Goal: Task Accomplishment & Management: Manage account settings

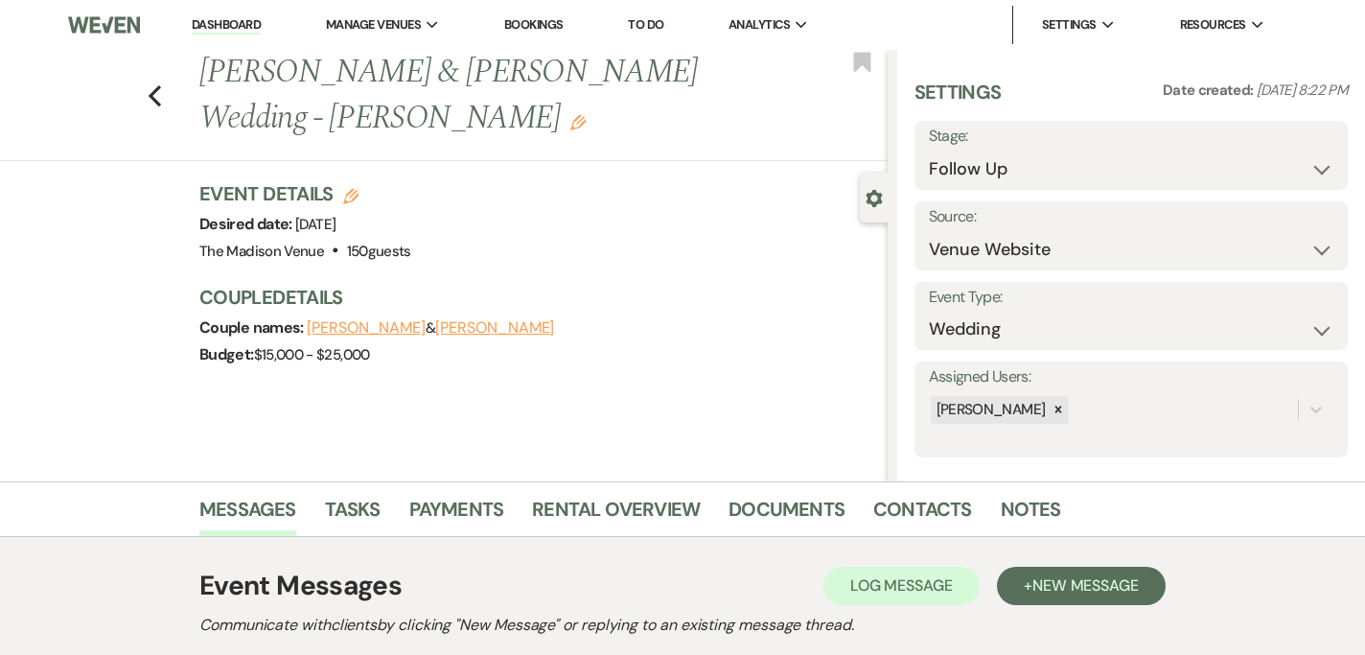
select select "9"
select select "5"
click at [1001, 177] on select "Inquiry Follow Up Tour Requested Tour Confirmed Toured Proposal Sent Booked Lost" at bounding box center [1131, 168] width 404 height 37
select select "6"
click at [929, 150] on select "Inquiry Follow Up Tour Requested Tour Confirmed Toured Proposal Sent Booked Lost" at bounding box center [1131, 168] width 404 height 37
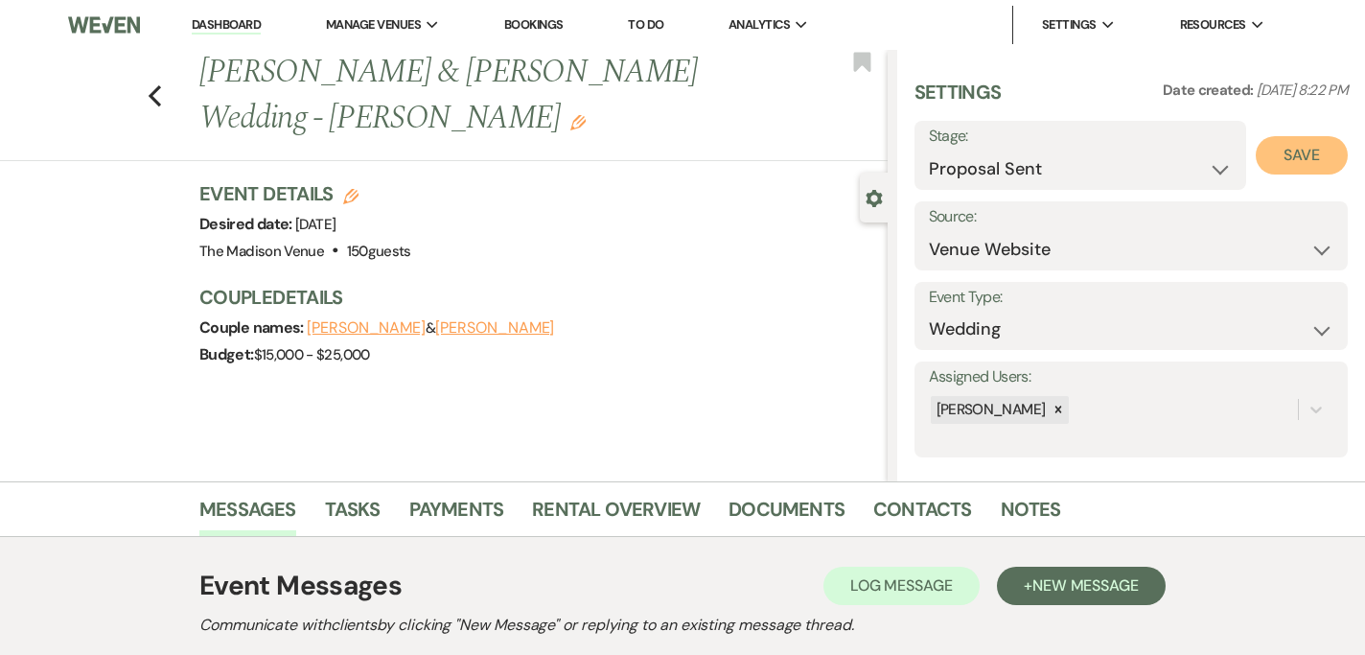
click at [1289, 163] on button "Save" at bounding box center [1302, 155] width 92 height 38
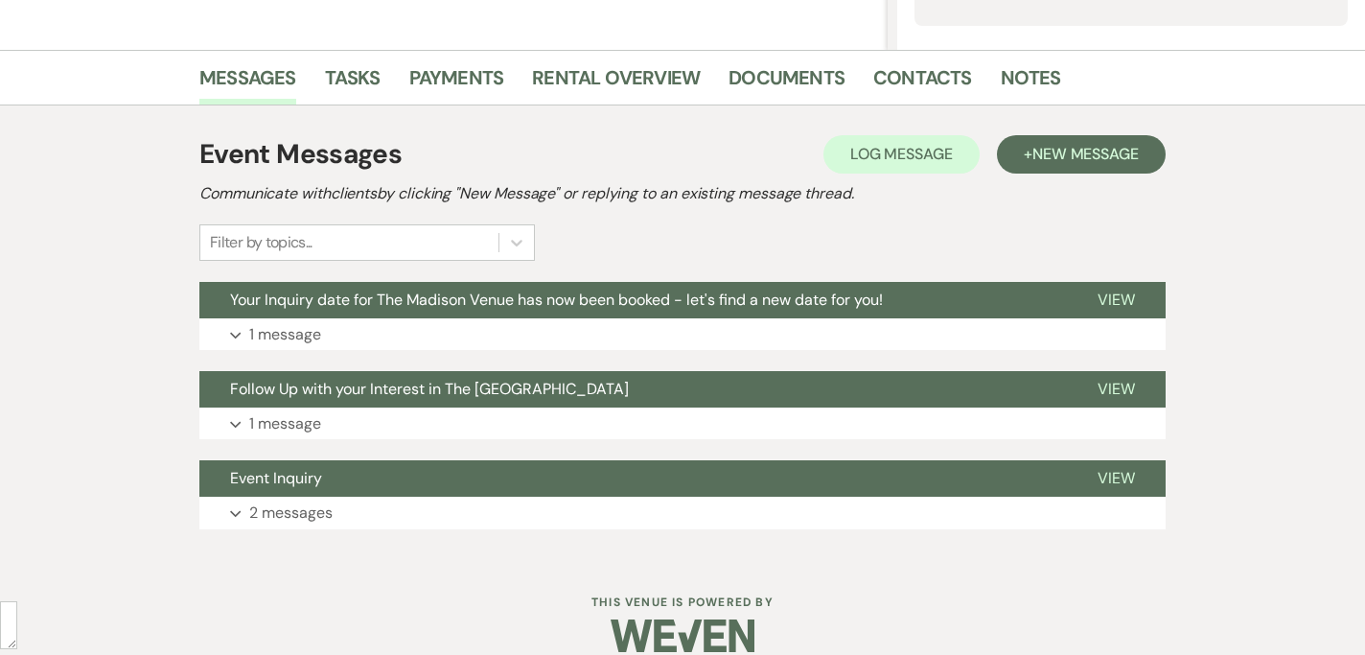
scroll to position [457, 0]
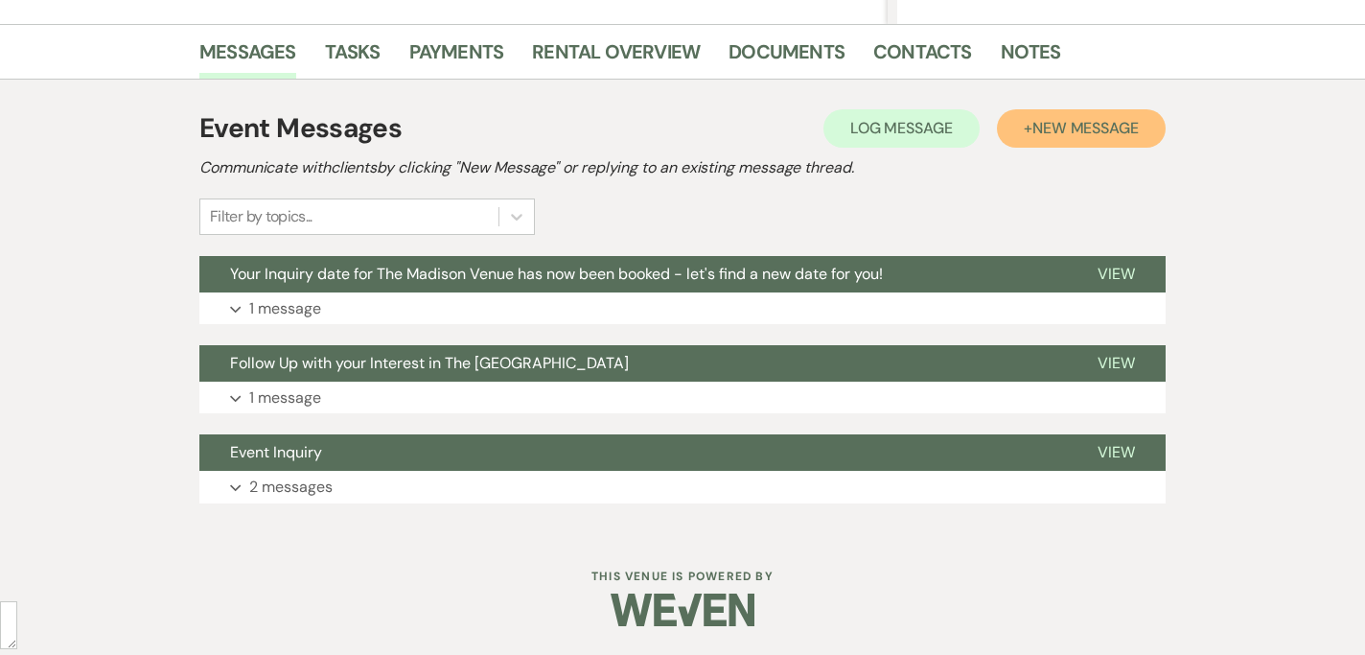
click at [1074, 134] on span "New Message" at bounding box center [1085, 128] width 106 height 20
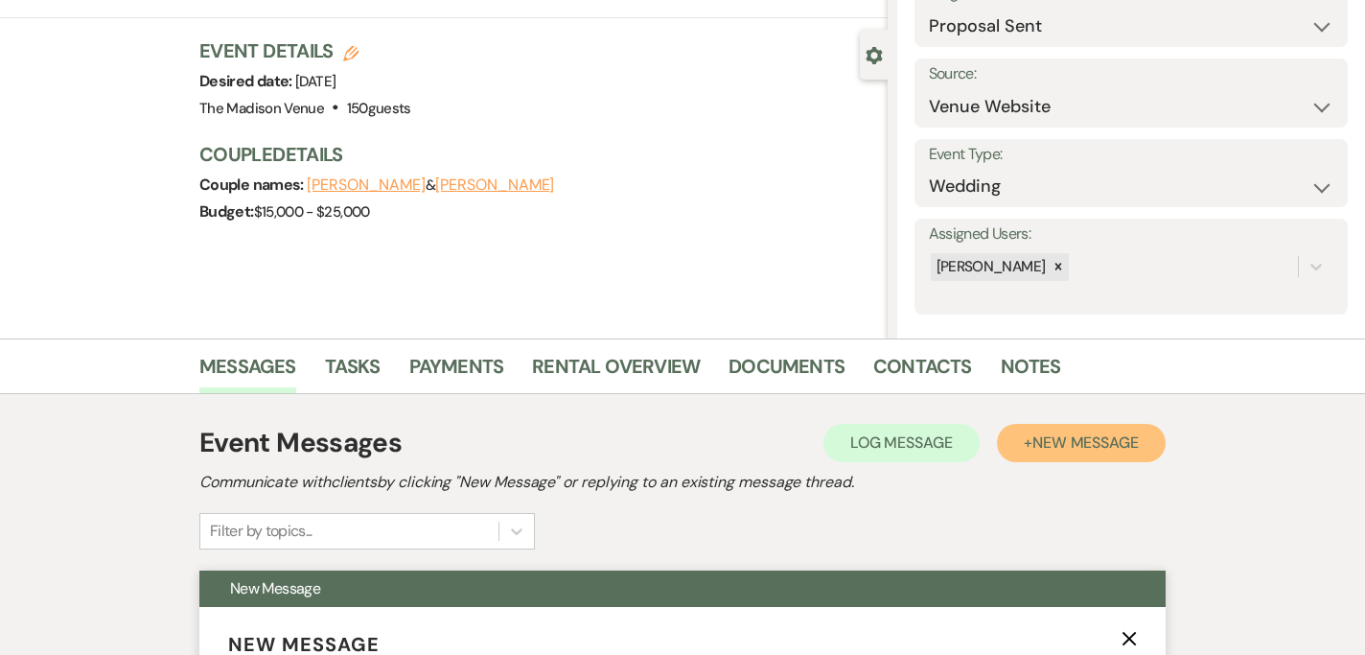
scroll to position [36, 0]
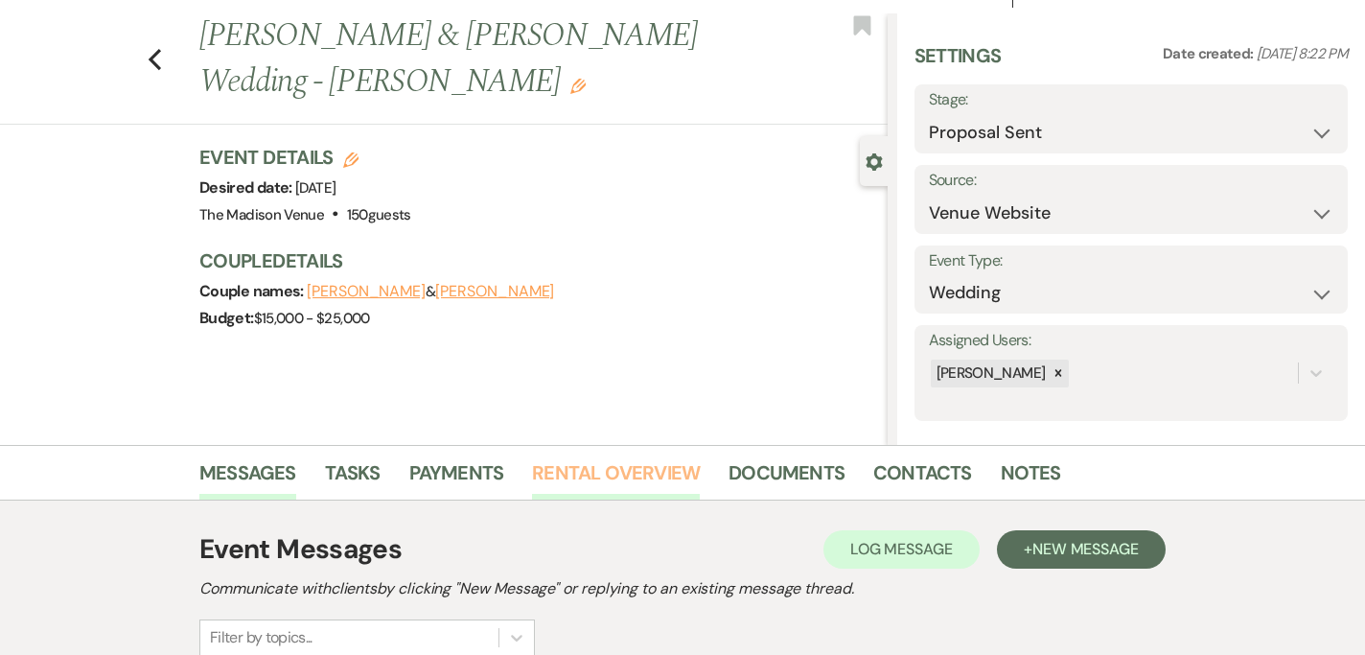
click at [580, 470] on link "Rental Overview" at bounding box center [616, 478] width 168 height 42
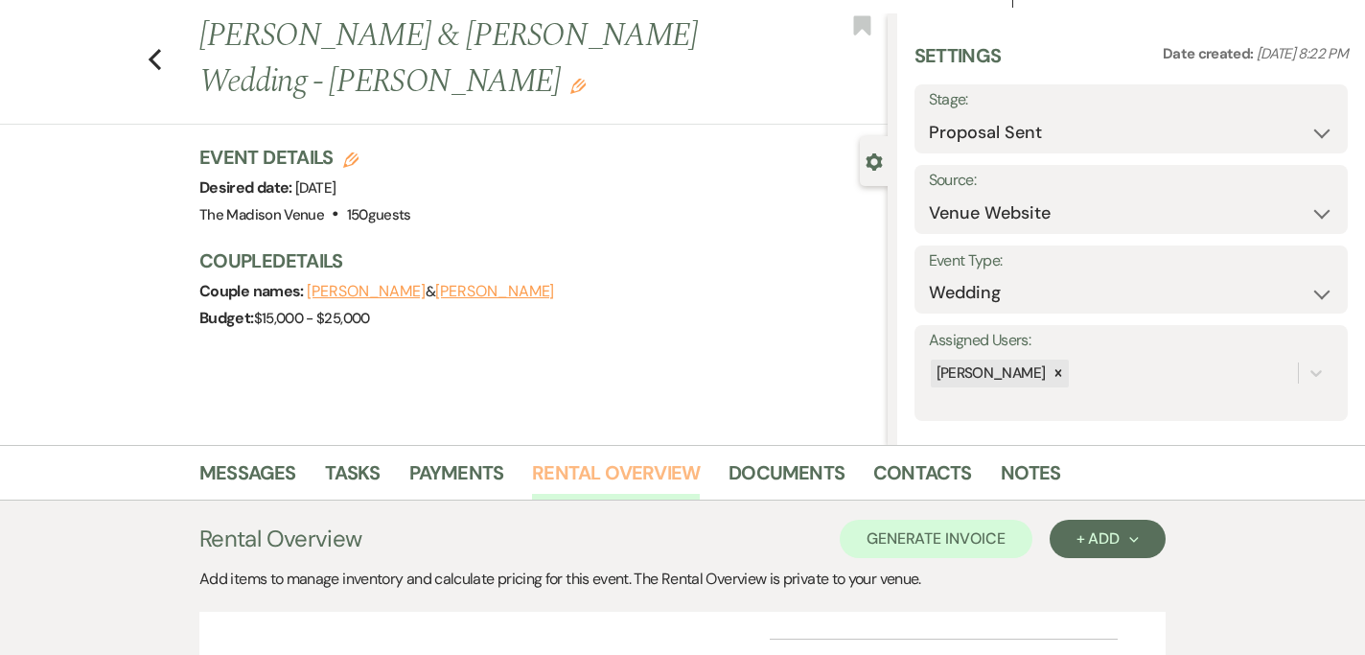
scroll to position [235, 0]
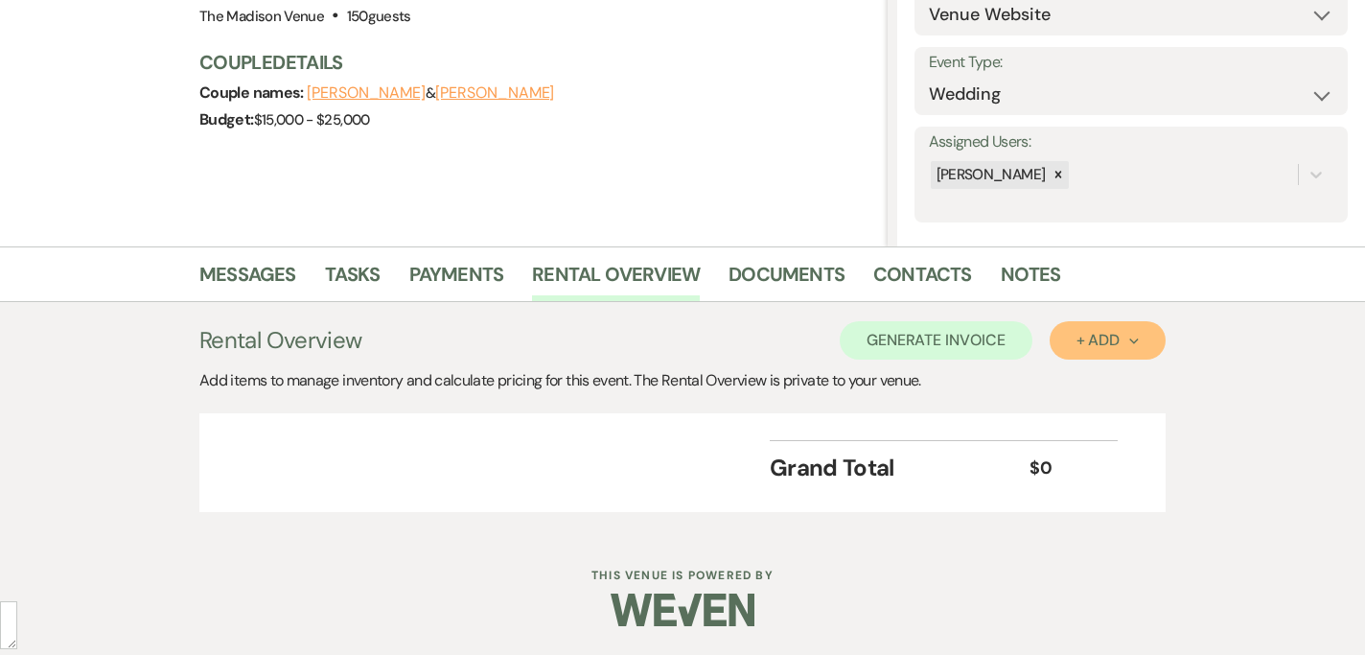
click at [1101, 352] on button "+ Add Next" at bounding box center [1108, 340] width 116 height 38
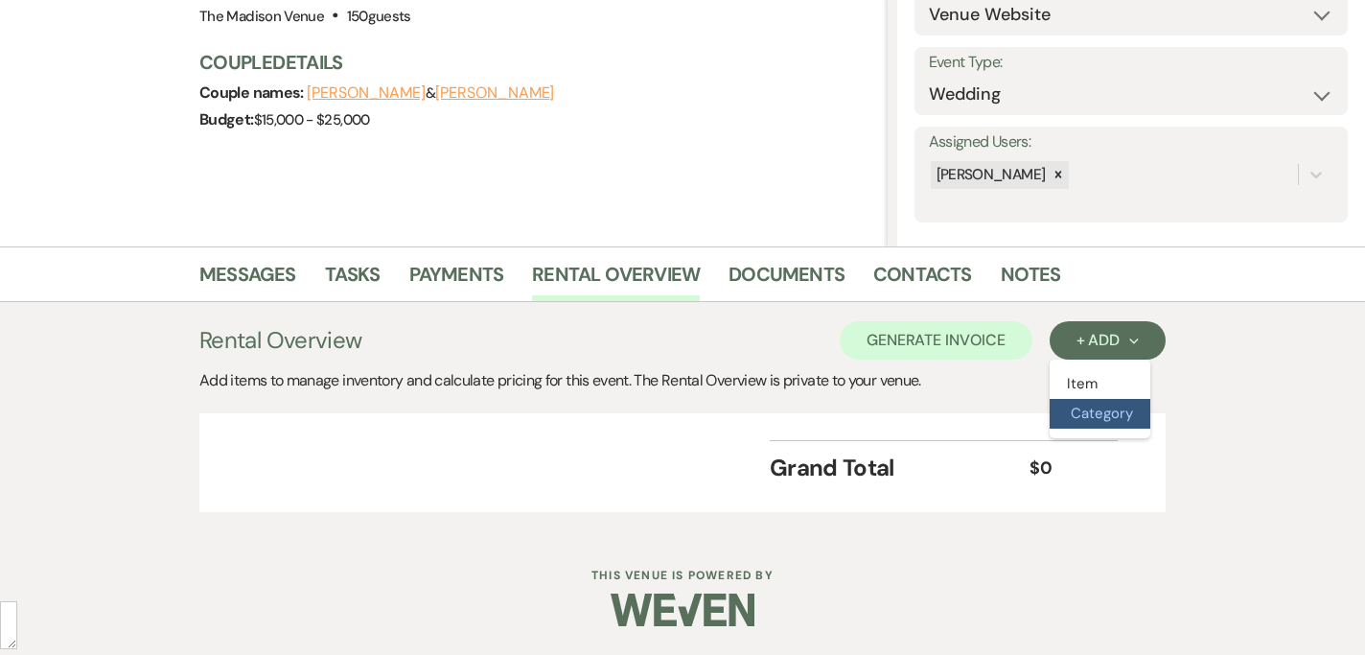
click at [1086, 423] on button "Category" at bounding box center [1100, 414] width 101 height 30
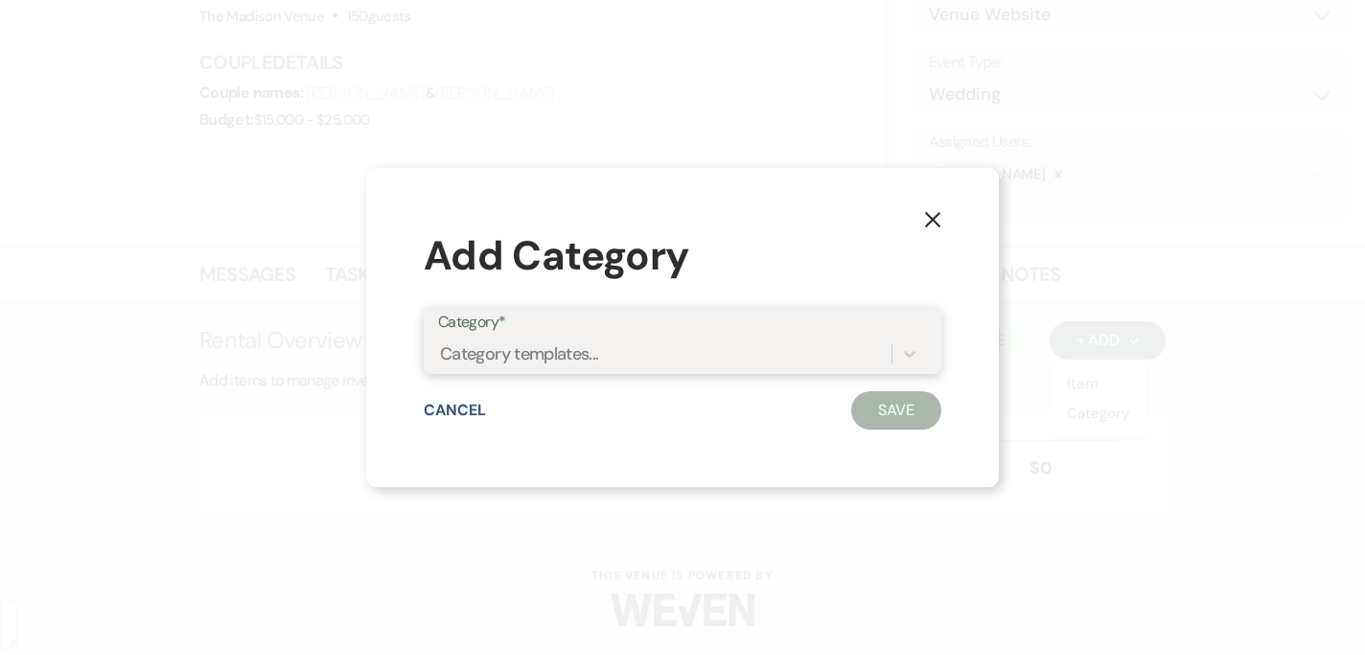
click at [658, 355] on div "Category templates..." at bounding box center [664, 354] width 453 height 34
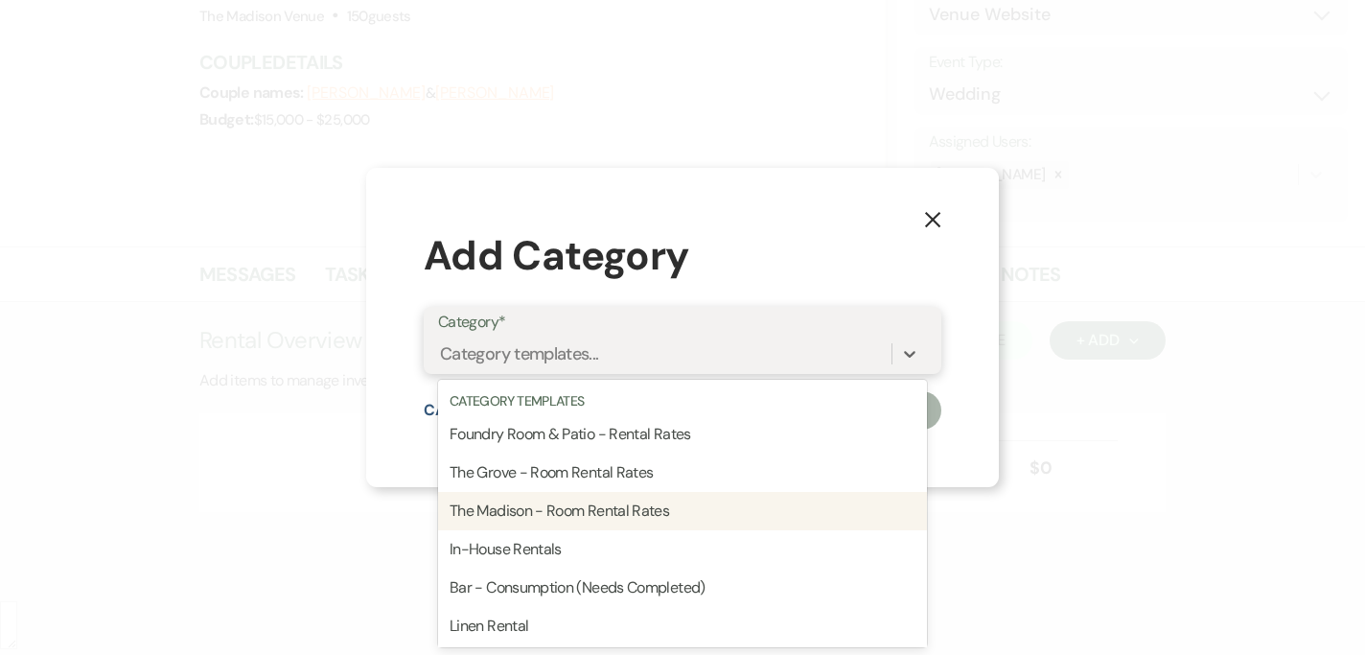
click at [598, 504] on div "The Madison - Room Rental Rates" at bounding box center [682, 511] width 489 height 38
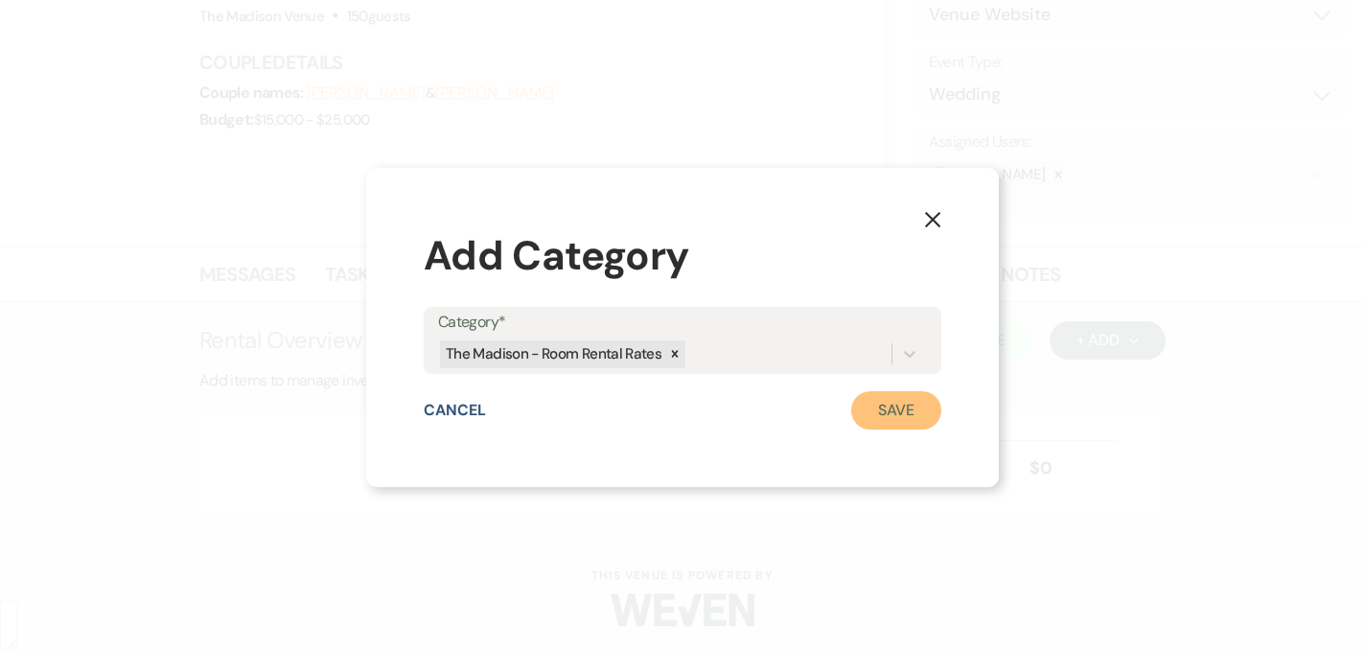
click at [895, 423] on button "Save" at bounding box center [896, 410] width 90 height 38
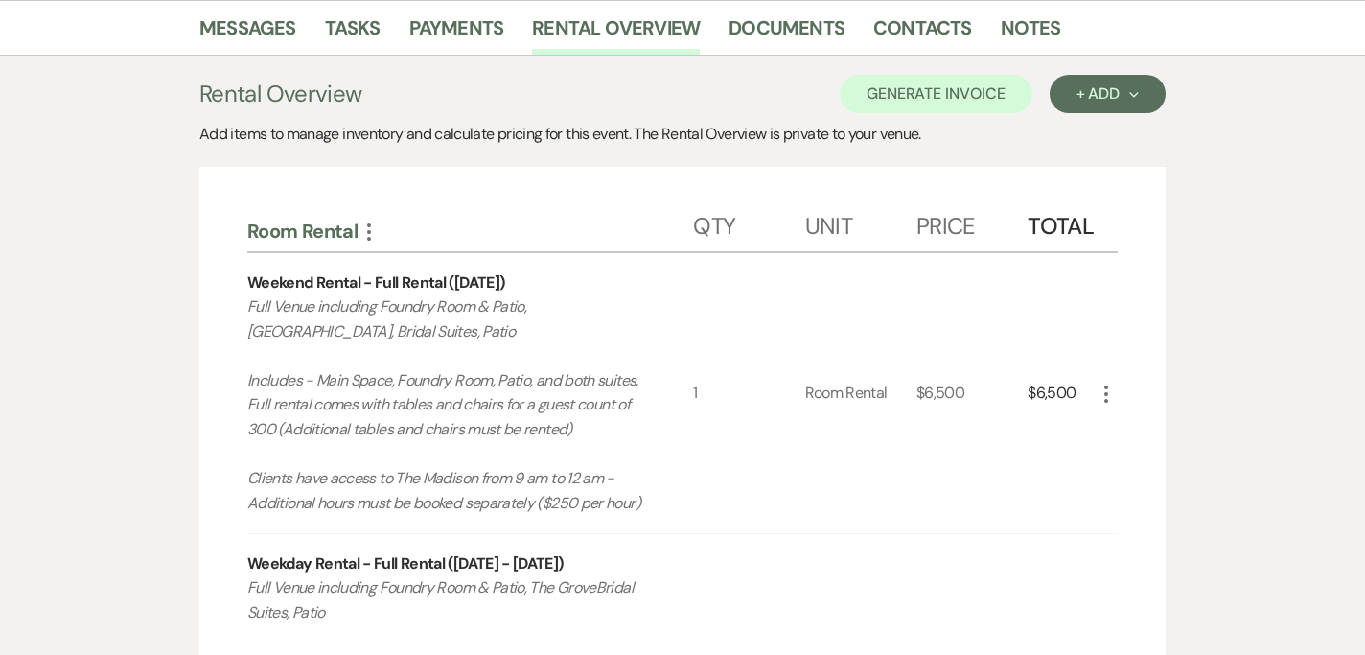
scroll to position [826, 0]
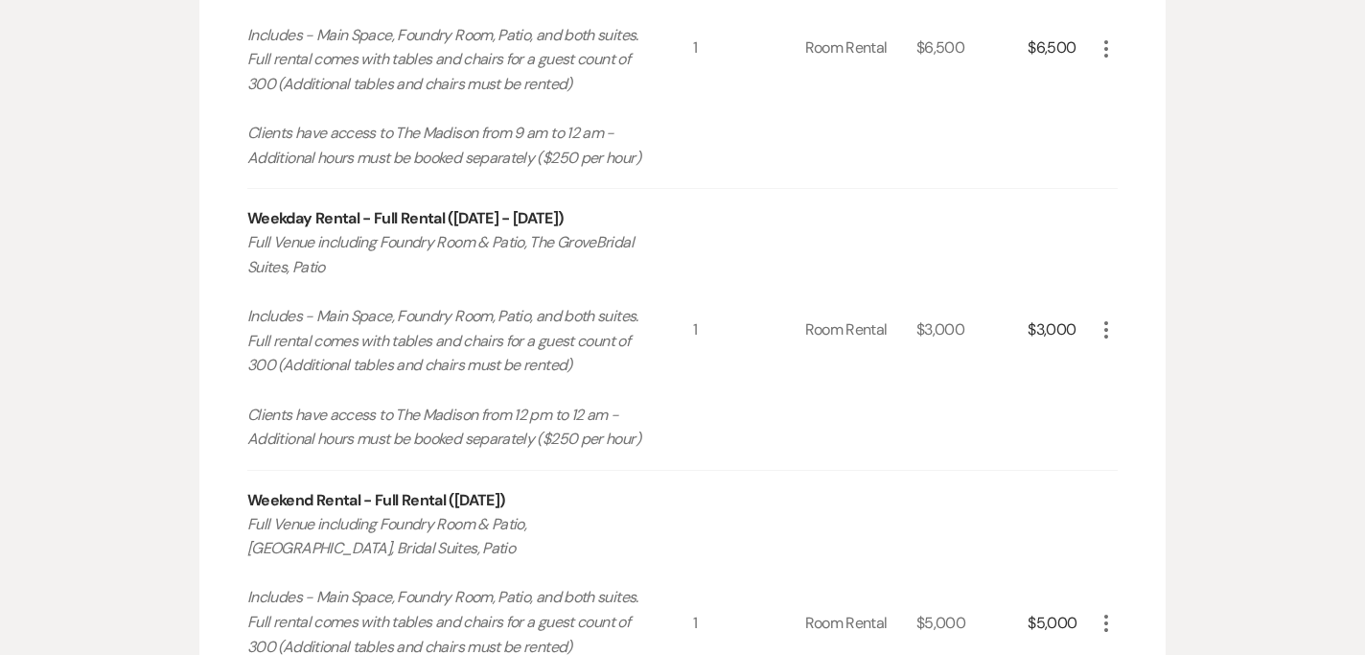
click at [1110, 329] on icon "More" at bounding box center [1106, 329] width 23 height 23
click at [1123, 392] on icon "X" at bounding box center [1122, 397] width 12 height 14
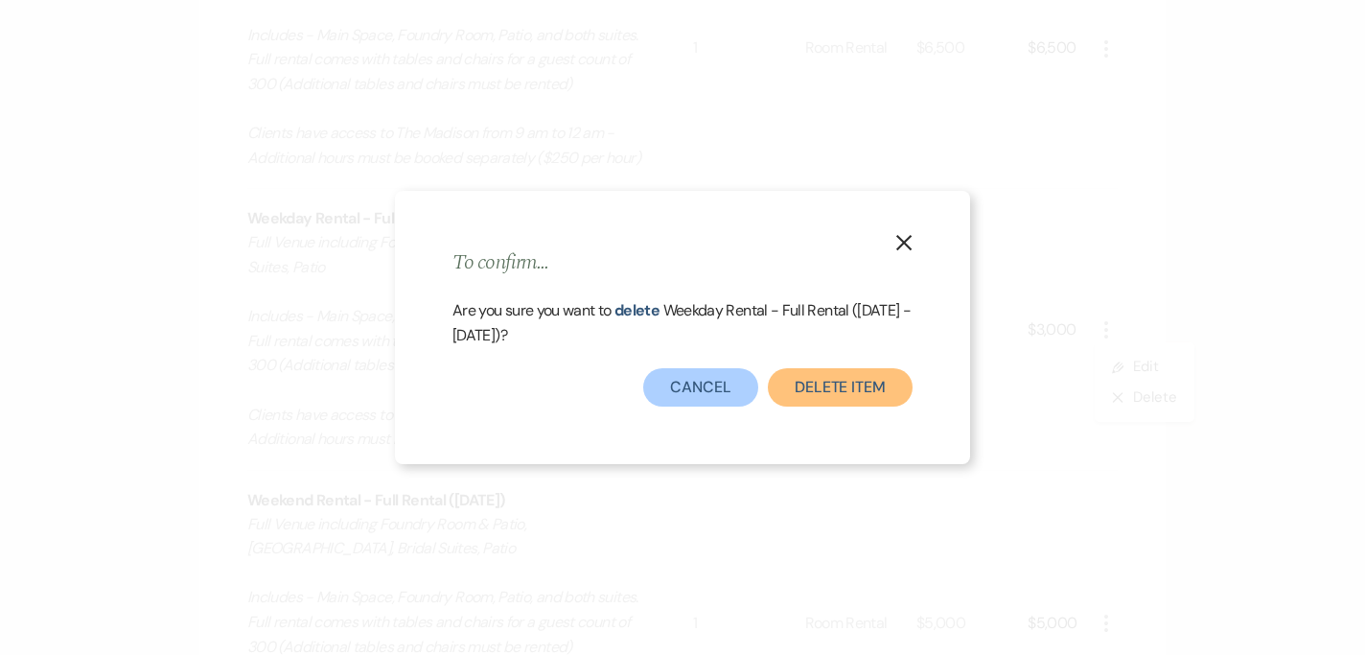
click at [896, 396] on button "Delete Item" at bounding box center [840, 387] width 145 height 38
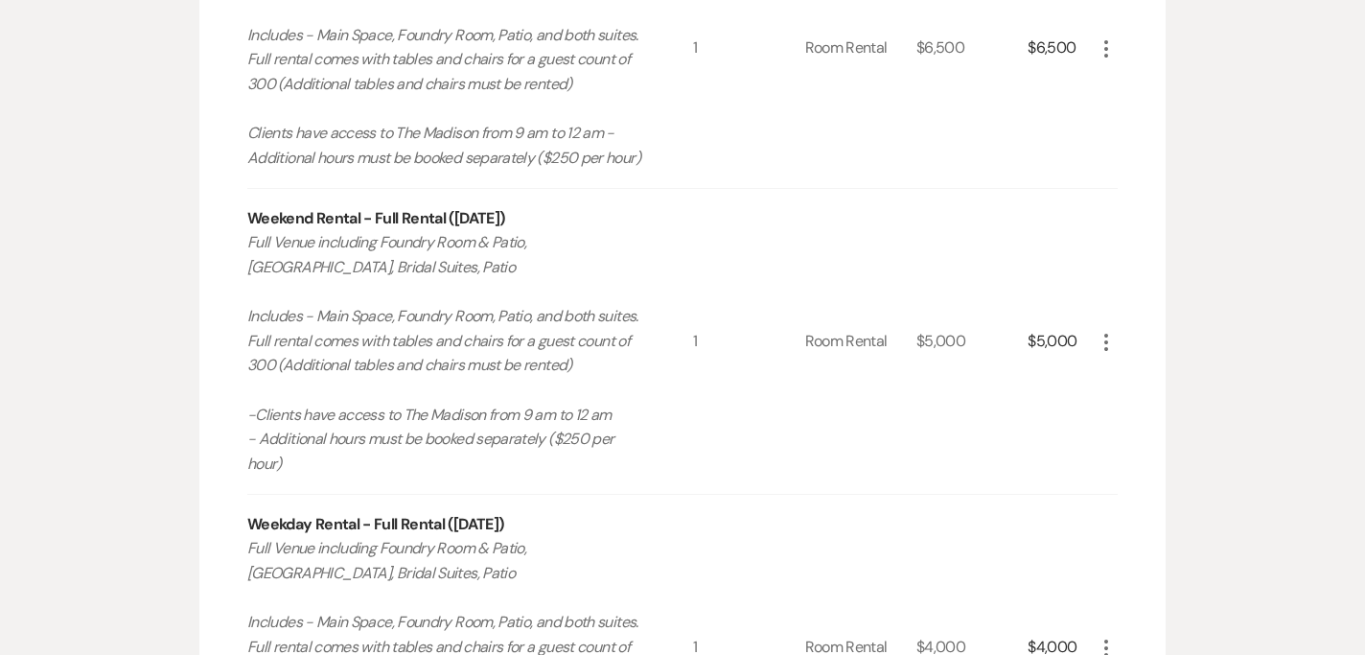
click at [1109, 351] on icon "More" at bounding box center [1106, 342] width 23 height 23
click at [1111, 395] on button "X Delete" at bounding box center [1147, 410] width 104 height 31
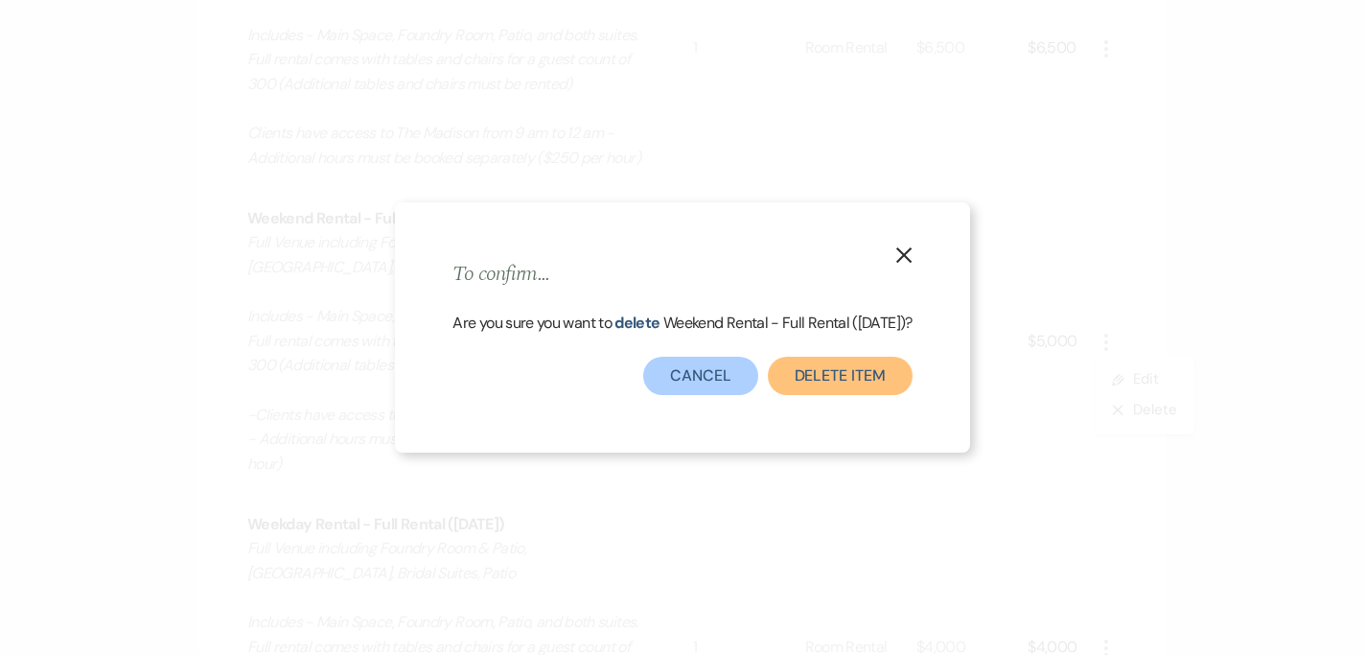
click at [886, 382] on button "Delete Item" at bounding box center [840, 376] width 145 height 38
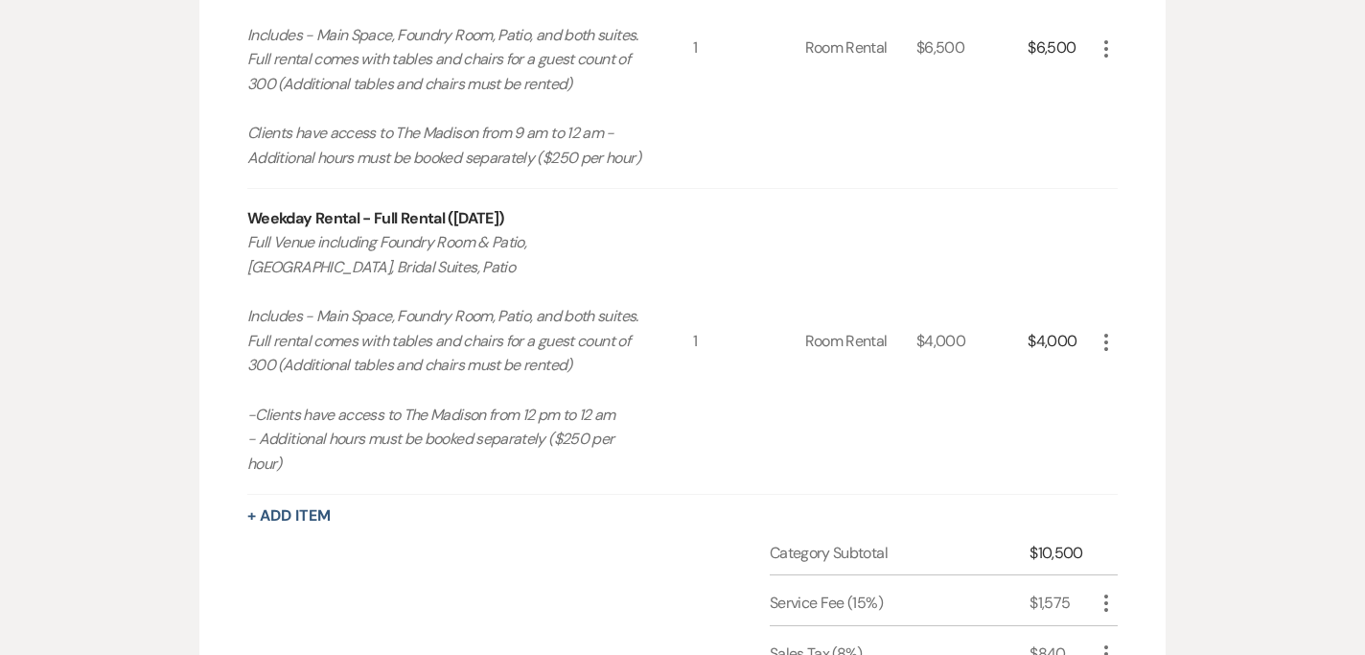
click at [1104, 348] on use "button" at bounding box center [1106, 342] width 4 height 17
click at [1104, 406] on button "X Delete" at bounding box center [1147, 410] width 104 height 31
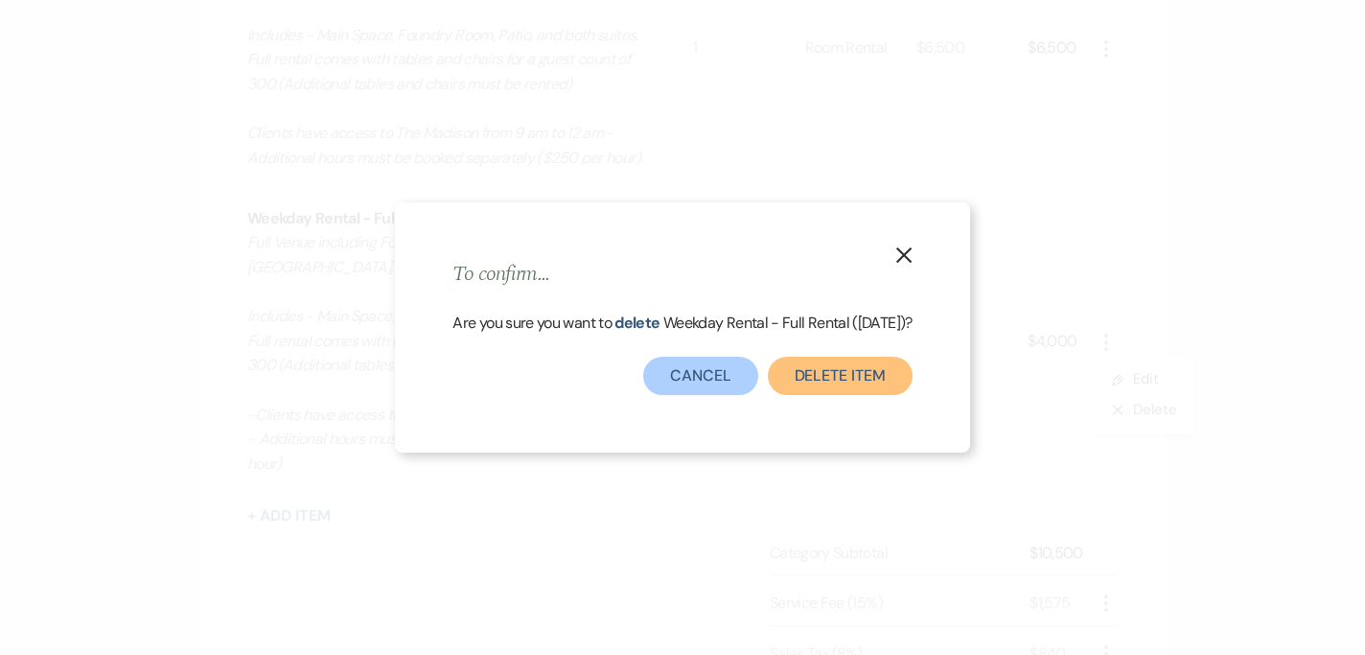
click at [856, 395] on button "Delete Item" at bounding box center [840, 376] width 145 height 38
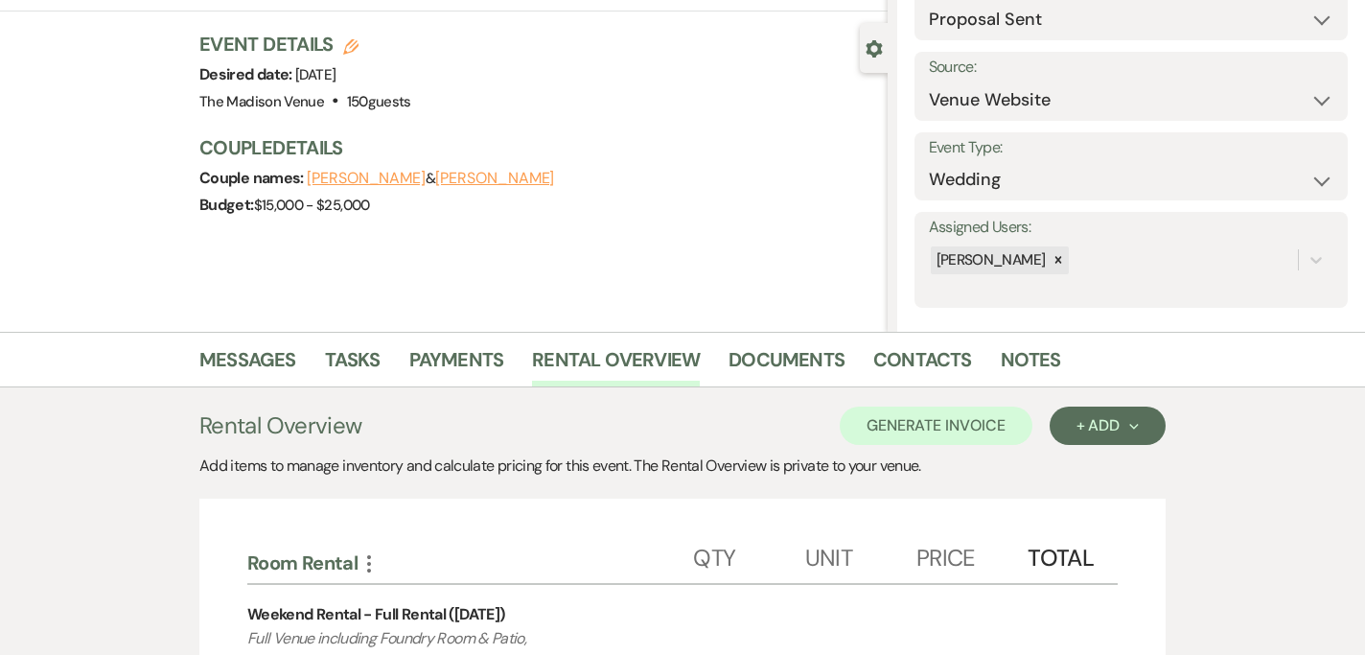
scroll to position [122, 0]
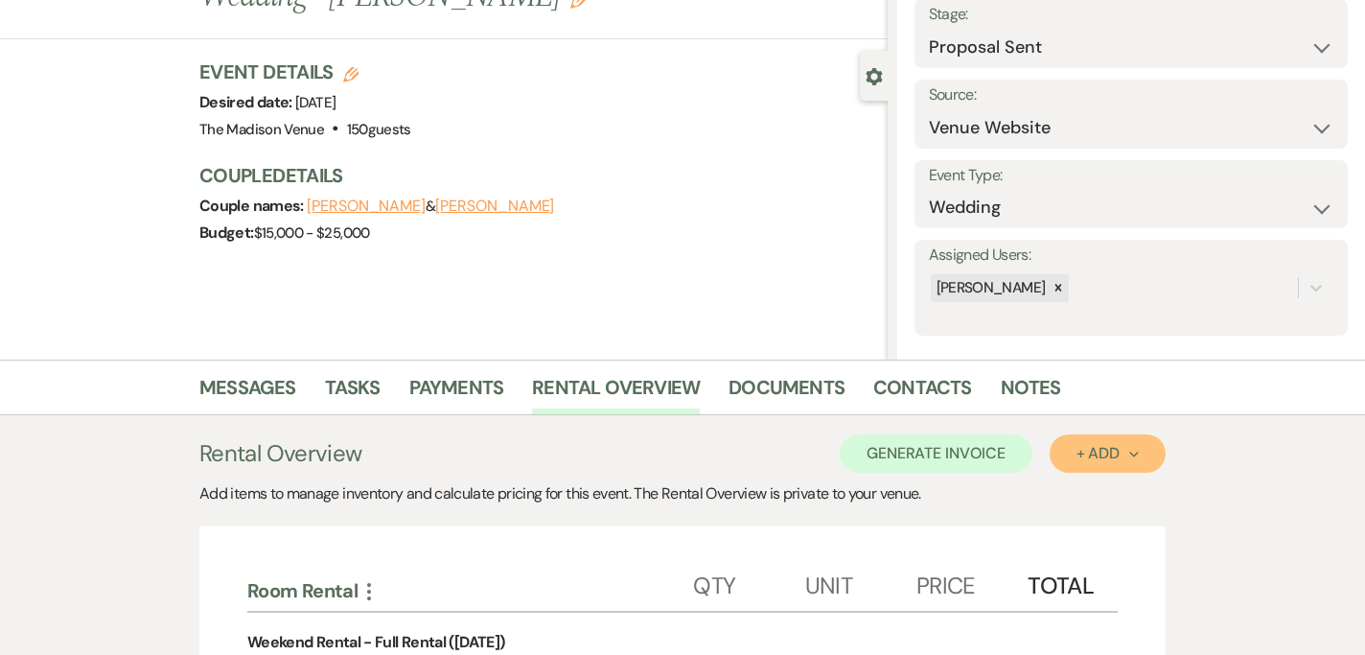
click at [1098, 459] on div "+ Add Next" at bounding box center [1107, 453] width 62 height 15
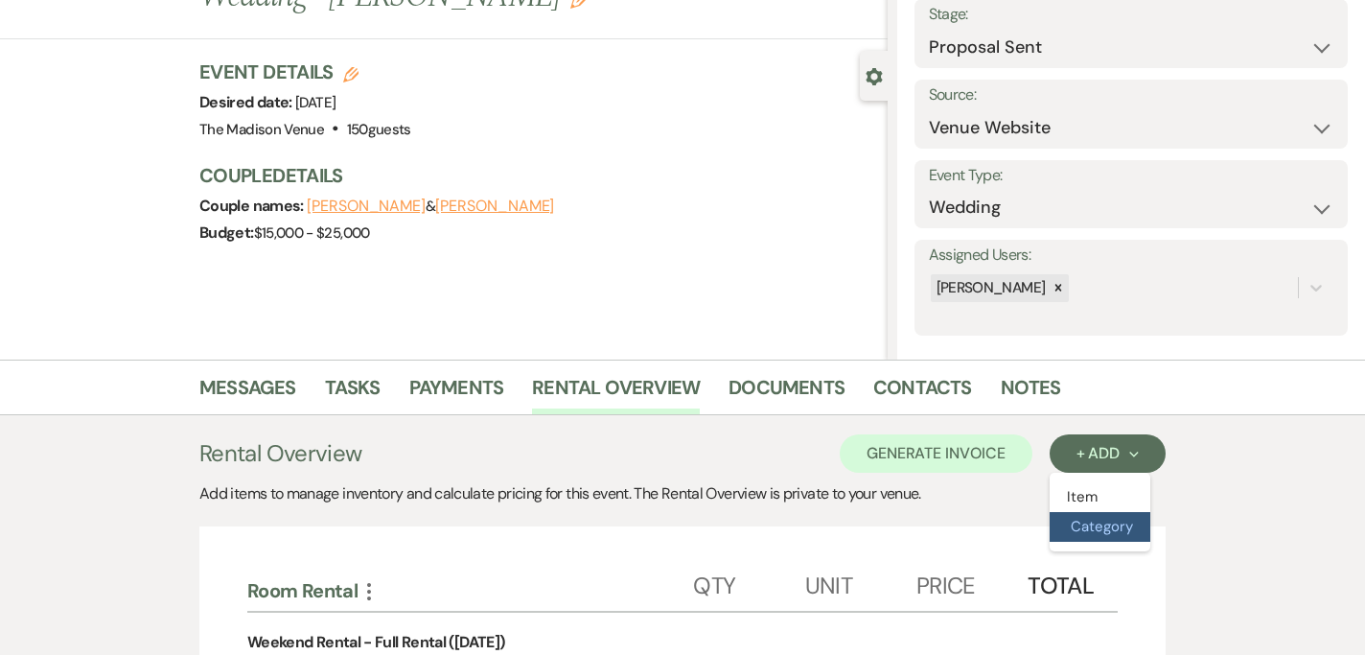
click at [1111, 524] on button "Category" at bounding box center [1100, 527] width 101 height 30
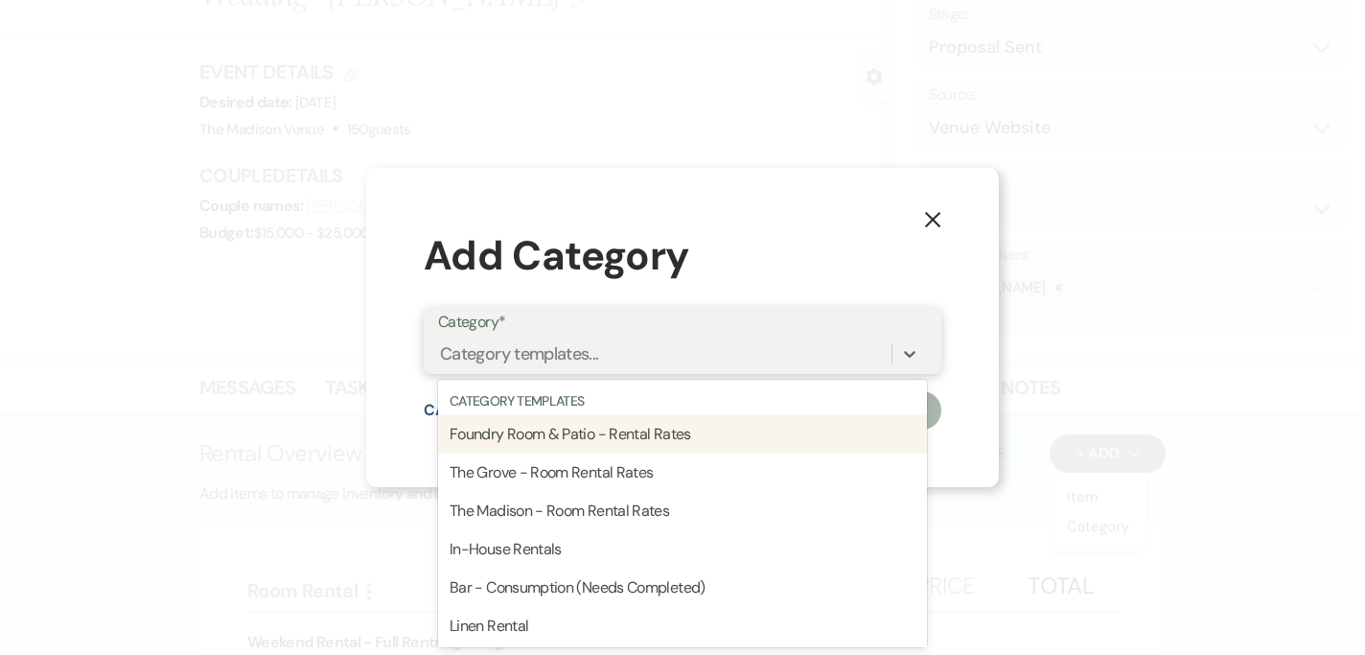
click at [507, 362] on div "Category templates..." at bounding box center [519, 354] width 159 height 26
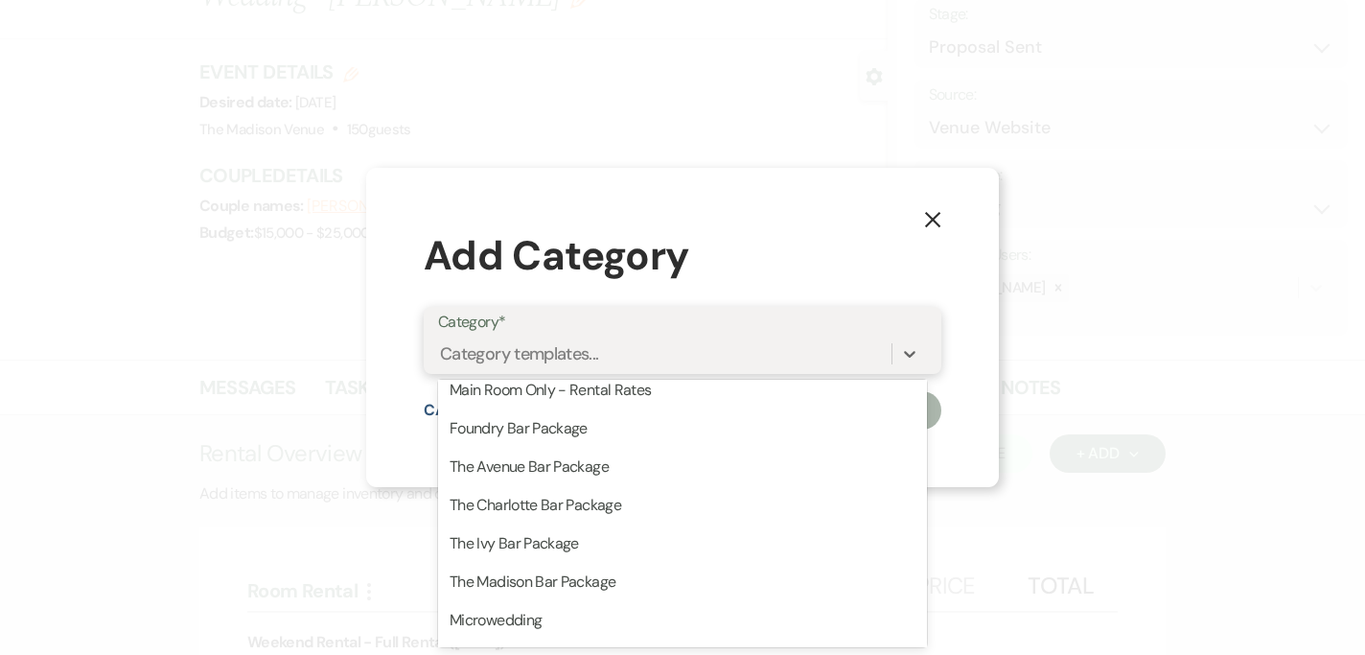
scroll to position [473, 0]
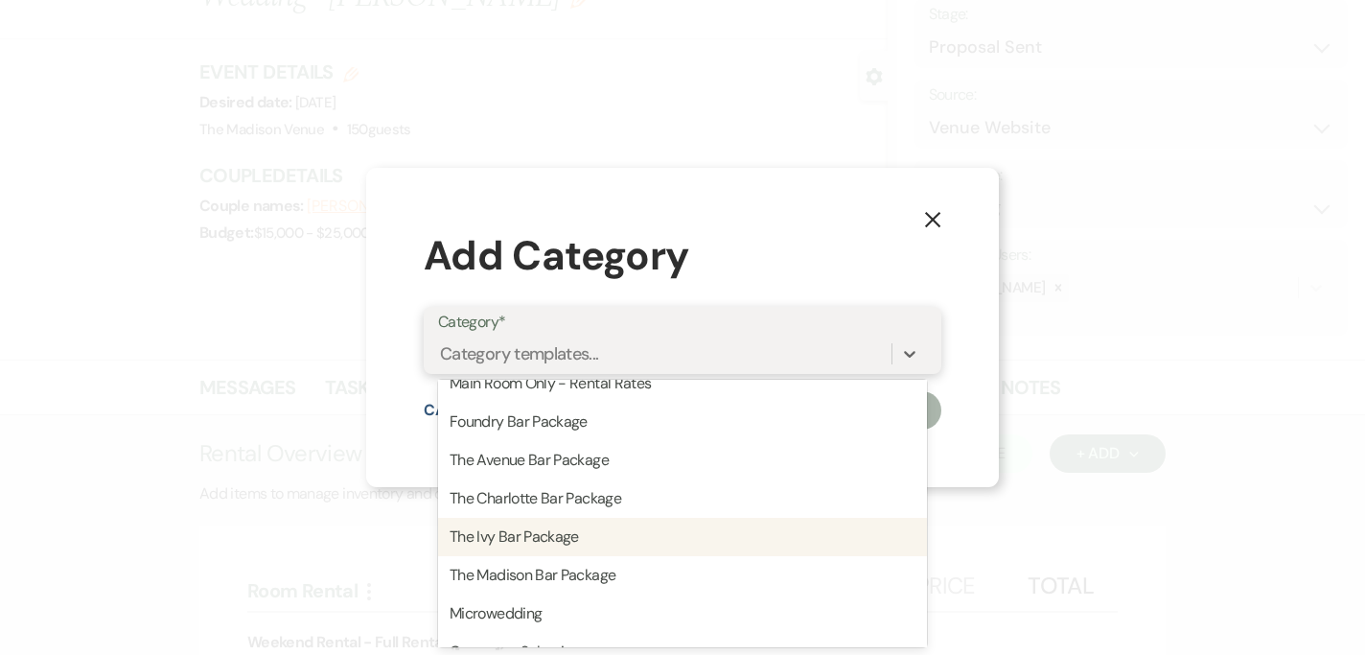
click at [542, 542] on div "The Ivy Bar Package" at bounding box center [682, 537] width 489 height 38
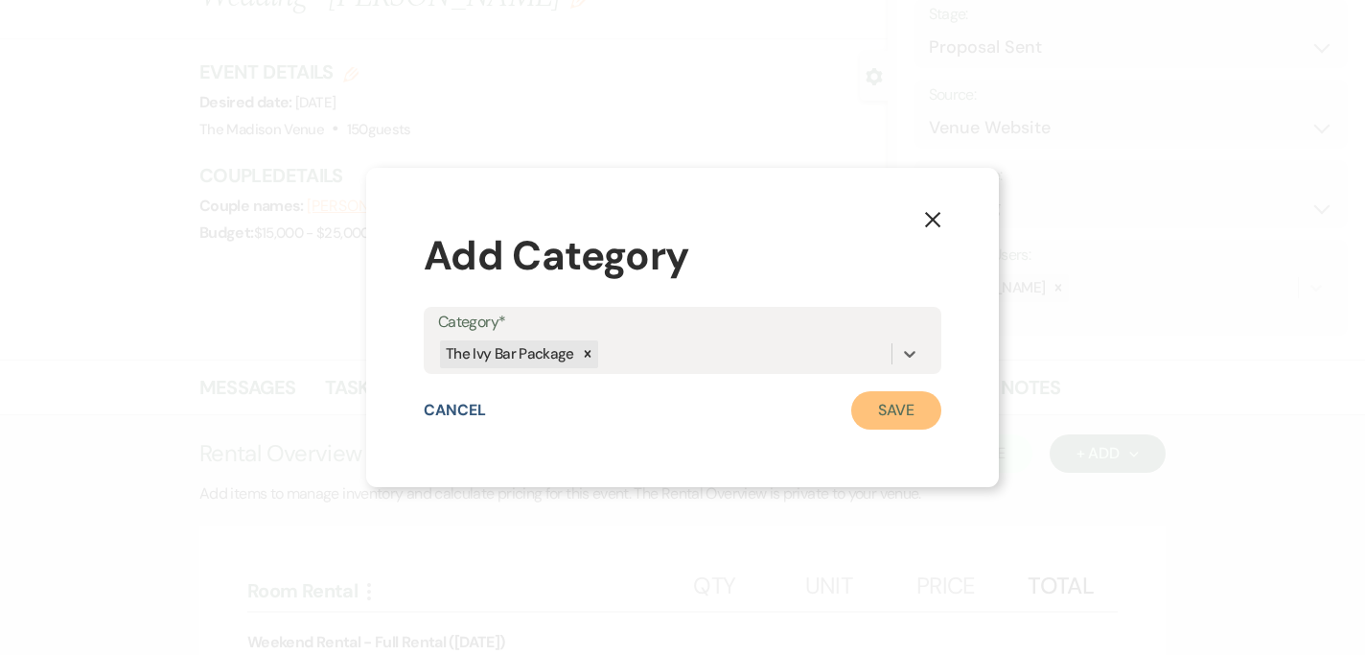
click at [866, 418] on button "Save" at bounding box center [896, 410] width 90 height 38
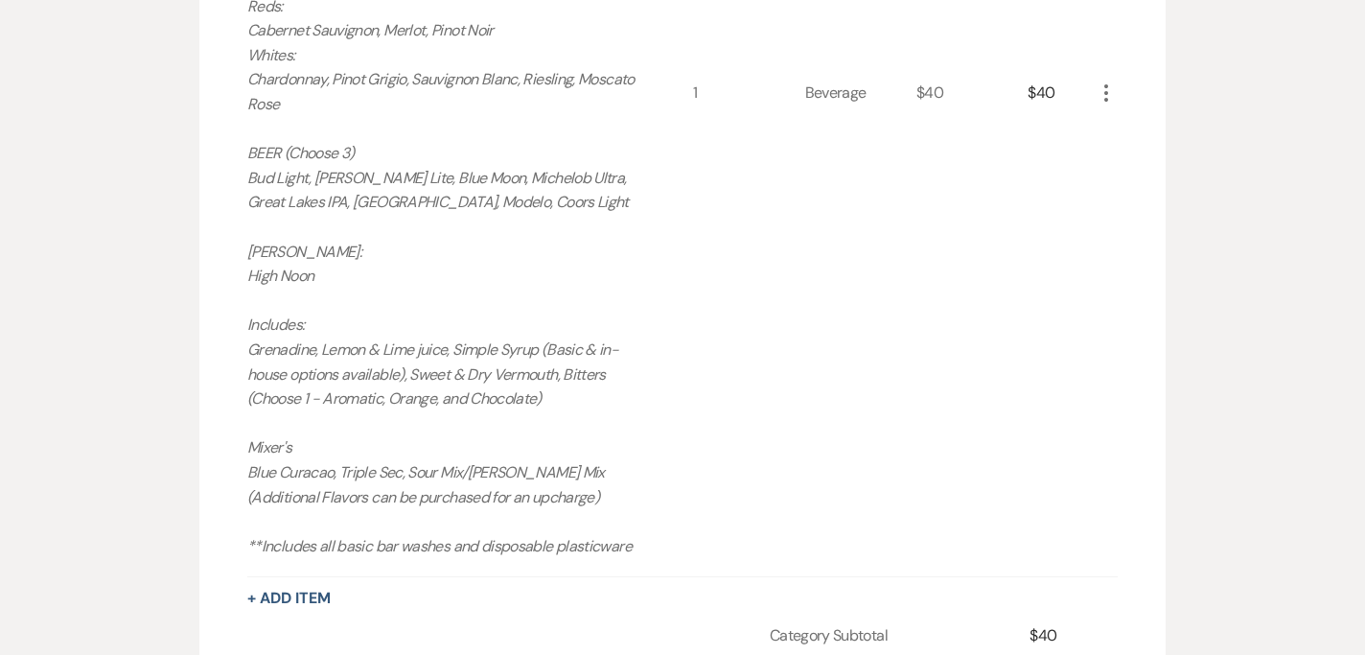
scroll to position [1777, 0]
click at [1109, 95] on icon "More" at bounding box center [1106, 96] width 23 height 23
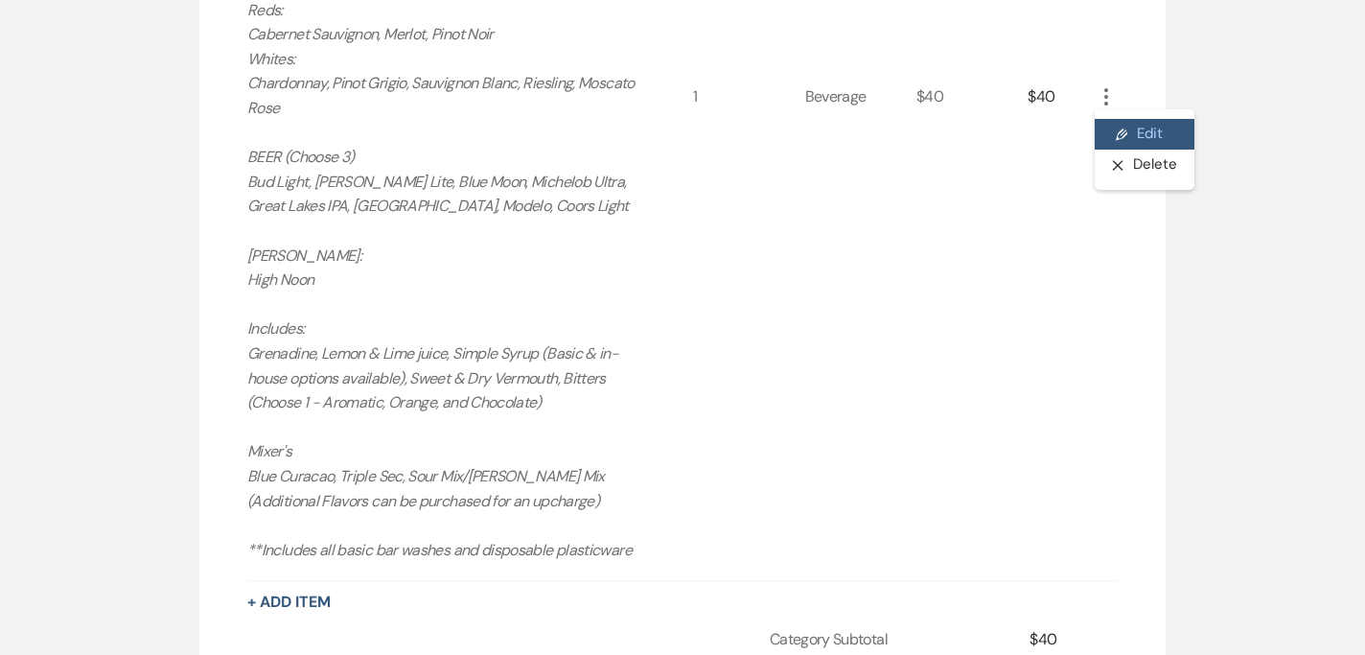
click at [1116, 130] on icon "Pencil" at bounding box center [1122, 134] width 12 height 14
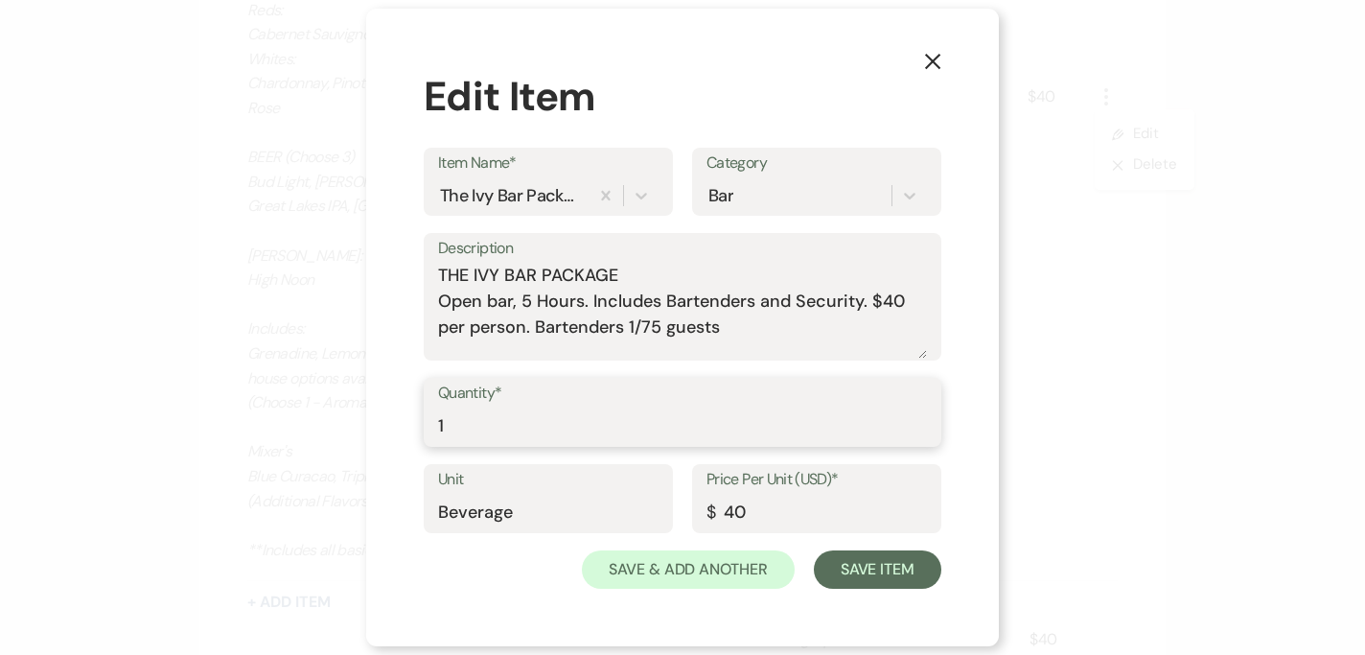
click at [680, 419] on input "1" at bounding box center [682, 425] width 489 height 37
type input "150"
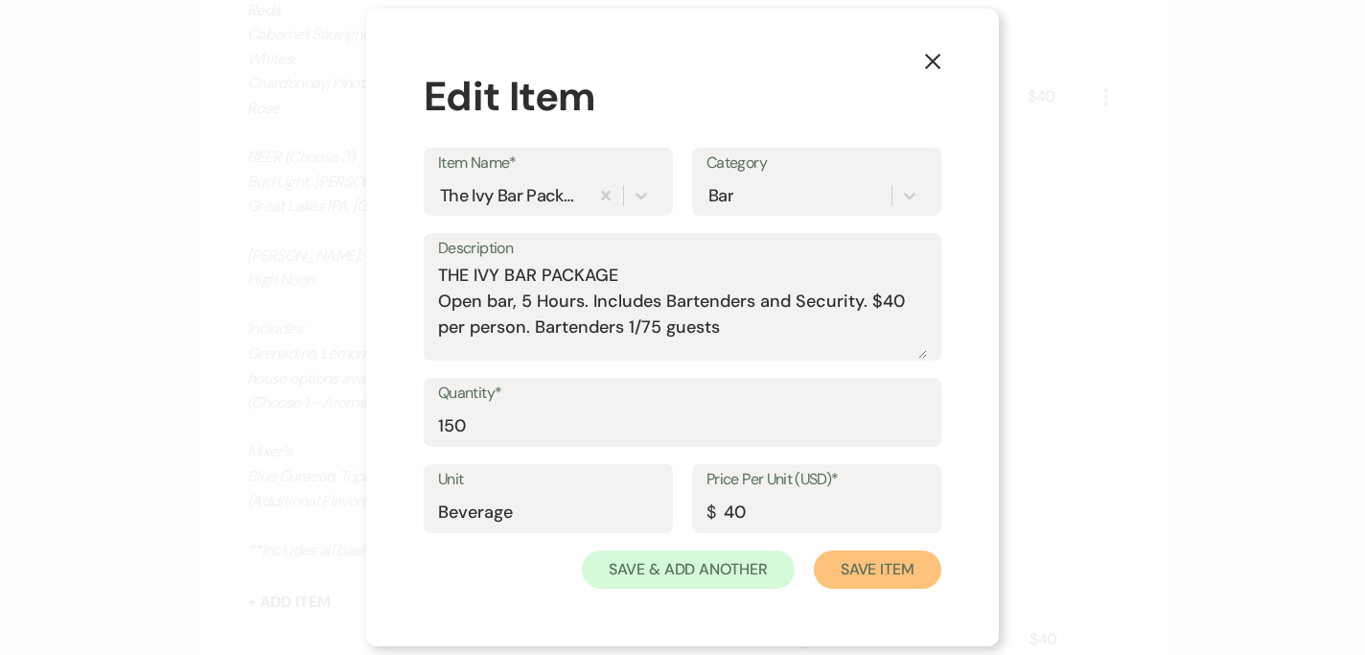
click at [842, 565] on button "Save Item" at bounding box center [877, 569] width 127 height 38
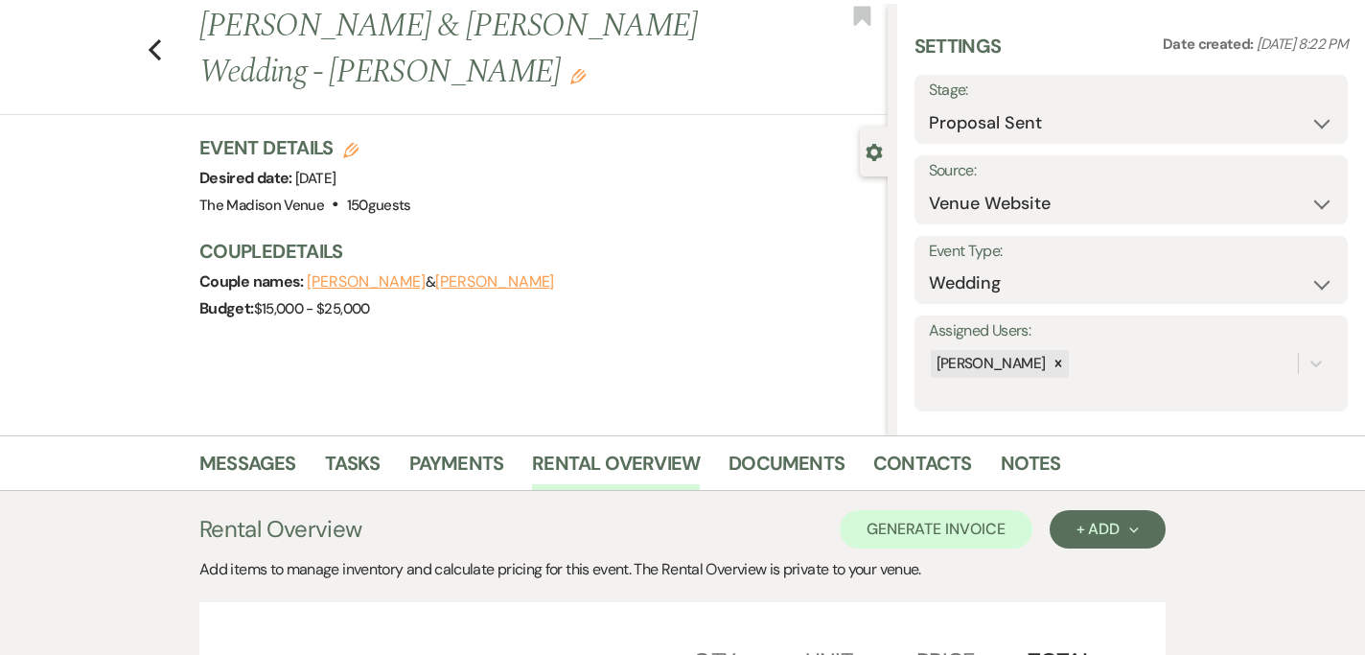
scroll to position [0, 0]
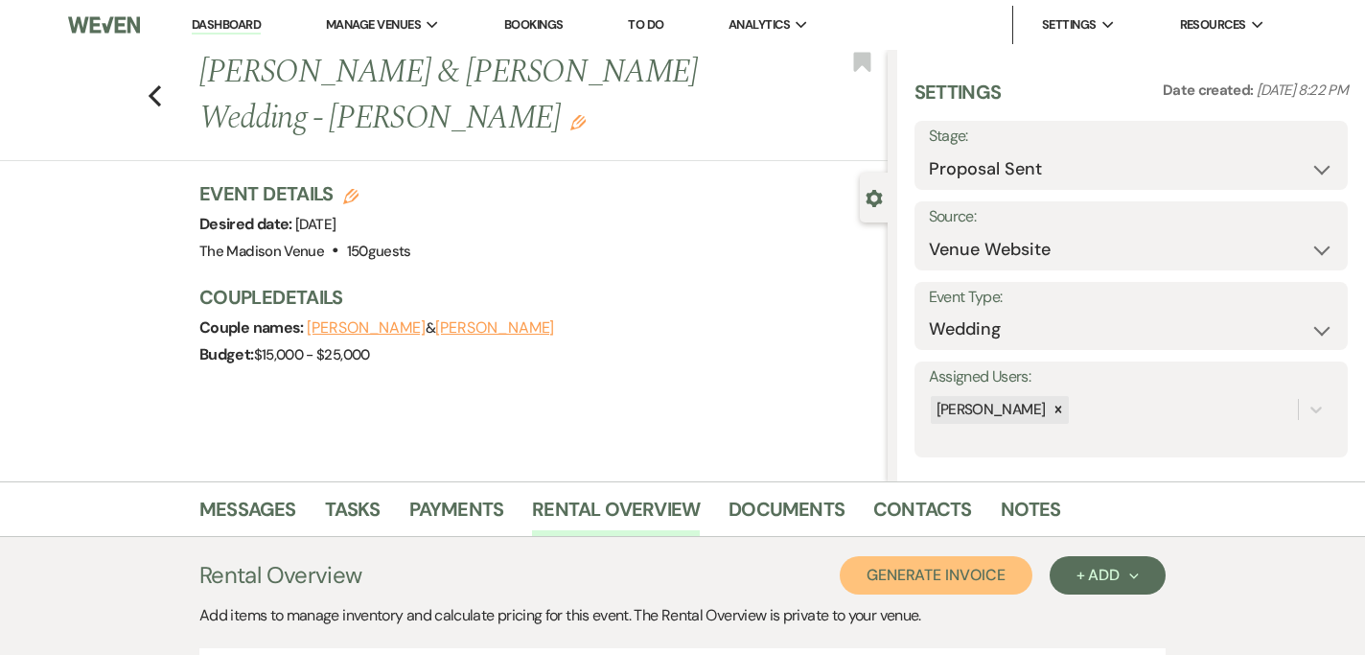
click at [1002, 584] on button "Generate Invoice" at bounding box center [936, 575] width 193 height 38
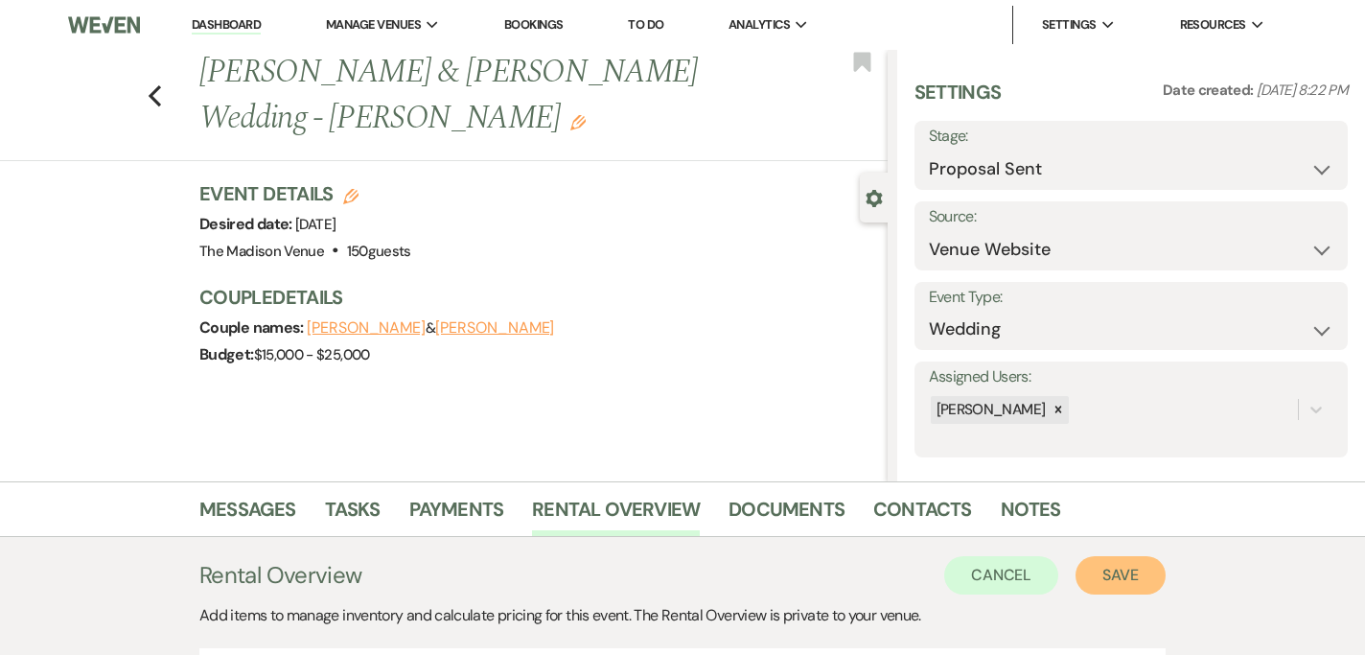
click at [1102, 581] on button "Save" at bounding box center [1120, 575] width 90 height 38
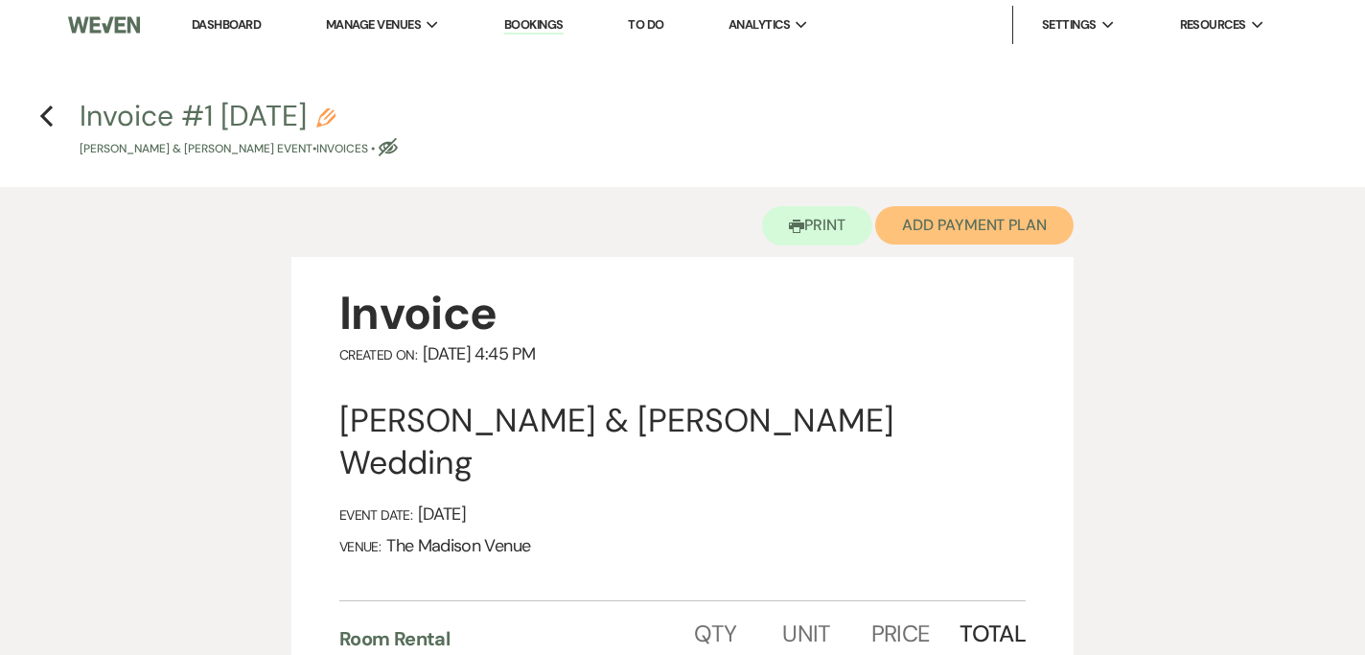
click at [980, 242] on button "Add Payment Plan" at bounding box center [974, 225] width 198 height 38
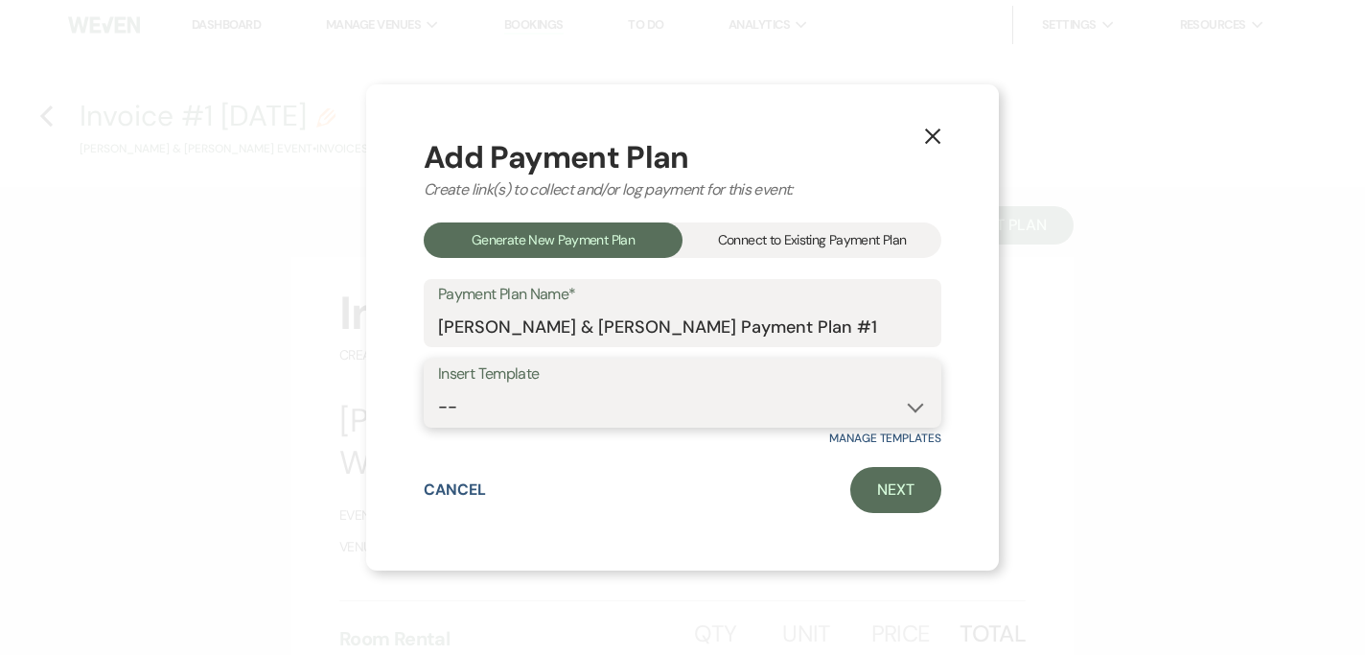
click at [743, 404] on select "-- 2000 Deposit + 5 Payment Plan Payment in full Add-On Invoices 25% - 4 Paymen…" at bounding box center [682, 406] width 489 height 37
select select "74"
click at [438, 388] on select "-- 2000 Deposit + 5 Payment Plan Payment in full Add-On Invoices 25% - 4 Paymen…" at bounding box center [682, 406] width 489 height 37
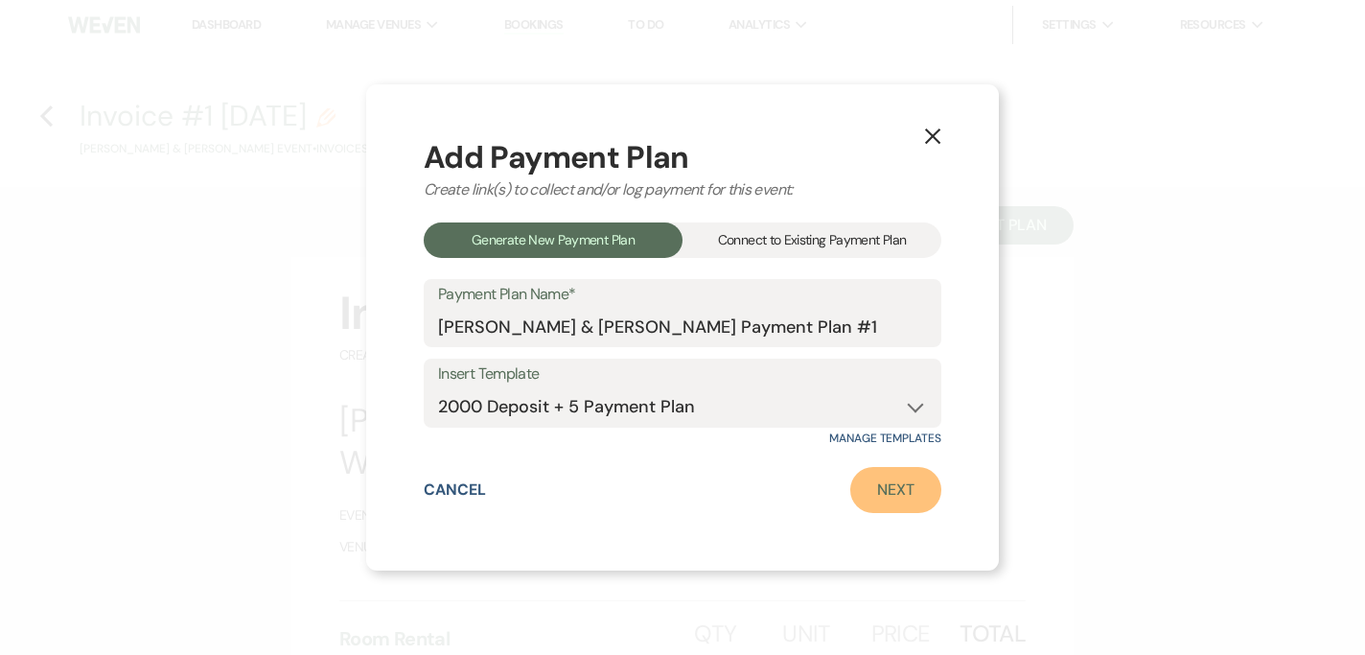
click at [873, 489] on link "Next" at bounding box center [895, 490] width 91 height 46
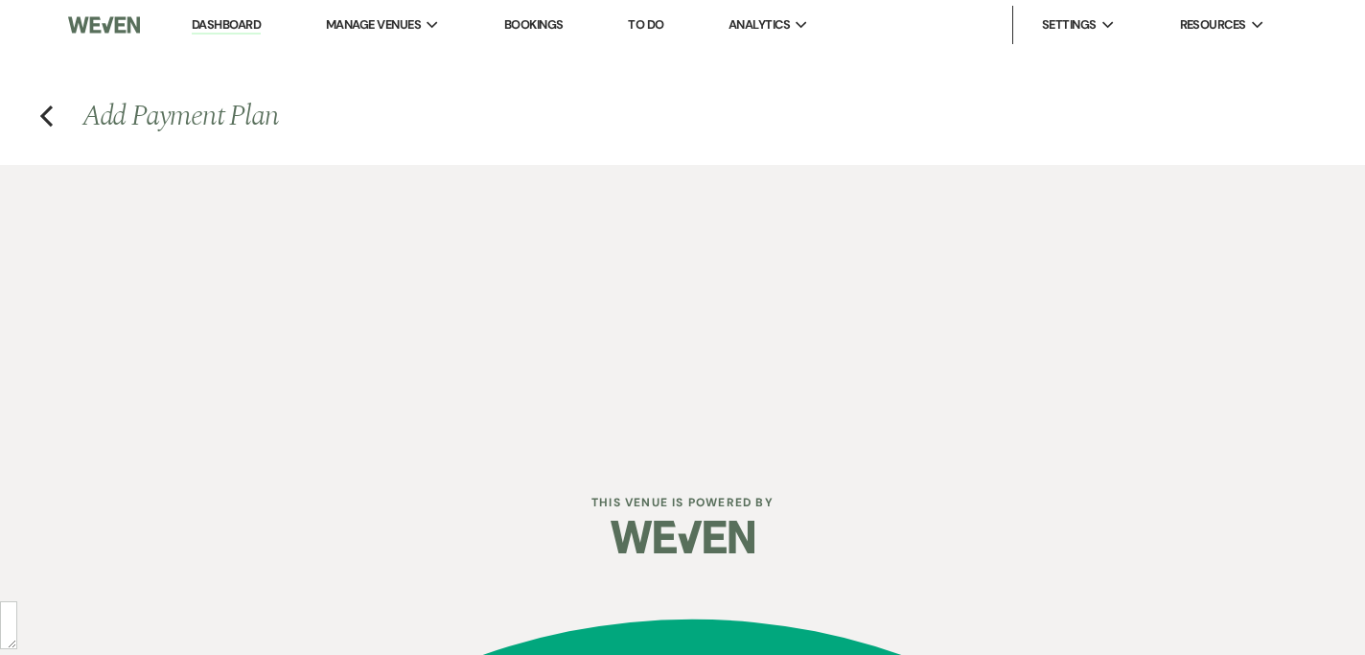
select select "27773"
select select "2"
select select "flat"
select select "true"
select select "2"
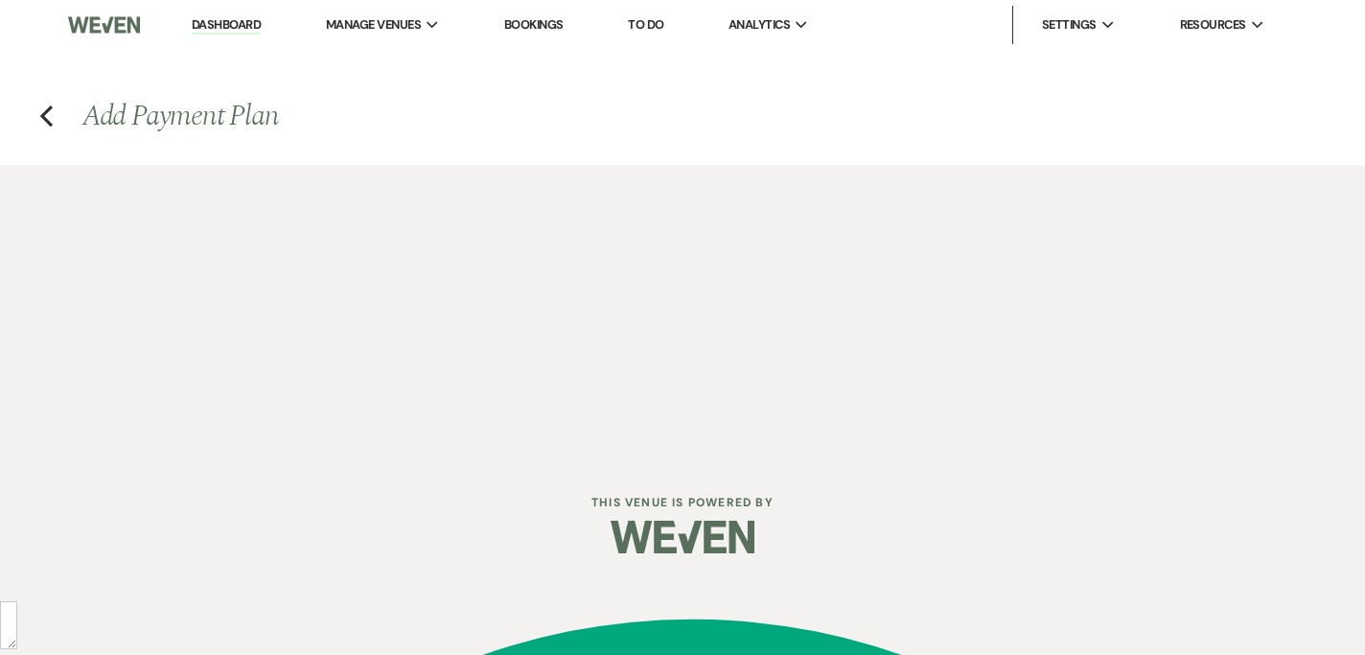
select select "percentage"
select select "true"
select select "client"
select select "weeks"
select select "client"
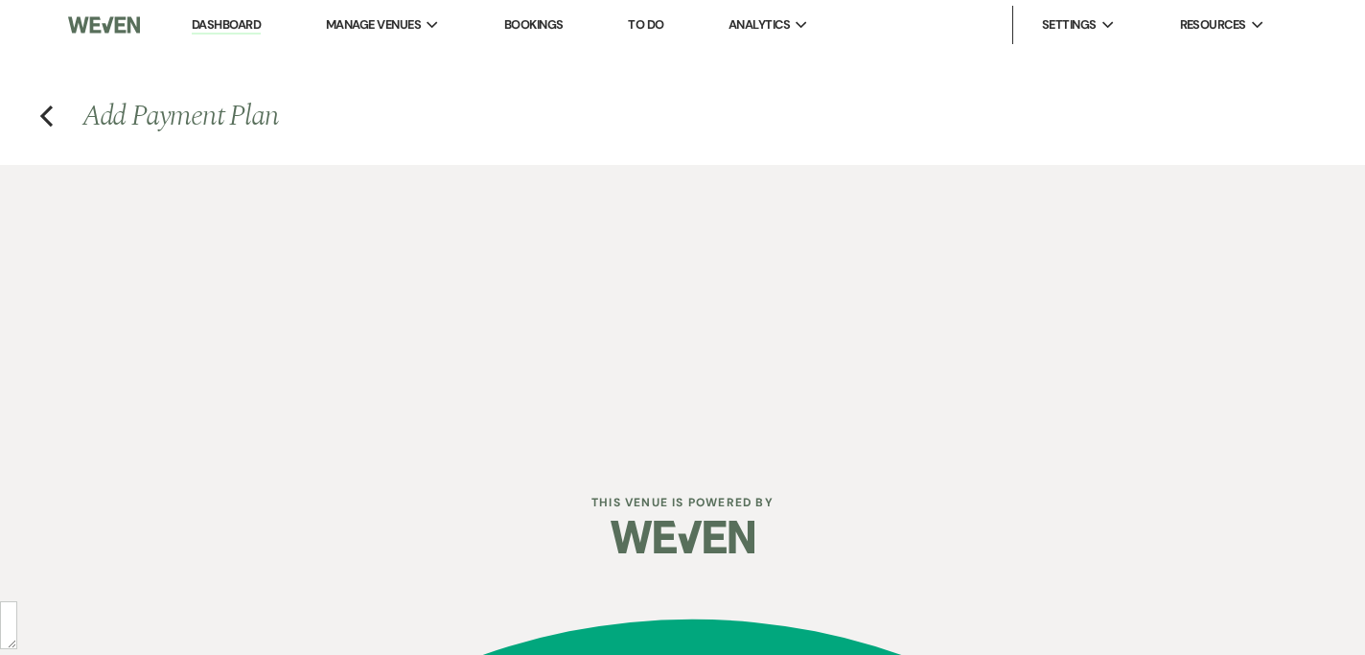
select select "days"
select select "afterDueDate"
select select "client"
select select "days"
select select "afterDueDate"
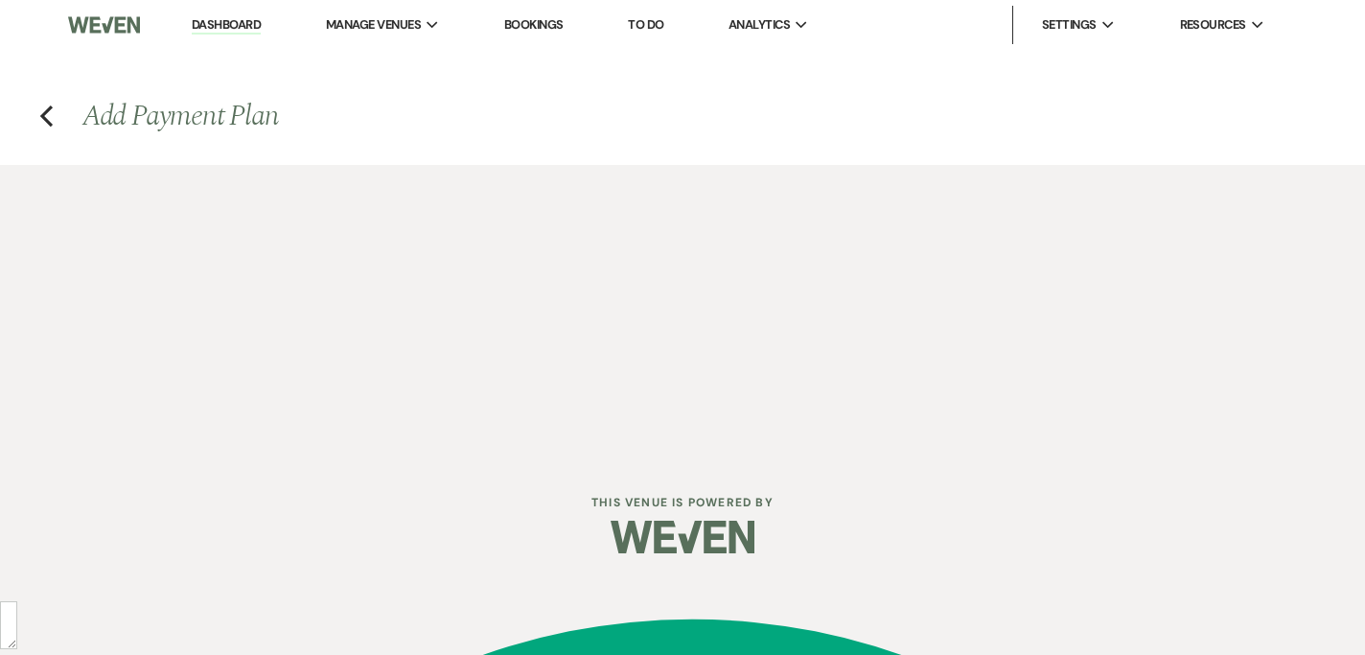
select select "2"
select select "percentage"
select select "true"
select select "client"
select select "weeks"
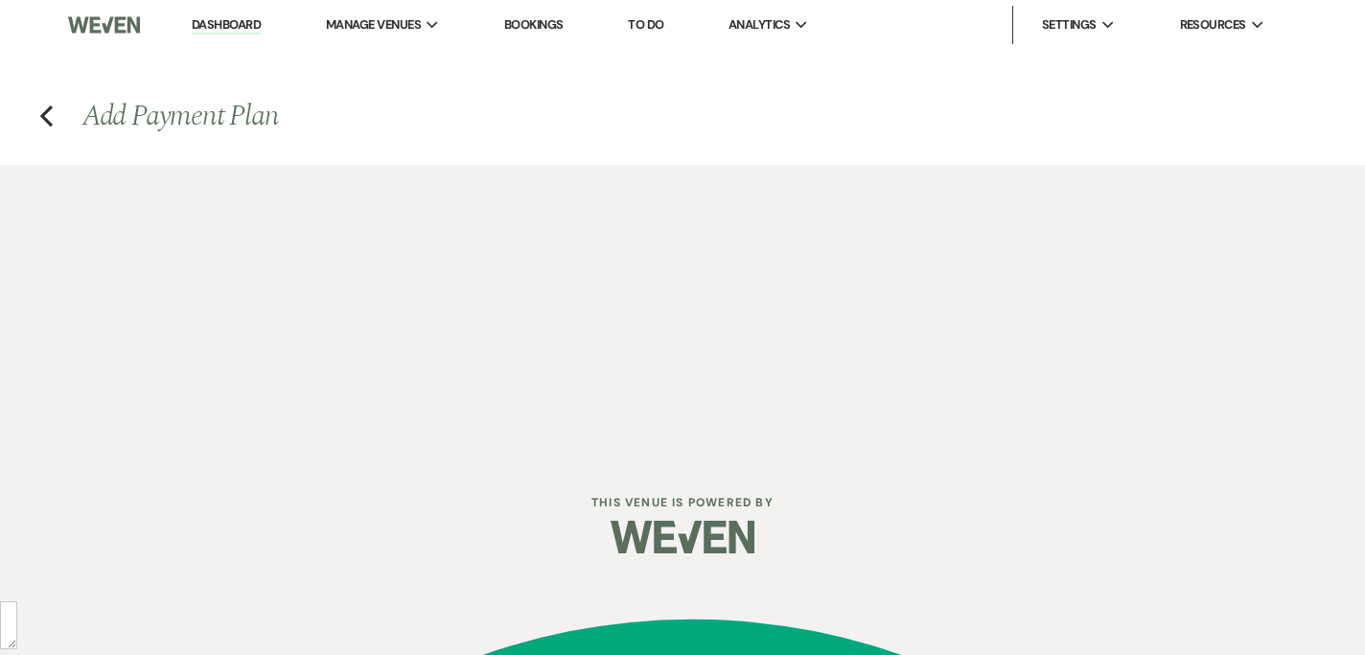
select select "client"
select select "days"
select select "afterDueDate"
select select "client"
select select "days"
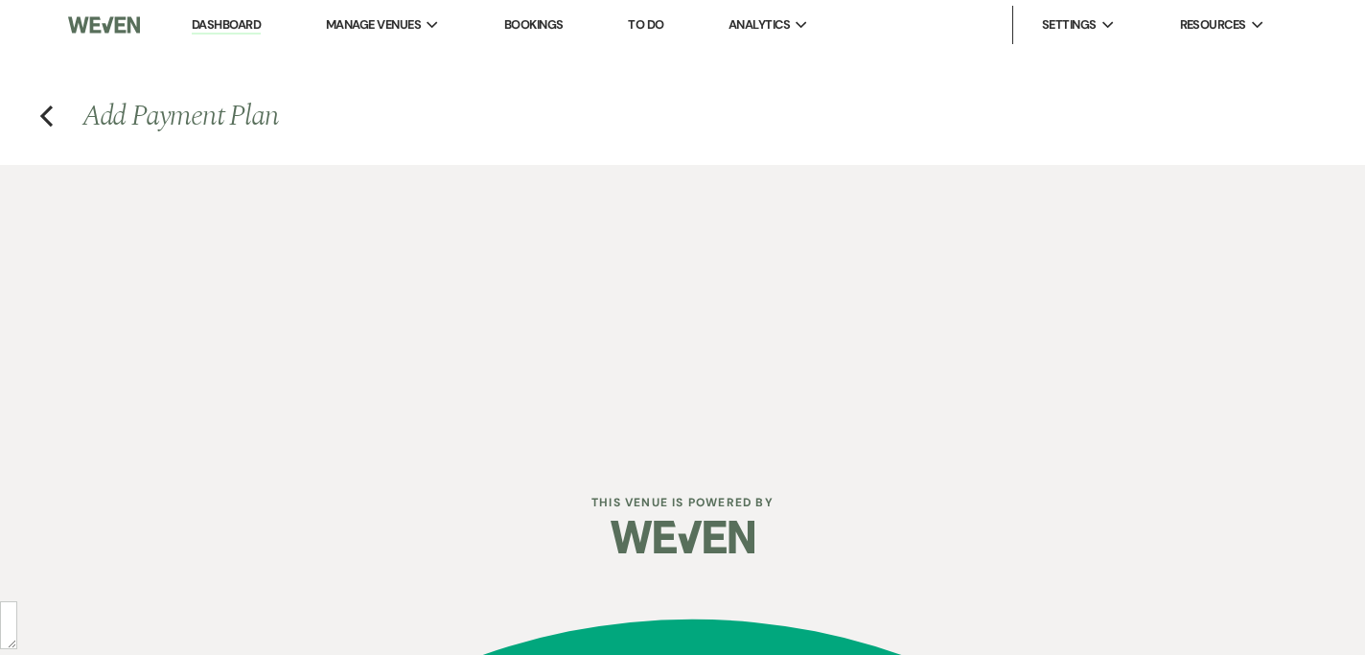
select select "afterDueDate"
select select "2"
select select "percentage"
select select "true"
select select "client"
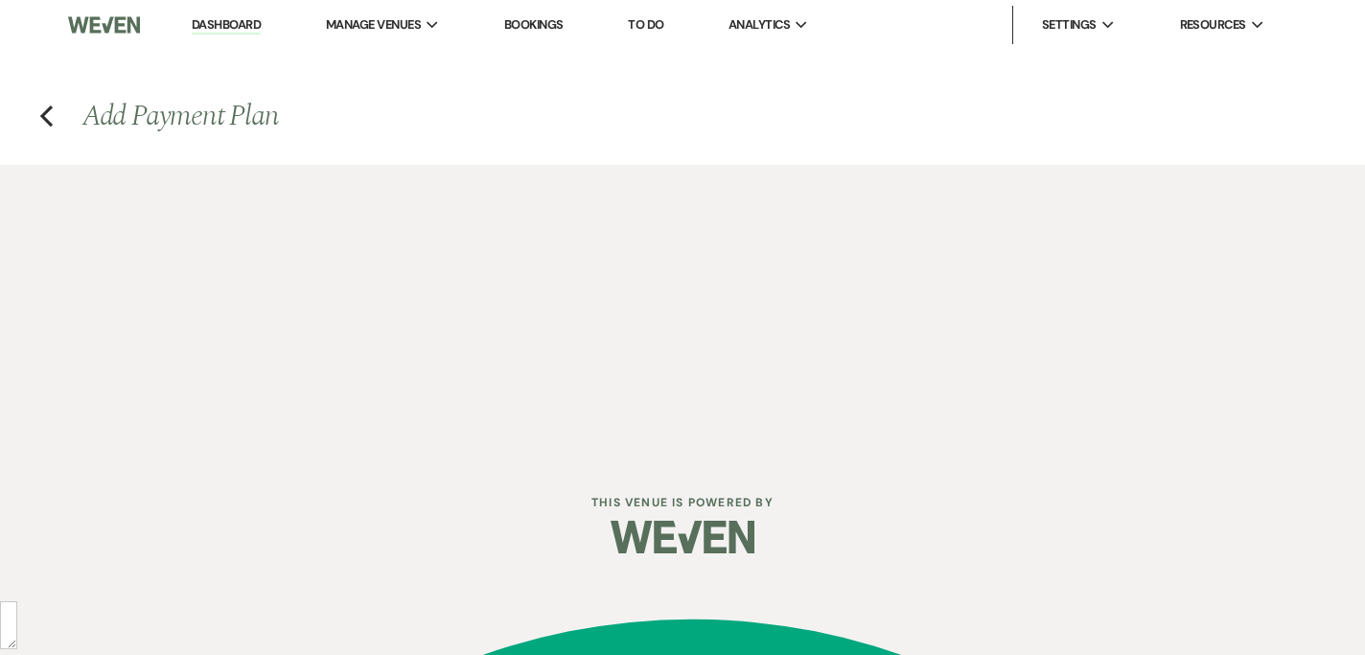
select select "weeks"
select select "client"
select select "days"
select select "afterDueDate"
select select "client"
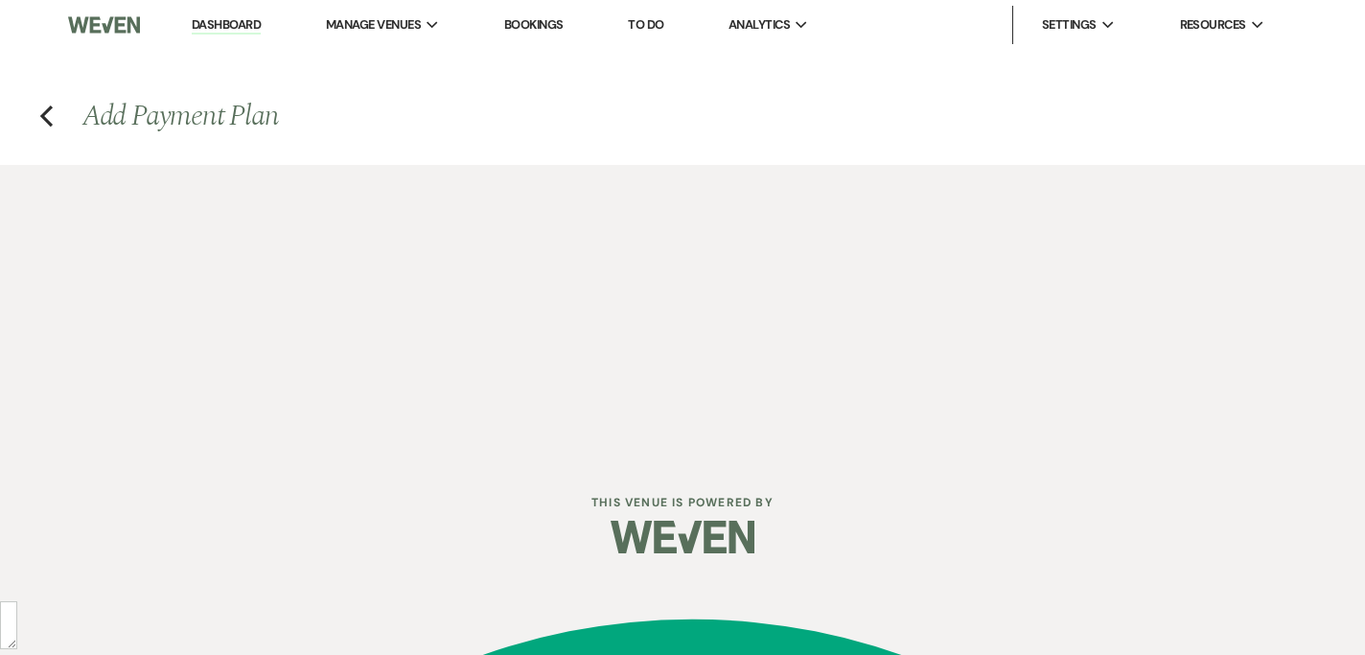
select select "days"
select select "afterDueDate"
select select "2"
select select "percentage"
select select "true"
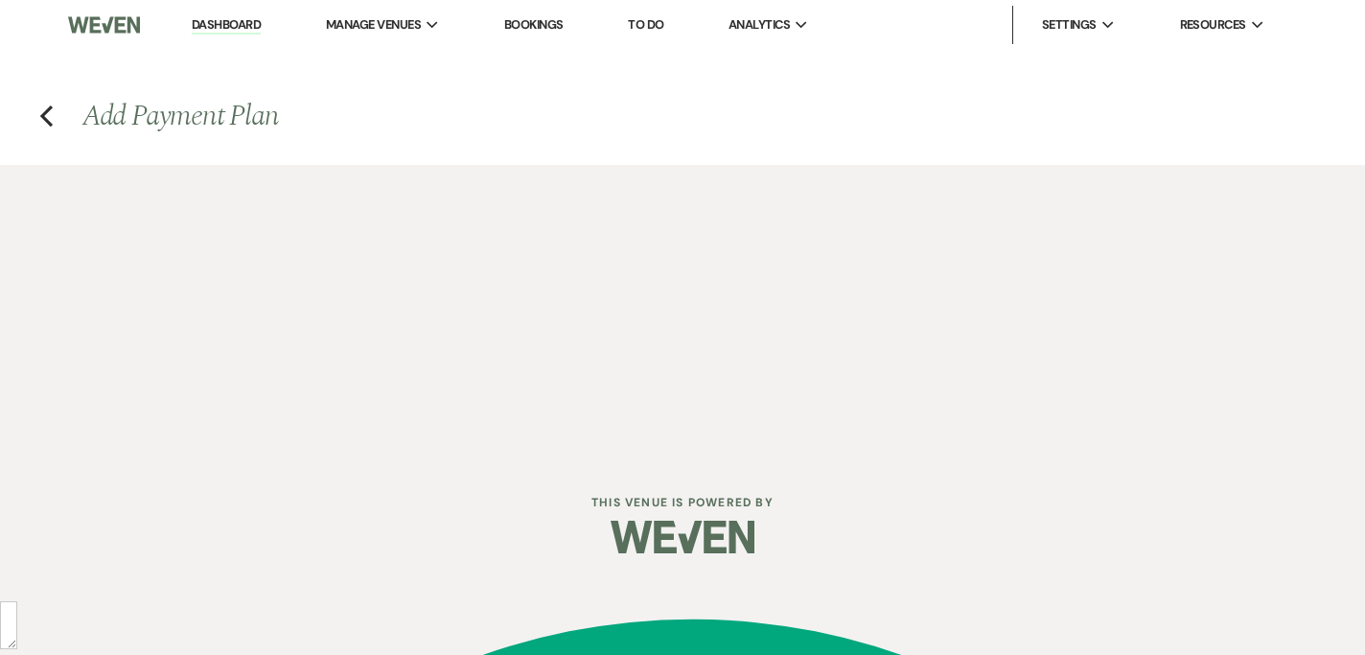
select select "client"
select select "days"
select select "afterDueDate"
select select "client"
select select "weeks"
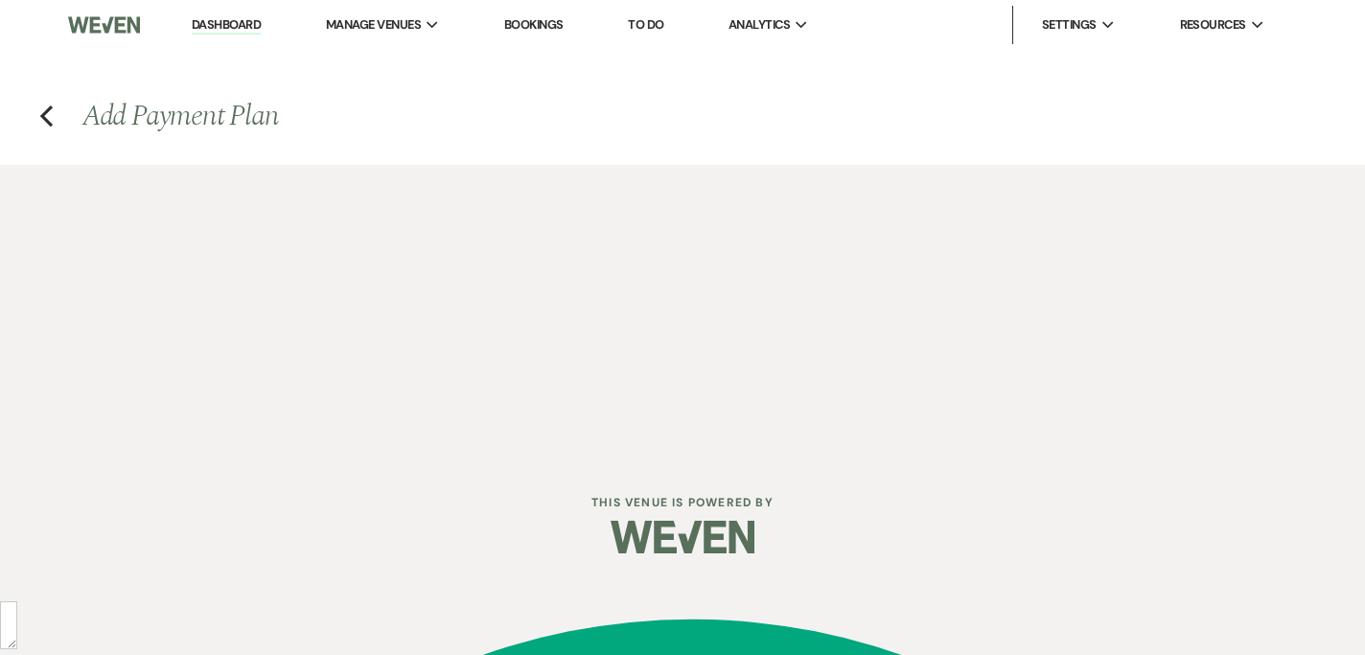
select select "client"
select select "days"
select select "afterDueDate"
select select "2"
select select "percentage"
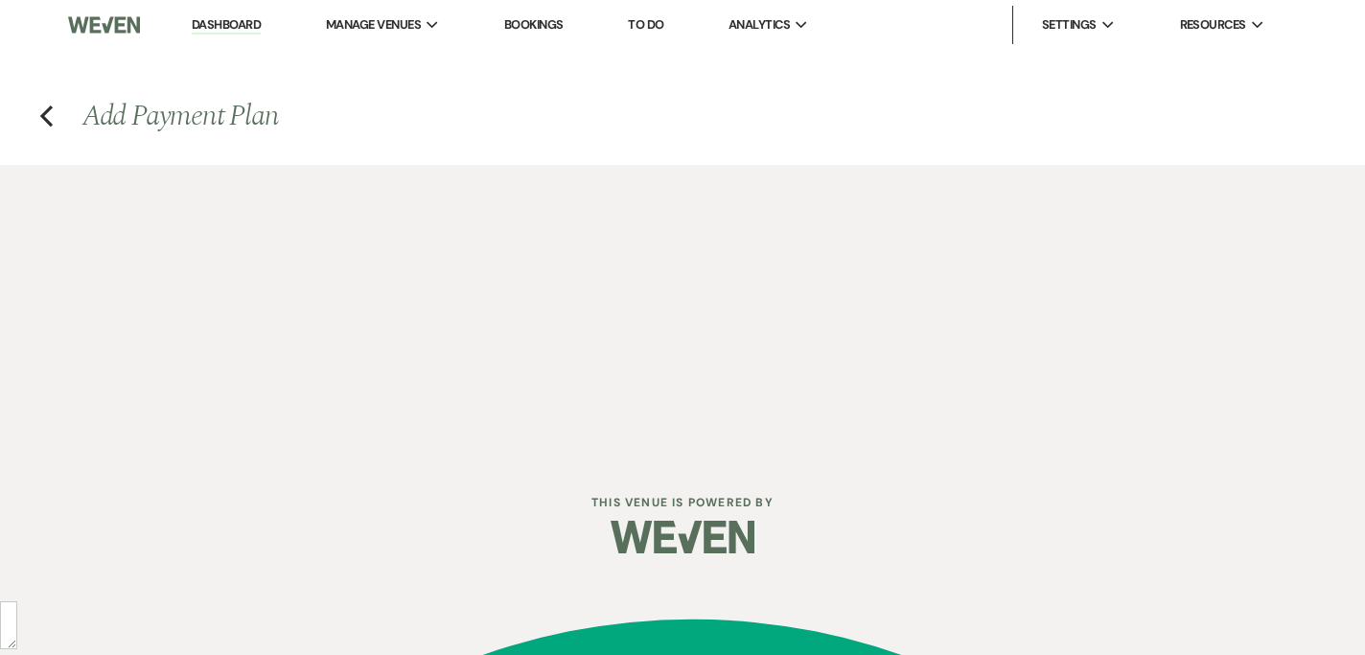
select select "true"
select select "client"
select select "weeks"
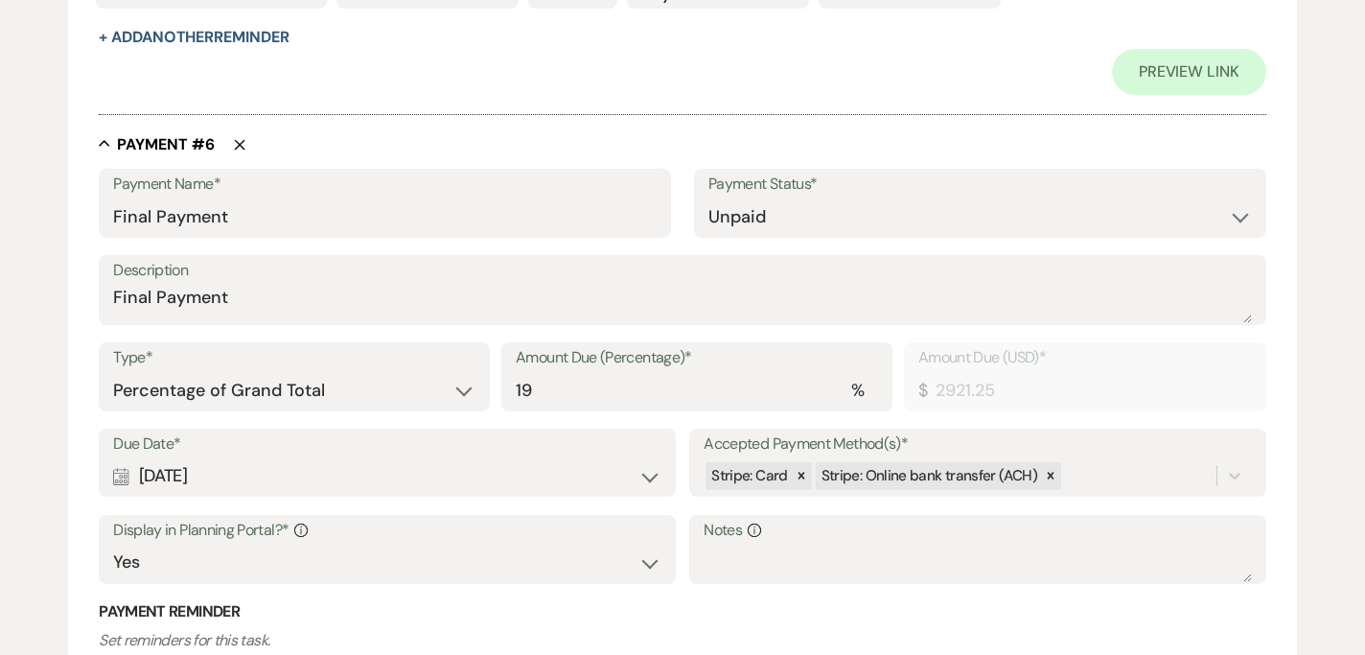
scroll to position [4655, 0]
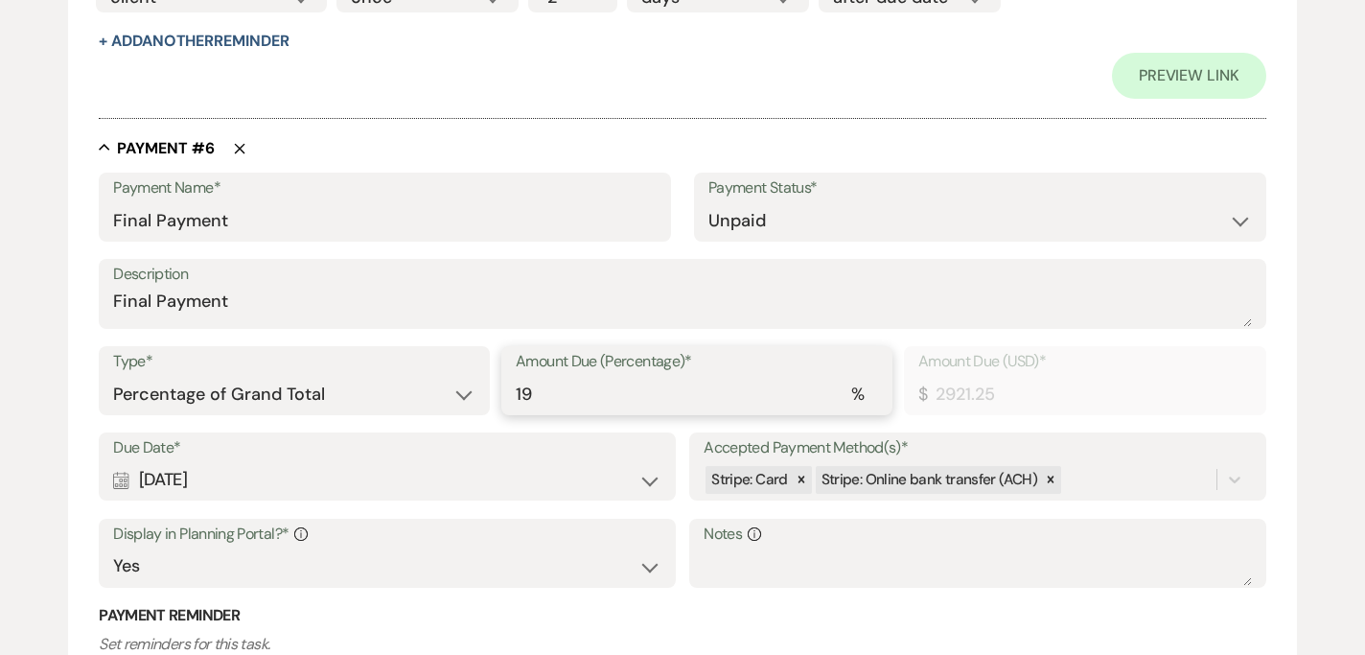
click at [539, 398] on input "19" at bounding box center [697, 394] width 362 height 37
type input "1"
type input "153.75"
type input "17"
type input "2613.75"
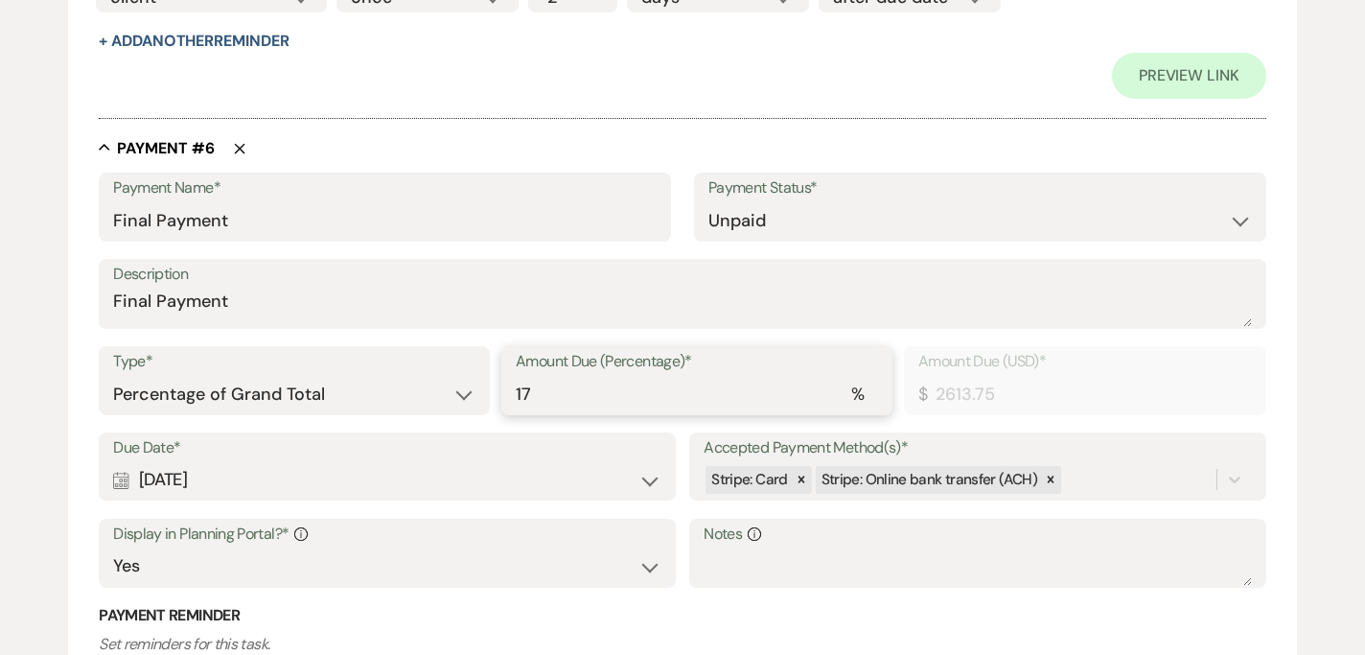
type input "17"
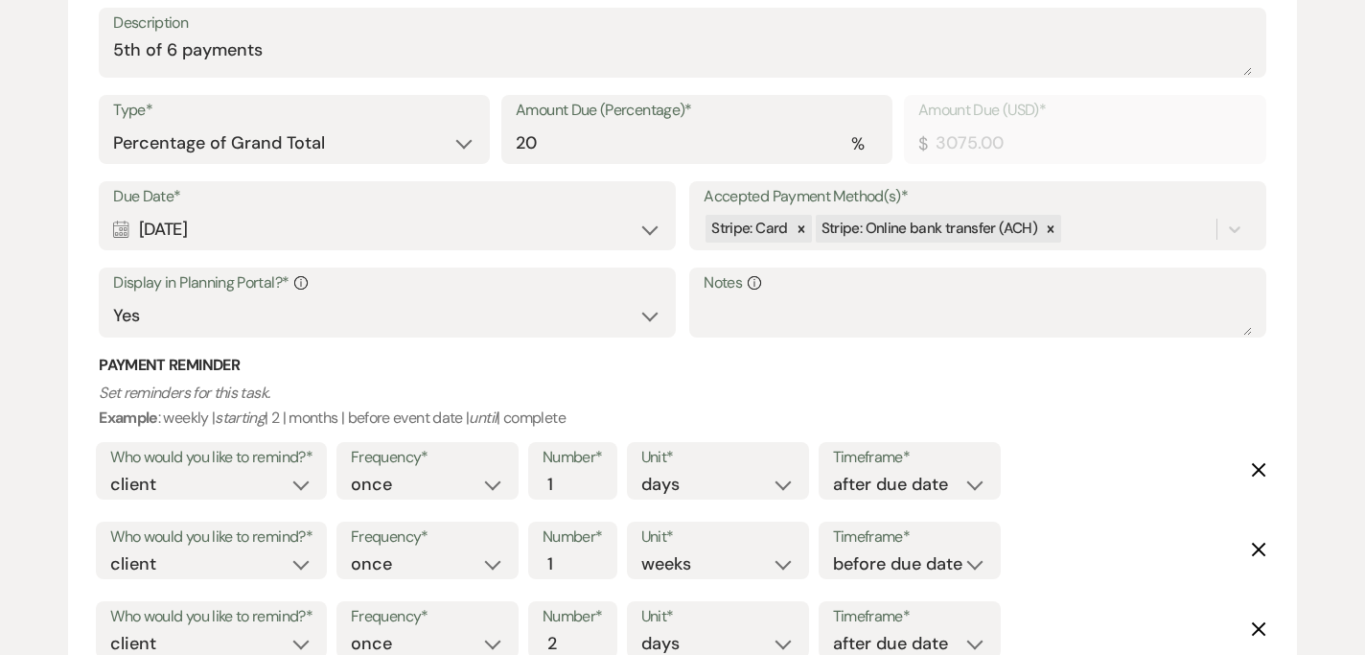
scroll to position [3984, 0]
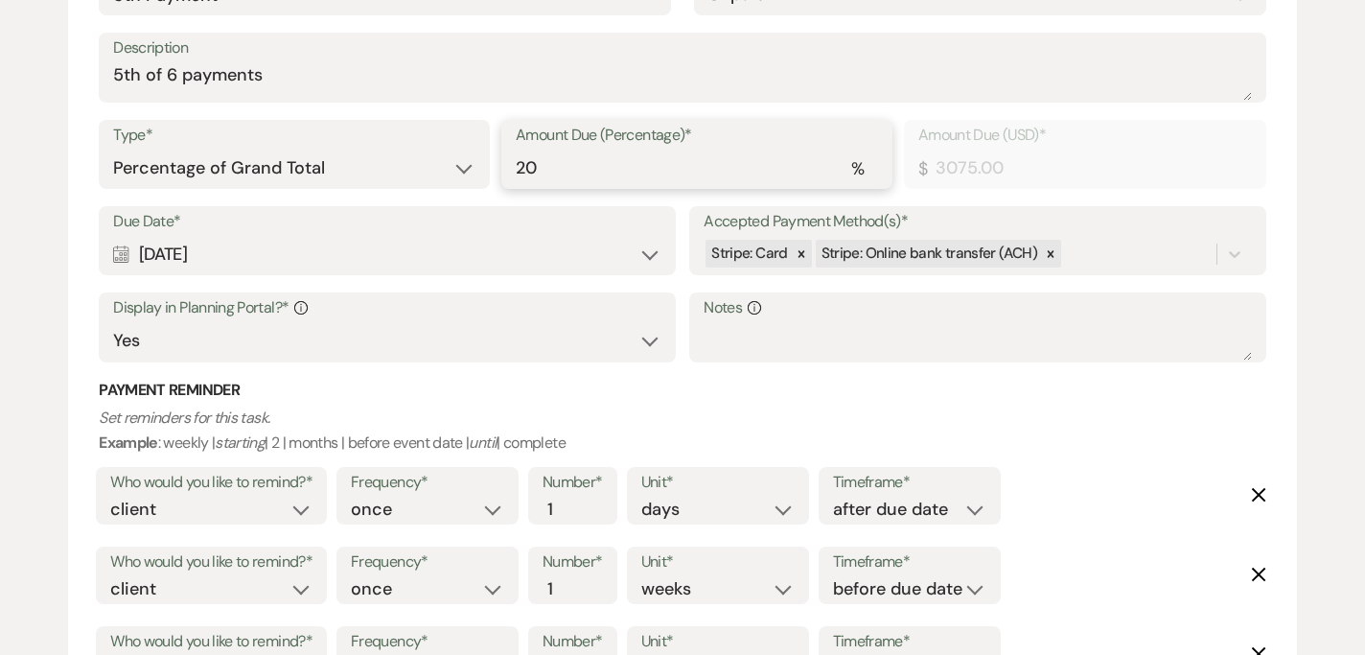
click at [557, 166] on input "20" at bounding box center [697, 168] width 362 height 37
type input "2"
type input "307.50"
type input "0.00"
type input "1"
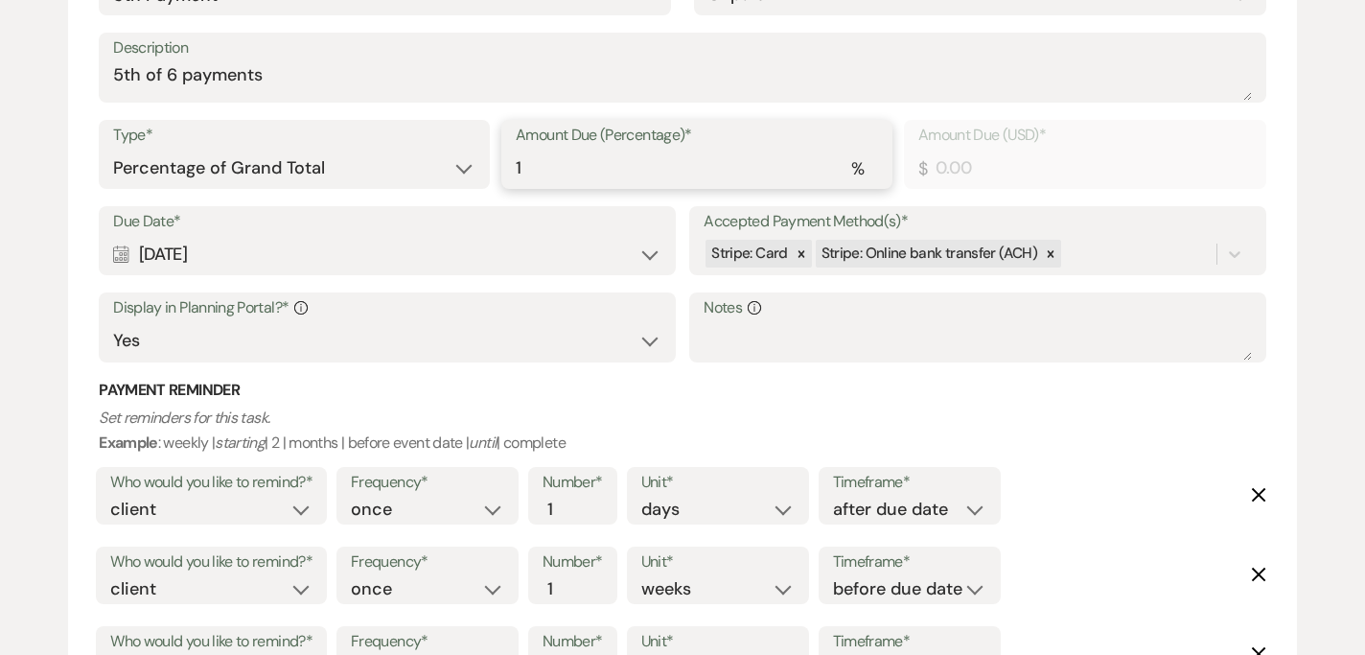
type input "153.75"
type input "17"
type input "2613.75"
type input "17"
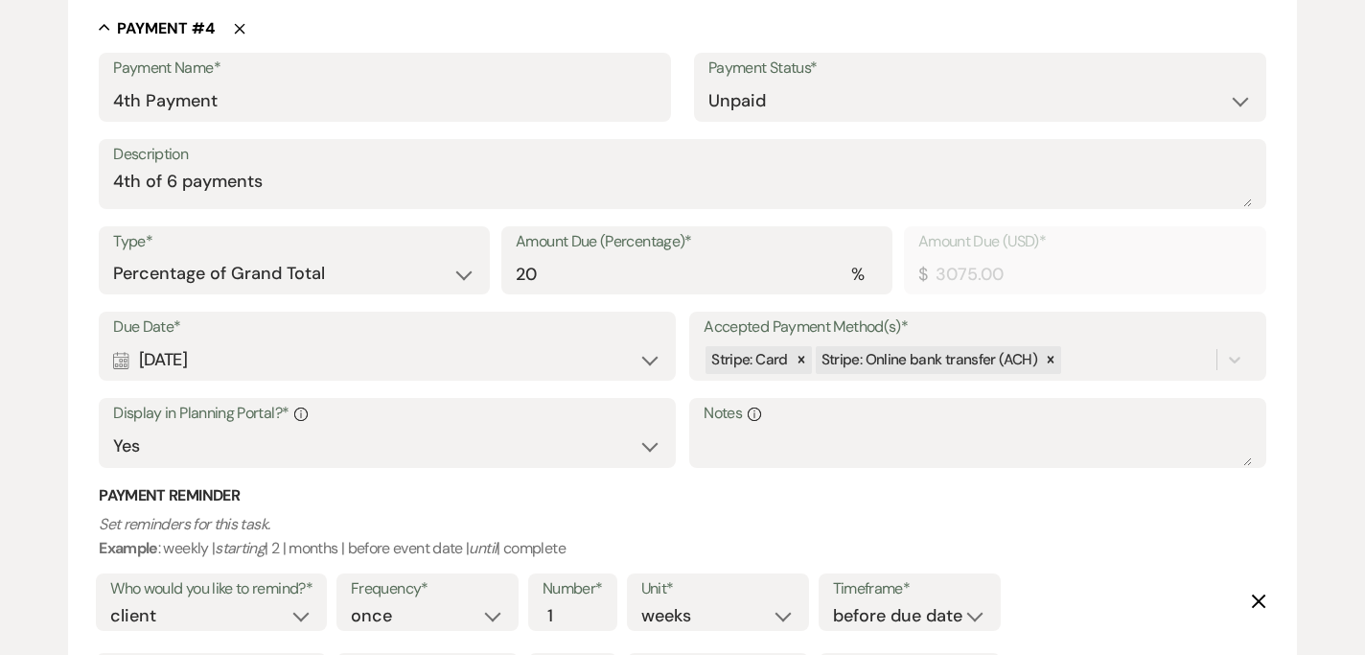
scroll to position [2965, 0]
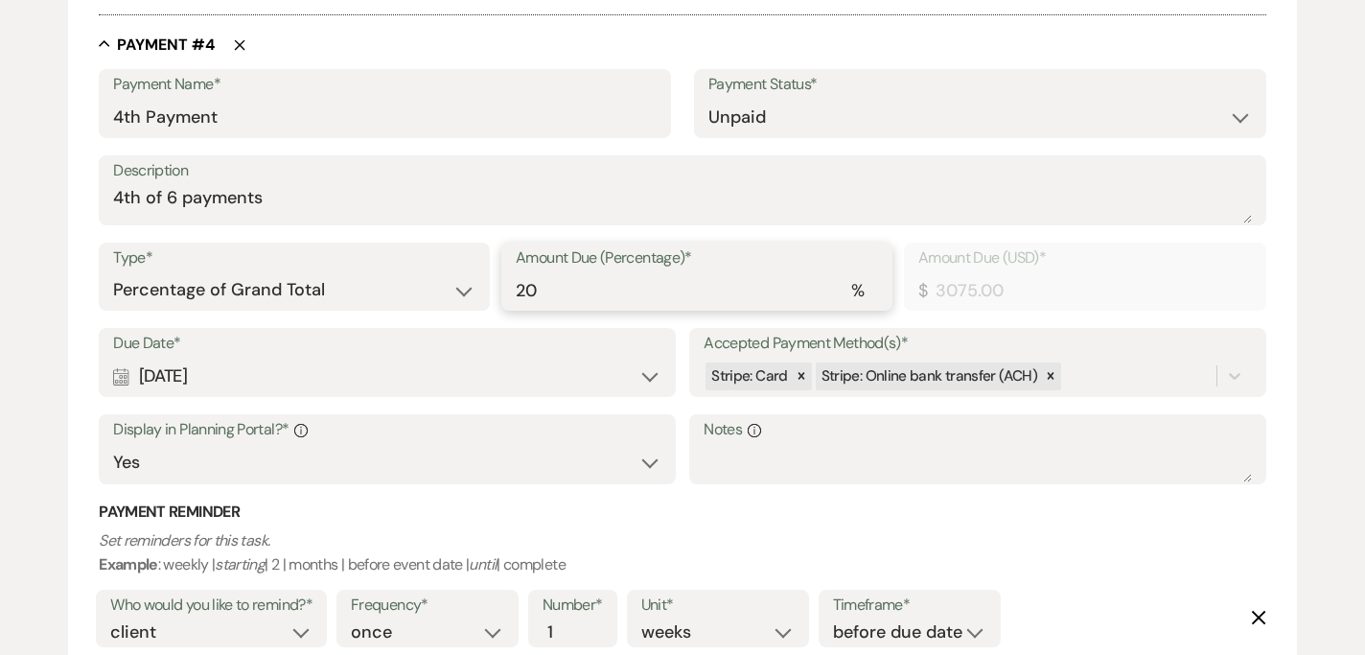
click at [557, 272] on input "20" at bounding box center [697, 289] width 362 height 37
type input "2"
type input "307.50"
type input "0.00"
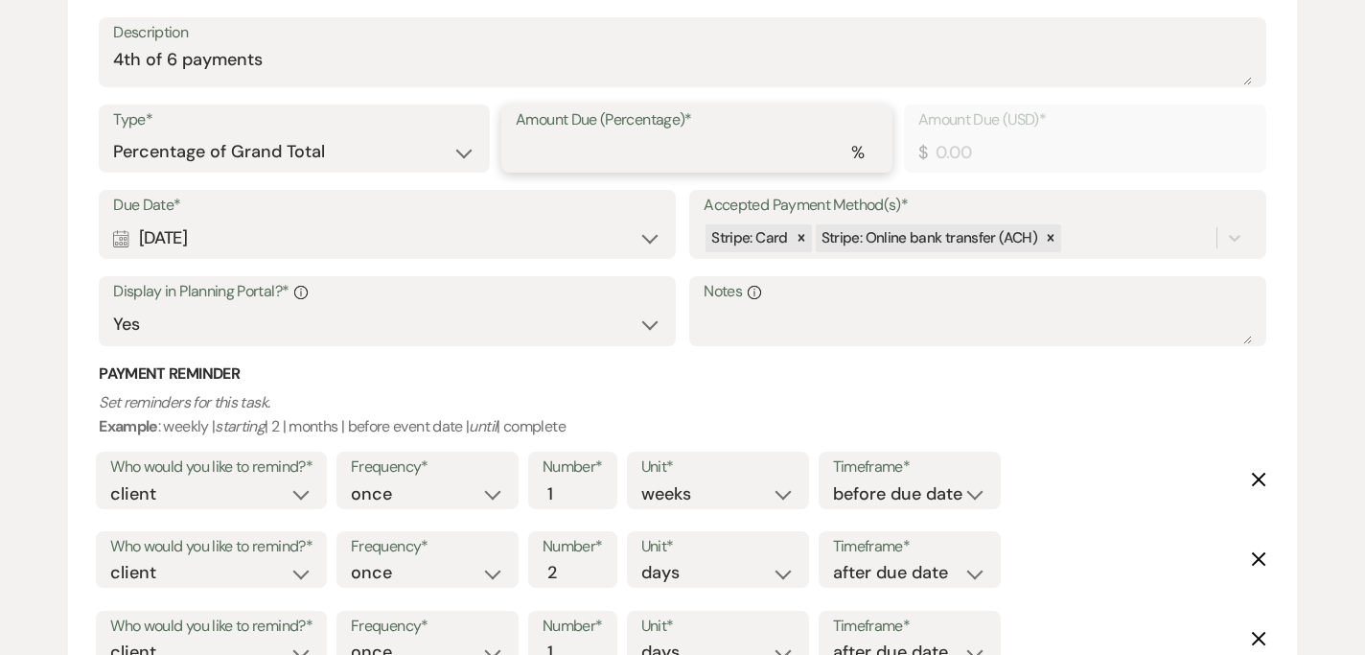
scroll to position [2827, 0]
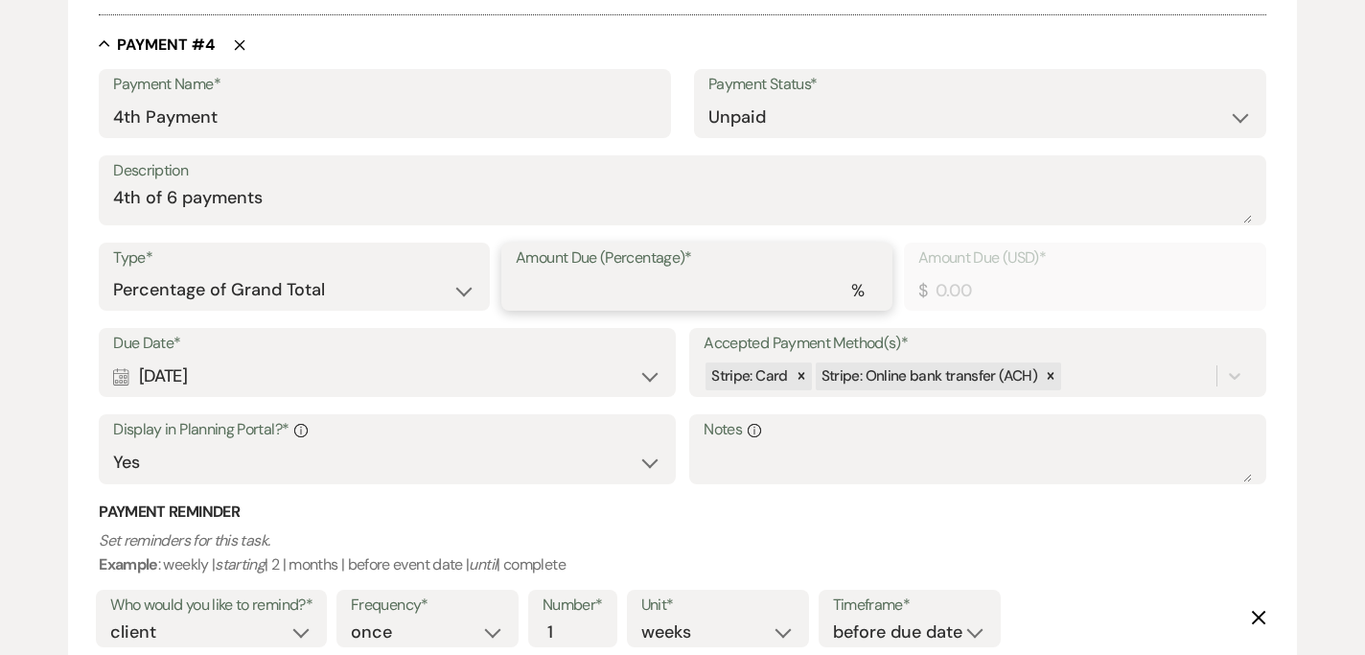
type input "1"
type input "153.75"
type input "17"
type input "2613.75"
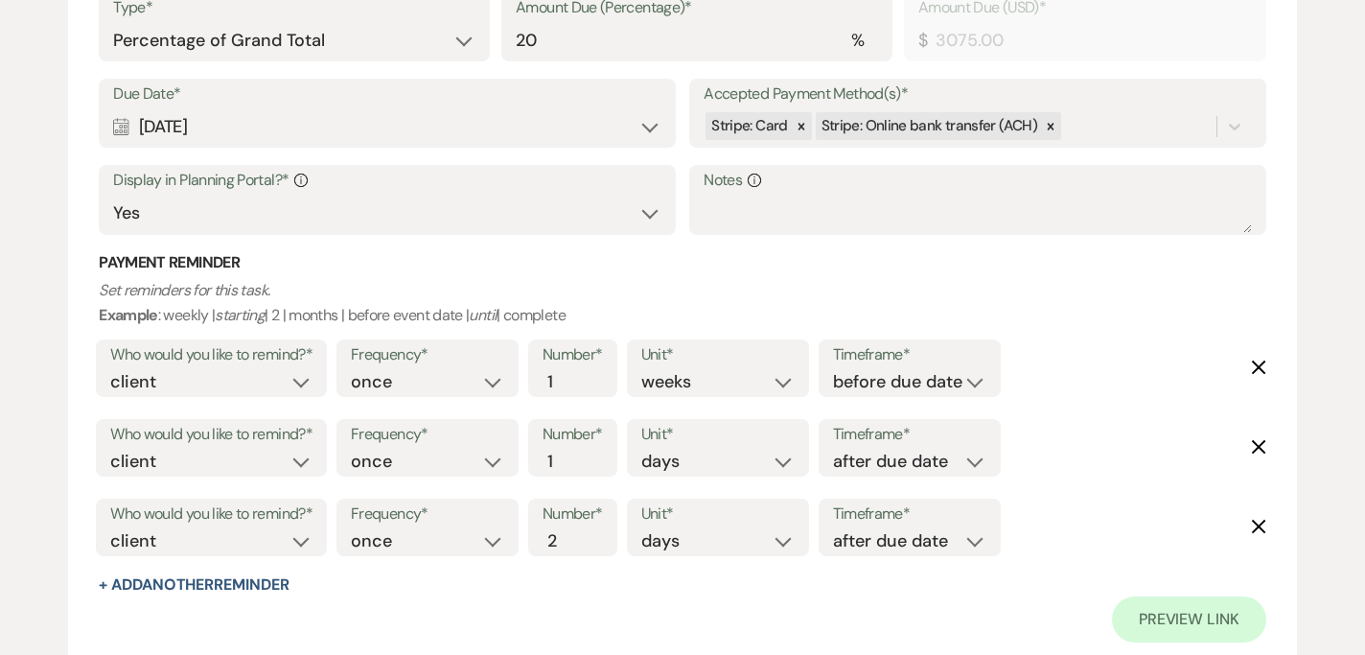
scroll to position [2230, 0]
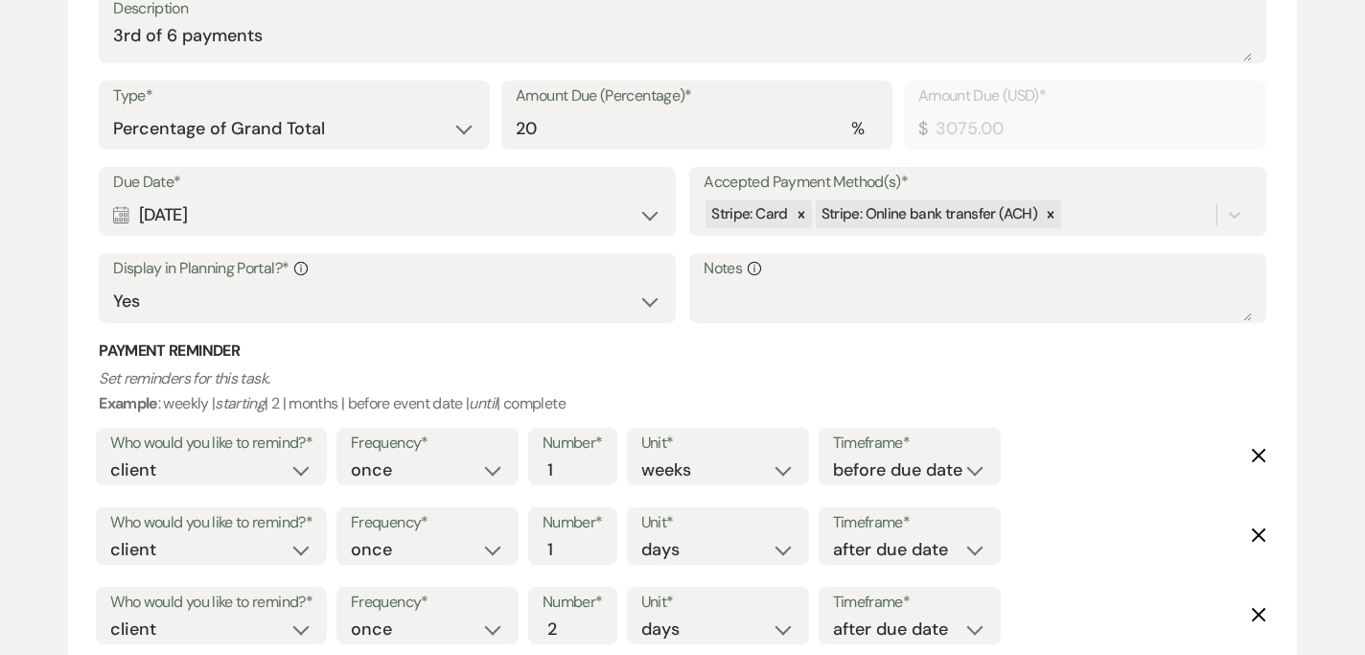
type input "17"
click at [588, 133] on input "20" at bounding box center [697, 128] width 362 height 37
type input "2"
type input "307.50"
type input "0.00"
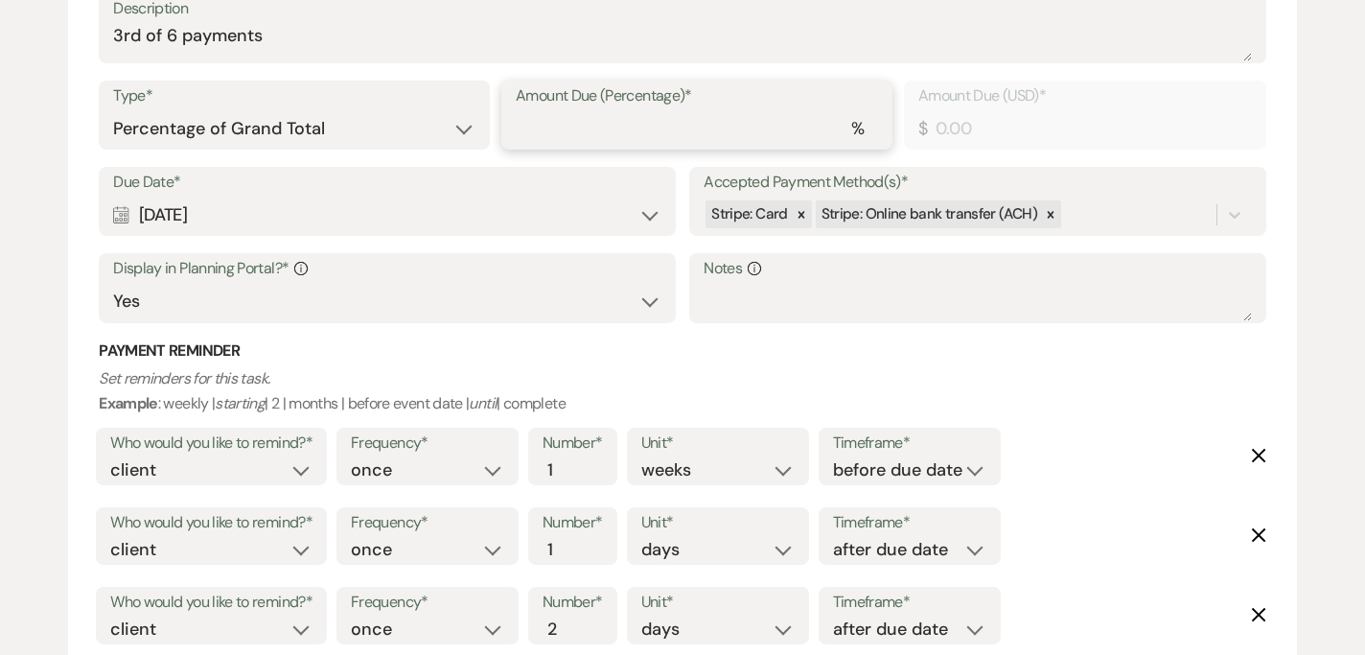
type input "1"
type input "153.75"
type input "17"
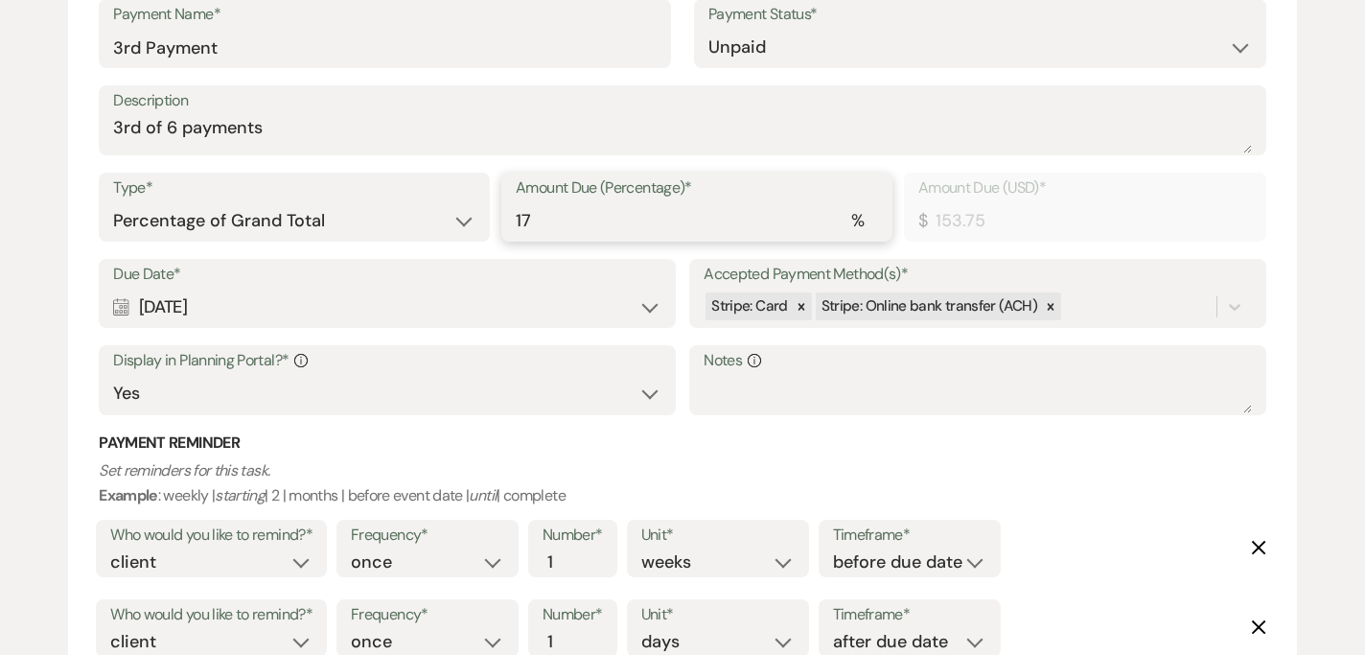
type input "2613.75"
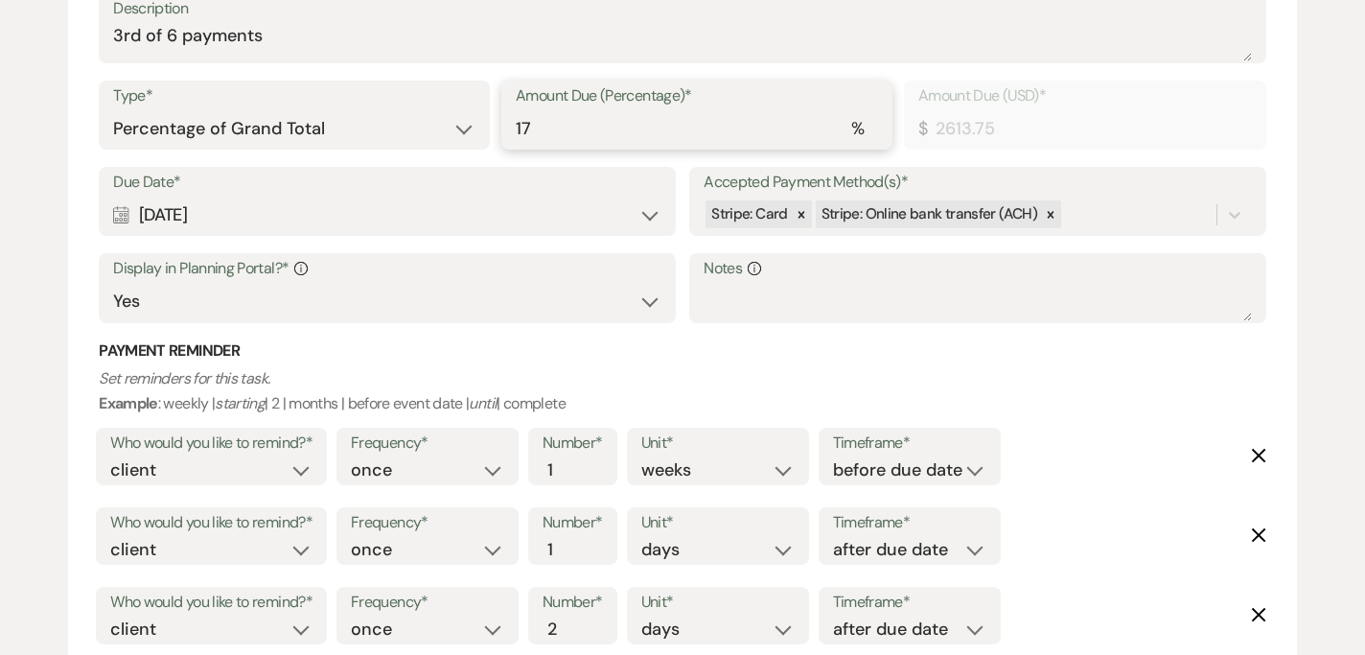
type input "17"
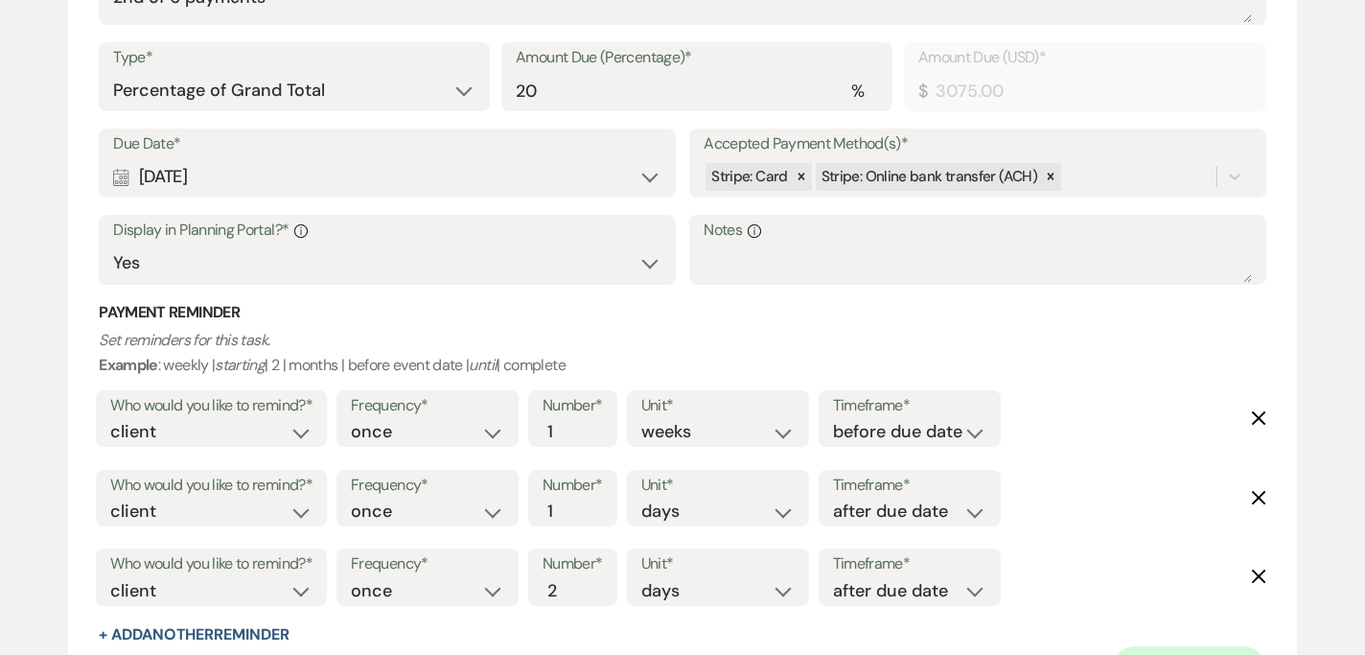
scroll to position [1366, 0]
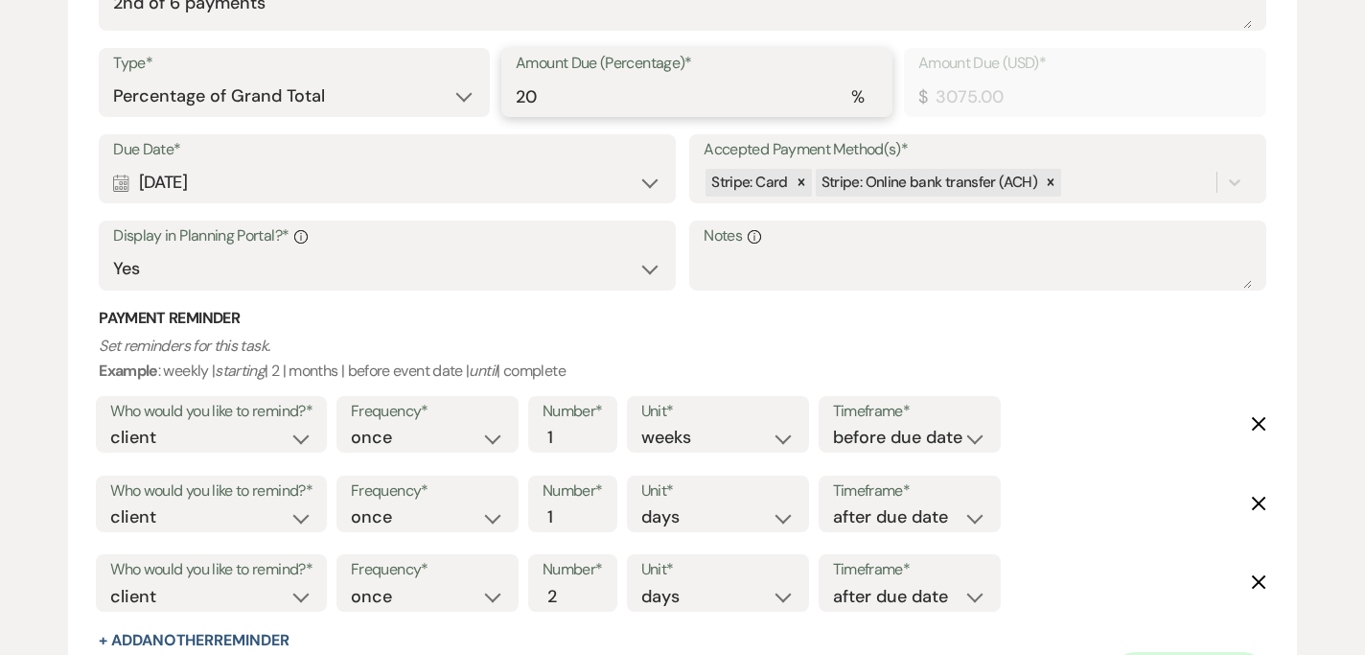
click at [574, 104] on input "20" at bounding box center [697, 96] width 362 height 37
type input "2"
type input "0.00"
type input "1"
type input "153.75"
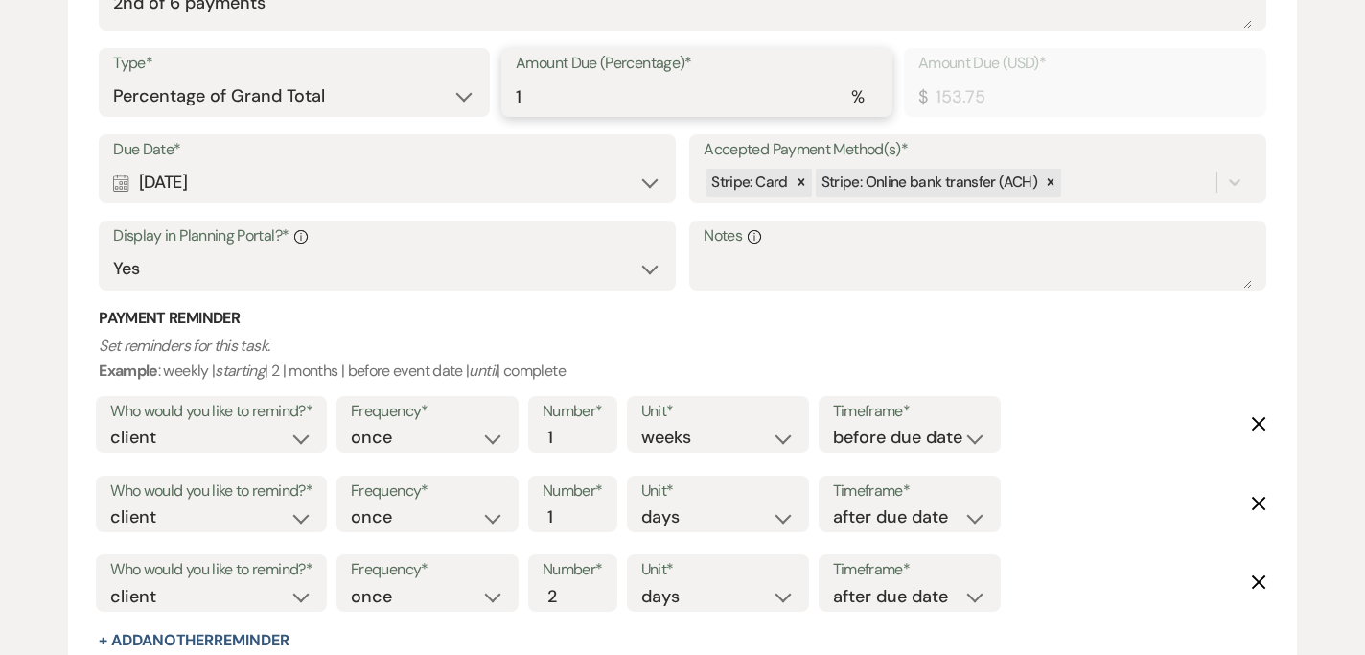
type input "17"
type input "2613.75"
type input "17"
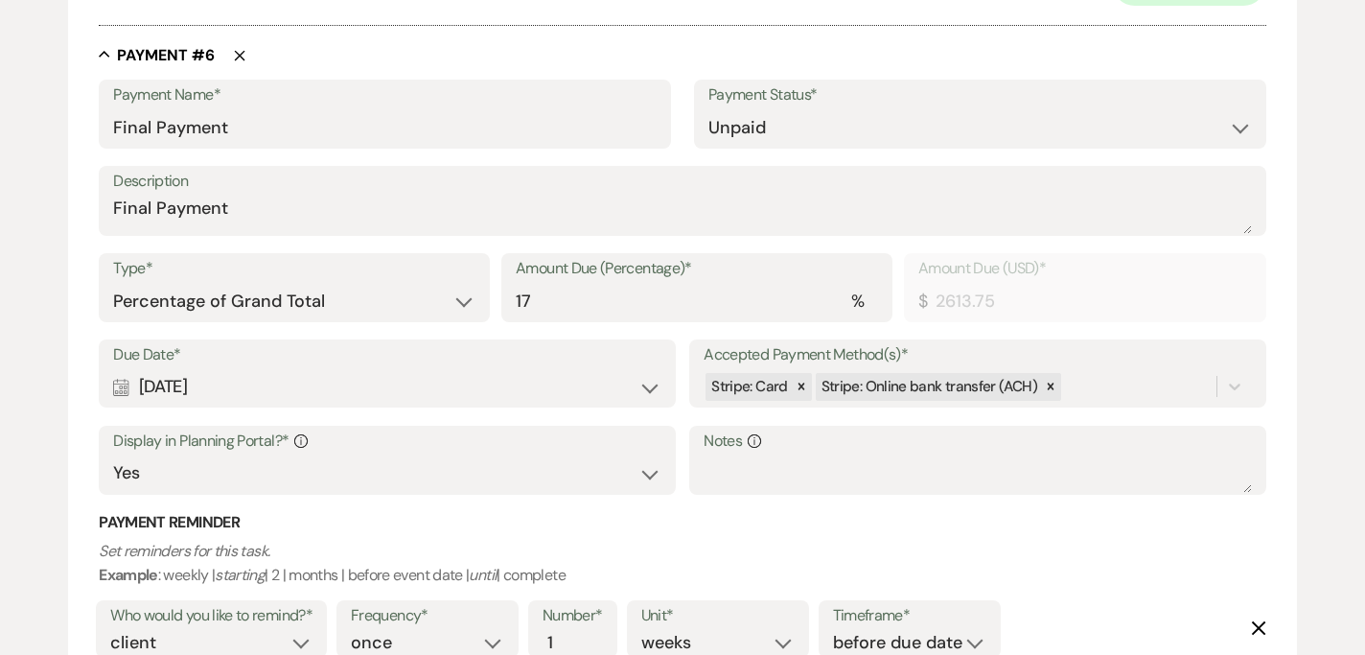
scroll to position [5196, 0]
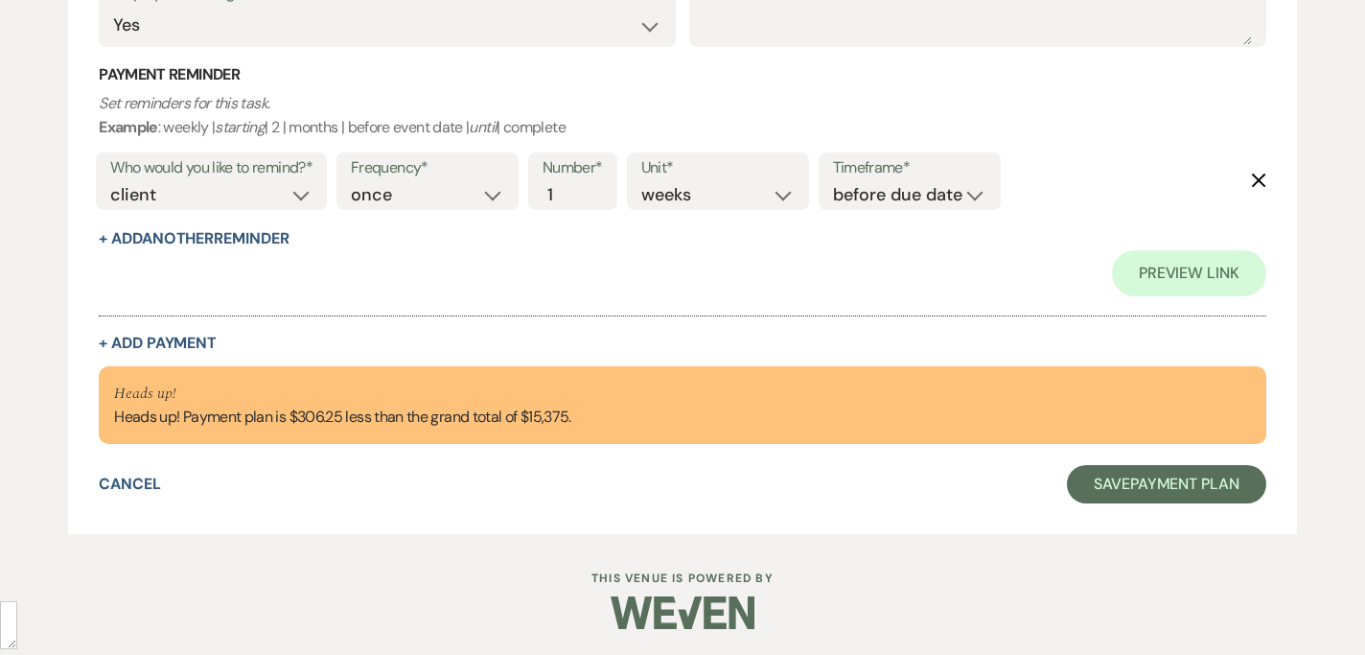
click at [626, 304] on div at bounding box center [682, 306] width 1167 height 20
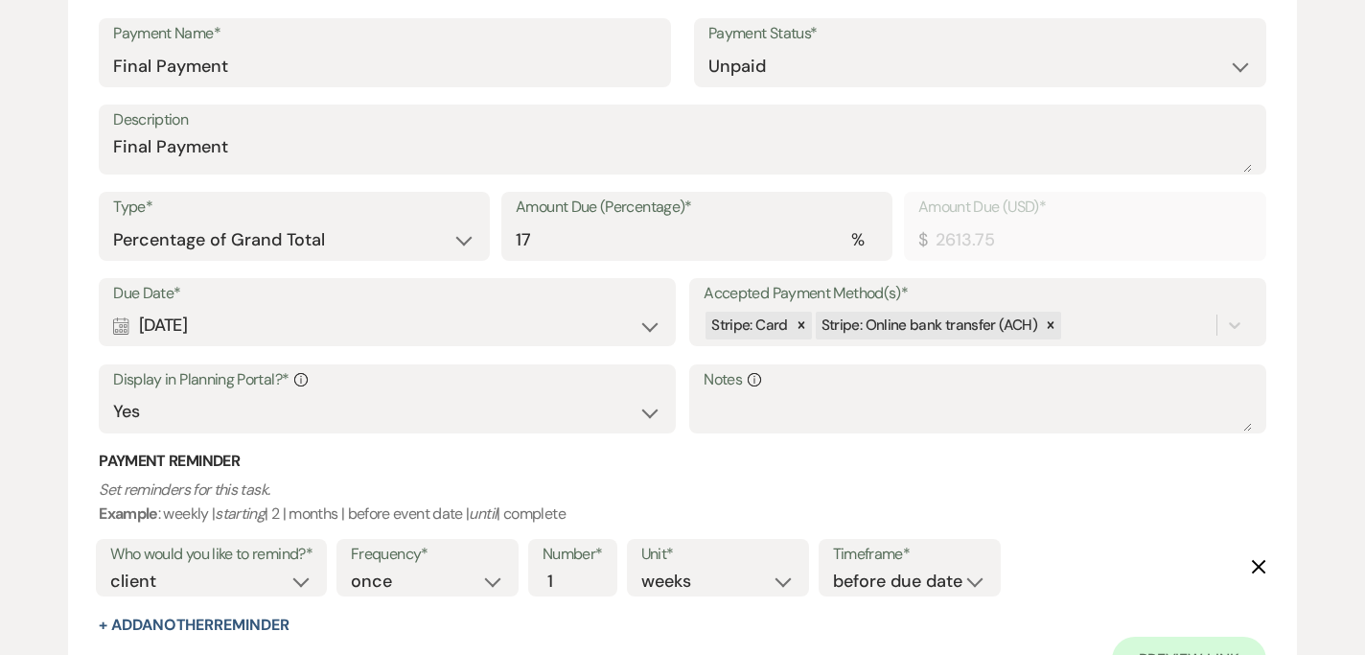
scroll to position [4782, 0]
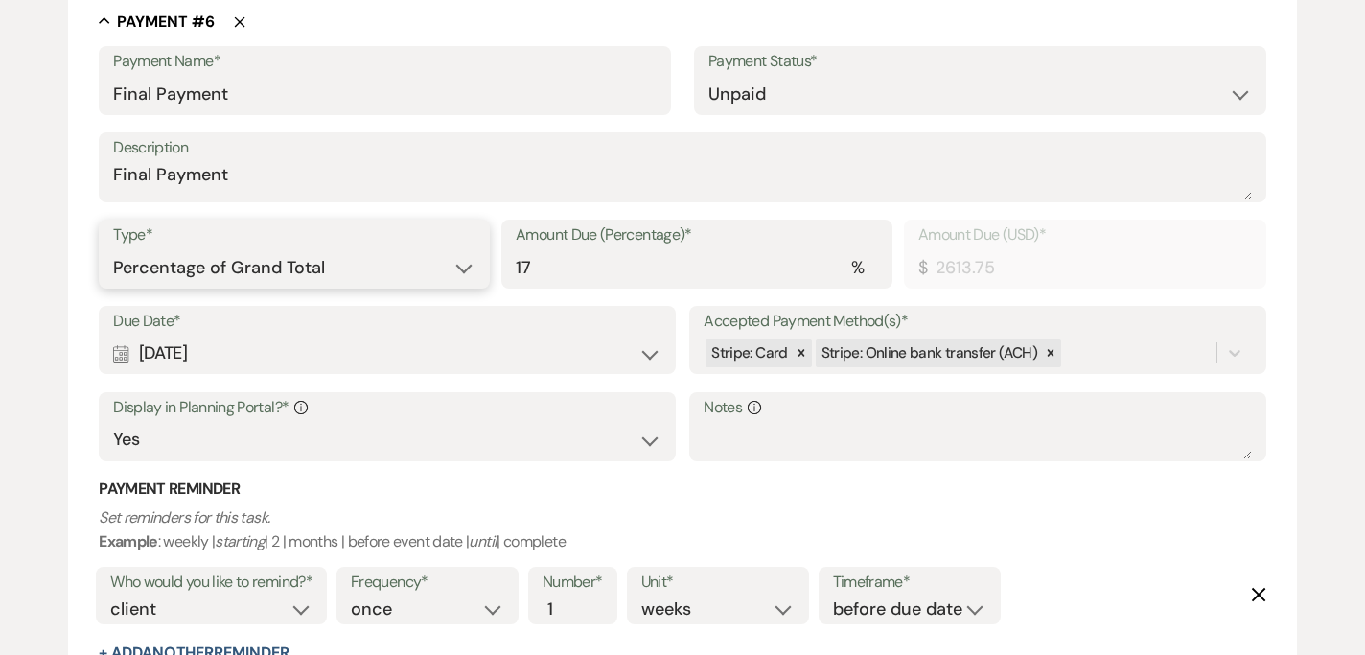
click at [403, 263] on select "Dollar Amount Percentage of Grand Total" at bounding box center [294, 267] width 362 height 37
select select "flat"
click at [113, 249] on select "Dollar Amount Percentage of Grand Total" at bounding box center [294, 267] width 362 height 37
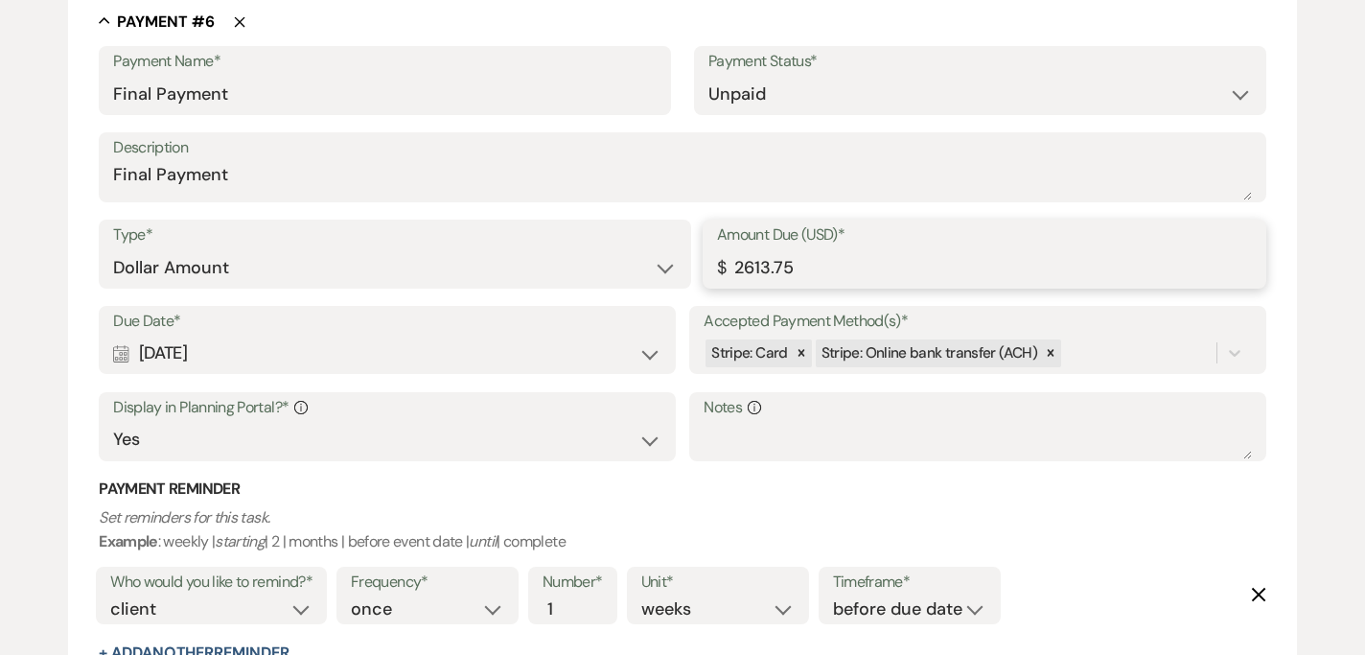
click at [848, 264] on input "2613.75" at bounding box center [984, 267] width 535 height 37
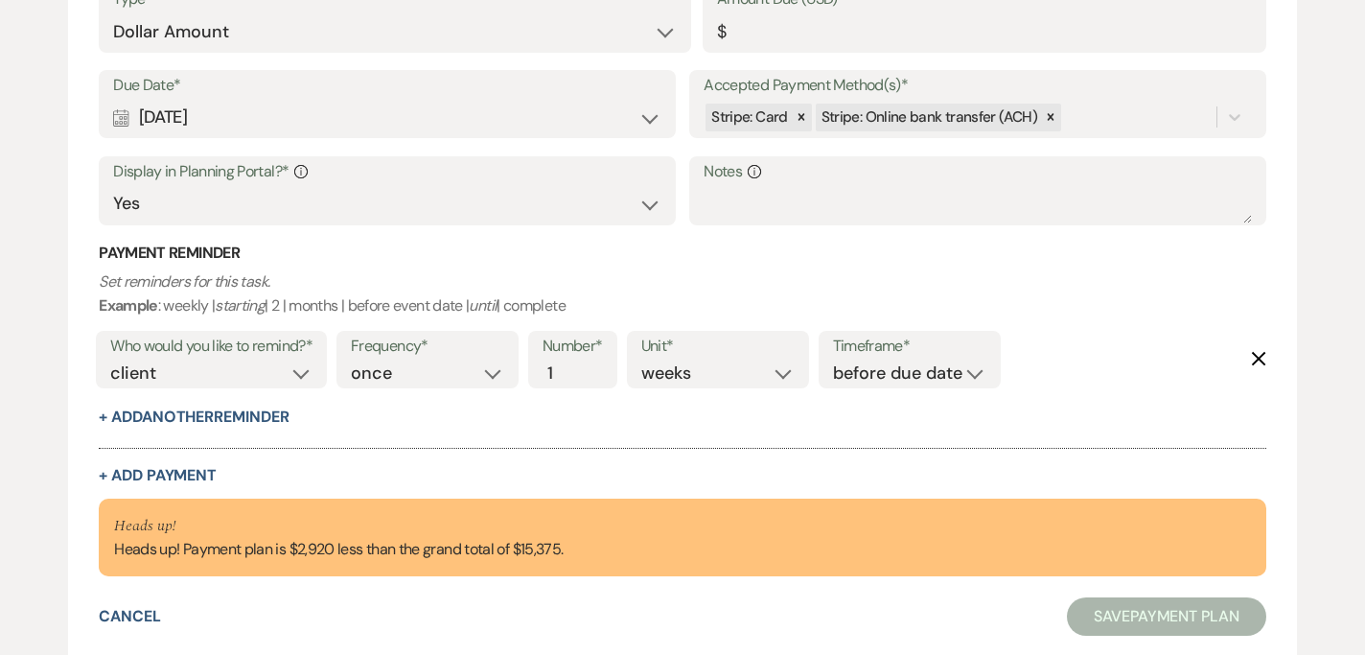
scroll to position [4789, 0]
drag, startPoint x: 300, startPoint y: 552, endPoint x: 335, endPoint y: 551, distance: 35.5
click at [335, 551] on div "Heads up! Heads up! Payment plan is $2,920 less than the grand total of $15,375." at bounding box center [338, 538] width 449 height 48
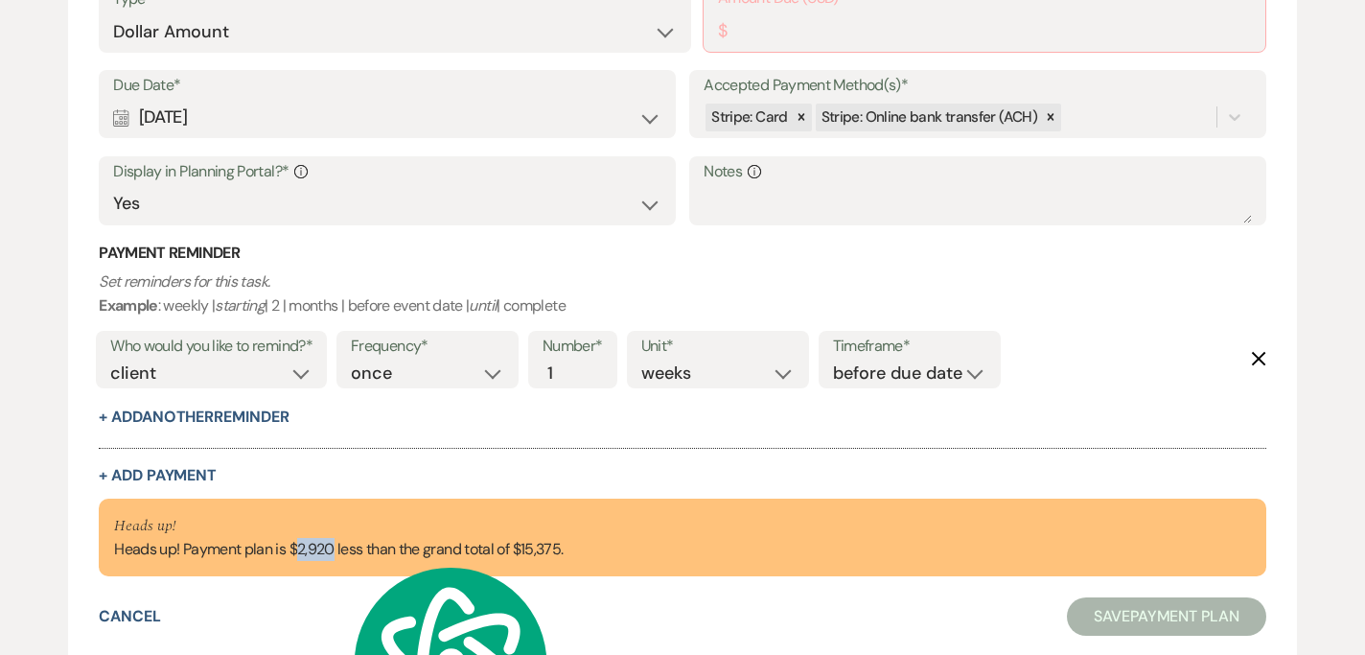
copy div "2,920"
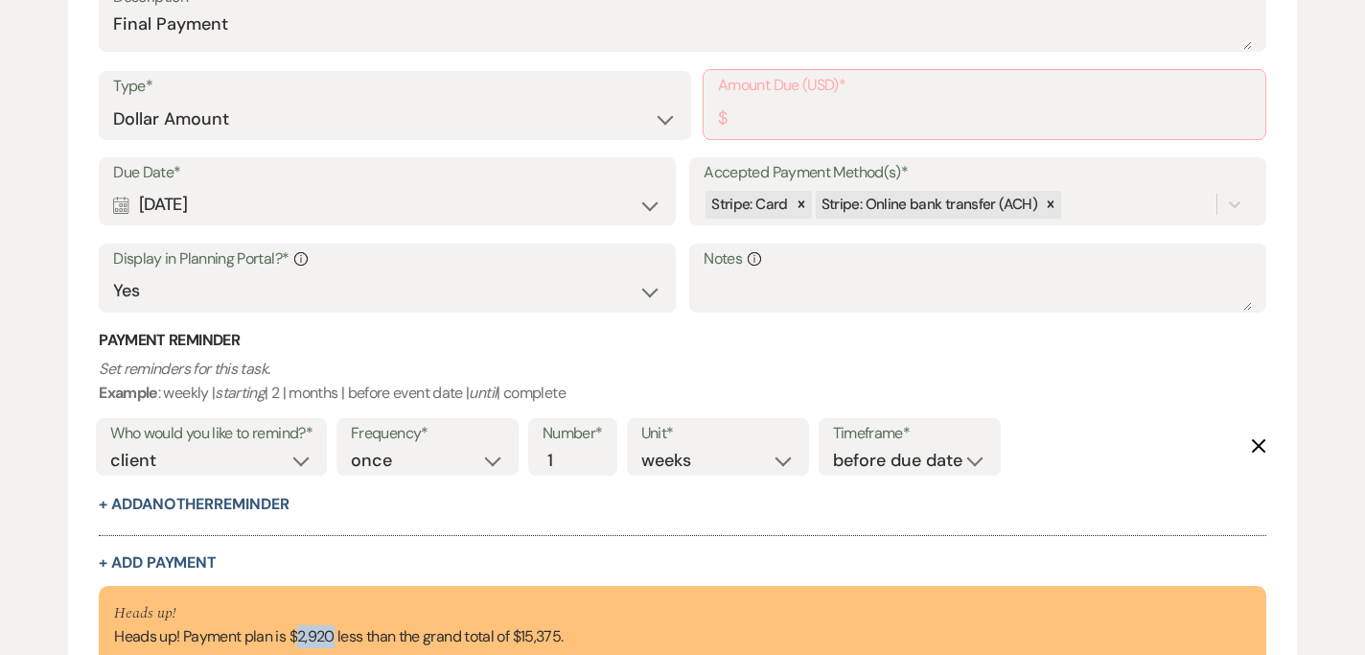
scroll to position [4698, 0]
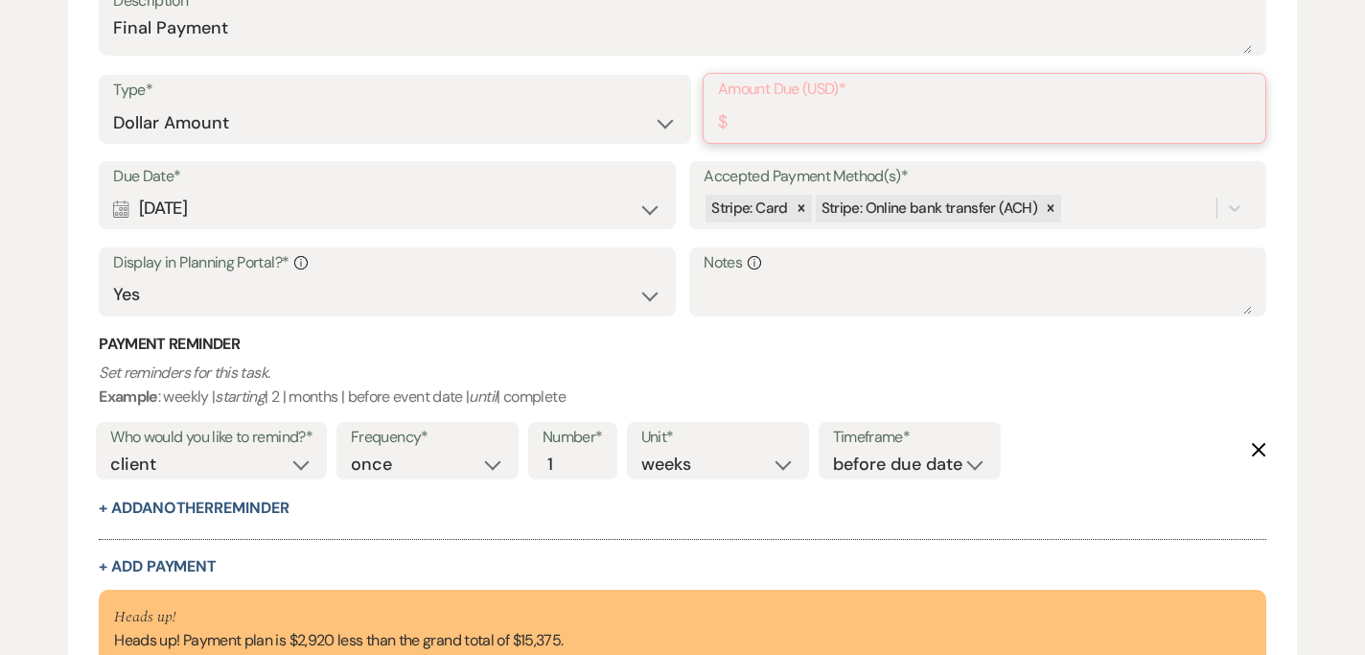
click at [753, 129] on input "Amount Due (USD)*" at bounding box center [984, 122] width 533 height 37
paste input "2920"
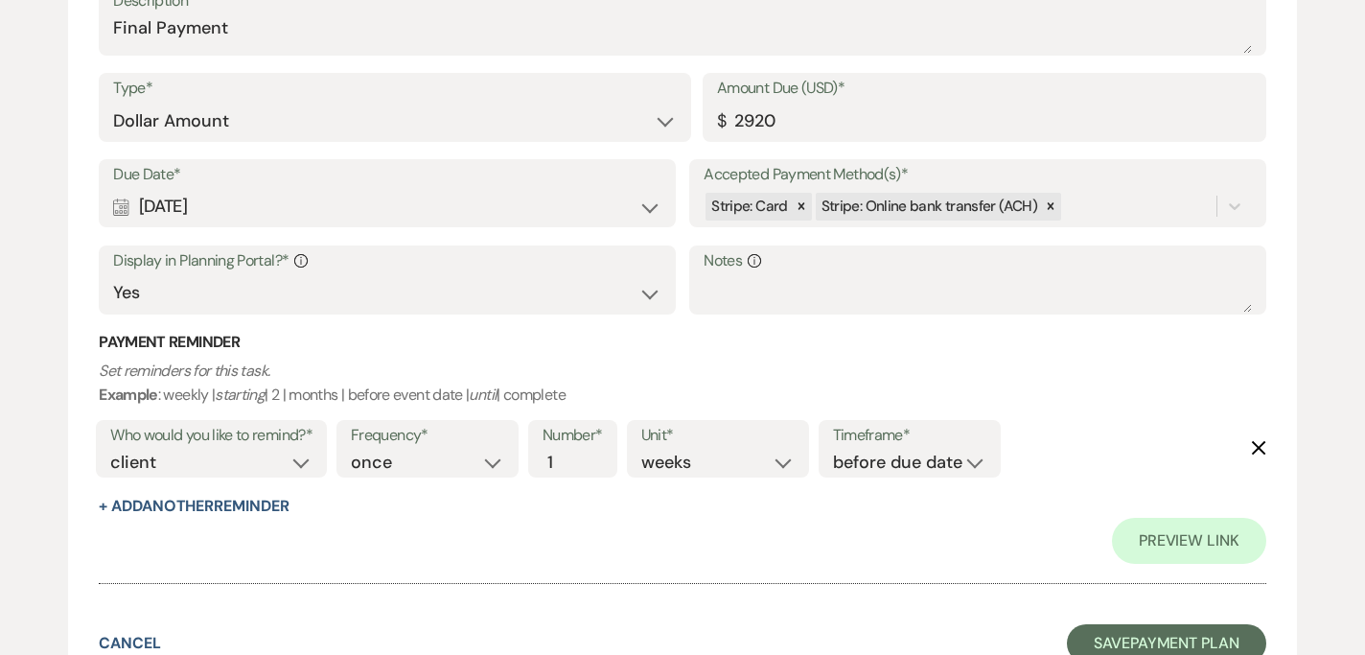
type input "2920.00"
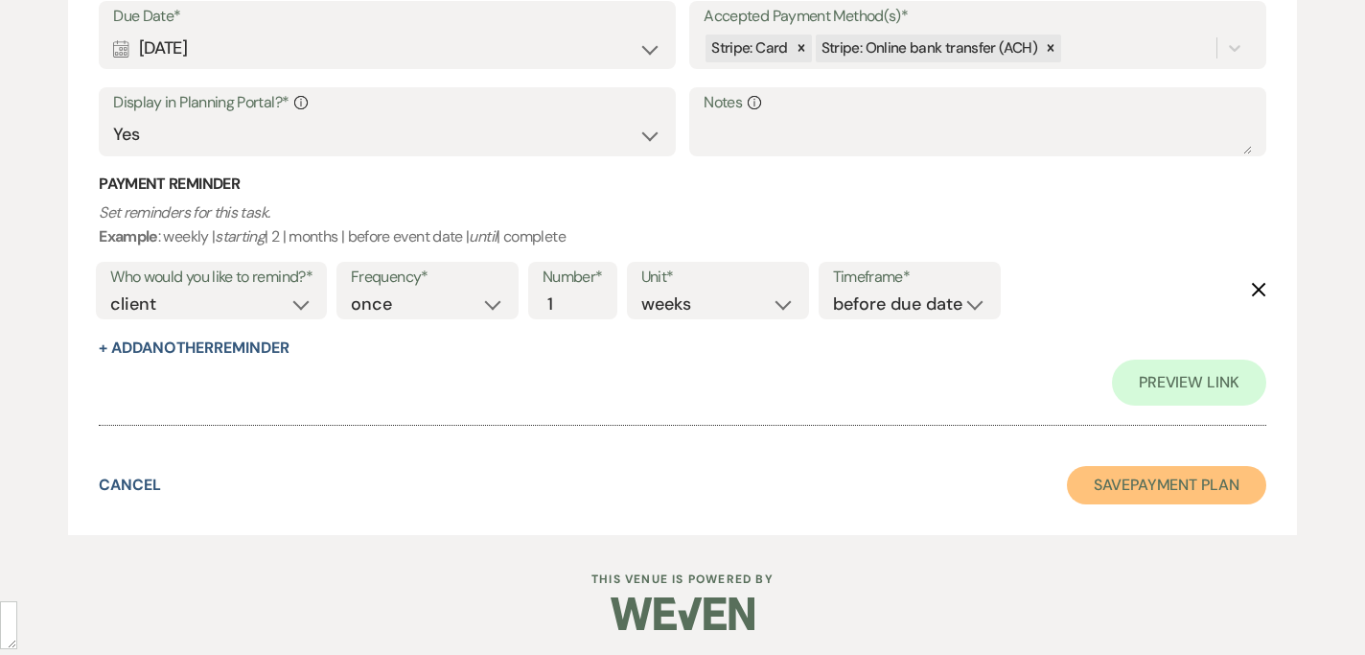
click at [1105, 482] on button "Save Payment Plan" at bounding box center [1166, 485] width 199 height 38
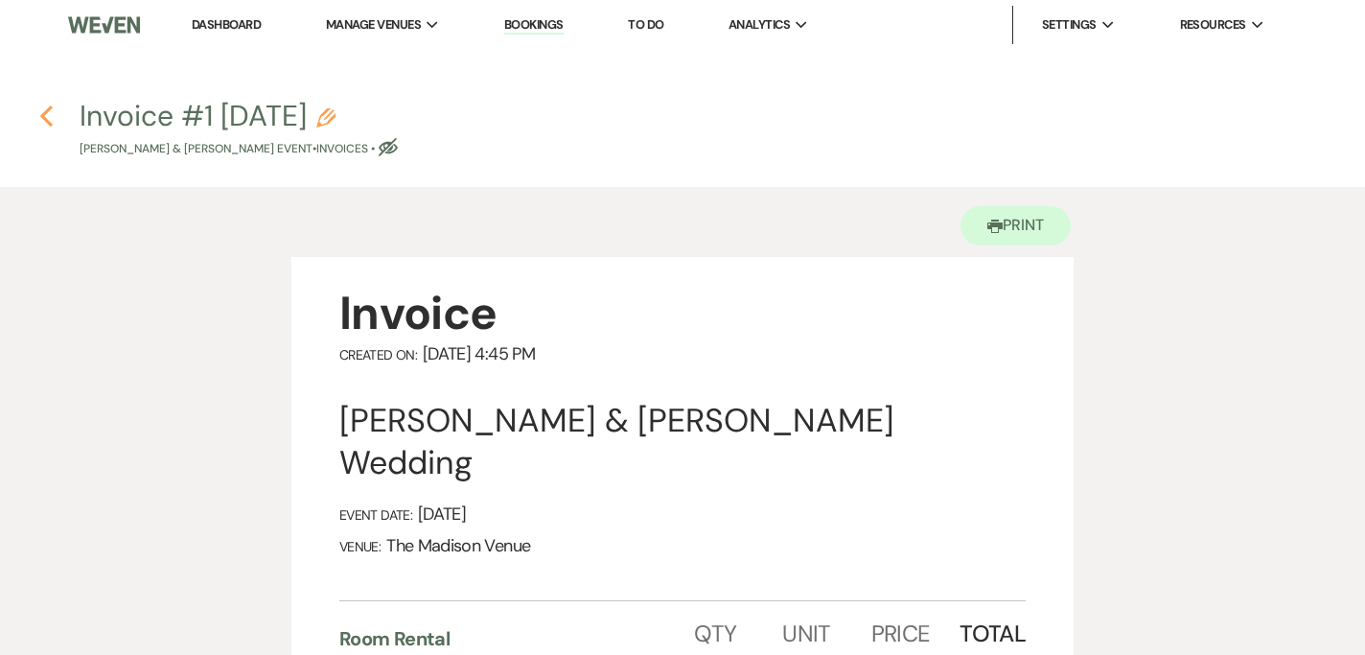
click at [45, 111] on use "button" at bounding box center [46, 115] width 12 height 21
select select "6"
select select "5"
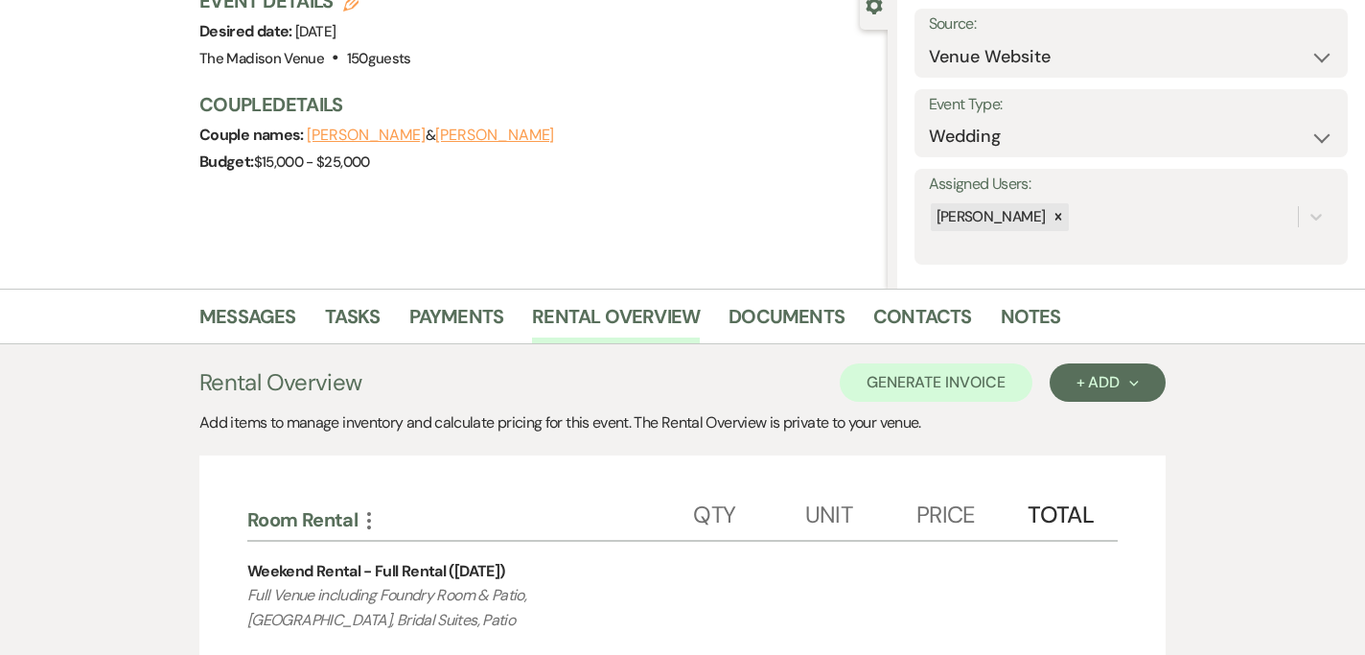
scroll to position [168, 0]
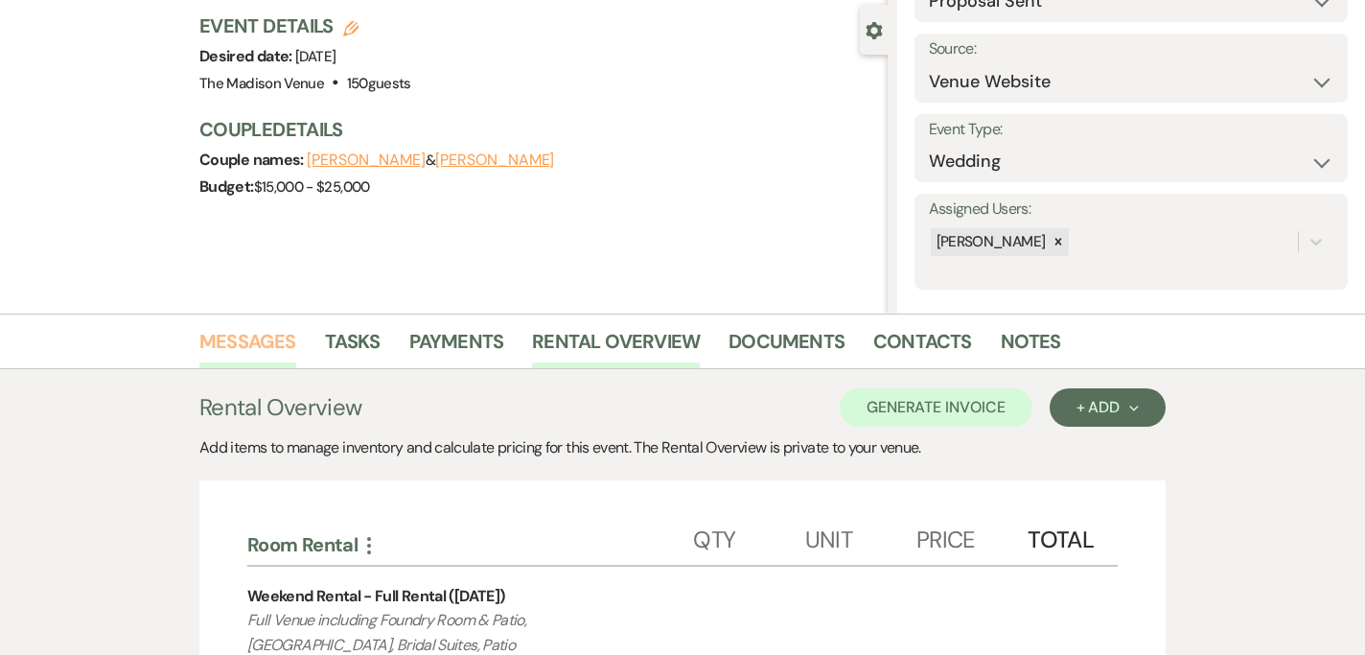
click at [293, 342] on link "Messages" at bounding box center [247, 347] width 97 height 42
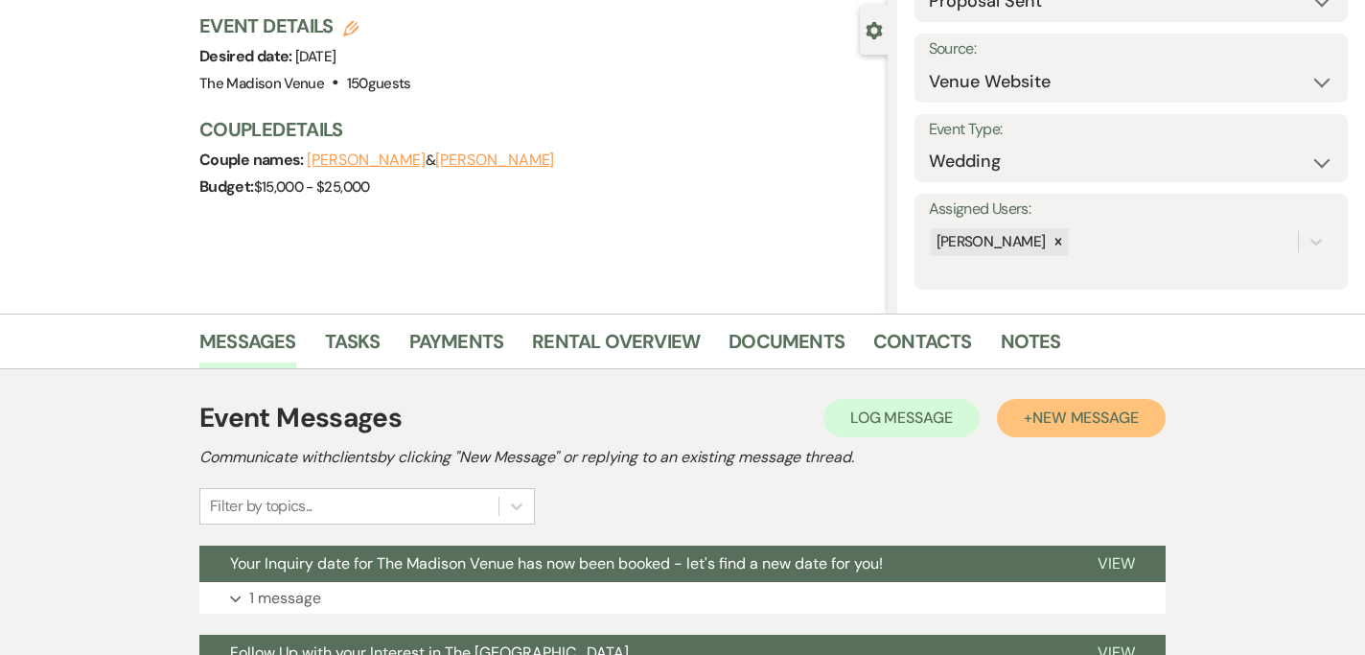
click at [1034, 423] on span "New Message" at bounding box center [1085, 417] width 106 height 20
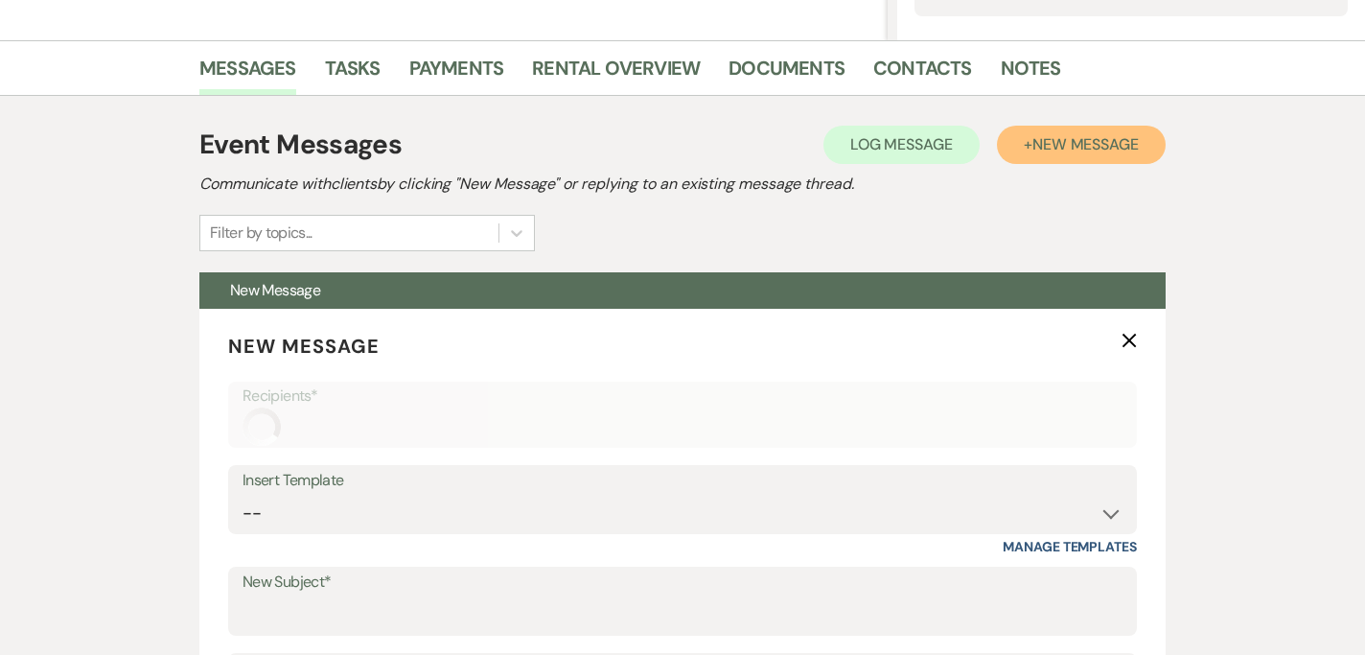
scroll to position [813, 0]
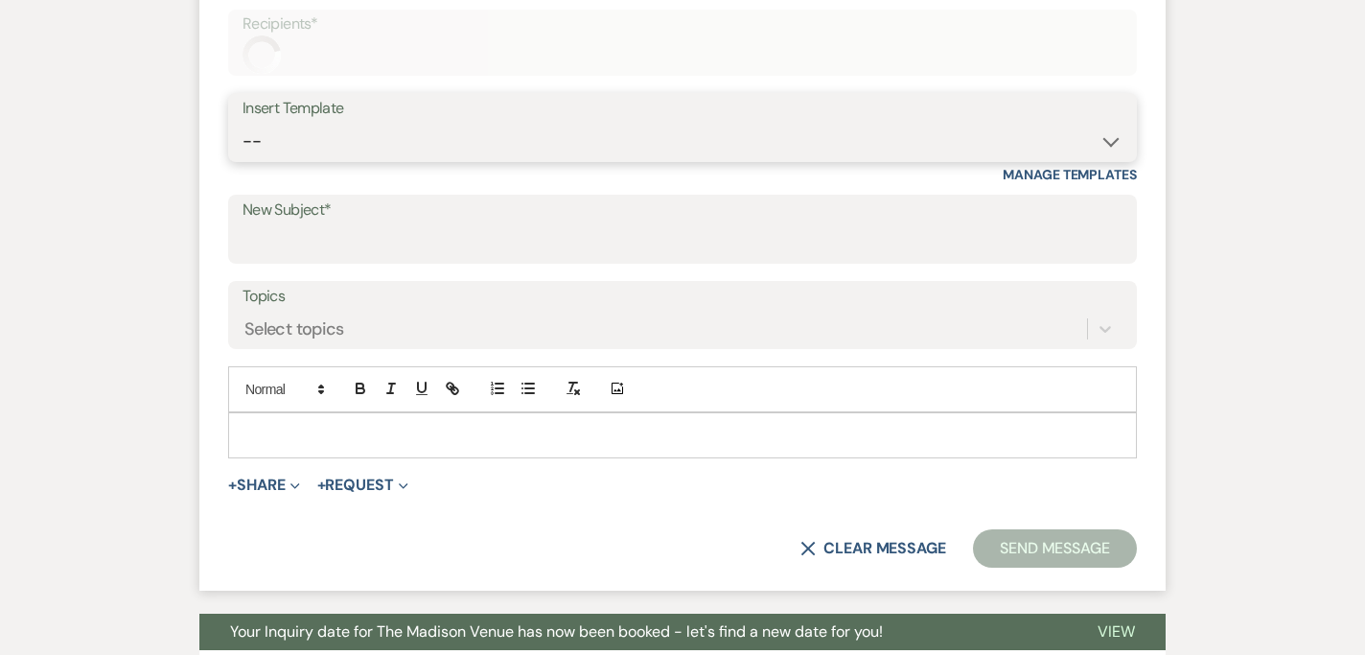
click at [432, 127] on select "-- Weven Planning Portal Introduction (Booked Events) Corporate Lead Follow Up …" at bounding box center [682, 141] width 880 height 37
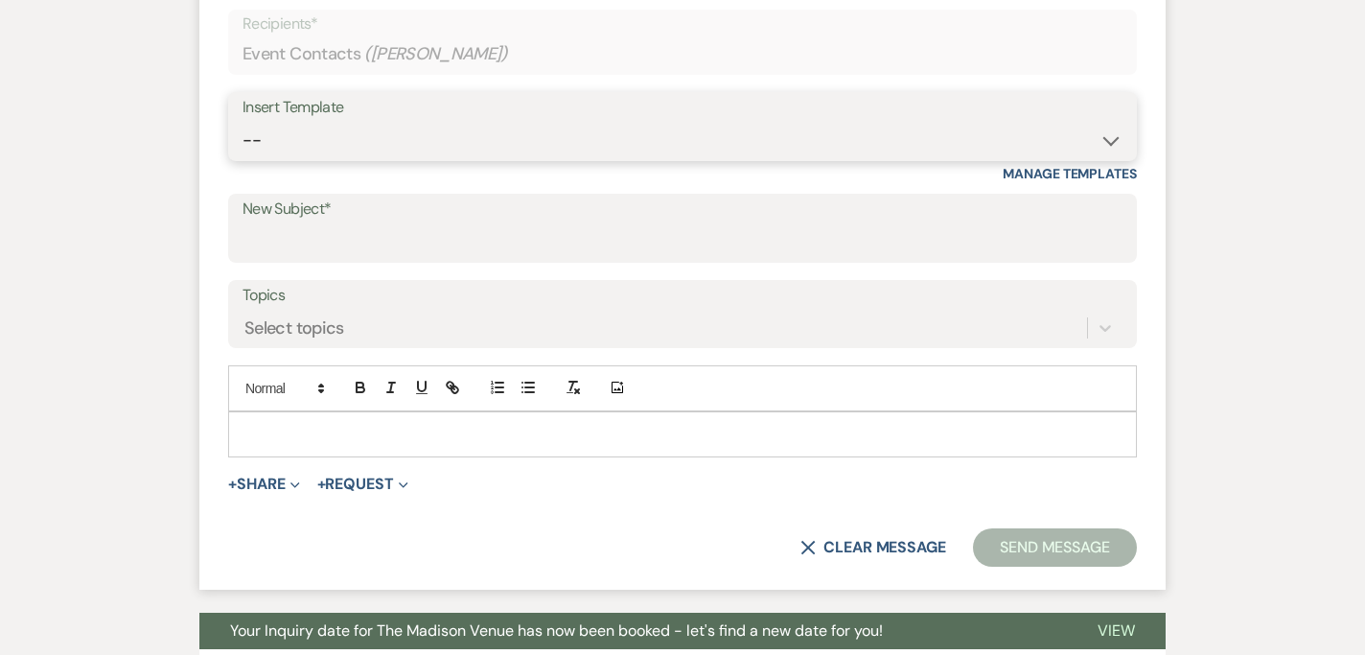
select select "3706"
click at [242, 122] on select "-- Weven Planning Portal Introduction (Booked Events) Corporate Lead Follow Up …" at bounding box center [682, 140] width 880 height 37
type input "The Madison Venue | Proposal & Contract Agreement"
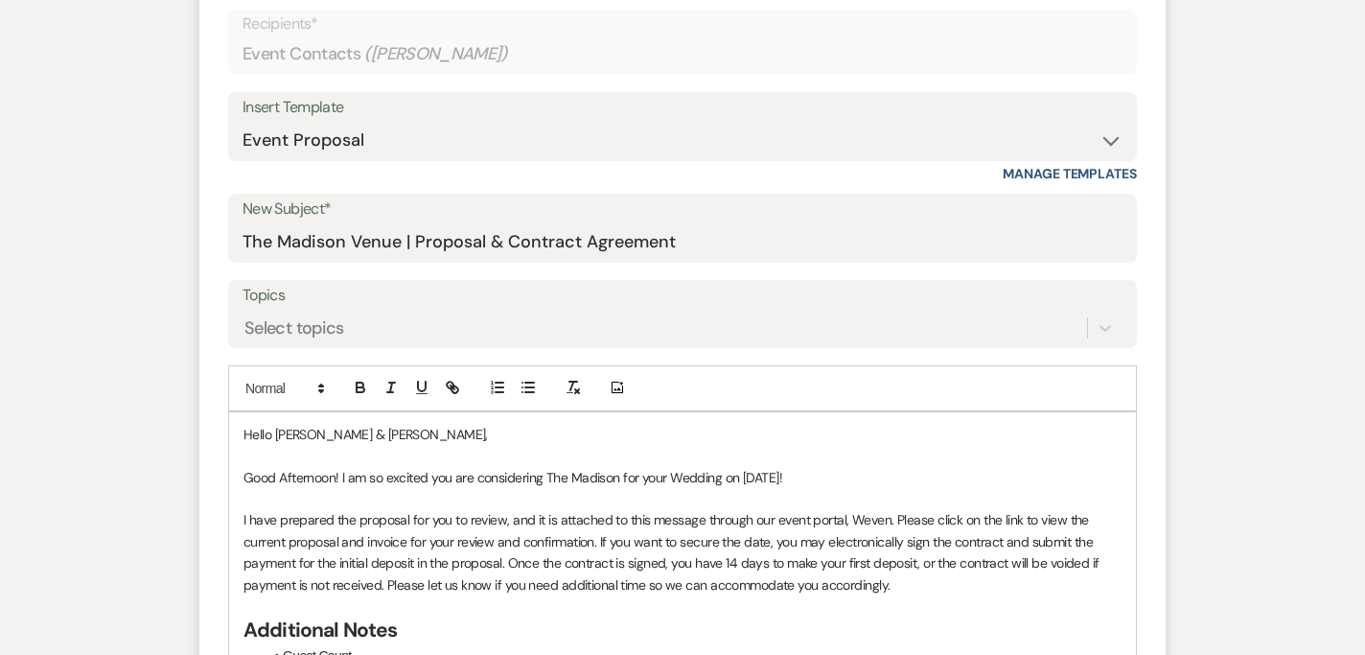
click at [832, 474] on p "Good Afternoon! I am so excited you are considering The Madison for your Weddin…" at bounding box center [682, 477] width 878 height 21
click at [247, 518] on p "I have prepared the proposal for you to review, and it is attached to this mess…" at bounding box center [682, 552] width 878 height 86
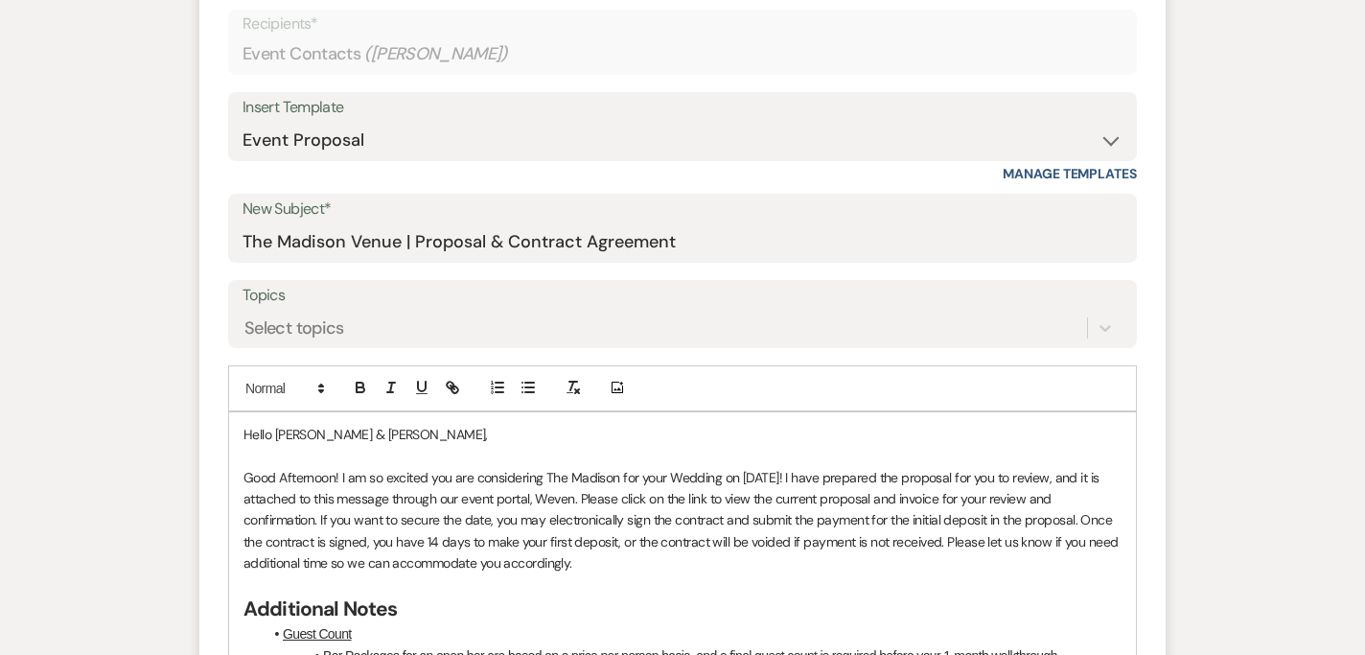
click at [1083, 518] on p "Good Afternoon! I am so excited you are considering The Madison for your Weddin…" at bounding box center [682, 520] width 878 height 107
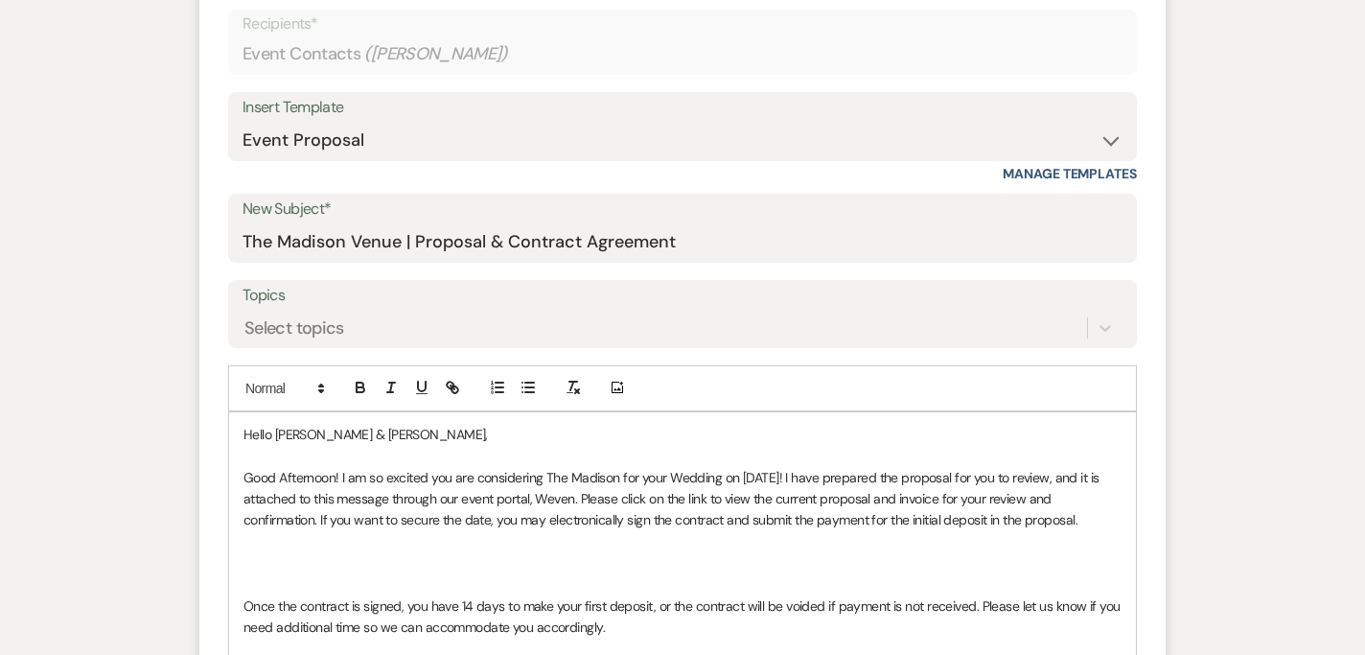
click at [1092, 517] on p "Good Afternoon! I am so excited you are considering The Madison for your Weddin…" at bounding box center [682, 499] width 878 height 64
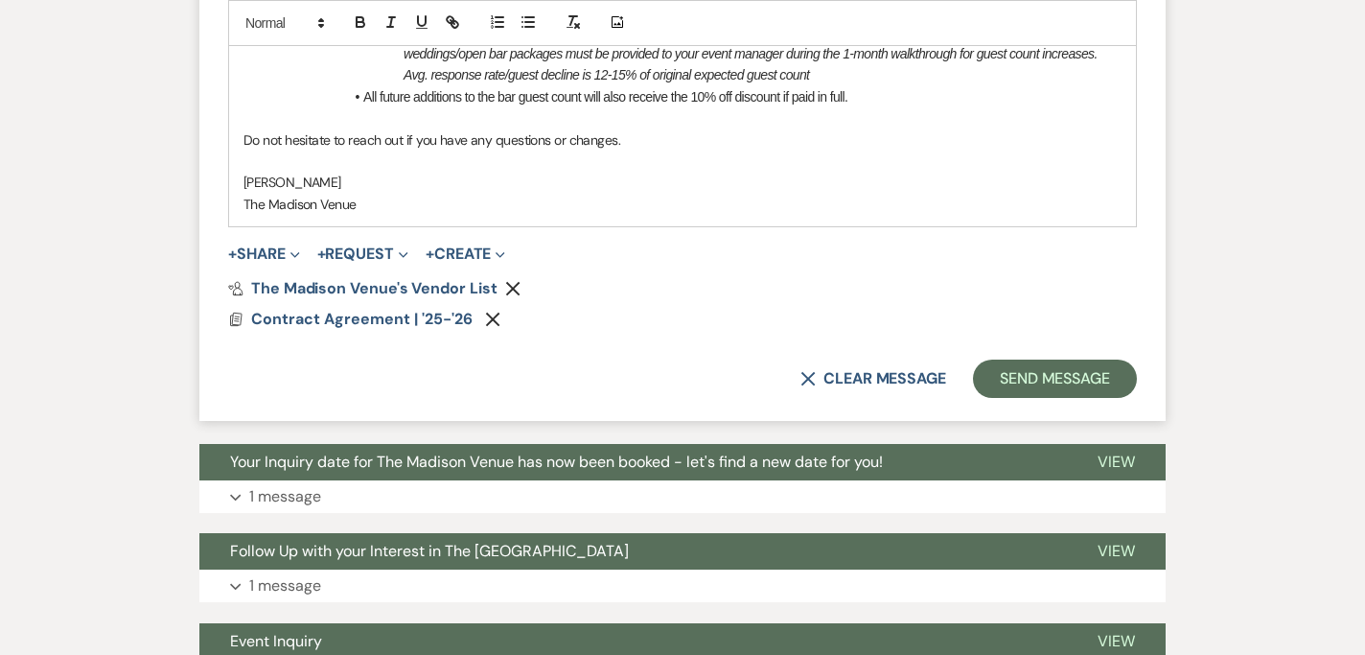
scroll to position [1774, 0]
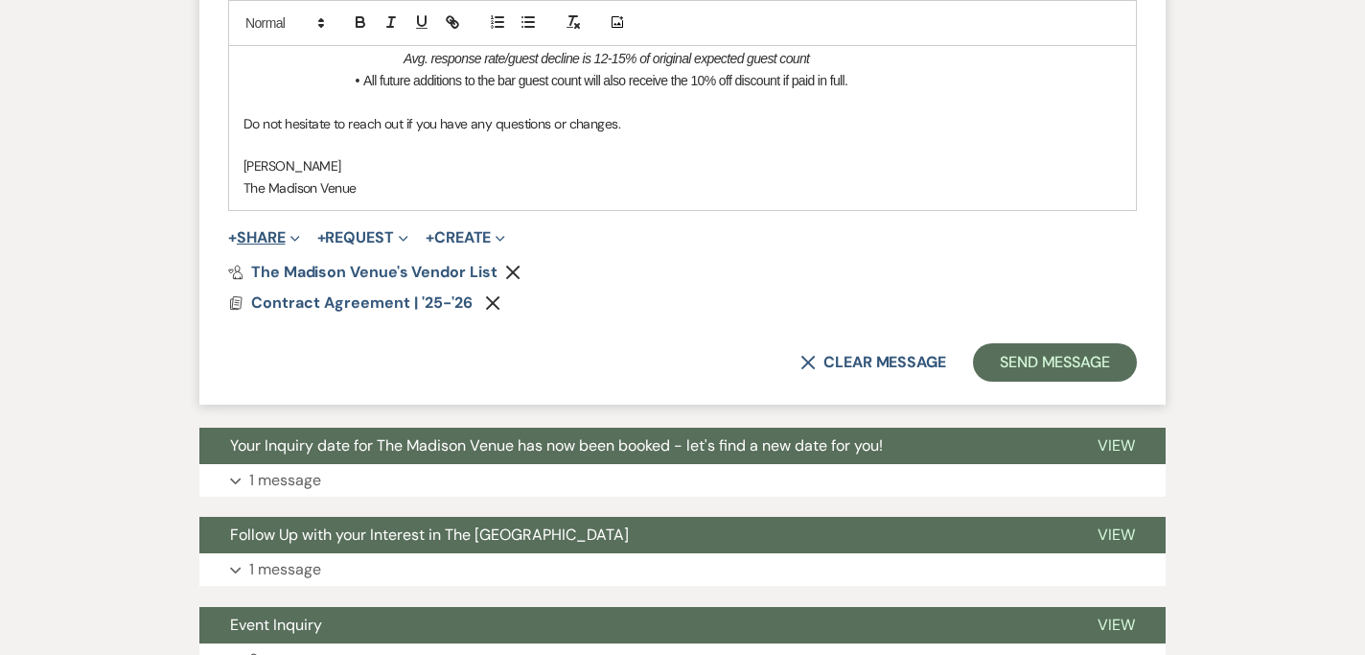
click at [293, 244] on span "Expand" at bounding box center [293, 237] width 14 height 20
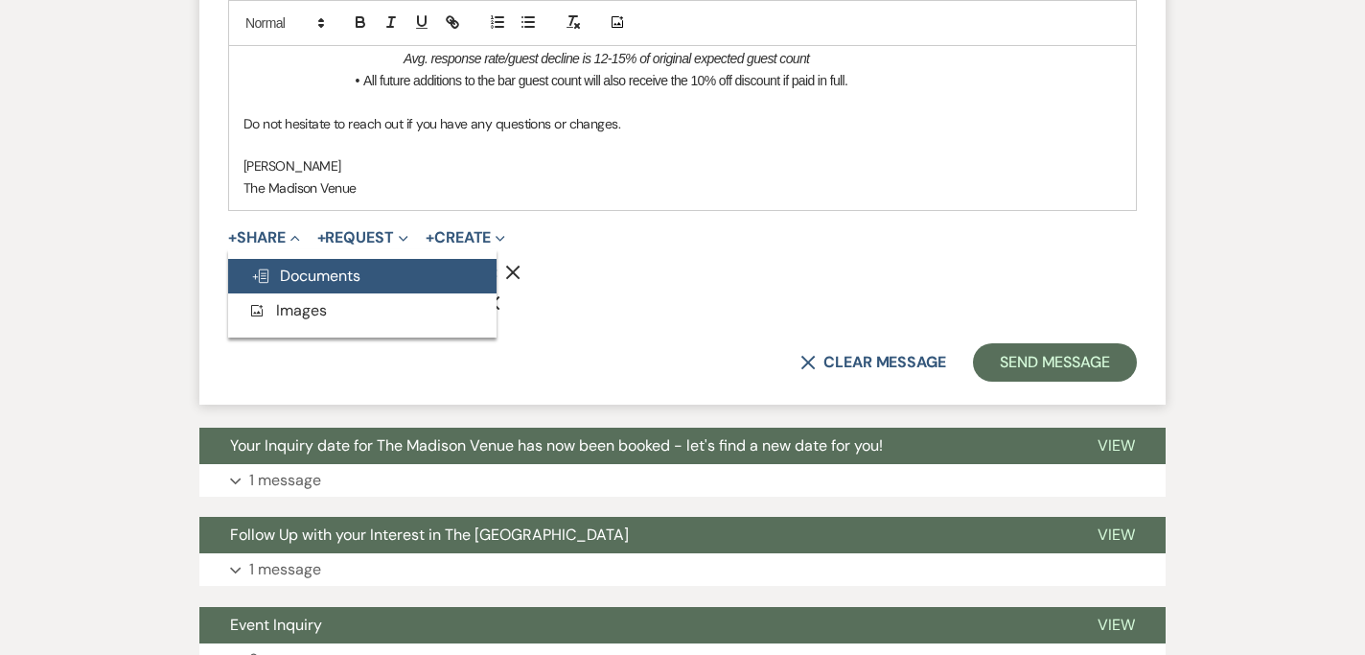
click at [293, 262] on button "Doc Upload Documents" at bounding box center [362, 276] width 268 height 35
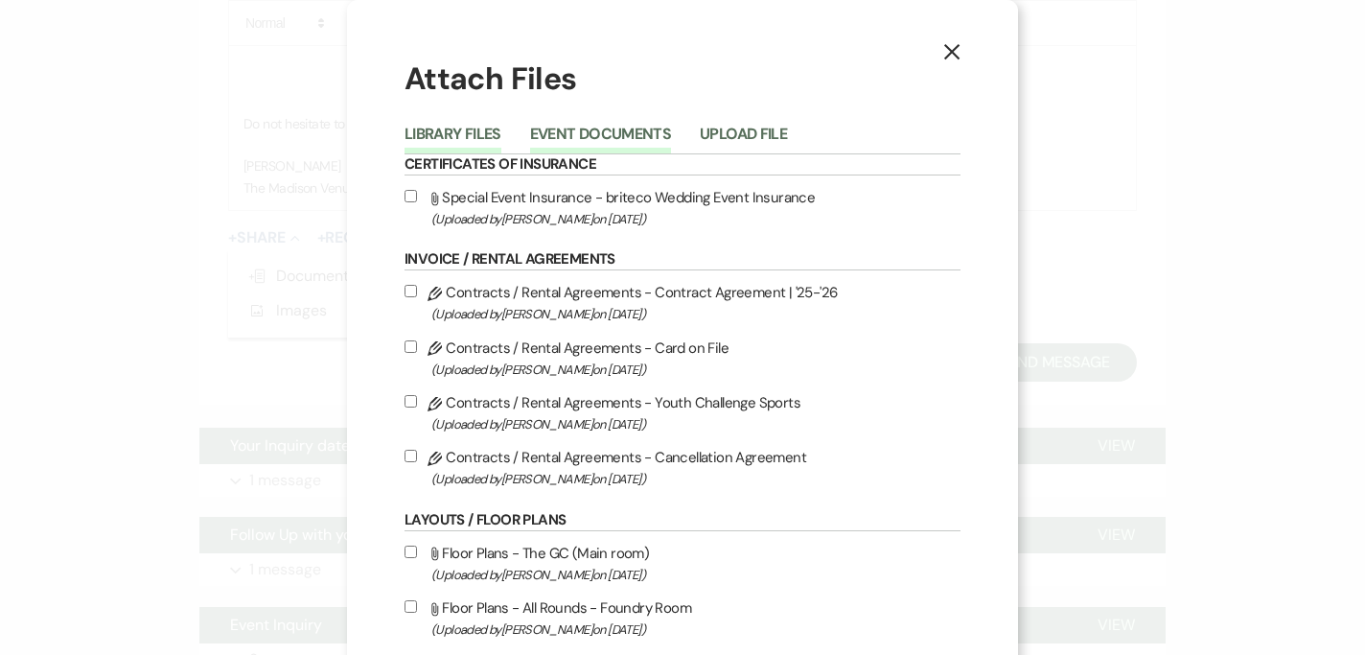
click at [610, 144] on button "Event Documents" at bounding box center [600, 140] width 141 height 27
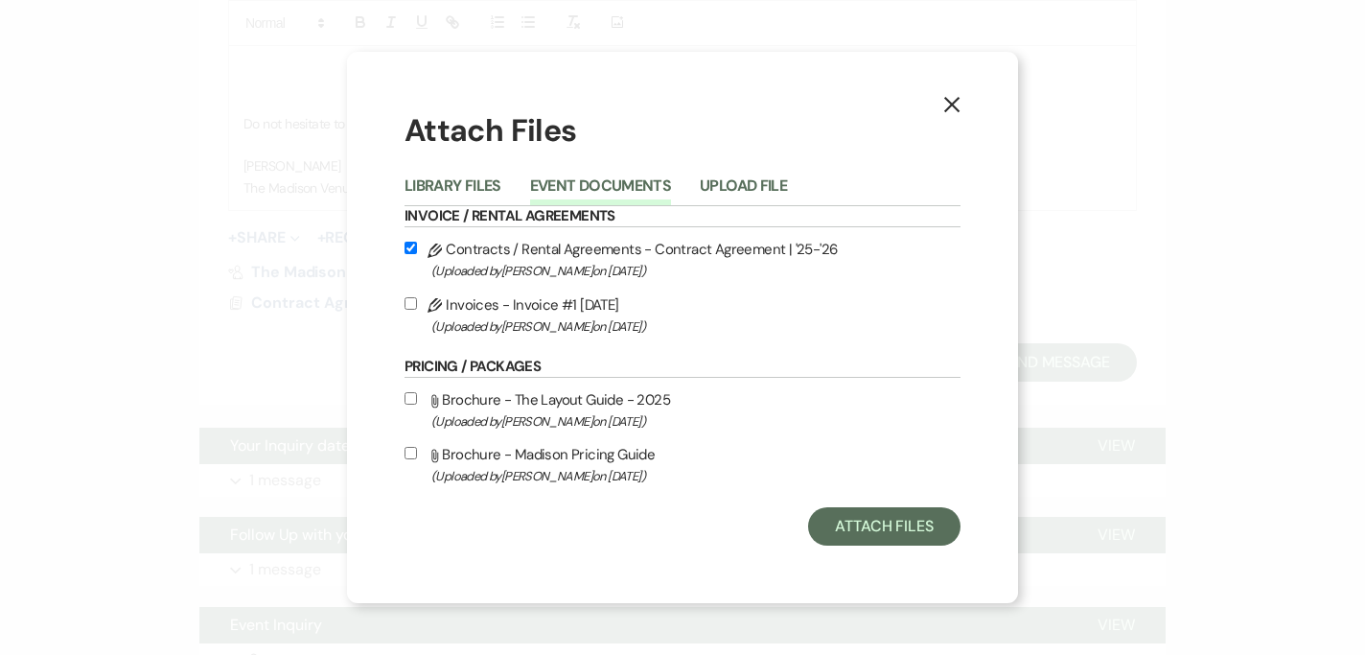
click at [563, 320] on span "(Uploaded by [PERSON_NAME] on [DATE] )" at bounding box center [695, 326] width 529 height 22
click at [417, 310] on input "Pencil Invoices - Invoice #1 [DATE] (Uploaded by [PERSON_NAME] on [DATE] )" at bounding box center [410, 303] width 12 height 12
checkbox input "true"
click at [887, 527] on button "Attach Files" at bounding box center [884, 526] width 152 height 38
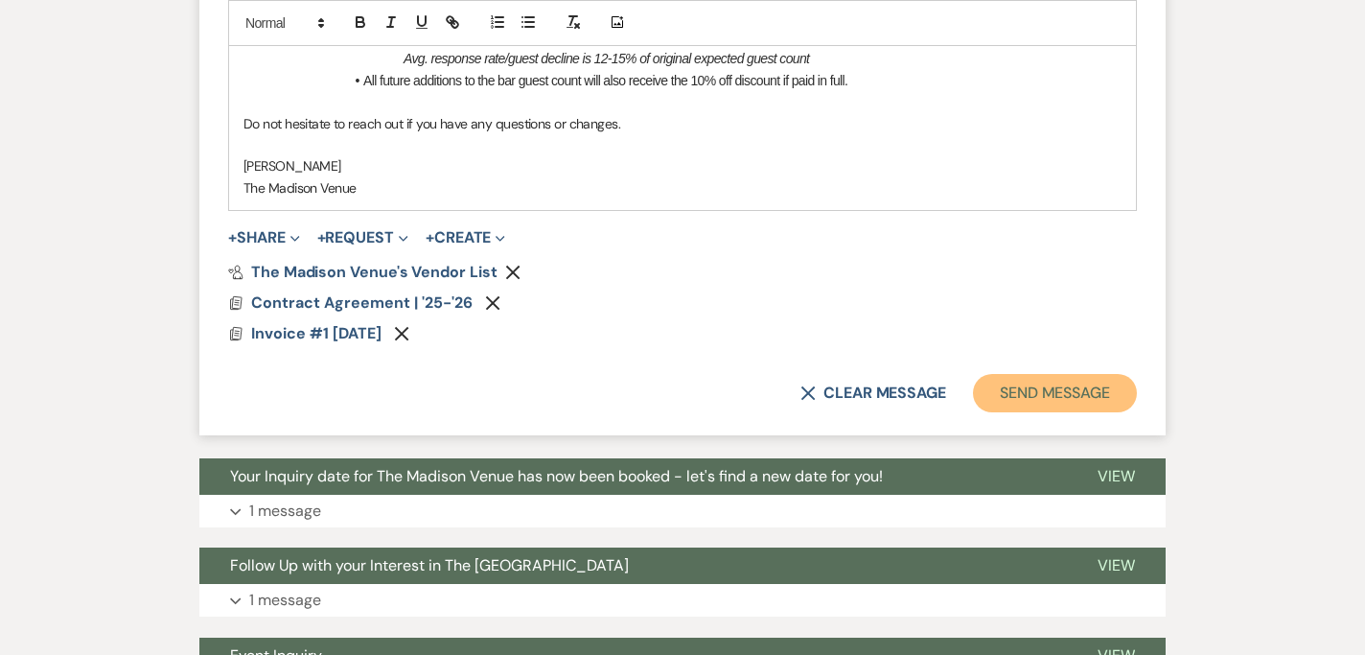
click at [1047, 394] on button "Send Message" at bounding box center [1055, 393] width 164 height 38
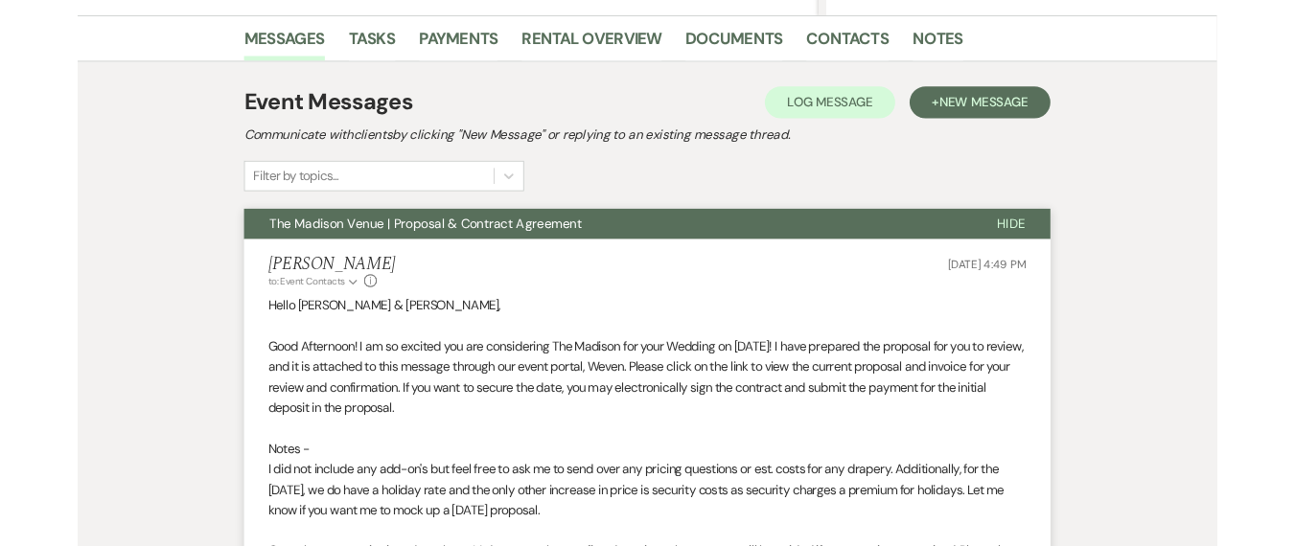
scroll to position [0, 0]
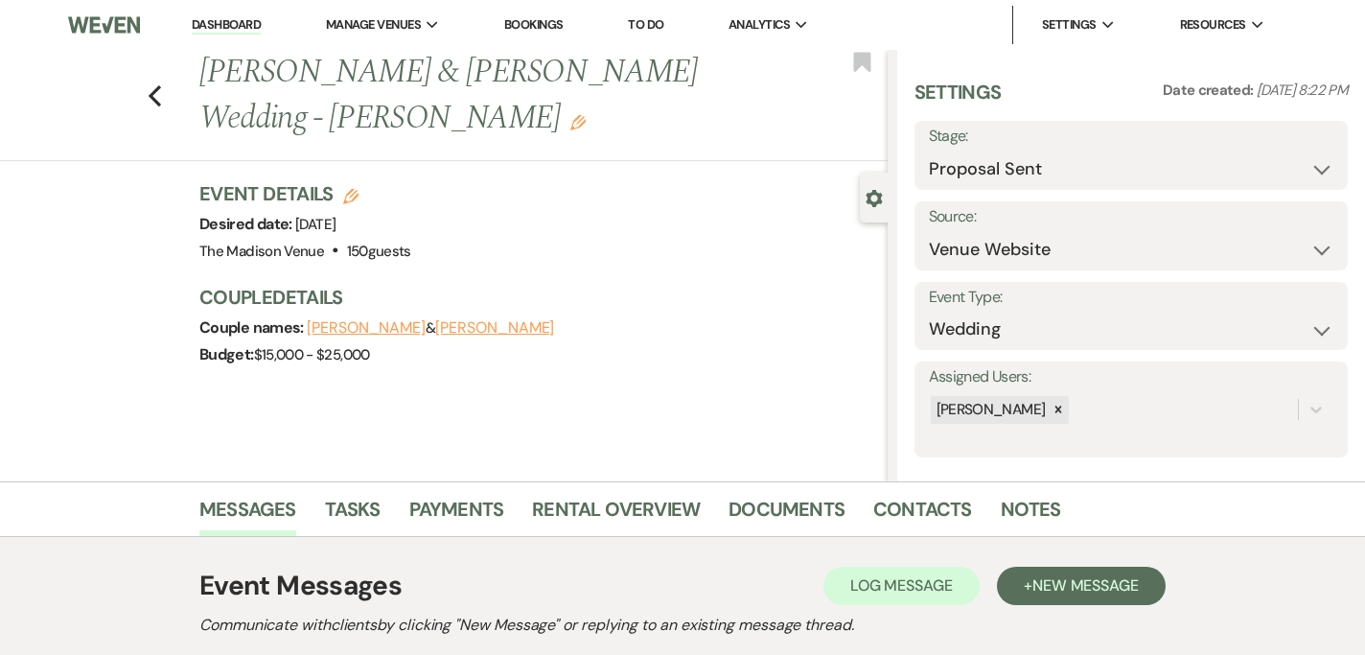
click at [208, 28] on link "Dashboard" at bounding box center [226, 25] width 69 height 18
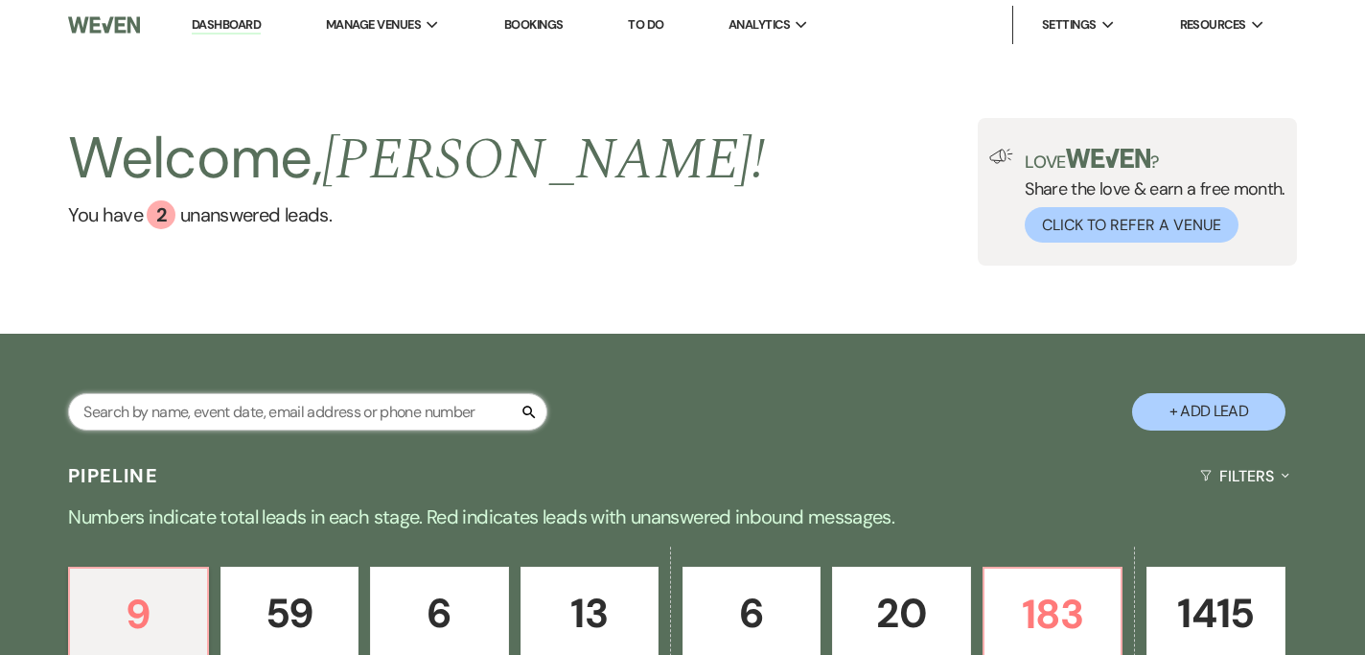
click at [330, 418] on input "text" at bounding box center [307, 411] width 479 height 37
type input "[PERSON_NAME]"
select select "8"
select select "6"
select select "8"
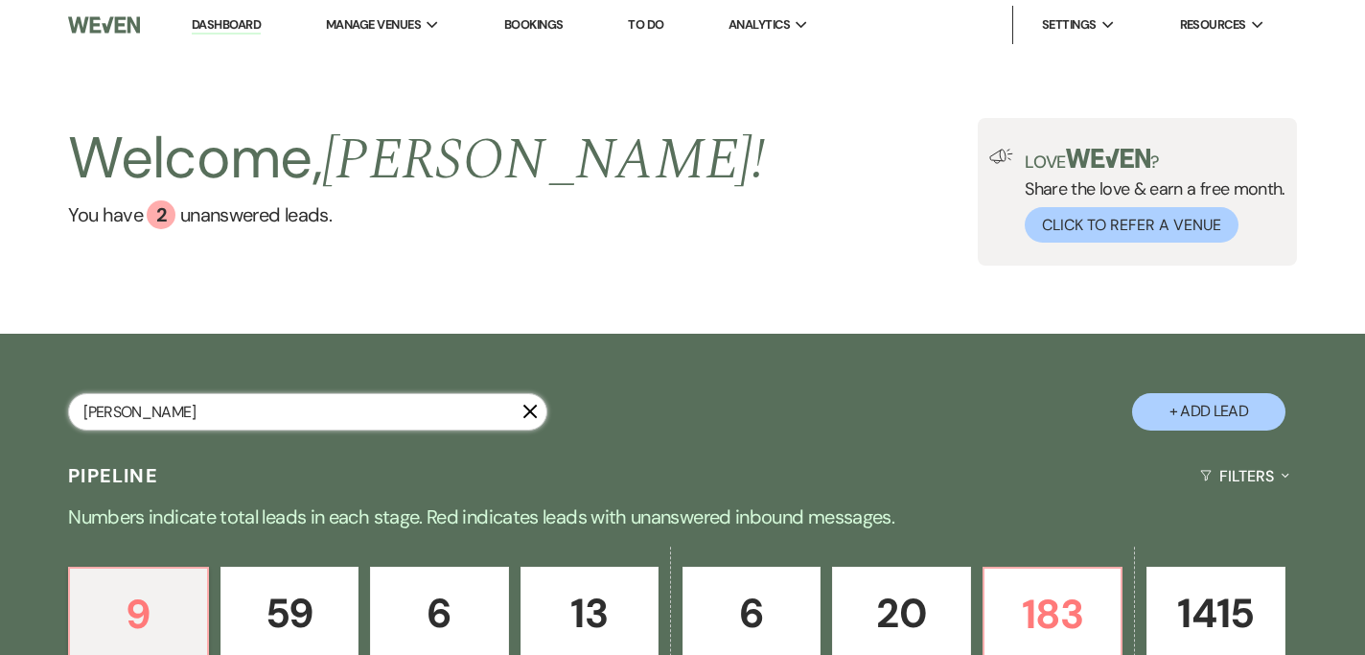
select select "6"
select select "8"
select select "5"
select select "8"
select select "5"
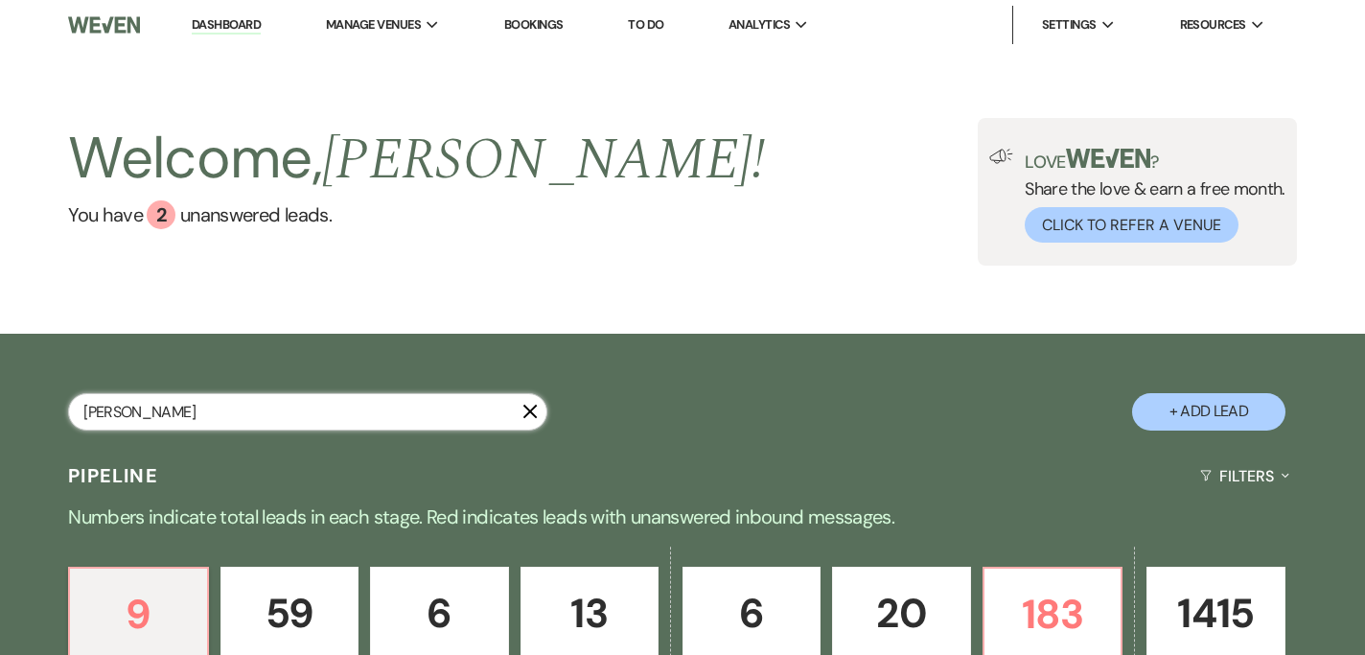
select select "8"
select select "5"
select select "8"
select select "5"
select select "8"
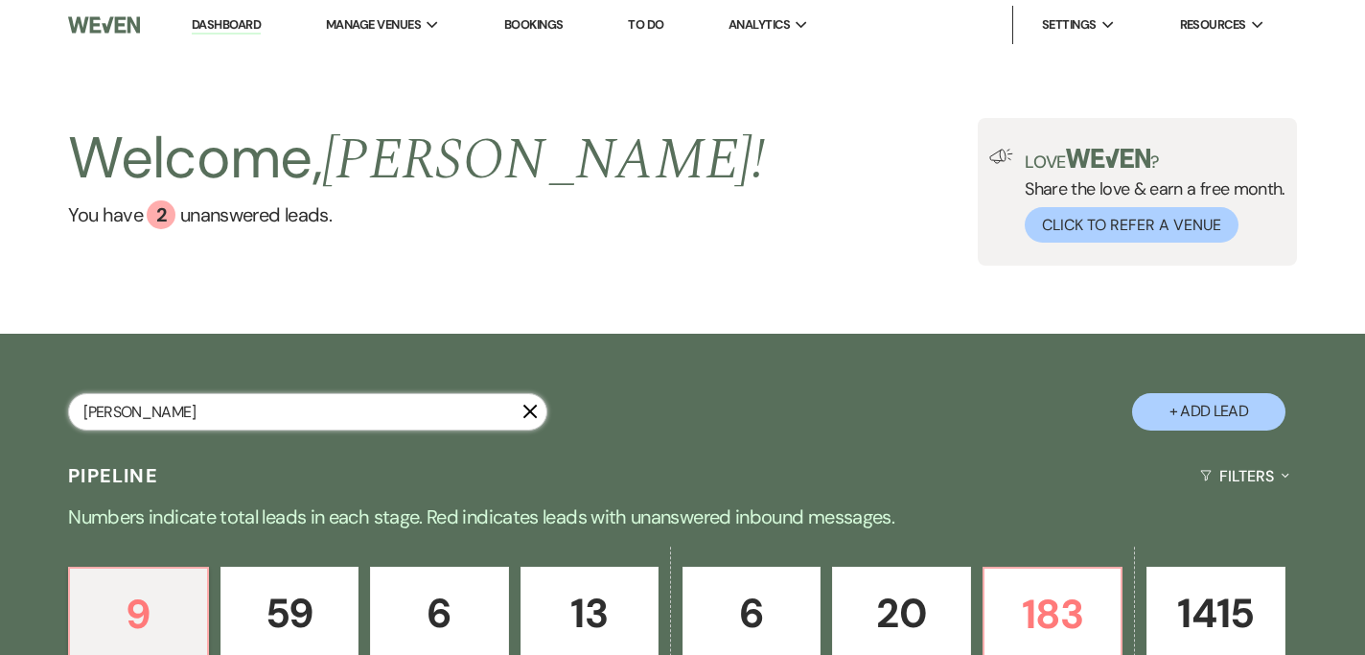
select select "6"
select select "8"
select select "4"
select select "8"
select select "5"
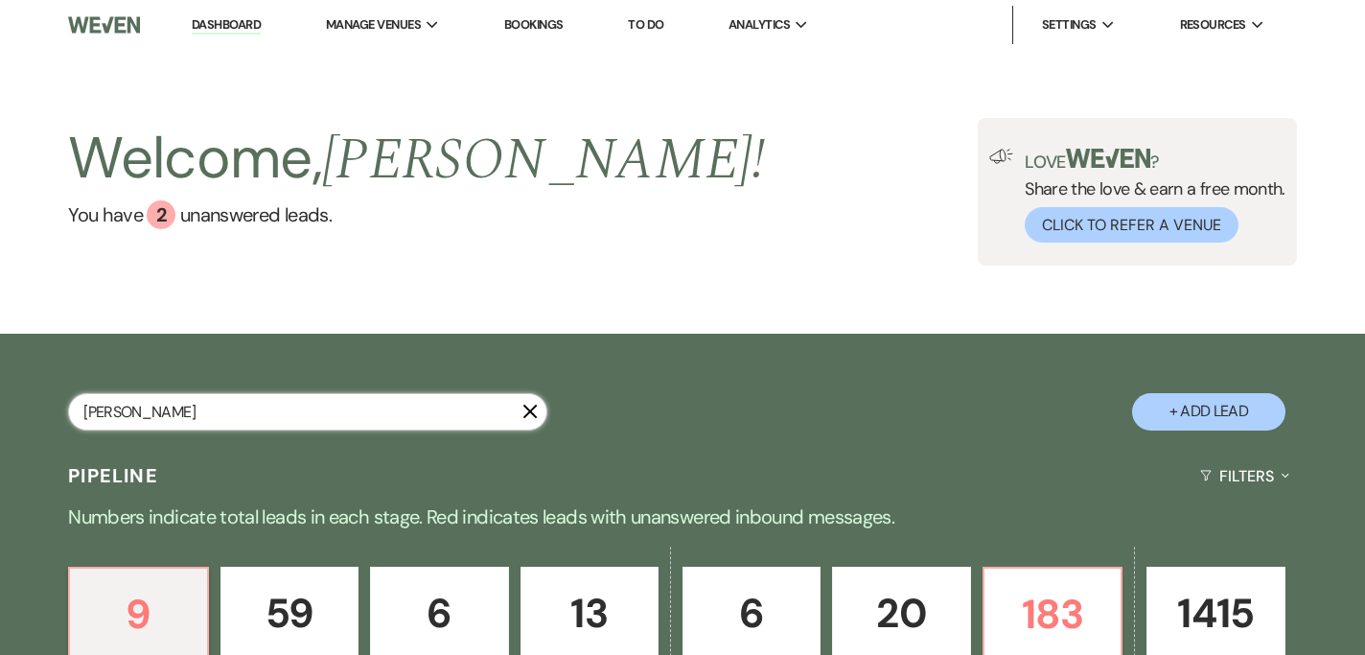
select select "8"
select select "5"
select select "8"
select select "5"
select select "8"
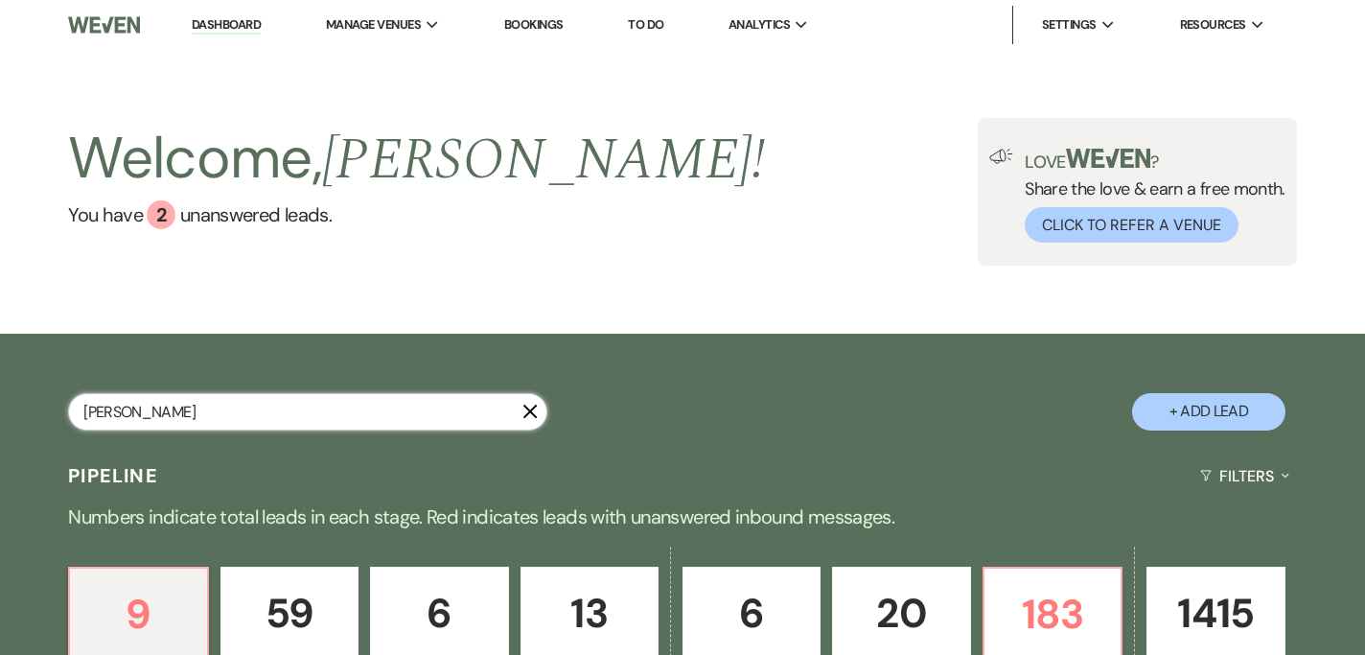
select select "11"
select select "8"
select select "4"
select select "8"
select select "6"
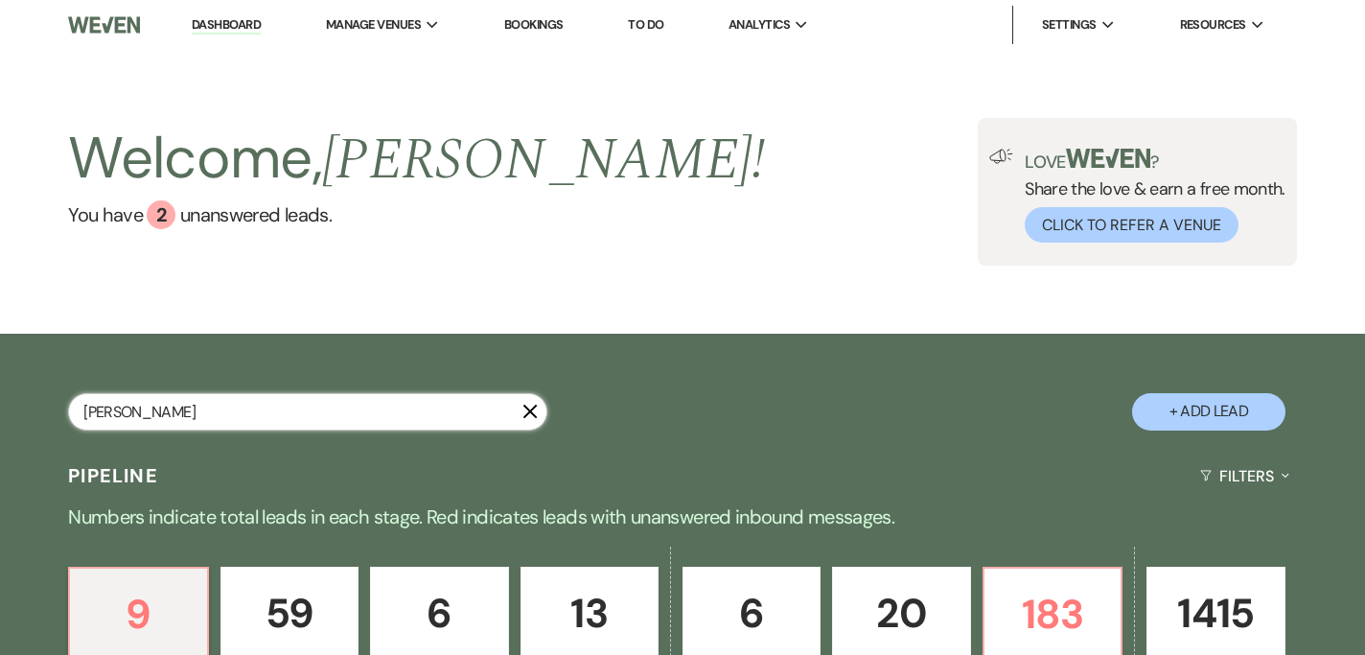
select select "8"
select select "6"
select select "8"
select select "5"
select select "8"
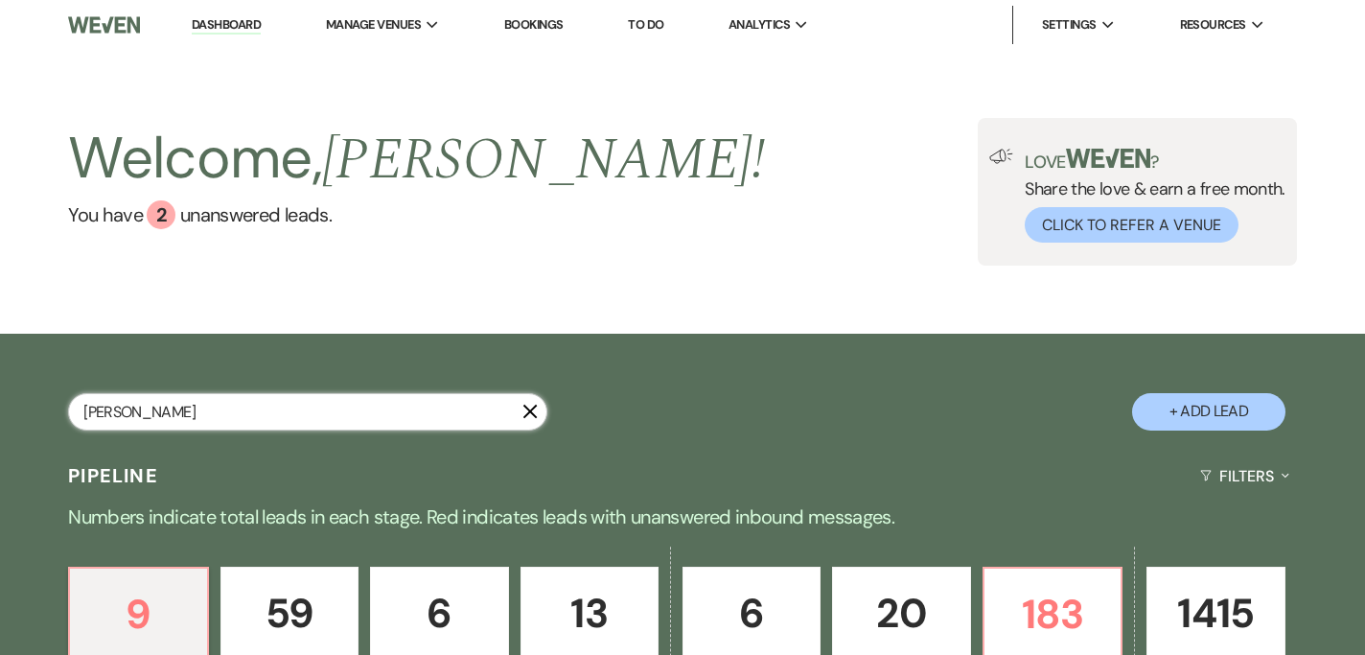
select select "1"
select select "8"
select select "5"
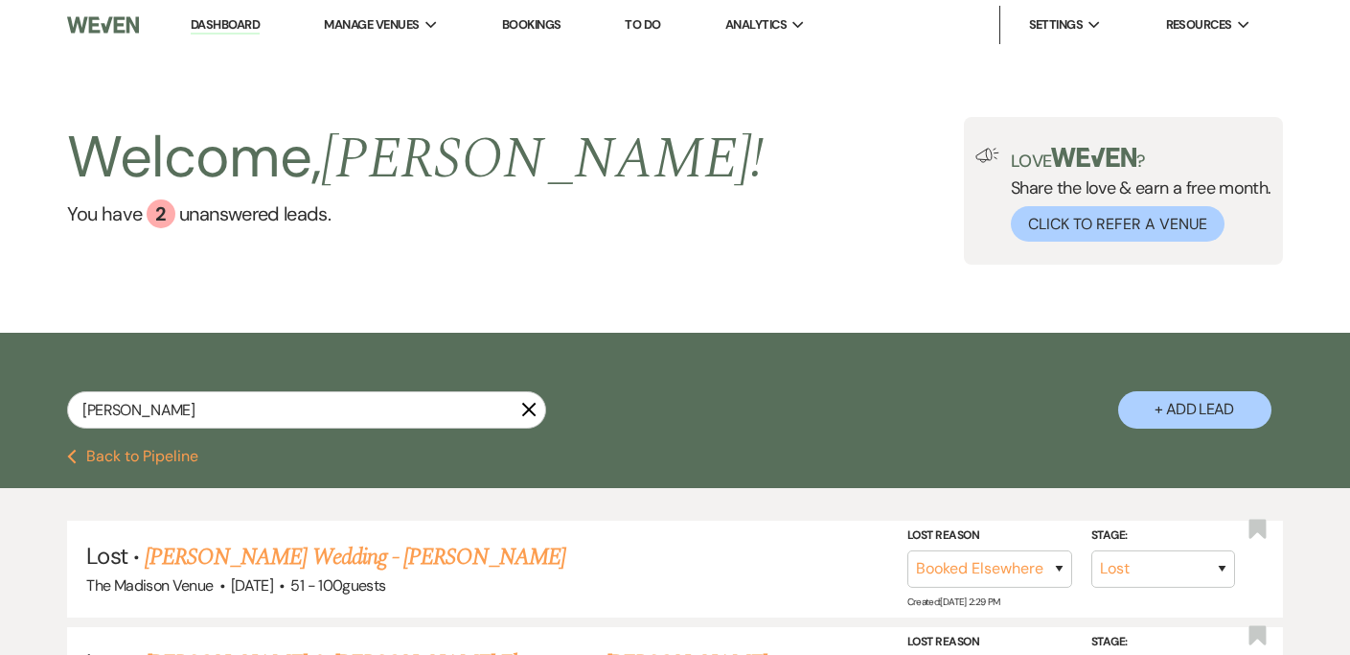
click at [421, 308] on div "Welcome, [PERSON_NAME] ! You have 2 unanswered lead s . Love ? Share the love &…" at bounding box center [675, 191] width 1350 height 283
click at [697, 380] on div "[PERSON_NAME] + Add Lead" at bounding box center [675, 393] width 1350 height 102
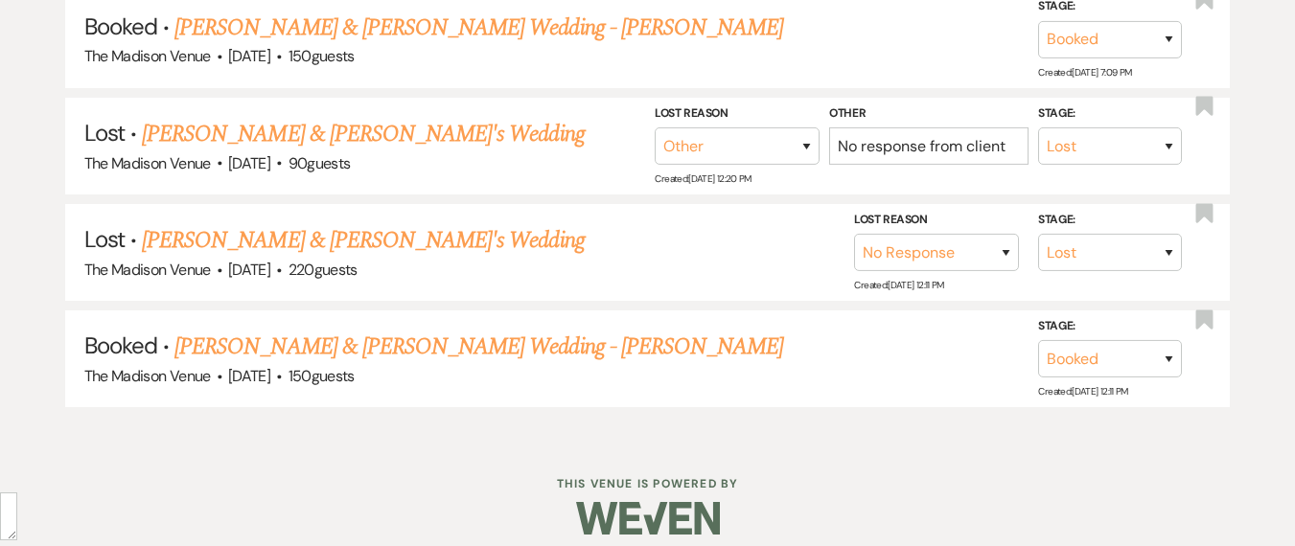
scroll to position [2244, 0]
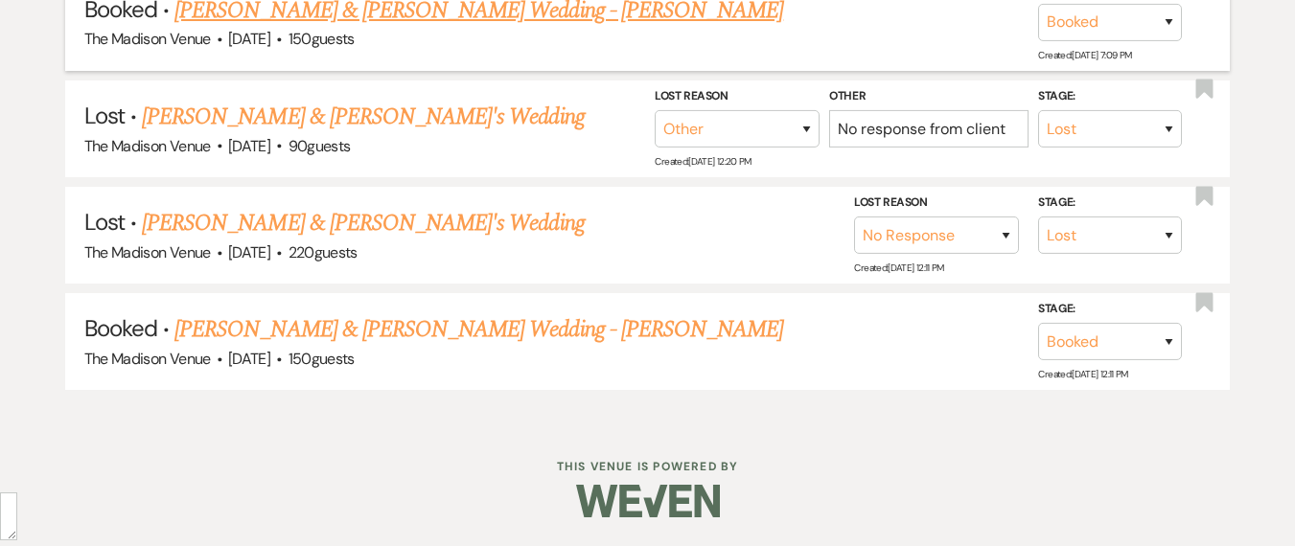
click at [304, 16] on link "[PERSON_NAME] & [PERSON_NAME] Wedding - [PERSON_NAME]" at bounding box center [478, 10] width 609 height 35
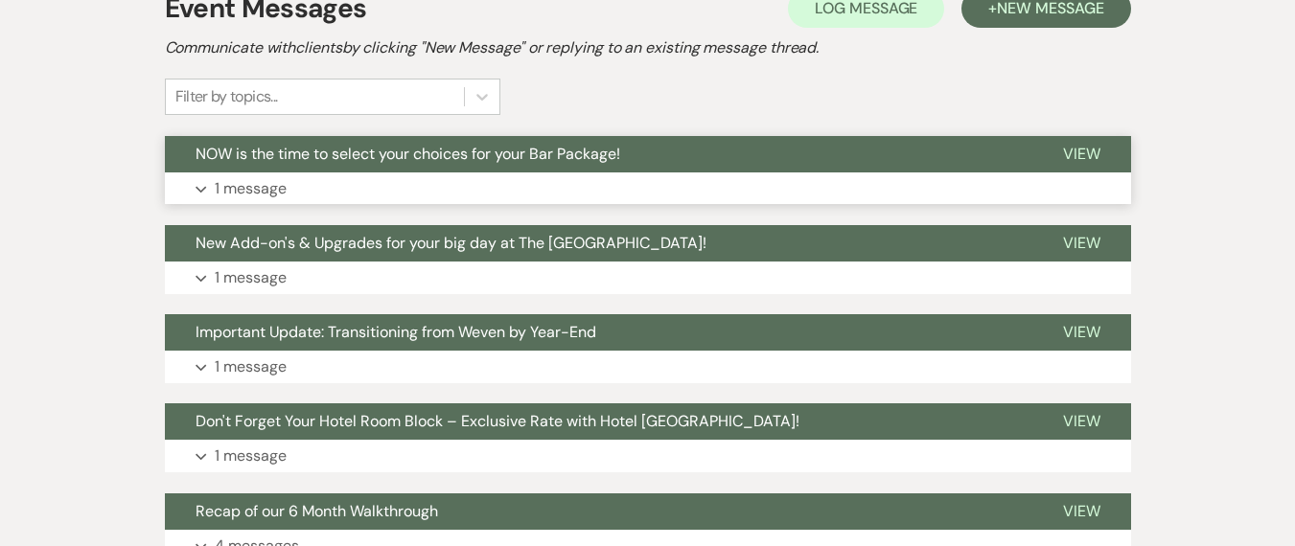
scroll to position [265, 0]
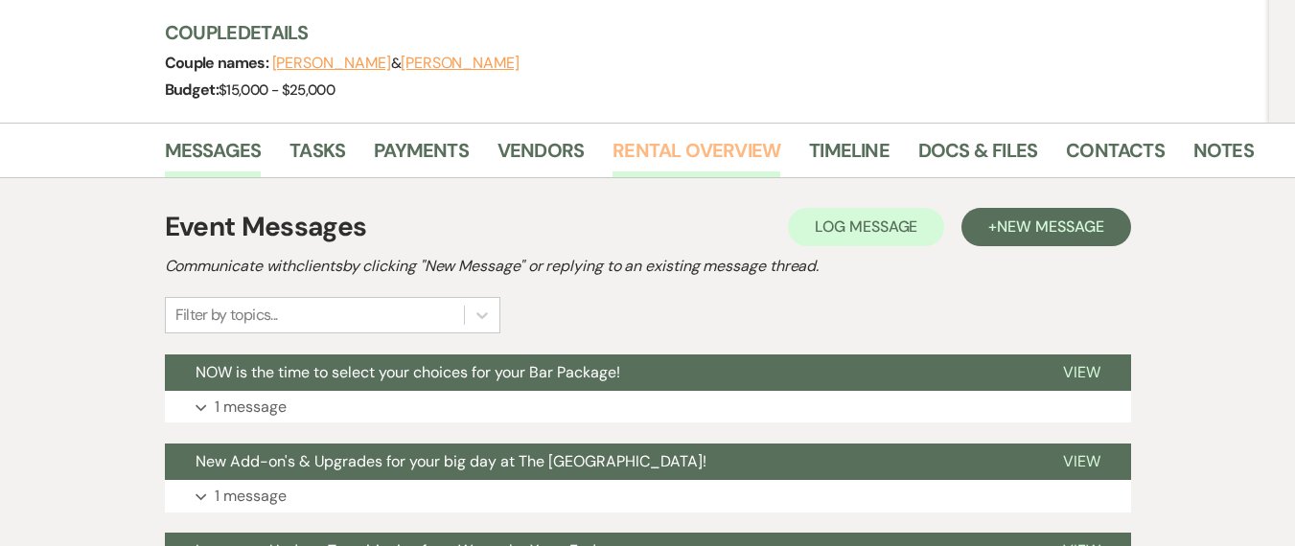
click at [673, 135] on link "Rental Overview" at bounding box center [696, 156] width 168 height 42
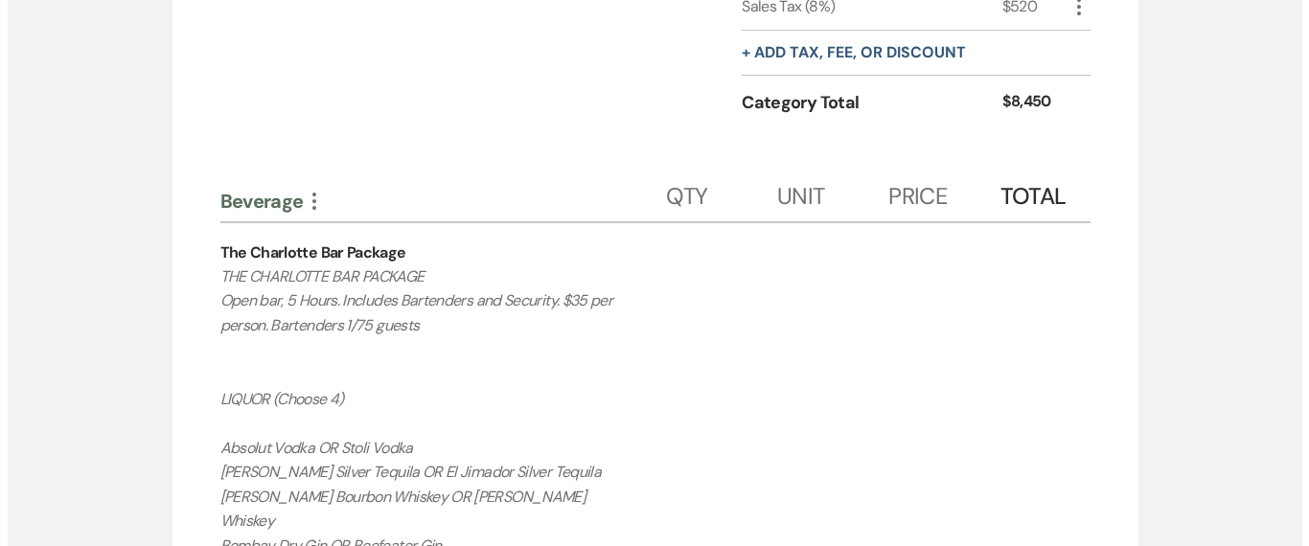
scroll to position [1485, 0]
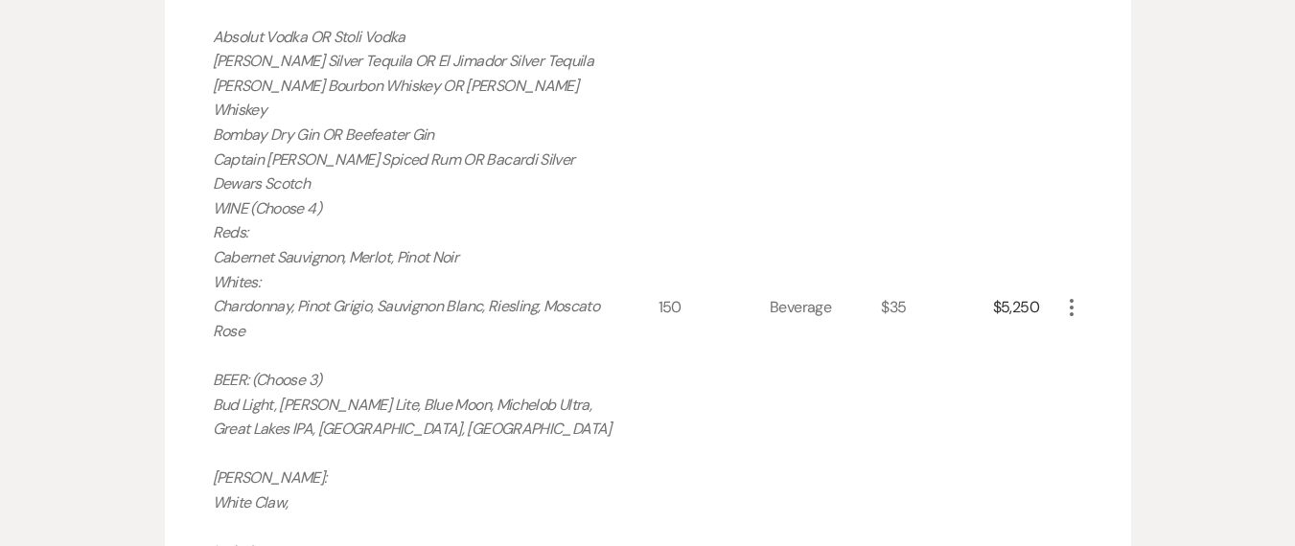
click at [1079, 265] on div "More" at bounding box center [1071, 308] width 23 height 992
click at [1072, 299] on use "button" at bounding box center [1072, 307] width 4 height 17
click at [1081, 338] on icon "Pencil" at bounding box center [1087, 345] width 12 height 14
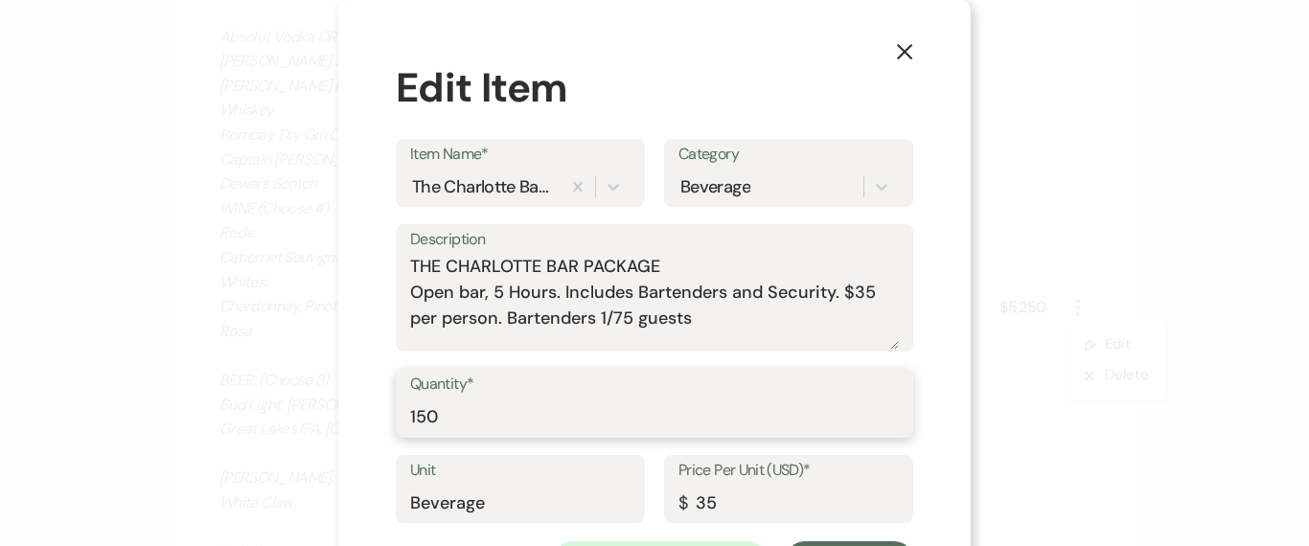
click at [472, 399] on input "150" at bounding box center [654, 417] width 489 height 37
type input "1"
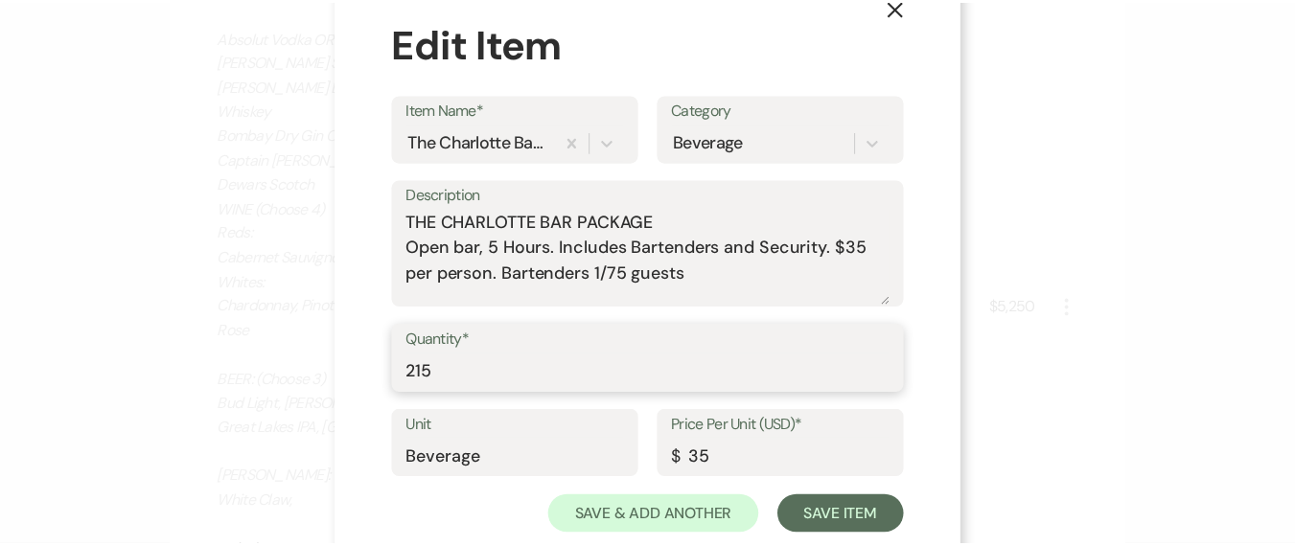
scroll to position [91, 0]
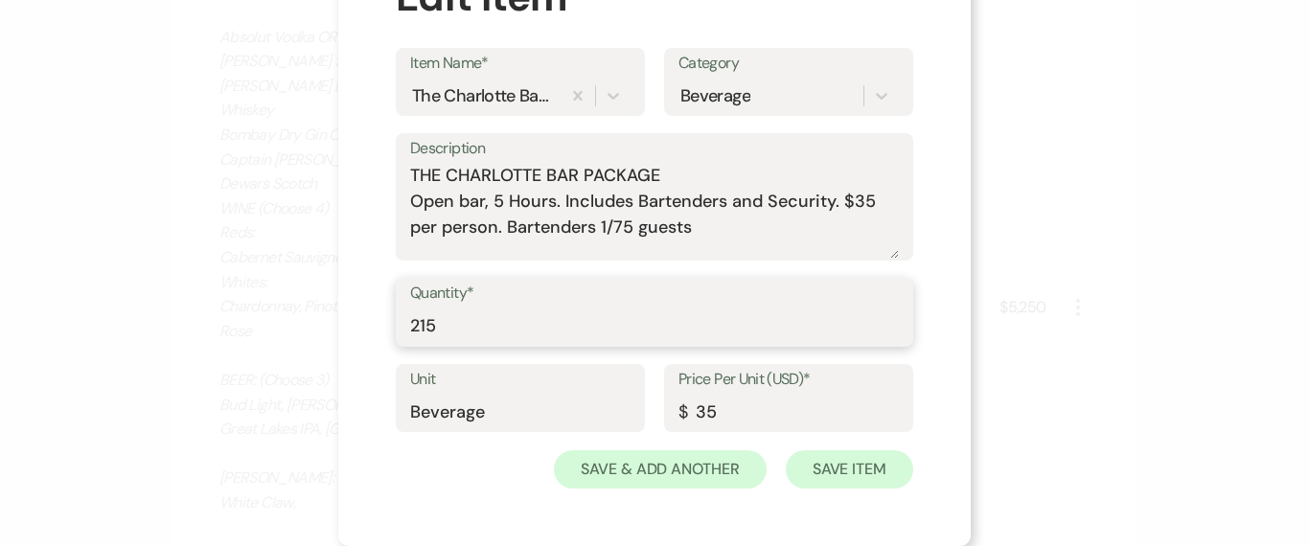
type input "215"
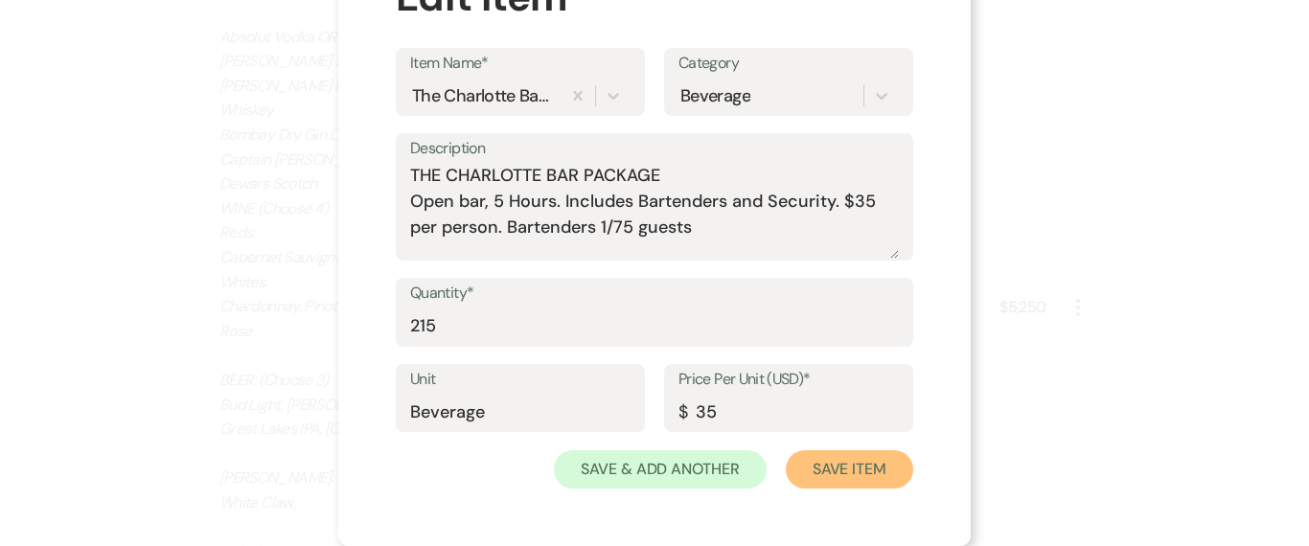
click at [852, 488] on button "Save Item" at bounding box center [849, 469] width 127 height 38
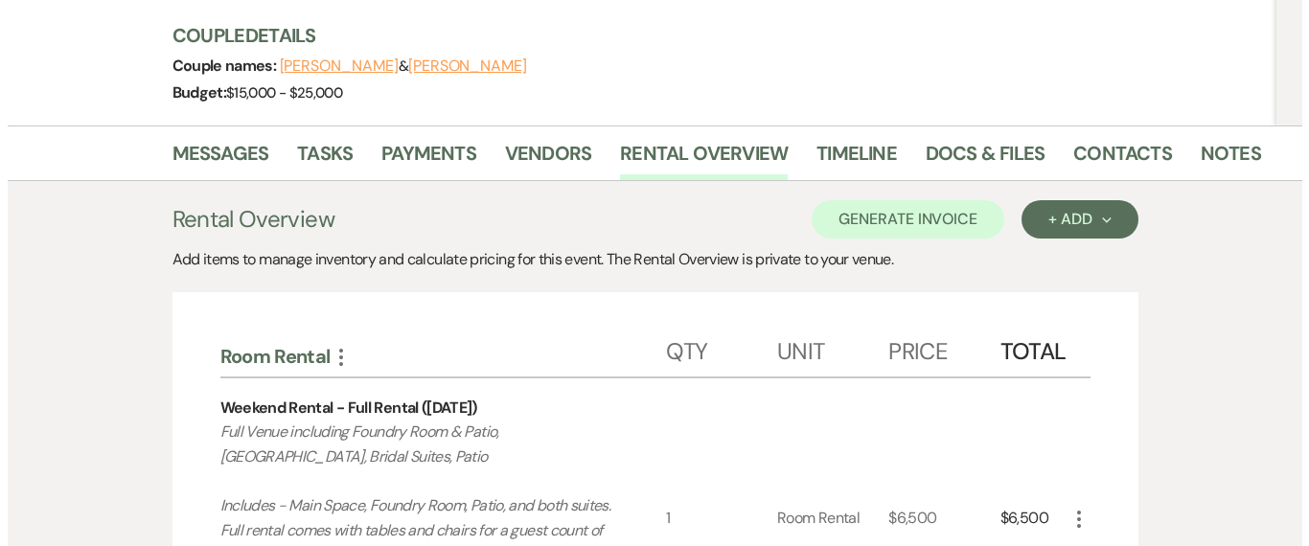
scroll to position [130, 0]
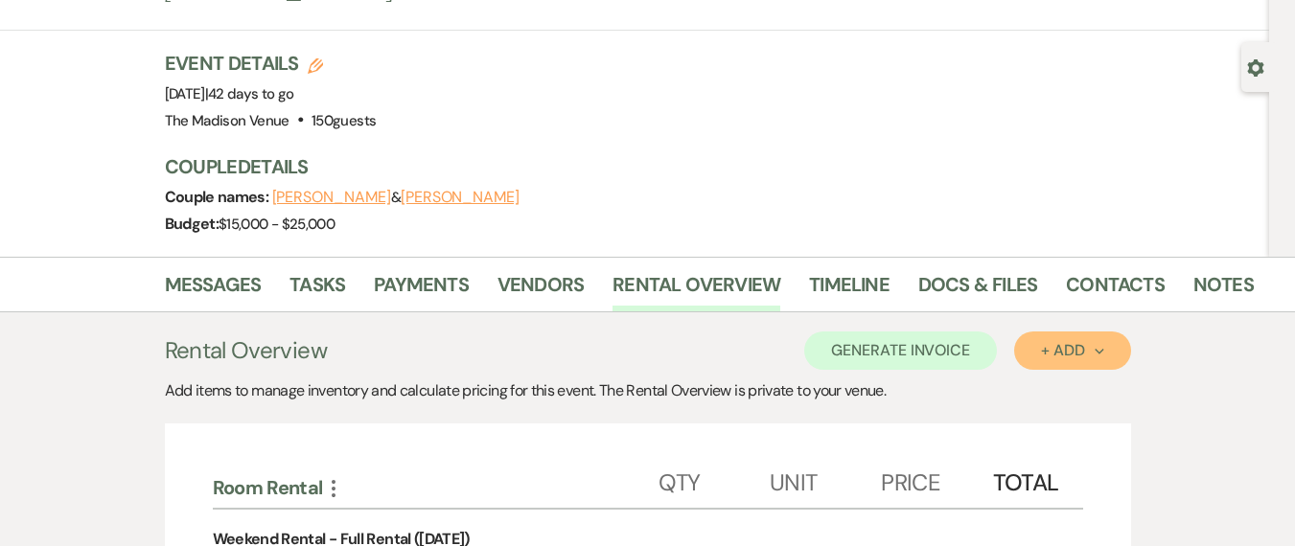
click at [1080, 332] on button "+ Add Next" at bounding box center [1072, 351] width 116 height 38
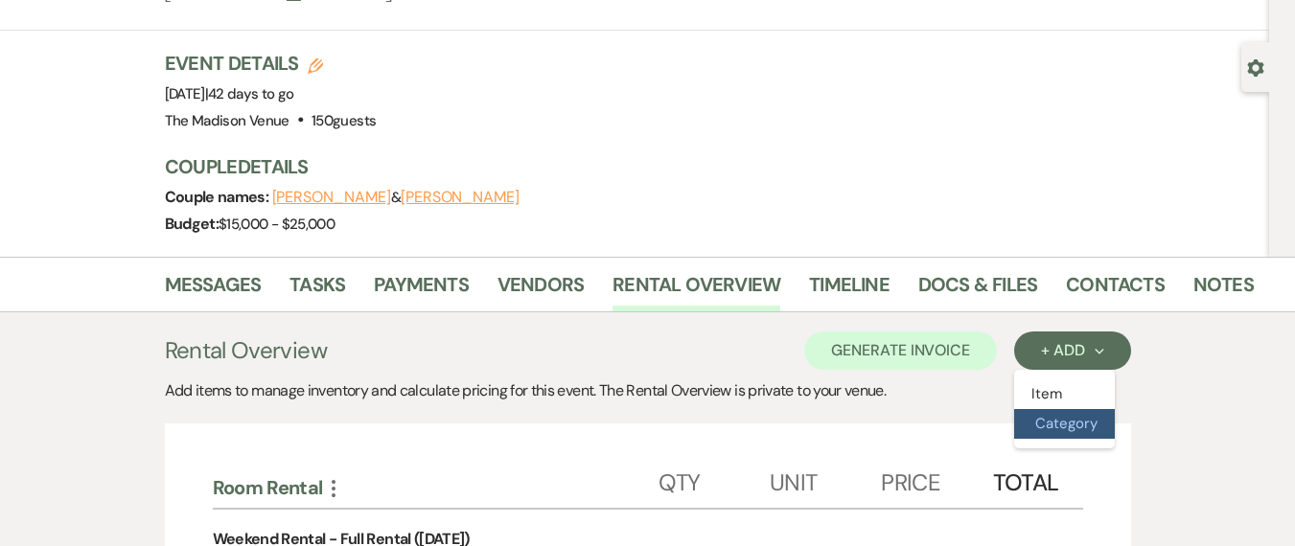
click at [1096, 409] on button "Category" at bounding box center [1064, 424] width 101 height 30
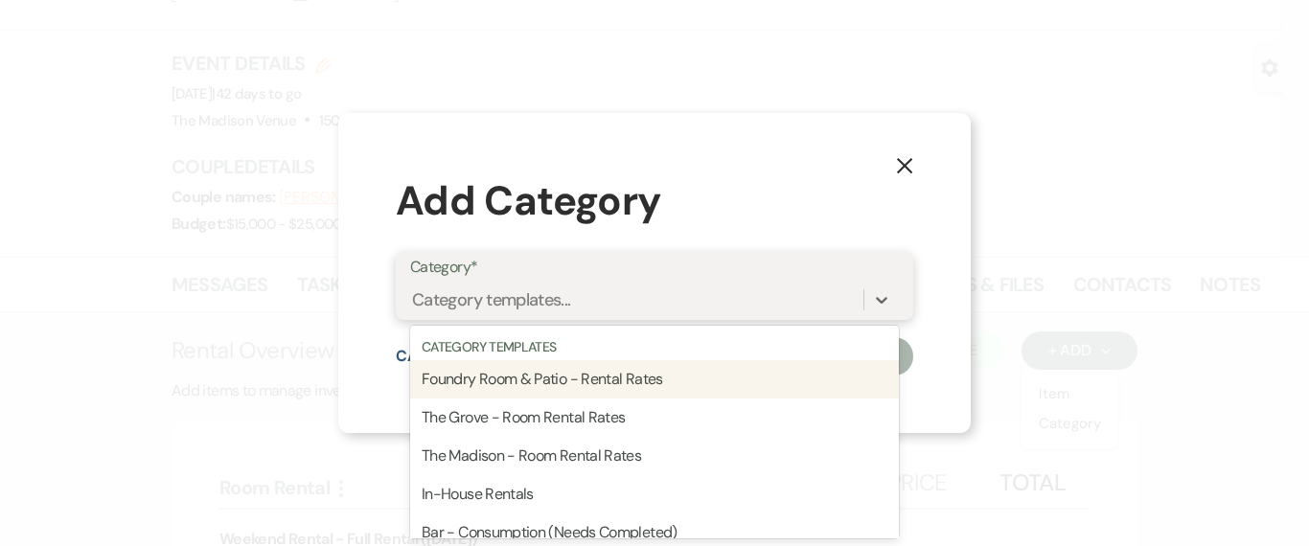
click at [464, 310] on div "Category templates..." at bounding box center [491, 300] width 159 height 26
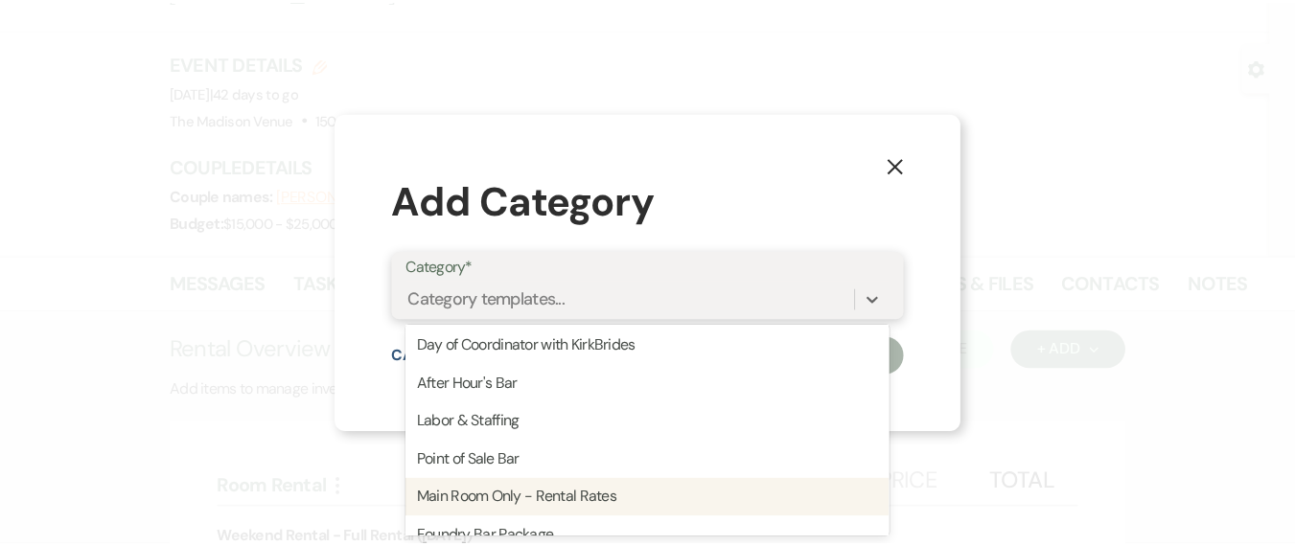
scroll to position [292, 0]
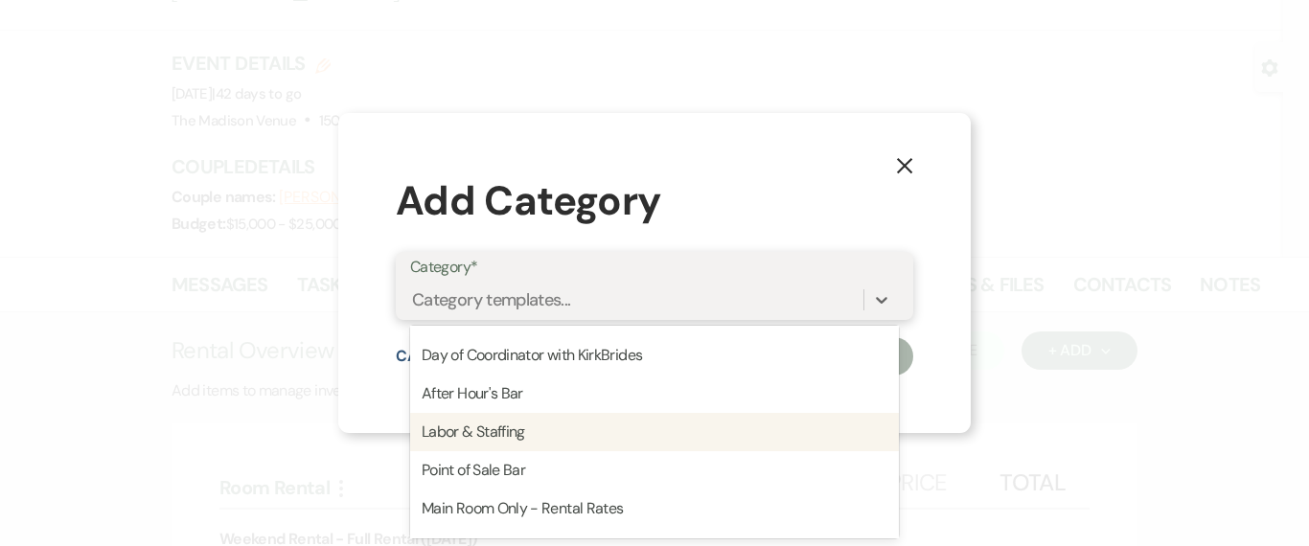
click at [500, 434] on div "Labor & Staffing" at bounding box center [654, 432] width 489 height 38
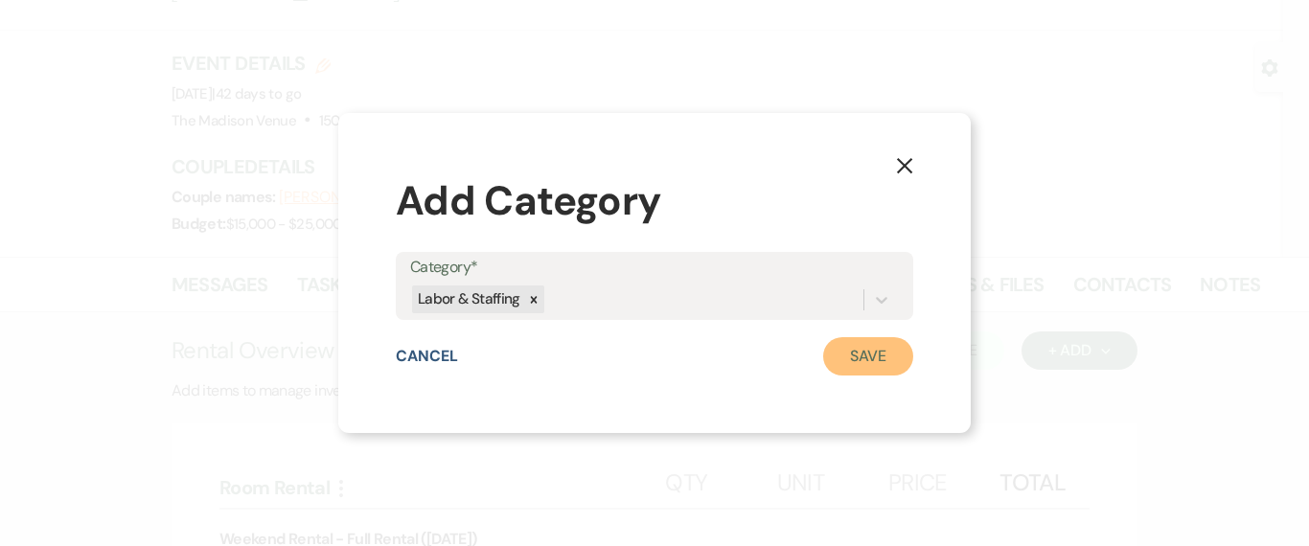
click at [843, 370] on button "Save" at bounding box center [868, 356] width 90 height 38
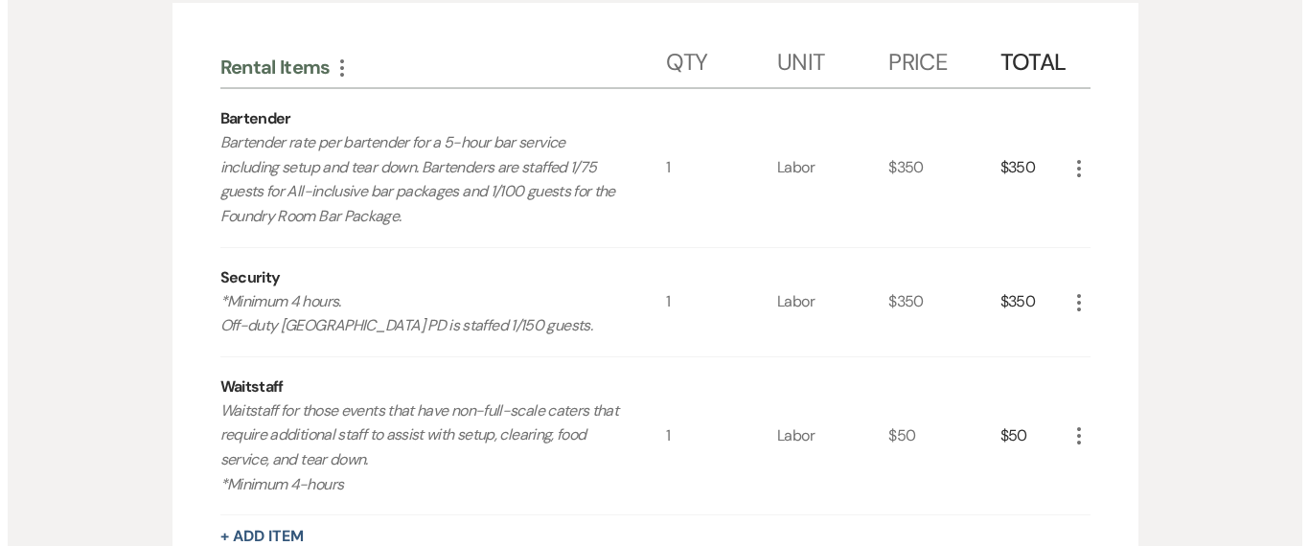
scroll to position [541, 0]
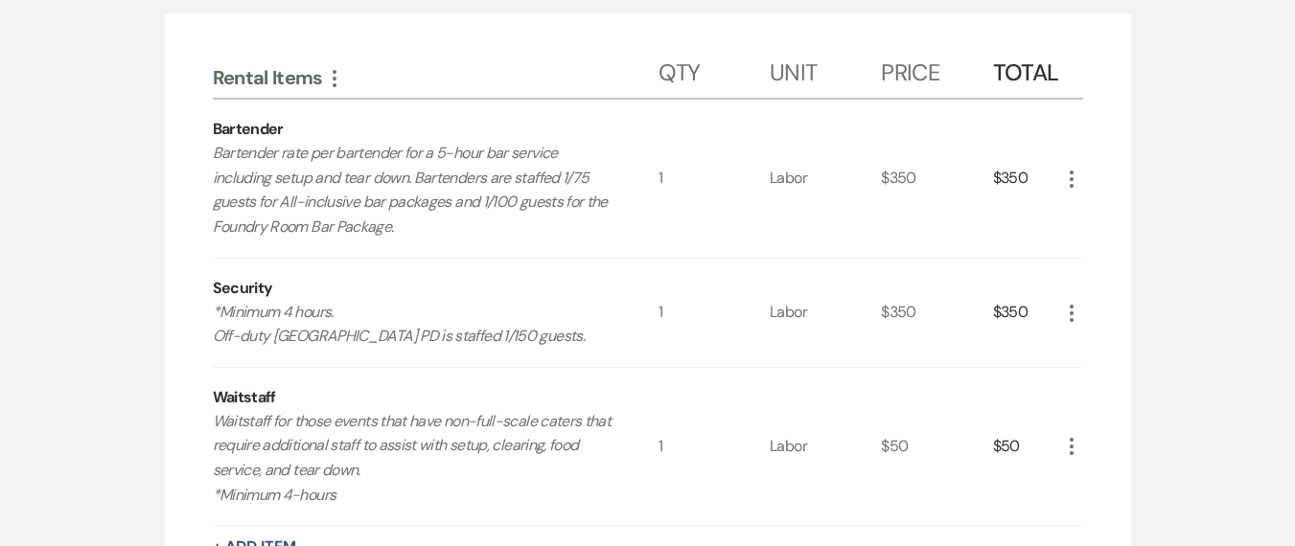
click at [1052, 259] on div "$350" at bounding box center [1026, 313] width 67 height 108
click at [1068, 302] on icon "More" at bounding box center [1071, 313] width 23 height 23
click at [1073, 365] on button "X Delete" at bounding box center [1112, 380] width 104 height 31
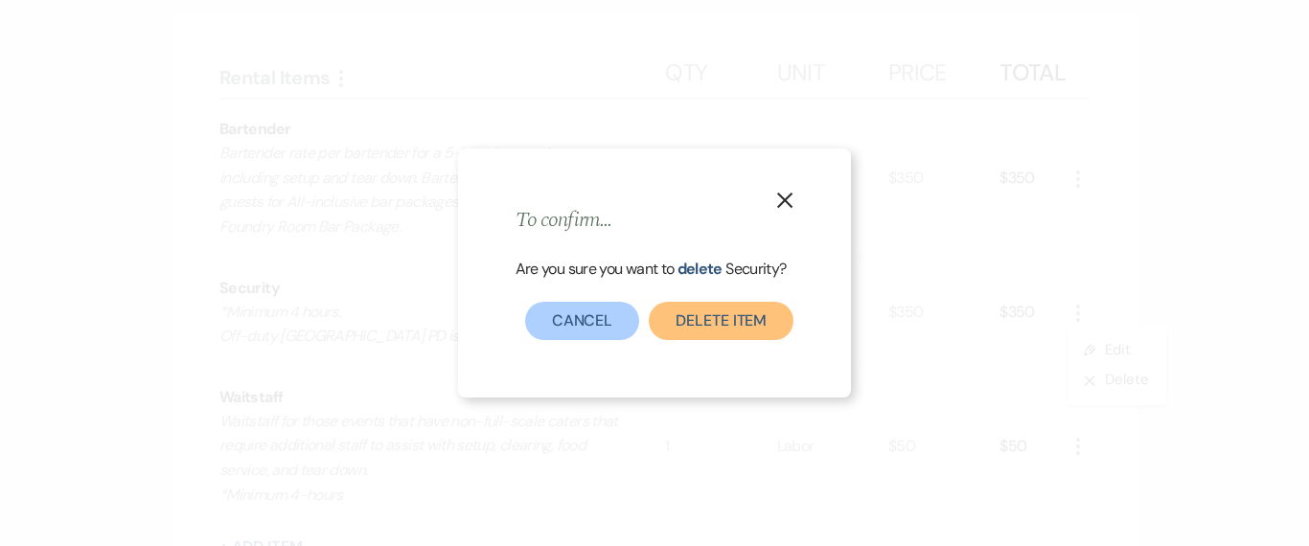
click at [768, 323] on button "Delete Item" at bounding box center [721, 321] width 145 height 38
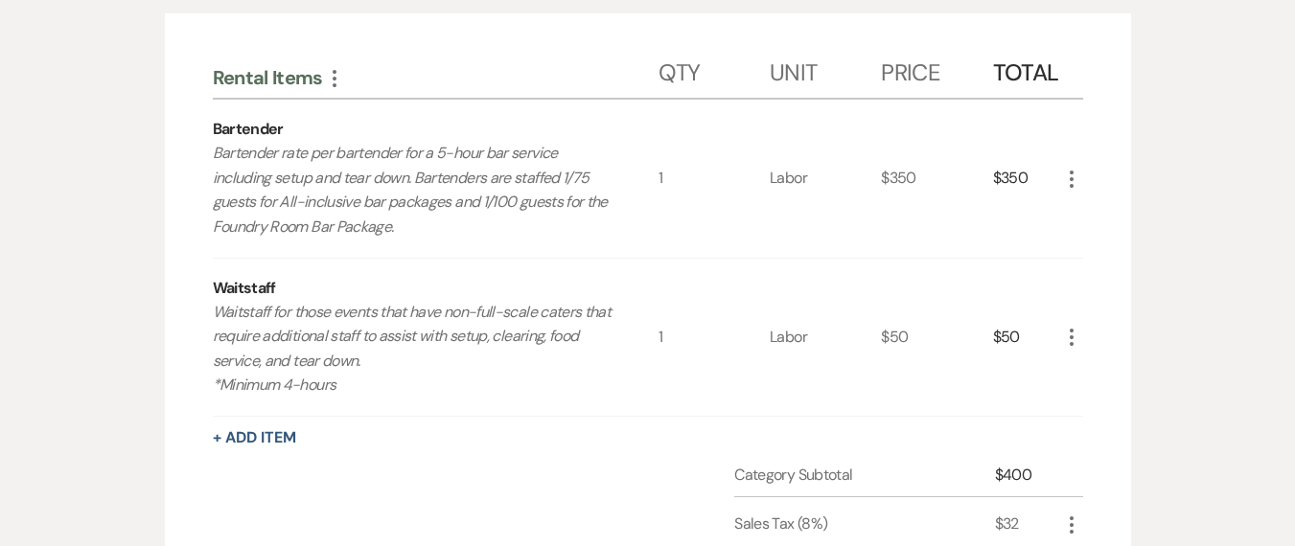
click at [1073, 326] on icon "More" at bounding box center [1071, 337] width 23 height 23
click at [1073, 390] on button "X Delete" at bounding box center [1112, 405] width 104 height 31
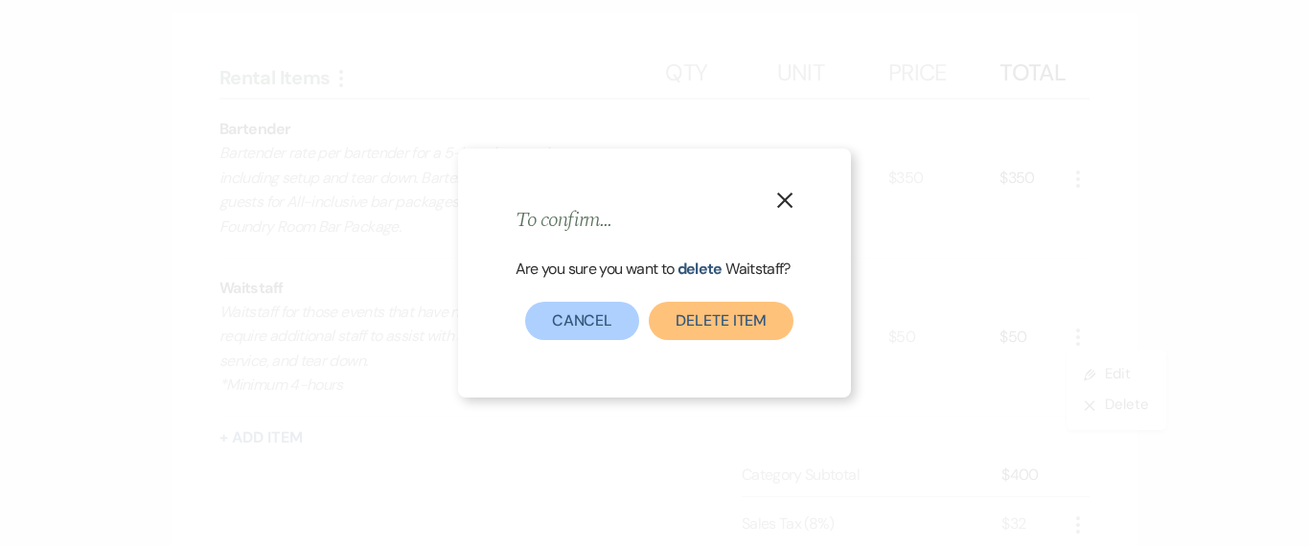
click at [715, 335] on button "Delete Item" at bounding box center [721, 321] width 145 height 38
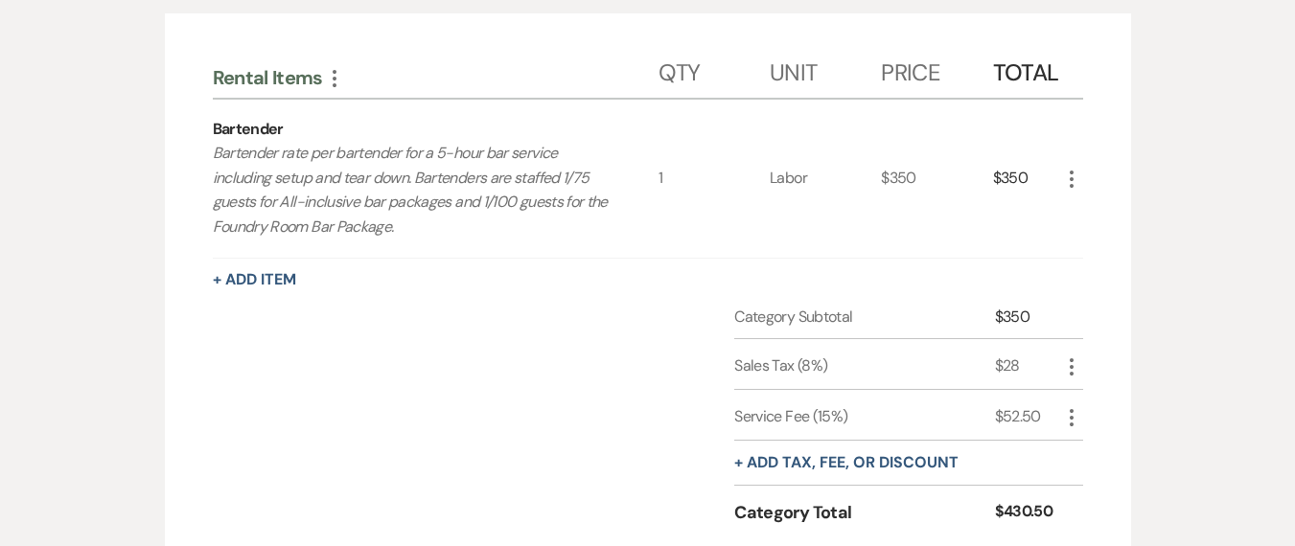
click at [1075, 168] on icon "More" at bounding box center [1071, 179] width 23 height 23
drag, startPoint x: 1088, startPoint y: 194, endPoint x: 1092, endPoint y: 176, distance: 17.7
click at [1092, 192] on ul "Pencil Edit X Delete" at bounding box center [1110, 232] width 100 height 80
click at [1092, 210] on icon "Pencil" at bounding box center [1087, 217] width 12 height 14
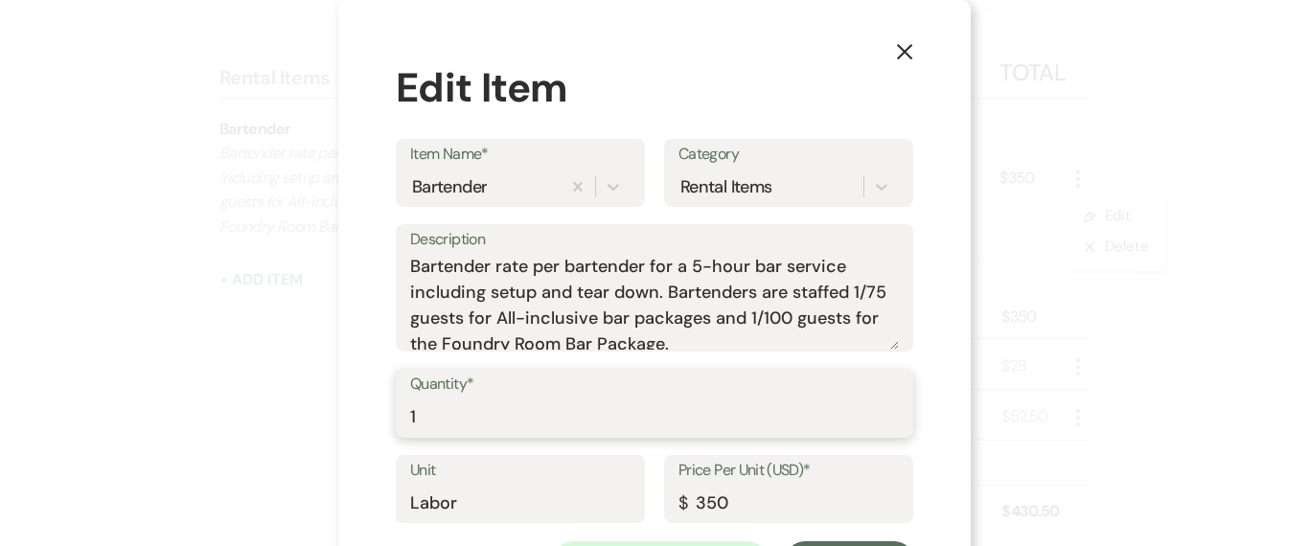
click at [583, 421] on input "1" at bounding box center [654, 417] width 489 height 37
click at [709, 503] on input "350" at bounding box center [789, 502] width 220 height 37
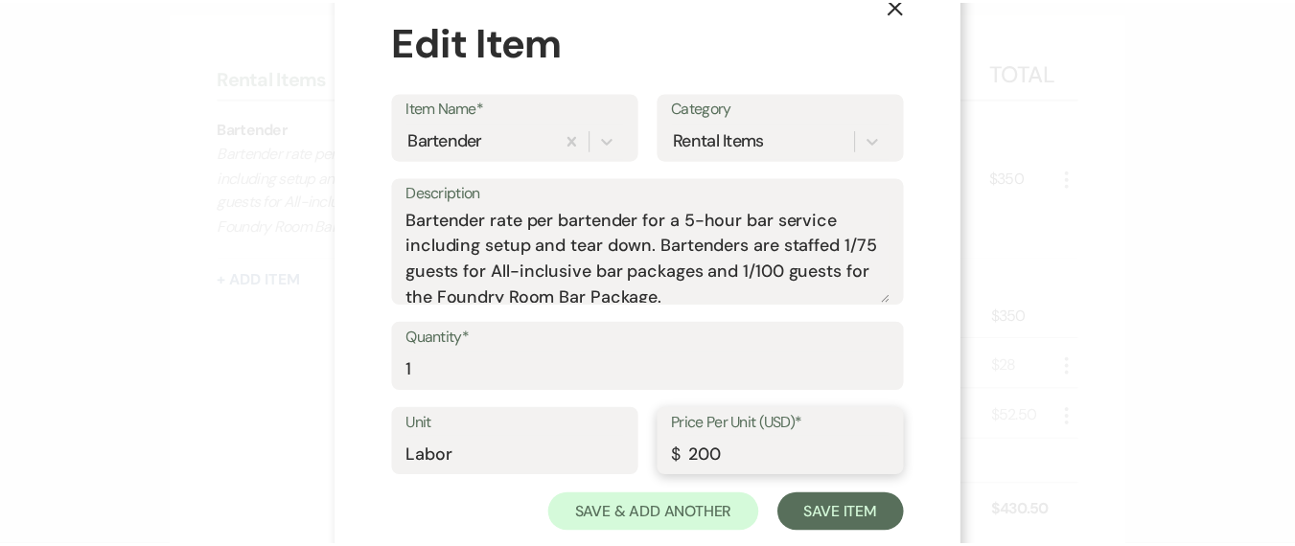
scroll to position [91, 0]
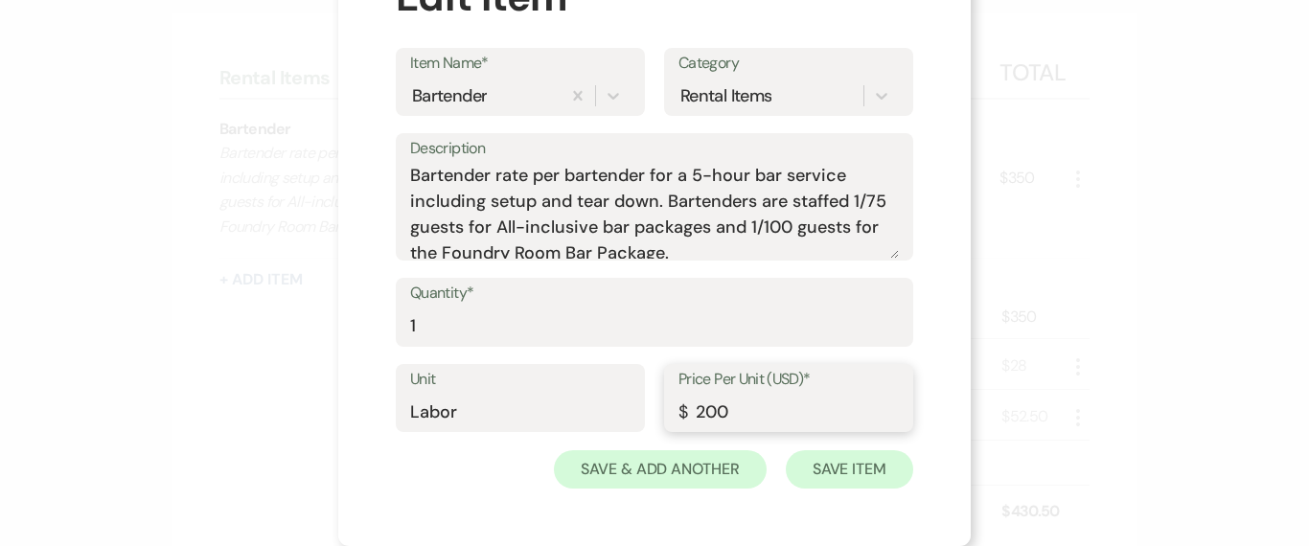
type input "200"
drag, startPoint x: 836, startPoint y: 468, endPoint x: 601, endPoint y: 380, distance: 250.8
click at [836, 469] on button "Save Item" at bounding box center [849, 469] width 127 height 38
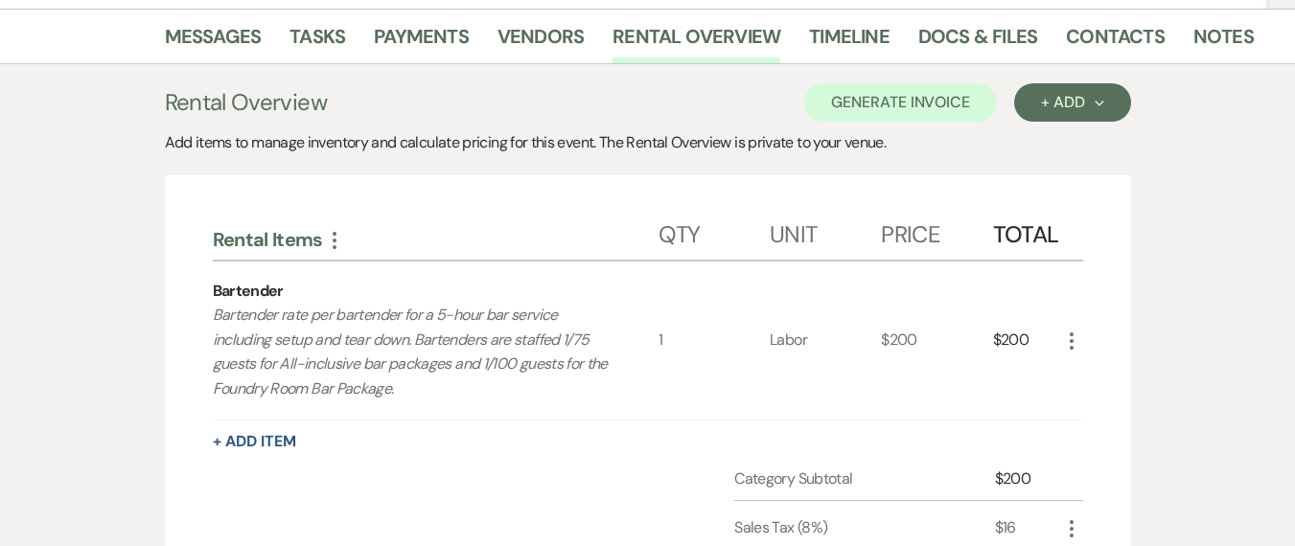
scroll to position [376, 0]
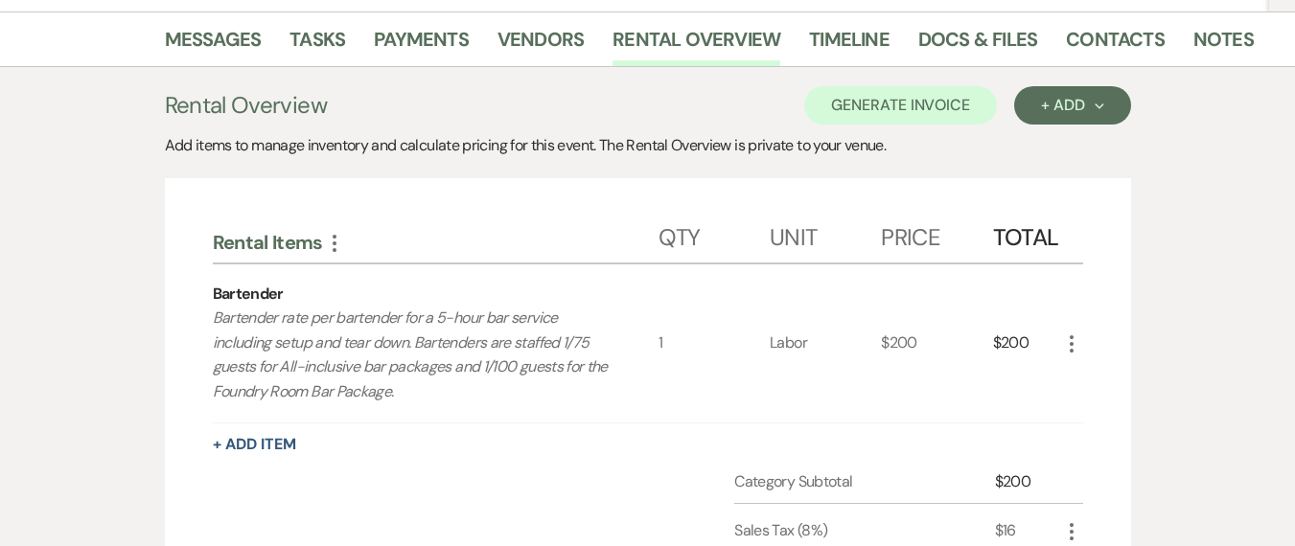
click at [335, 232] on icon "More" at bounding box center [334, 243] width 23 height 23
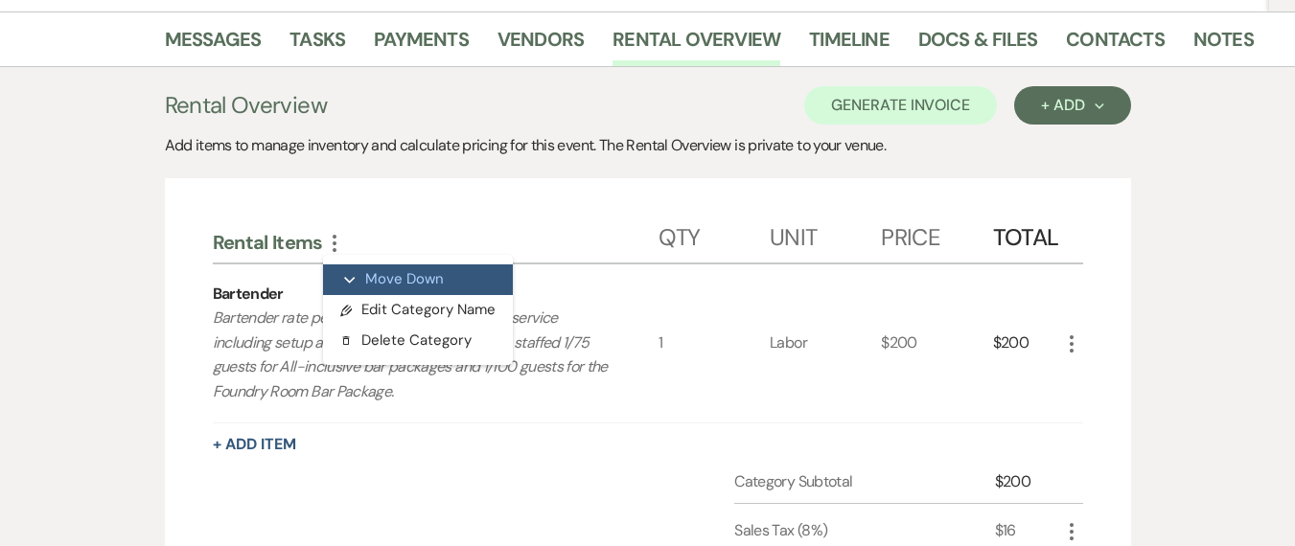
click at [393, 265] on button "Expand Move Down" at bounding box center [418, 280] width 190 height 31
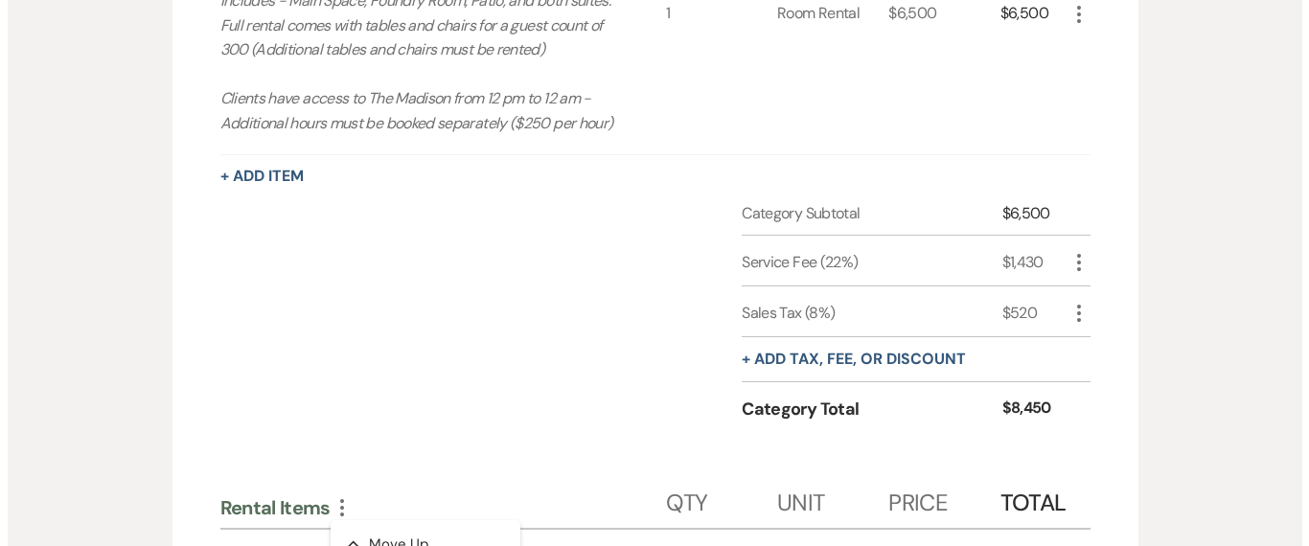
scroll to position [957, 0]
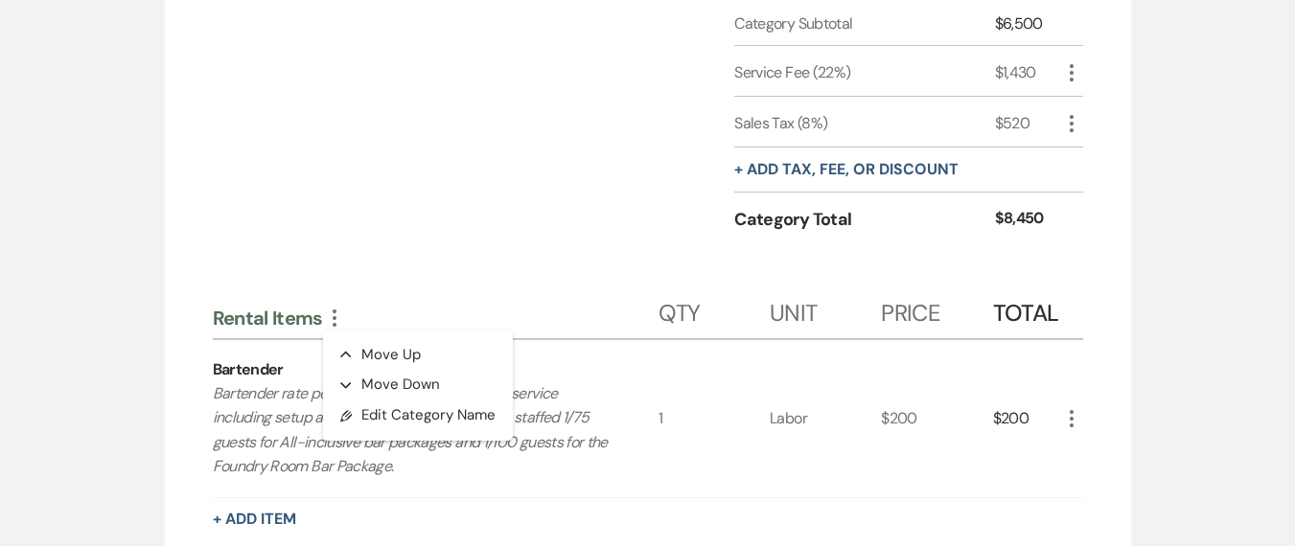
click at [665, 340] on div "1" at bounding box center [713, 418] width 111 height 157
click at [386, 405] on p "Bartender rate per bartender for a 5-hour bar service including setup and tear …" at bounding box center [414, 430] width 402 height 98
click at [1060, 407] on icon "More" at bounding box center [1071, 418] width 23 height 23
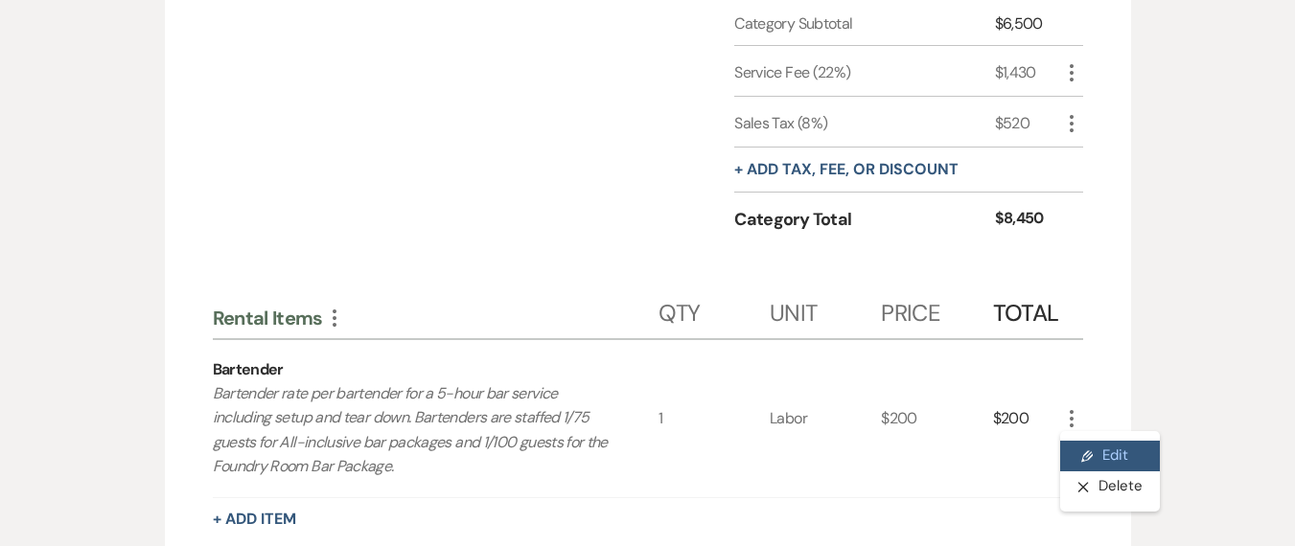
click at [1088, 441] on button "Pencil Edit" at bounding box center [1110, 456] width 100 height 31
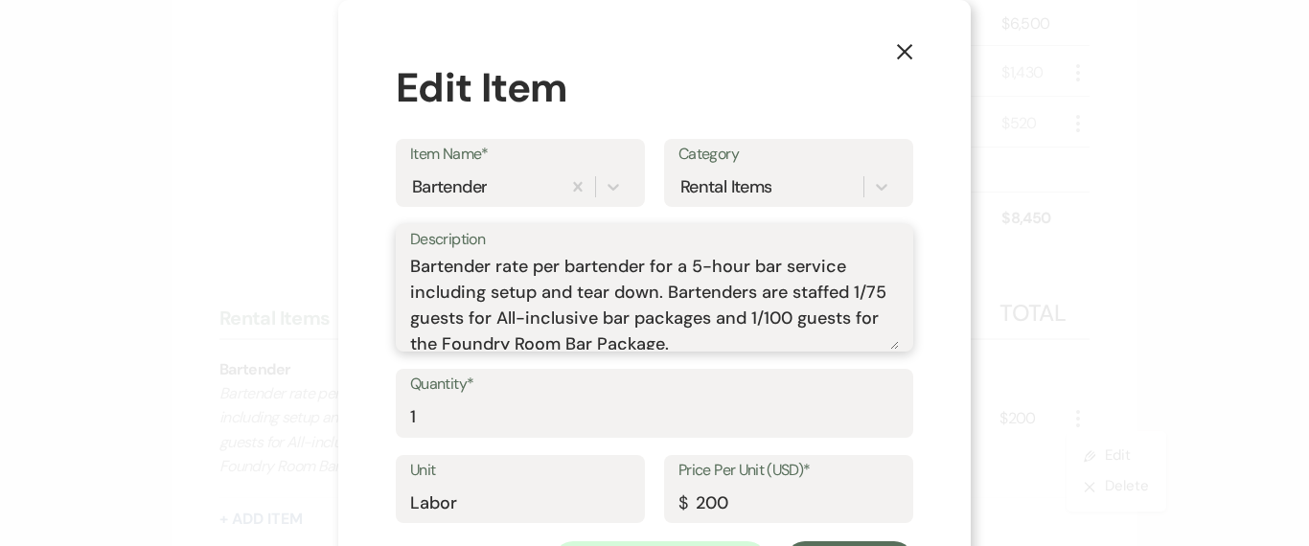
click at [608, 325] on textarea "Bartender rate per bartender for a 5-hour bar service including setup and tear …" at bounding box center [654, 302] width 489 height 96
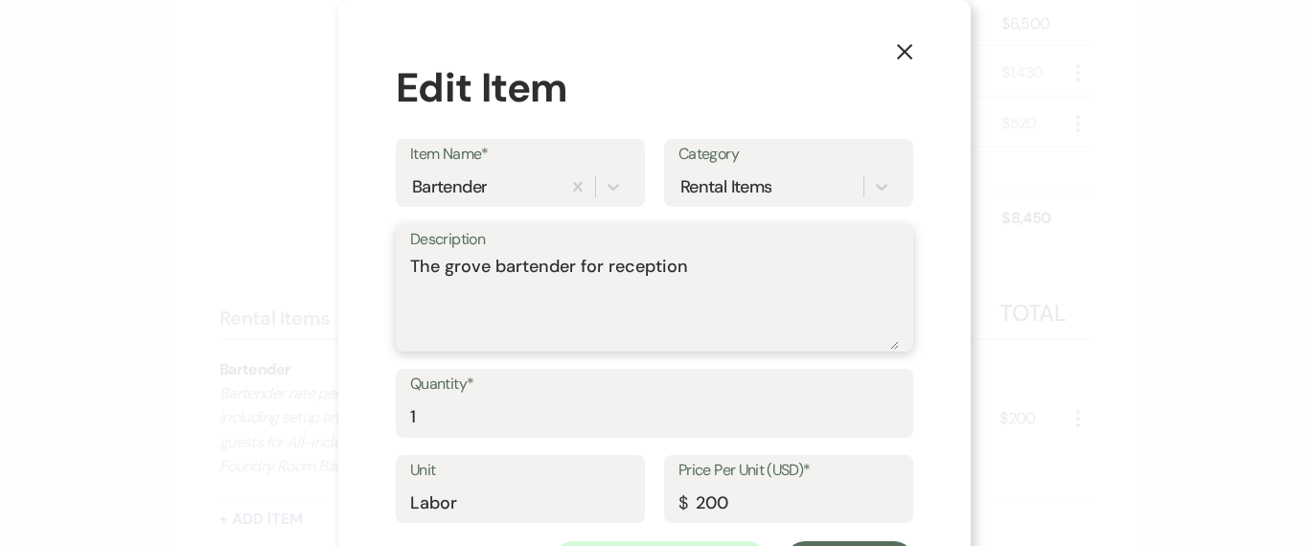
click at [450, 271] on textarea "The grove bartender for reception" at bounding box center [654, 302] width 489 height 96
click at [500, 270] on textarea "The Grove bartender for reception" at bounding box center [654, 302] width 489 height 96
click at [616, 264] on textarea "The Grove Bartender for reception" at bounding box center [654, 302] width 489 height 96
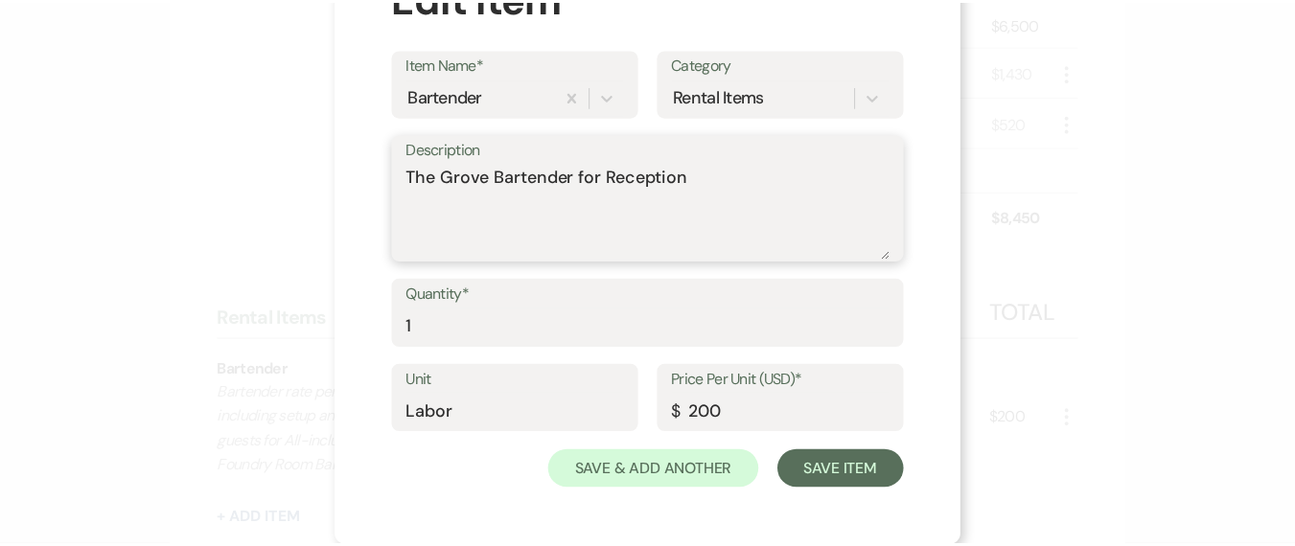
scroll to position [91, 0]
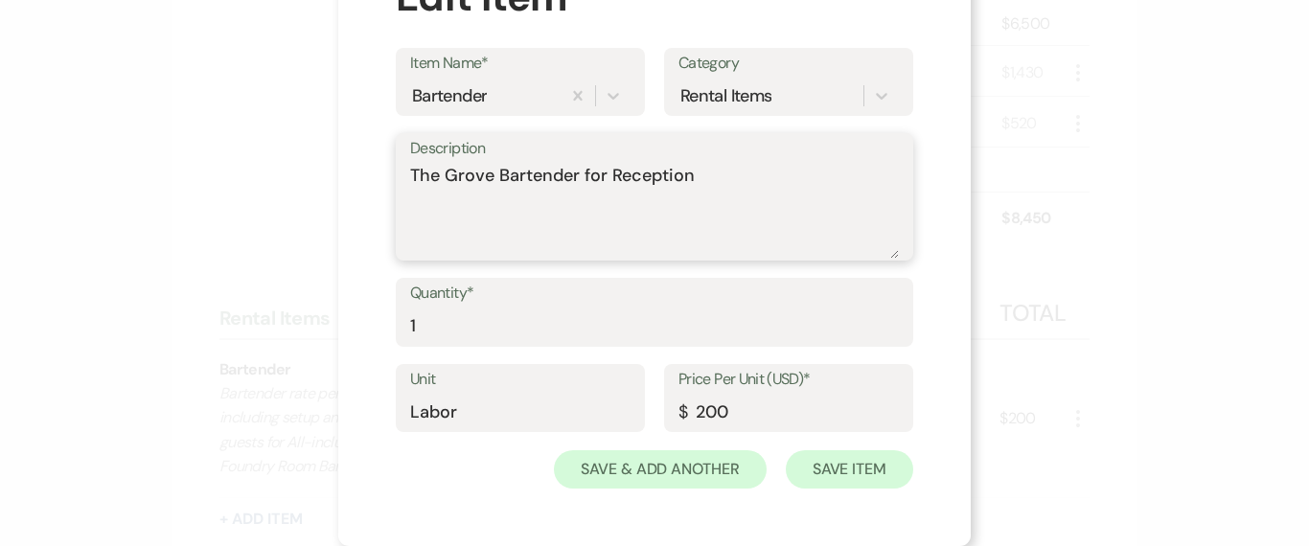
type textarea "The Grove Bartender for Reception"
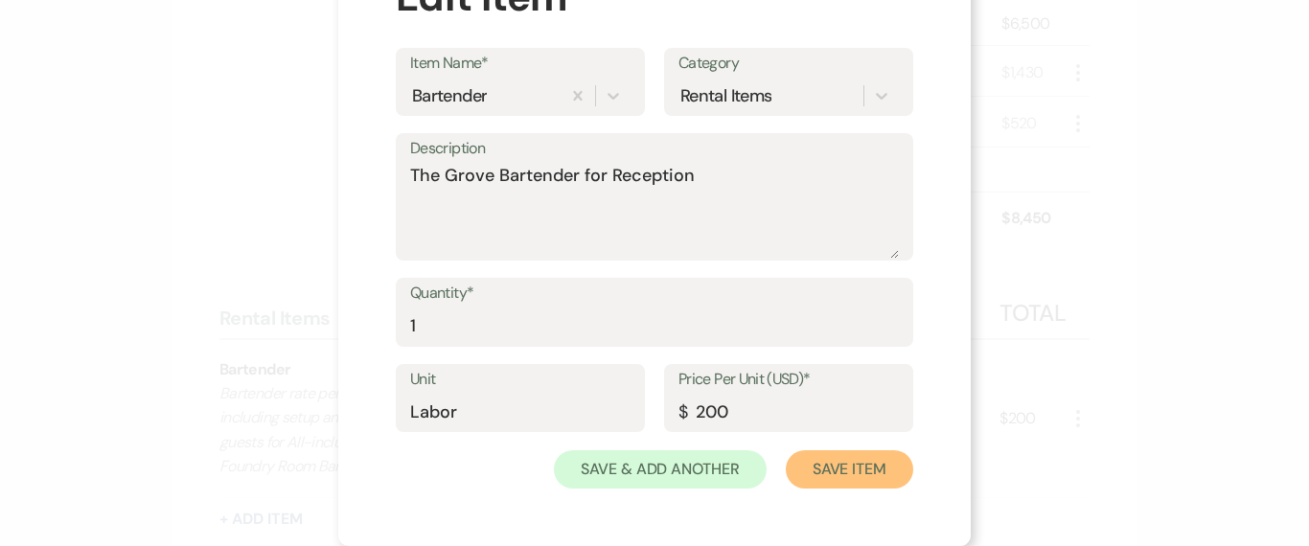
click at [857, 484] on button "Save Item" at bounding box center [849, 469] width 127 height 38
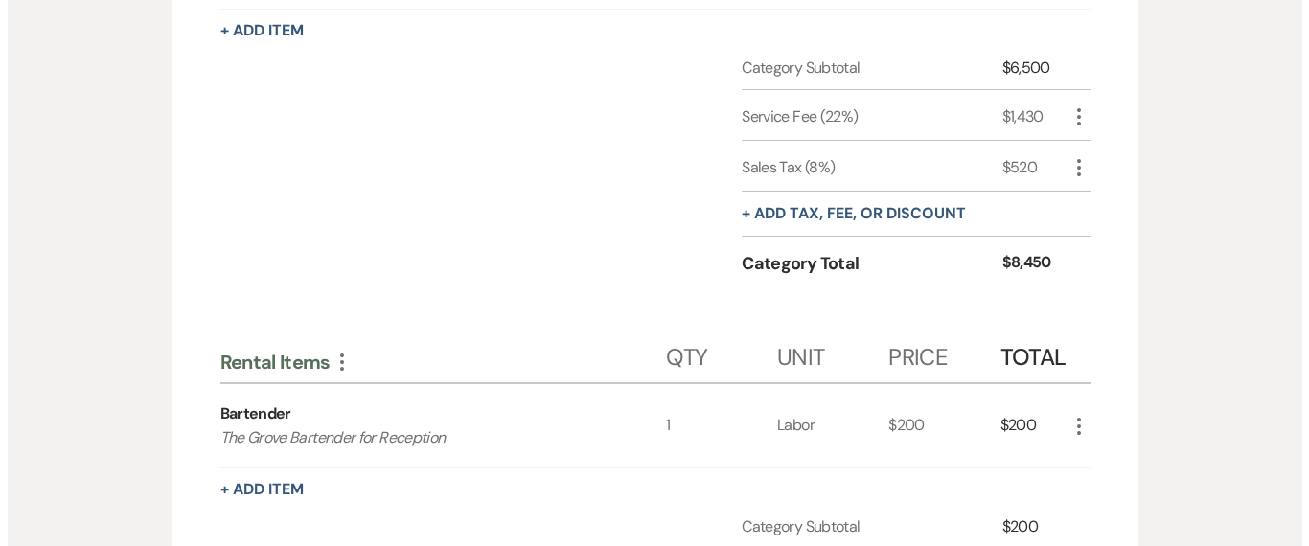
scroll to position [825, 0]
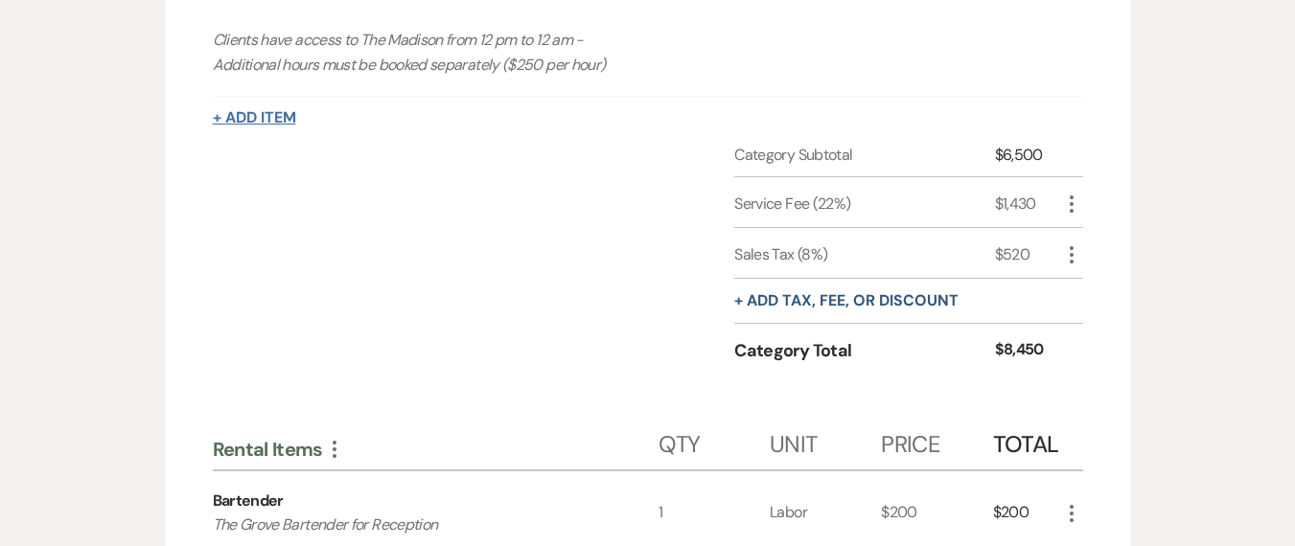
click at [269, 110] on button "+ Add Item" at bounding box center [254, 117] width 83 height 15
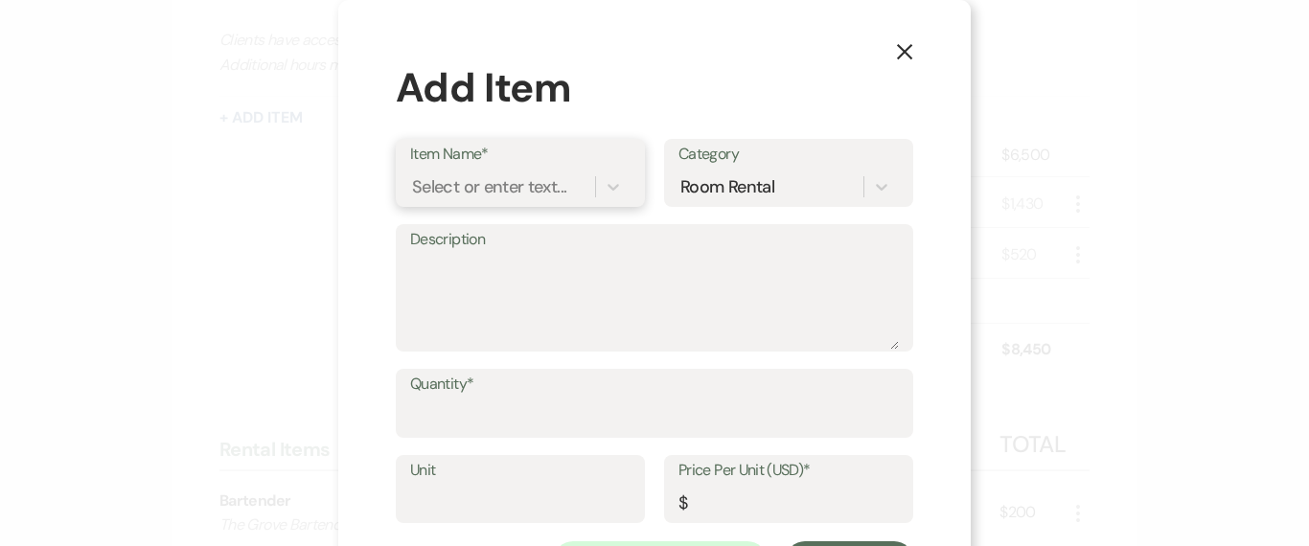
click at [514, 185] on div "Select or enter text..." at bounding box center [489, 186] width 154 height 26
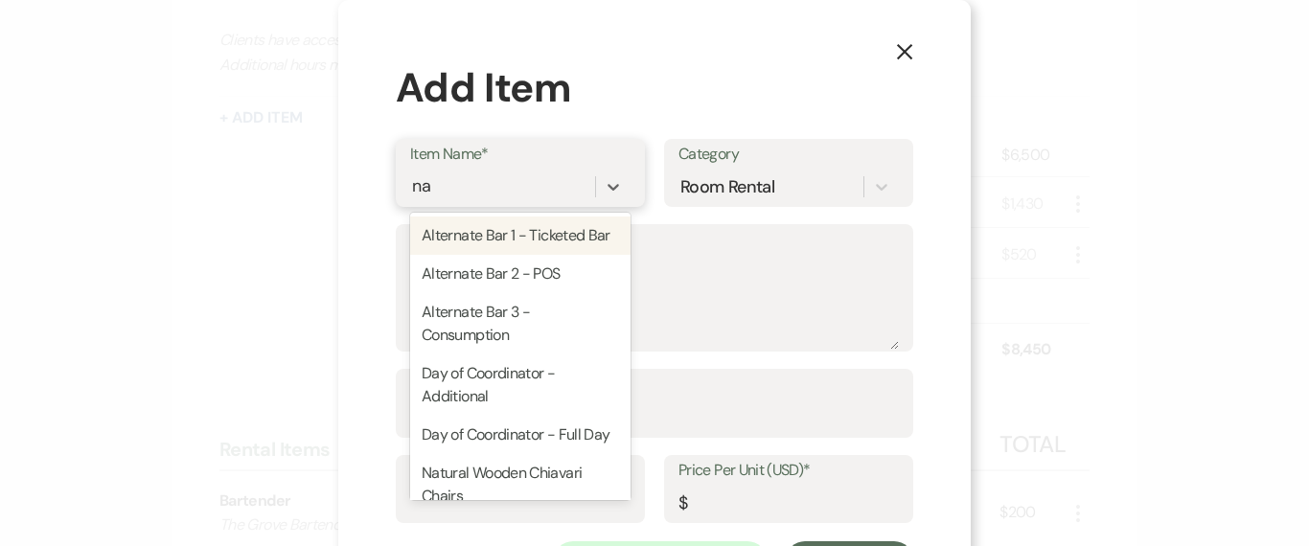
type input "nap"
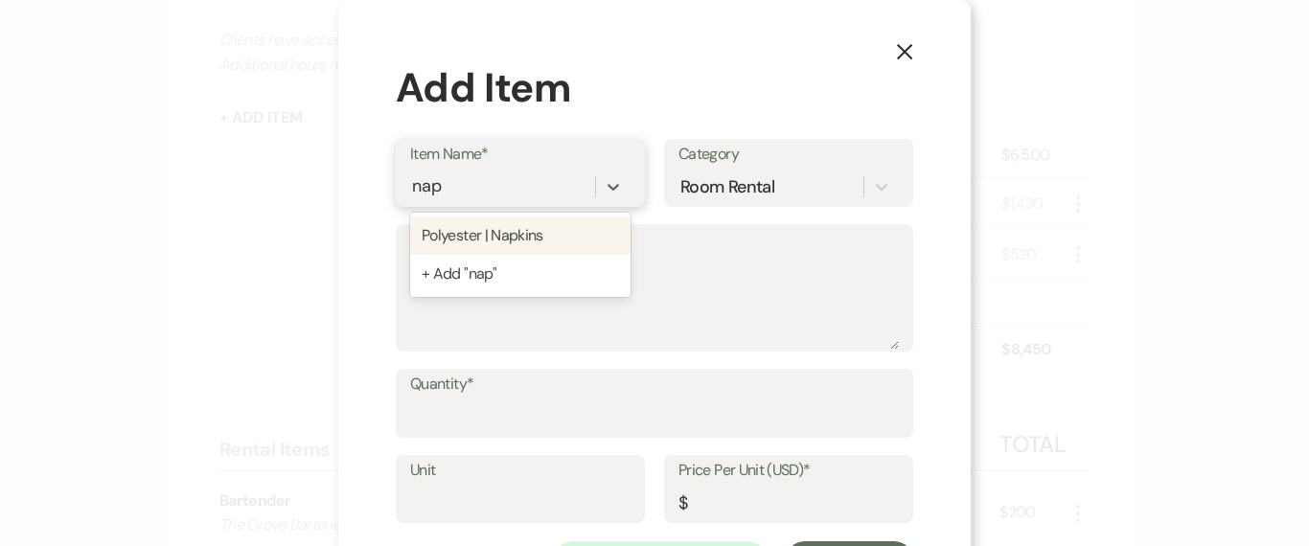
click at [529, 243] on div "Polyester | Napkins" at bounding box center [520, 236] width 220 height 38
type textarea "Color: Fold Type:"
type input "In-House Linens"
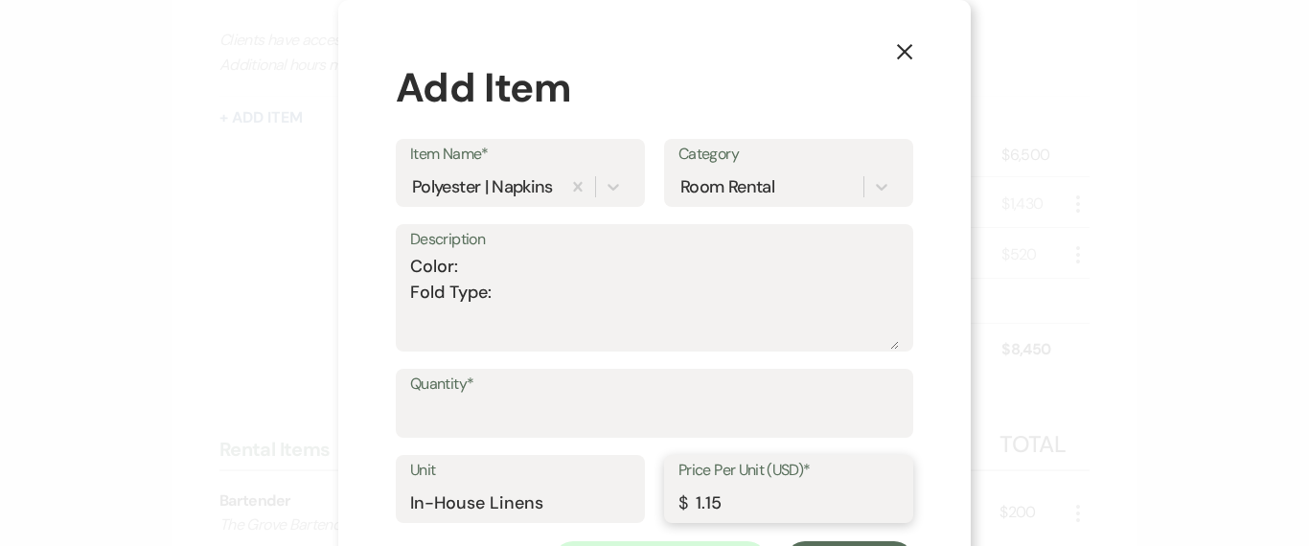
click at [706, 496] on input "1.15" at bounding box center [789, 502] width 220 height 37
type input "1.50"
click at [445, 429] on input "Quantity*" at bounding box center [654, 417] width 489 height 37
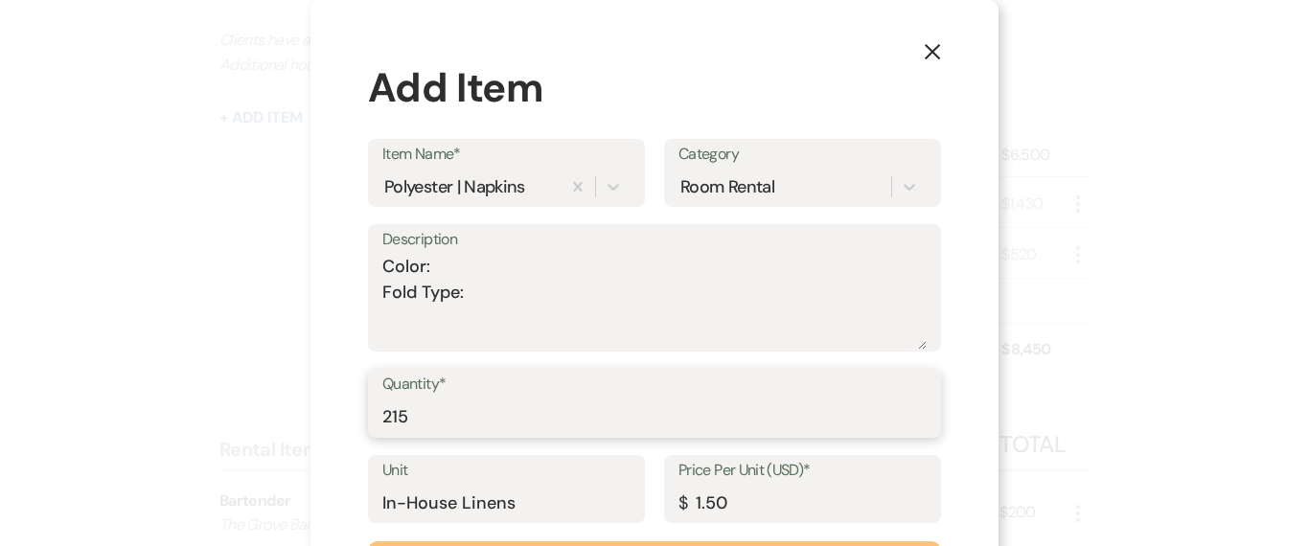
type input "215"
click at [479, 264] on textarea "Color: Fold Type:" at bounding box center [654, 302] width 544 height 96
click at [506, 288] on textarea "Color: burgendy Fold Type:" at bounding box center [654, 302] width 544 height 96
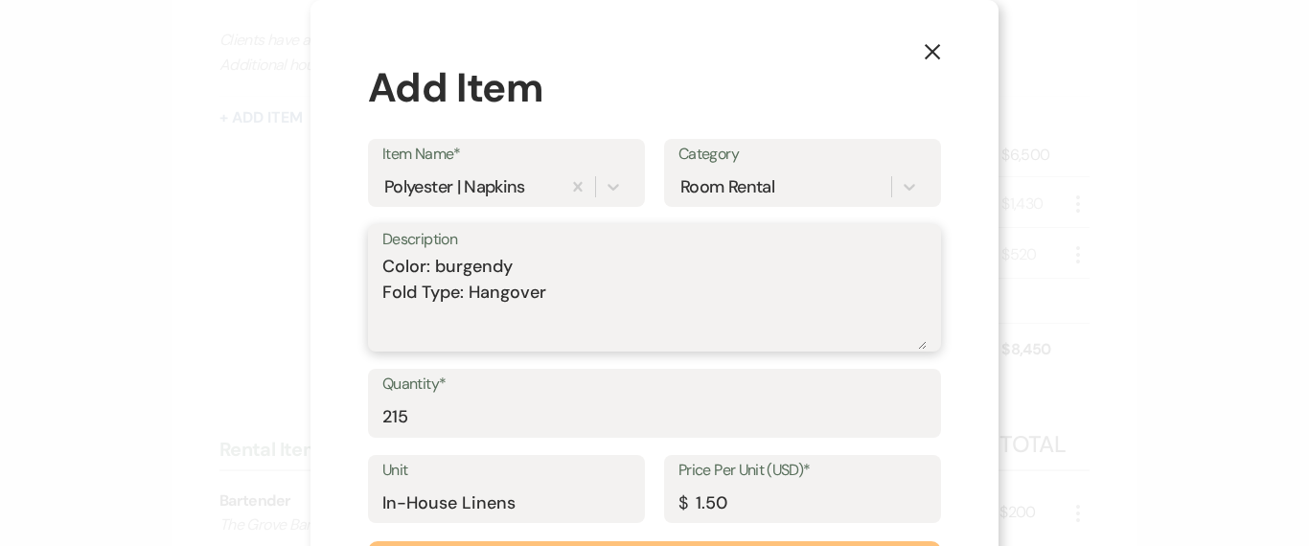
click at [432, 271] on textarea "Color: burgendy Fold Type: Hangover" at bounding box center [654, 302] width 544 height 96
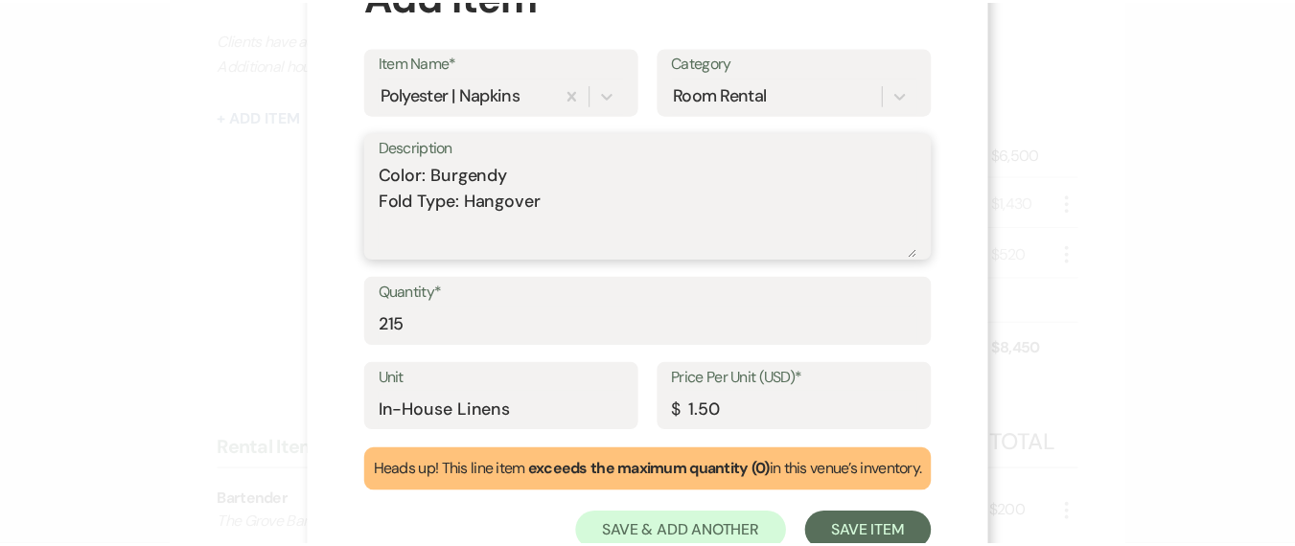
scroll to position [155, 0]
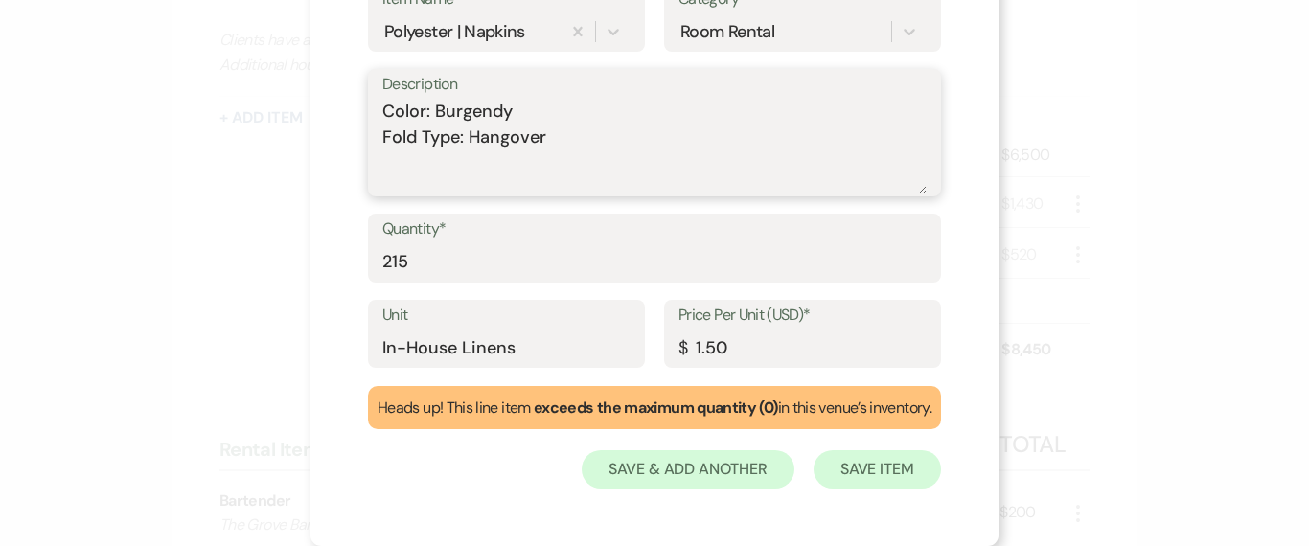
type textarea "Color: Burgendy Fold Type: Hangover"
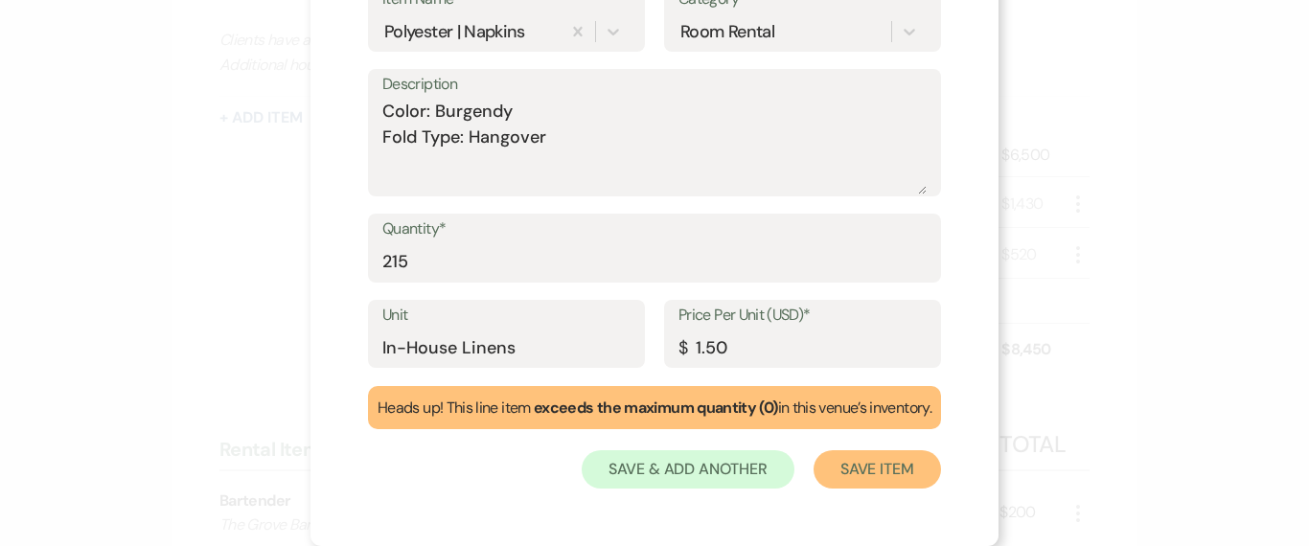
click at [847, 465] on button "Save Item" at bounding box center [877, 469] width 127 height 38
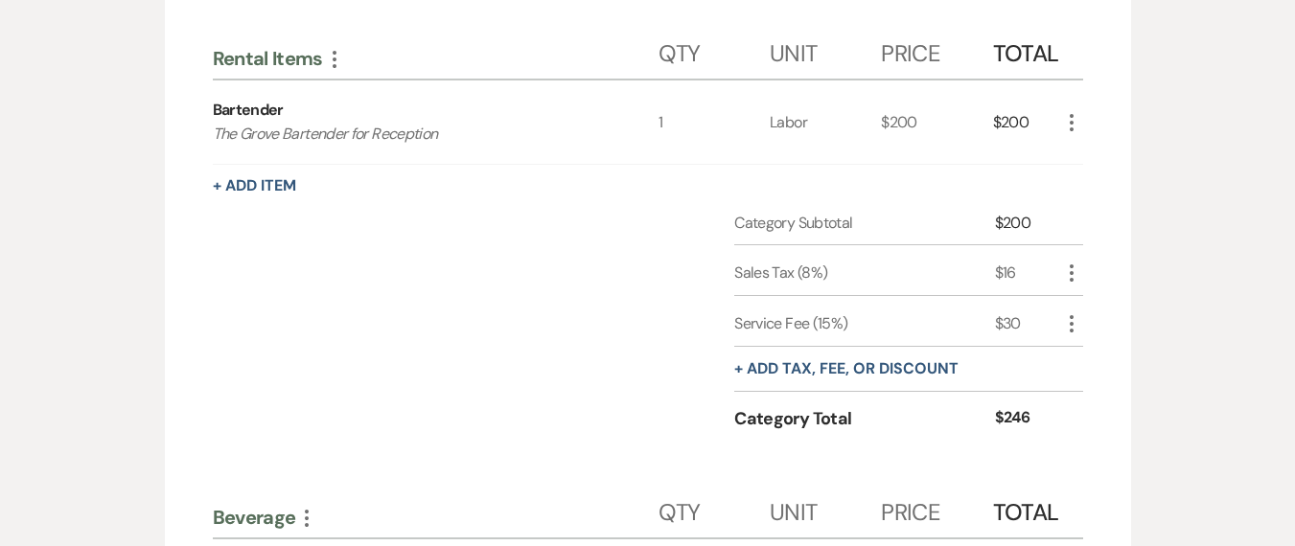
scroll to position [0, 0]
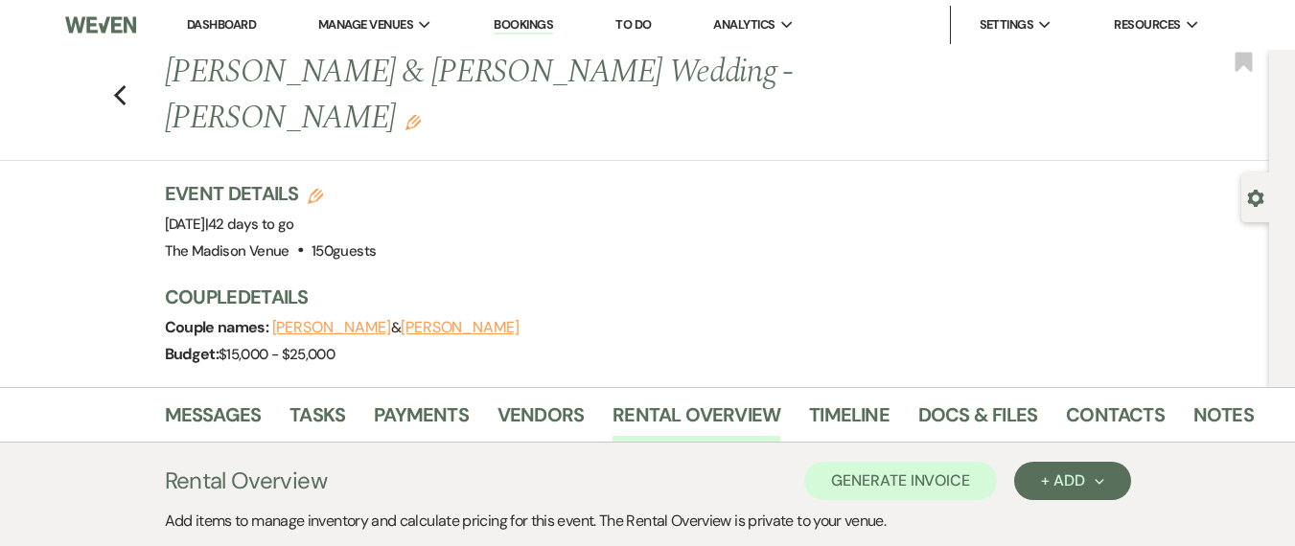
click at [718, 203] on div "Event Details Edit Event Date: [DATE] | 42 days to go Venue: [GEOGRAPHIC_DATA] …" at bounding box center [701, 222] width 1073 height 84
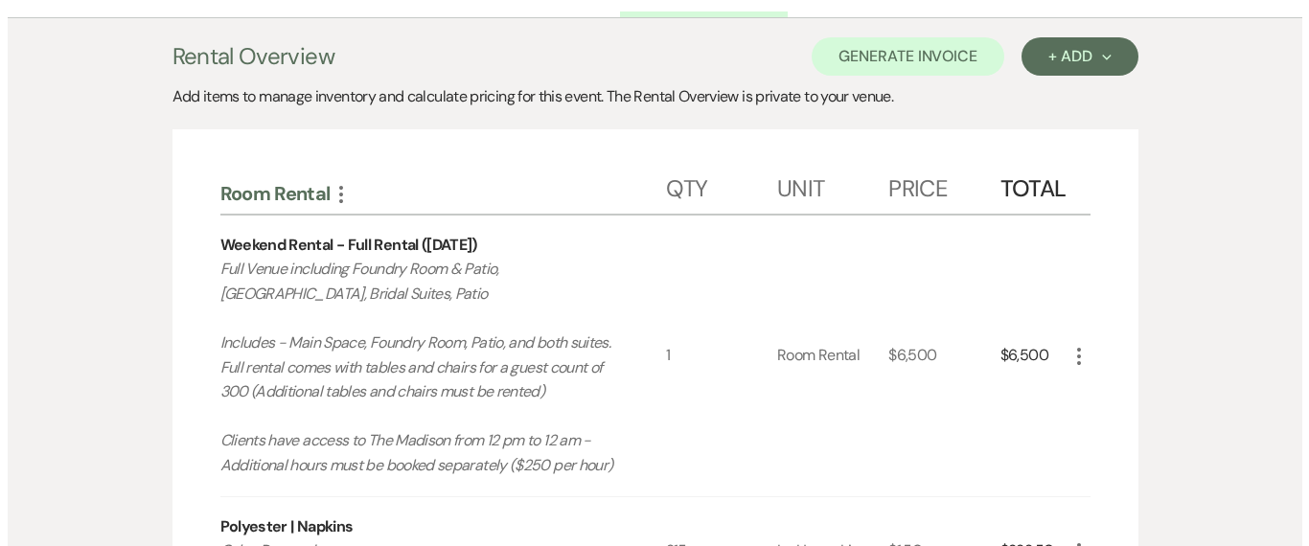
scroll to position [670, 0]
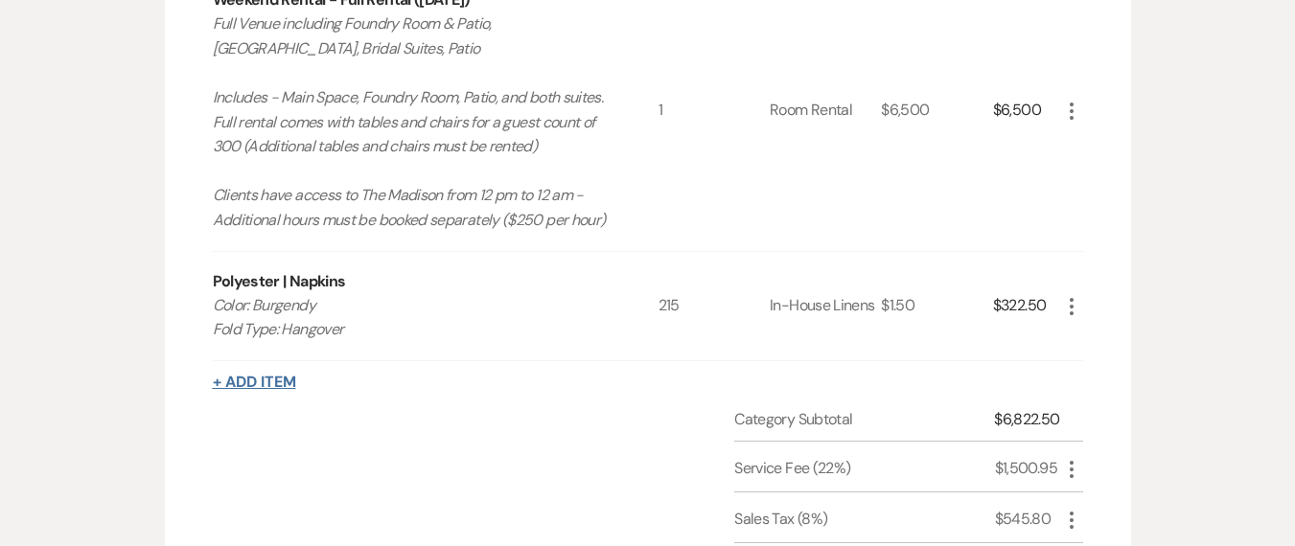
click at [263, 375] on button "+ Add Item" at bounding box center [254, 382] width 83 height 15
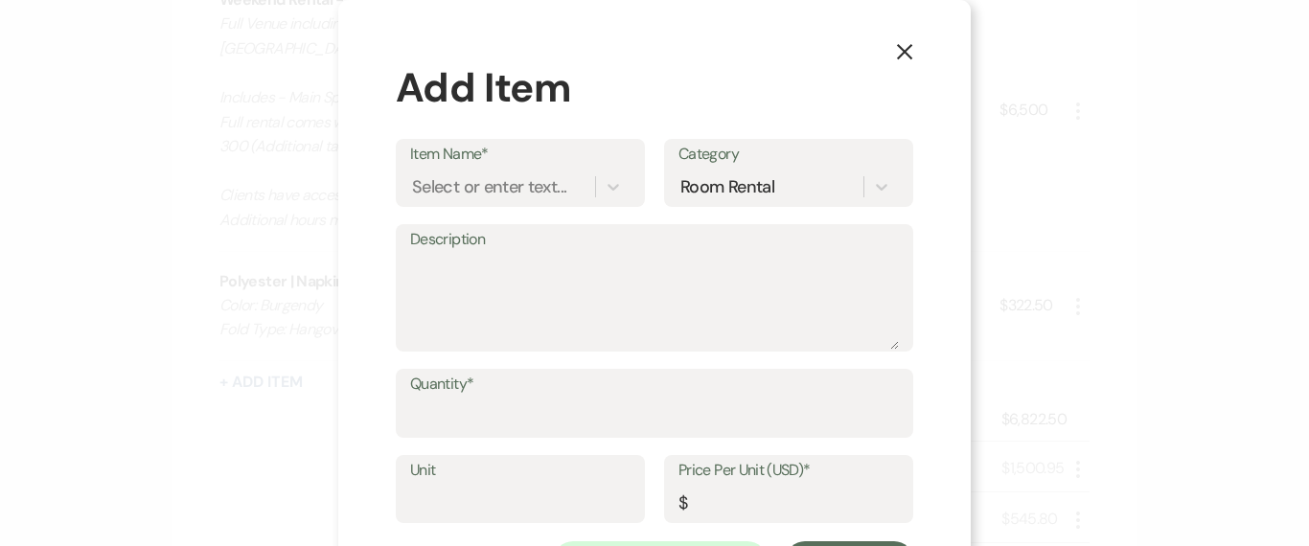
click at [504, 124] on div "Add Item Item Name* Select or enter text... Category Room Rental Description Qu…" at bounding box center [655, 319] width 518 height 522
click at [482, 179] on div "Select or enter text..." at bounding box center [489, 186] width 154 height 26
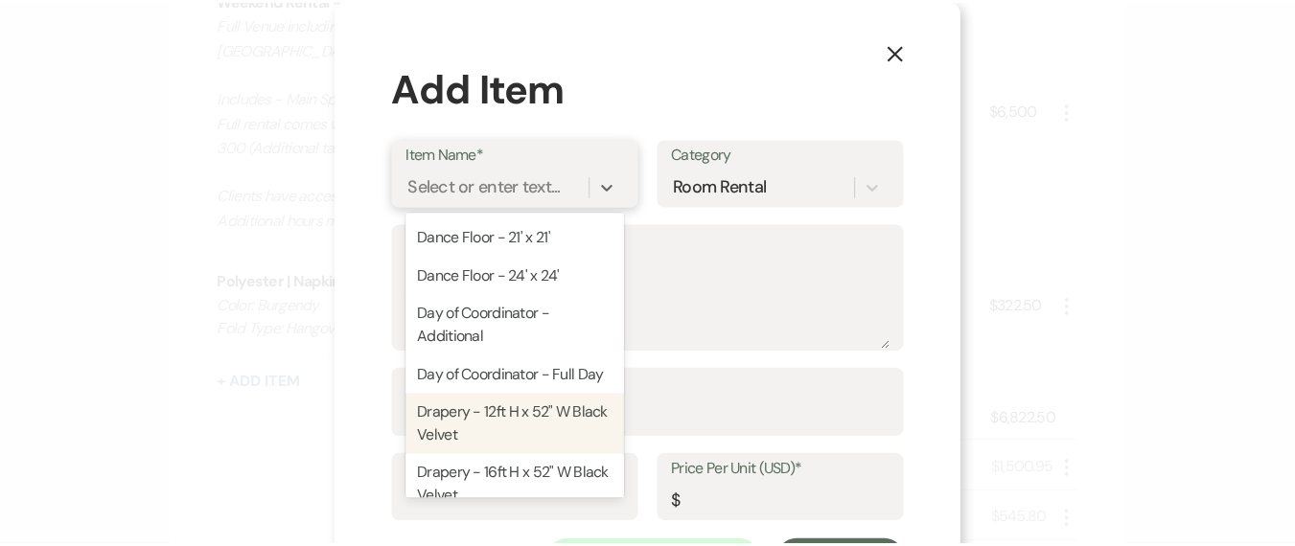
scroll to position [1511, 0]
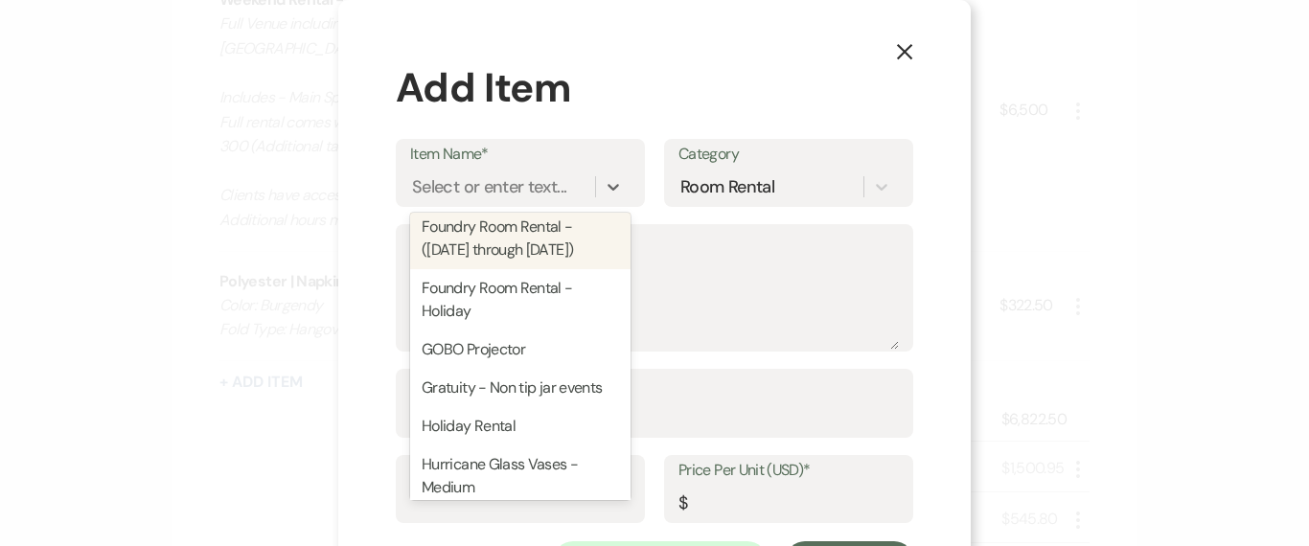
click at [811, 128] on div "Add Item Item Name* option Foundry Room Rental - ([DATE] through [DATE]) focuse…" at bounding box center [655, 319] width 518 height 522
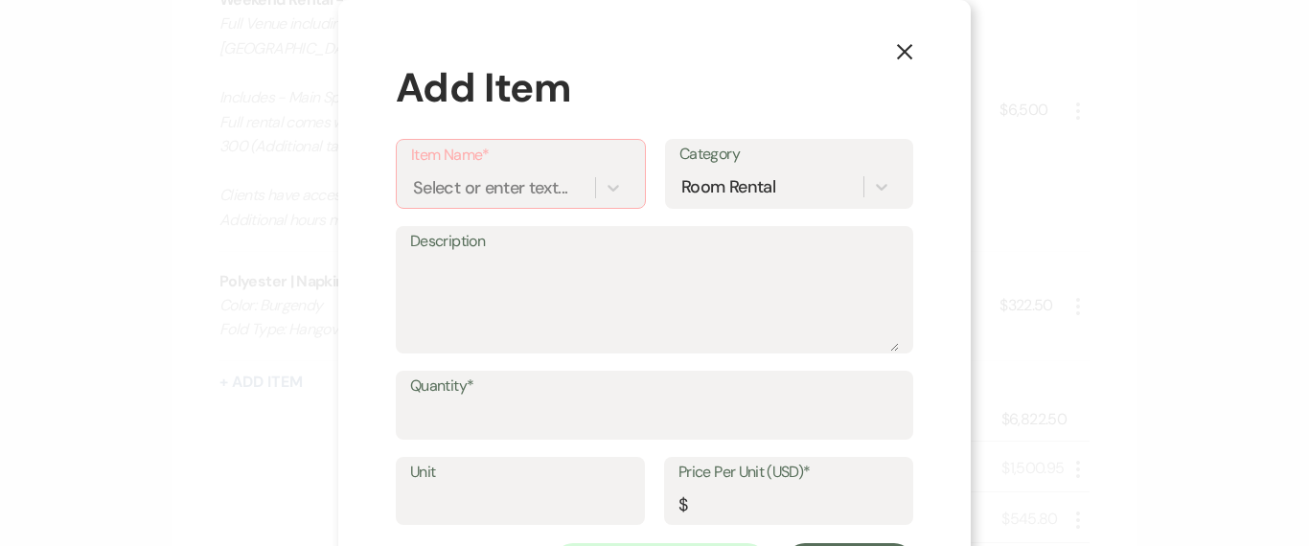
click at [896, 43] on icon "X" at bounding box center [904, 51] width 17 height 17
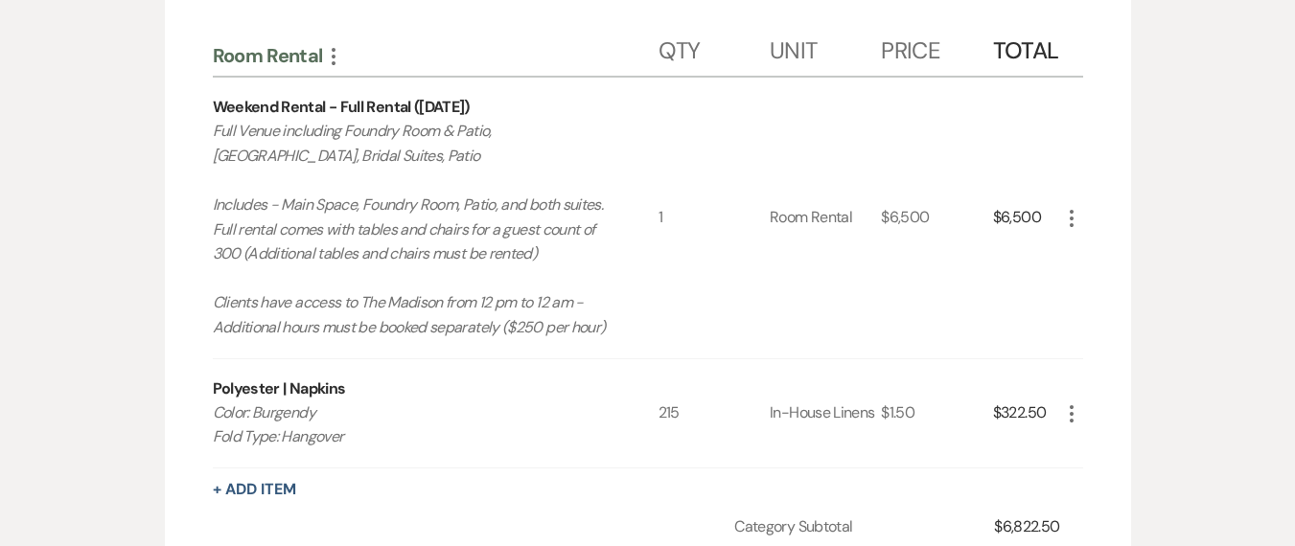
scroll to position [0, 0]
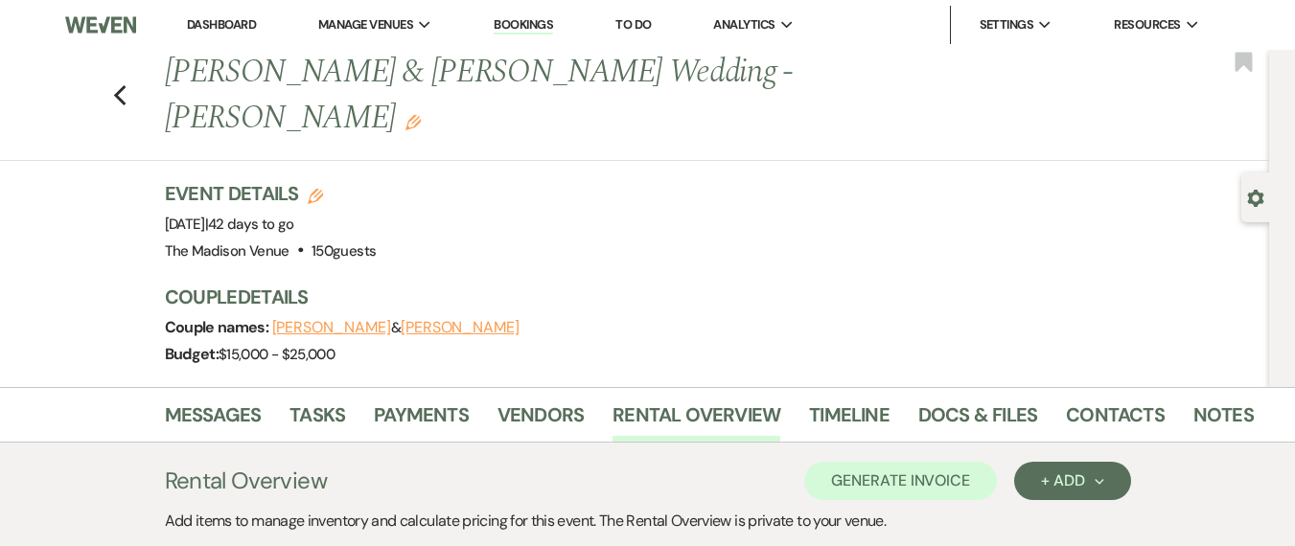
click at [886, 462] on button "Generate Invoice" at bounding box center [900, 481] width 193 height 38
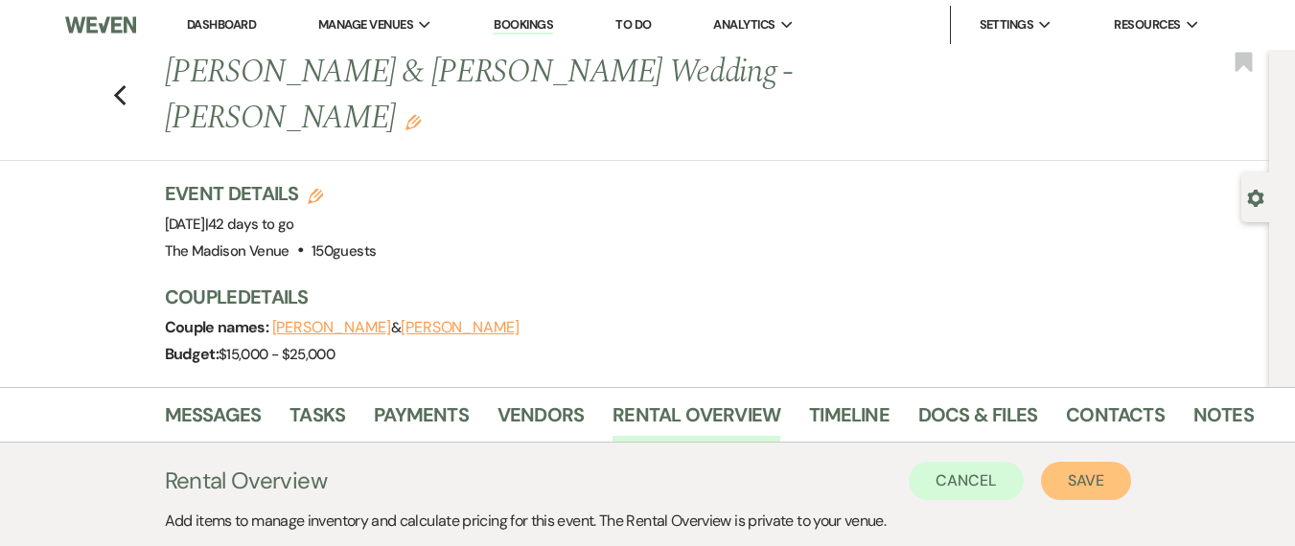
click at [1078, 462] on button "Save" at bounding box center [1086, 481] width 90 height 38
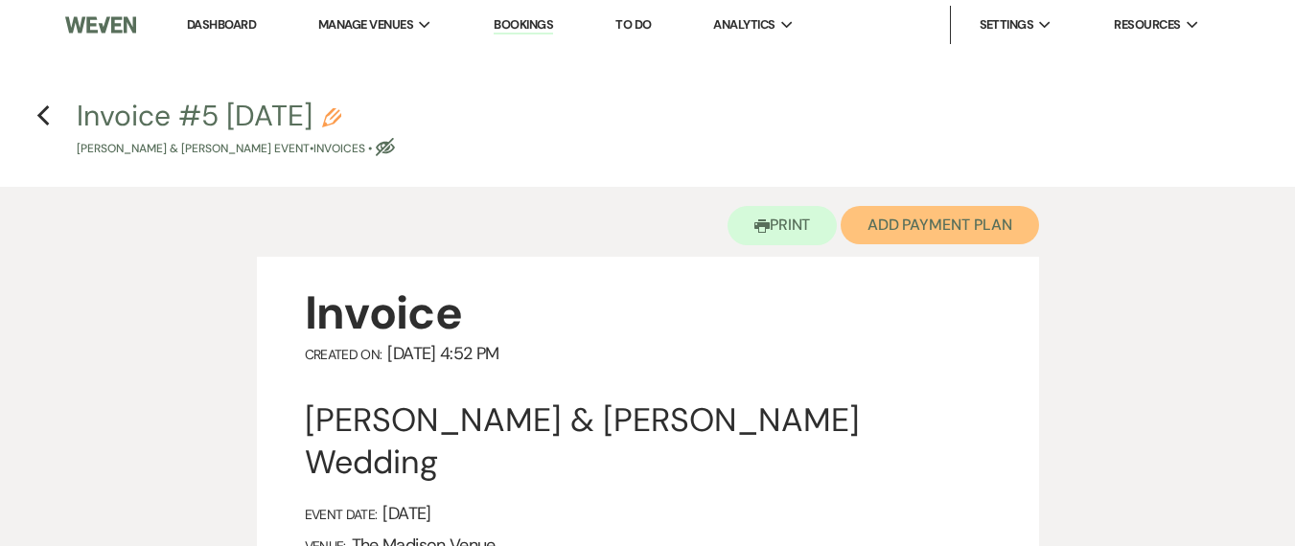
click at [866, 212] on button "Add Payment Plan" at bounding box center [940, 225] width 198 height 38
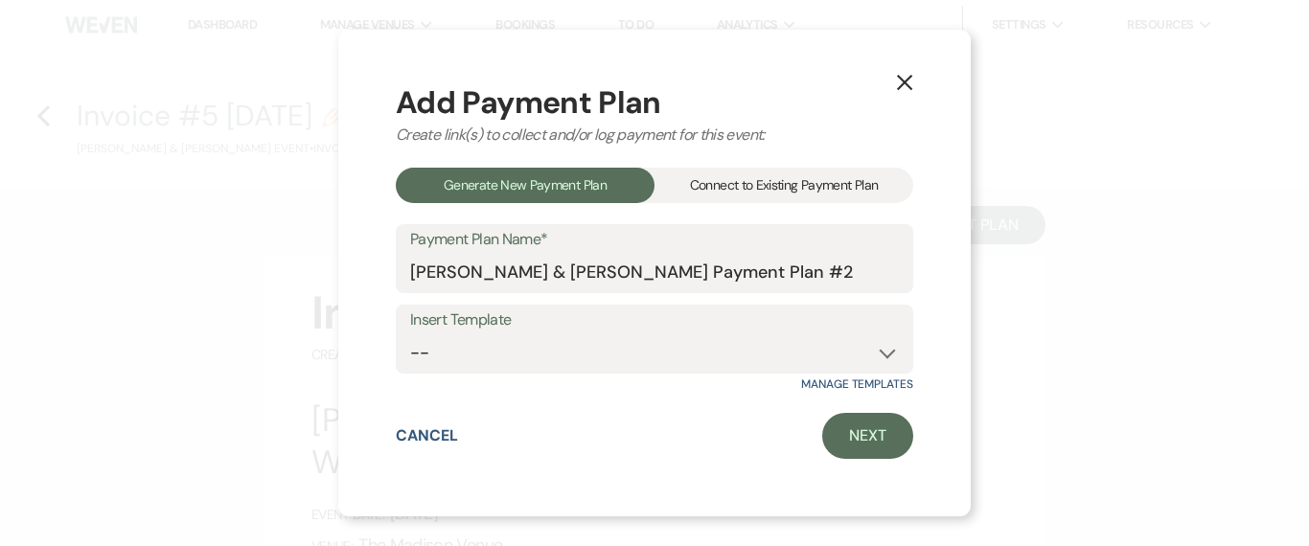
click at [699, 194] on div "Connect to Existing Payment Plan" at bounding box center [784, 185] width 259 height 35
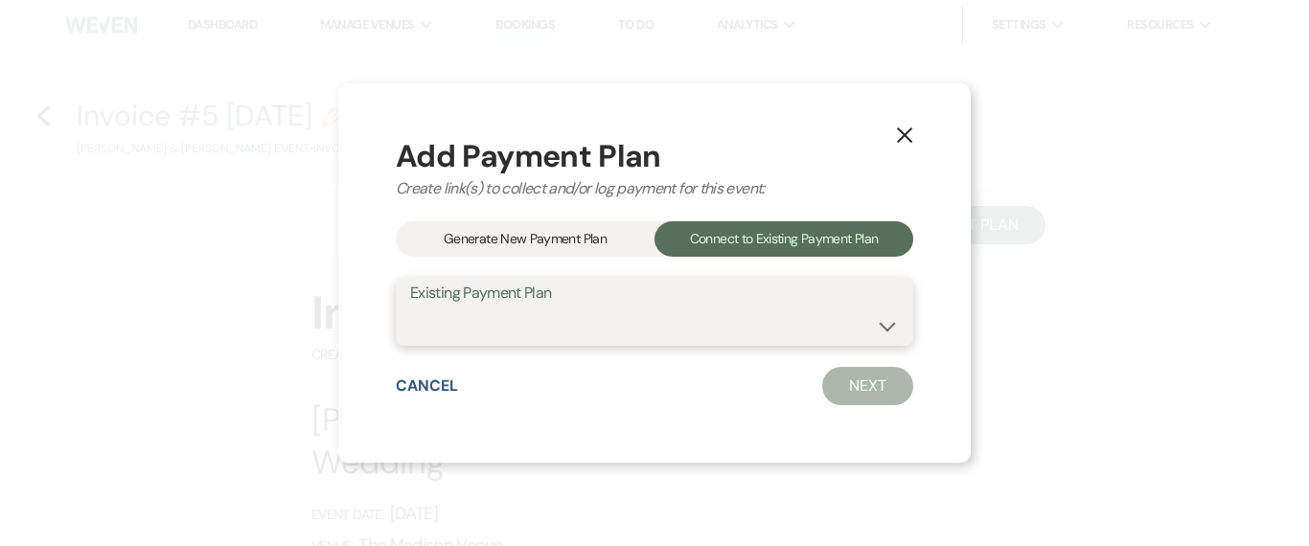
click at [619, 311] on select "[PERSON_NAME] & [PERSON_NAME] Payment Plan #1" at bounding box center [654, 325] width 489 height 37
select select "12743"
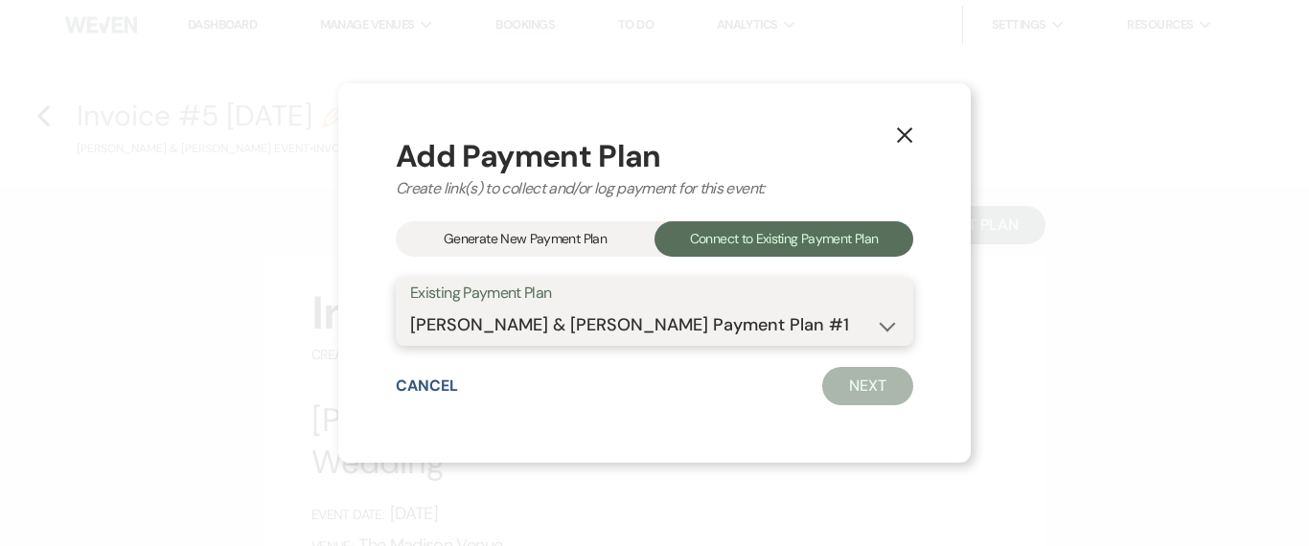
click at [410, 307] on select "[PERSON_NAME] & [PERSON_NAME] Payment Plan #1" at bounding box center [654, 325] width 489 height 37
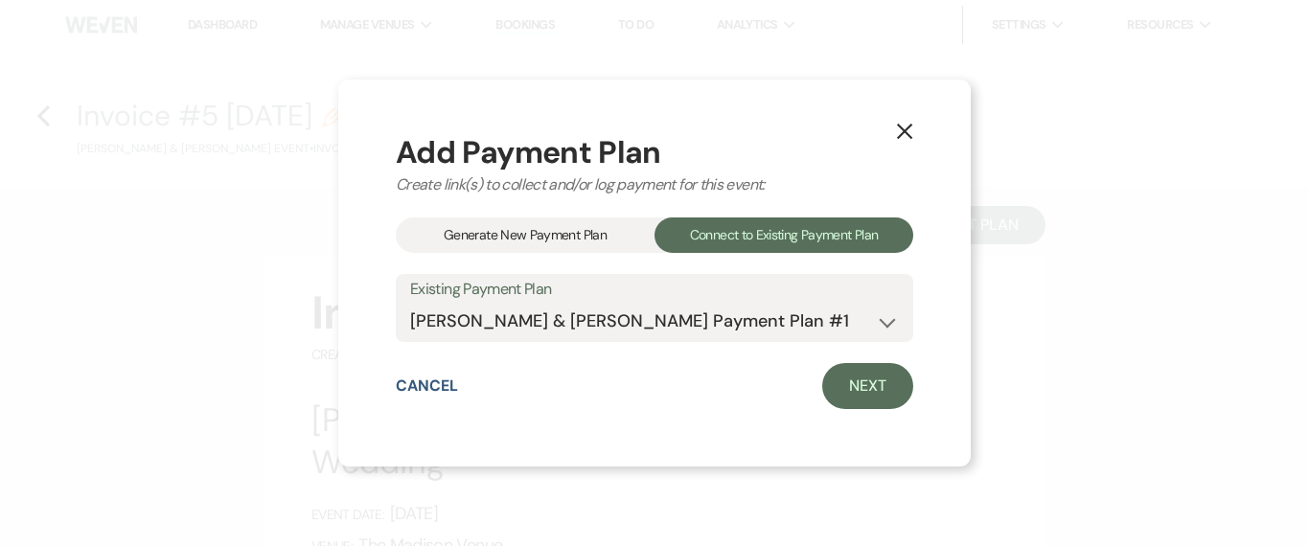
click at [860, 380] on link "Next" at bounding box center [867, 386] width 91 height 46
select select "27774"
select select "1"
select select "true"
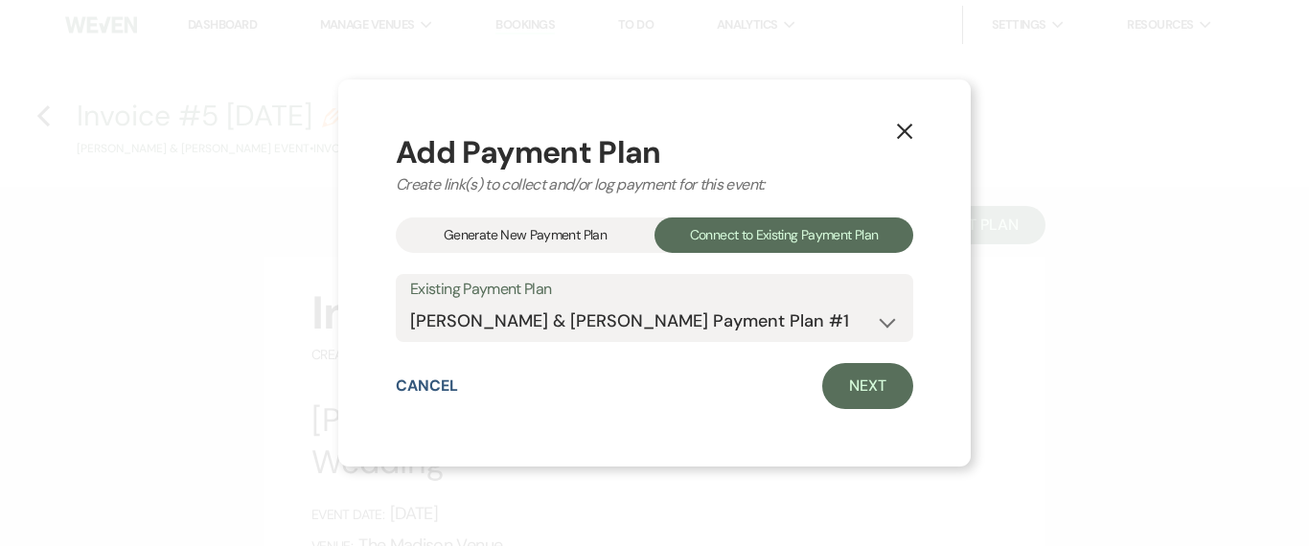
select select "1"
select select "true"
select select "1"
select select "true"
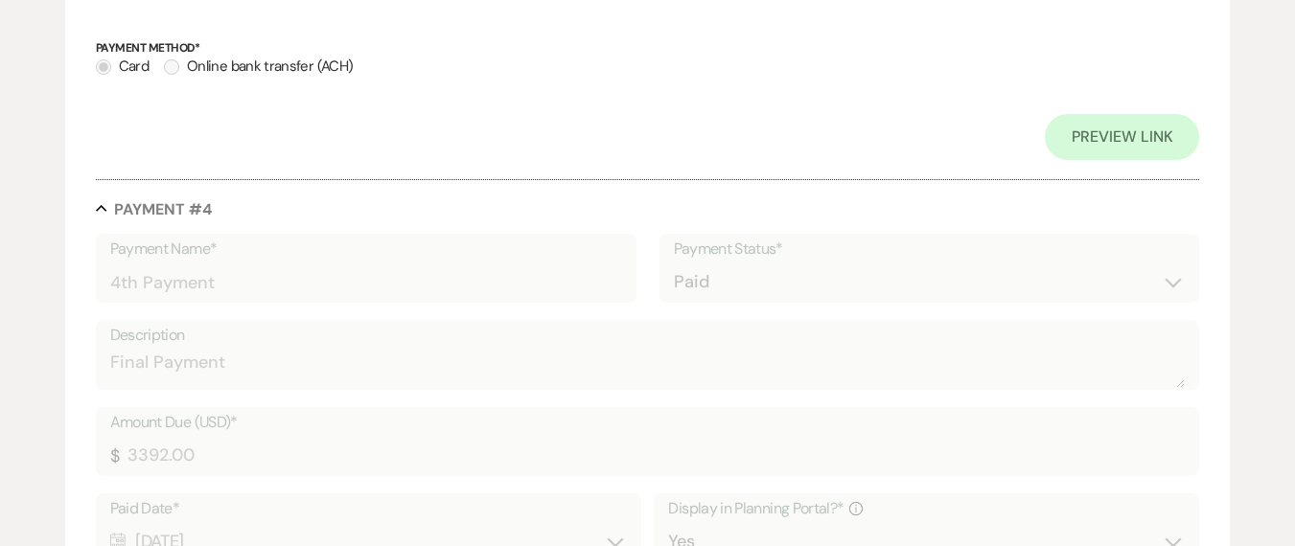
scroll to position [2278, 0]
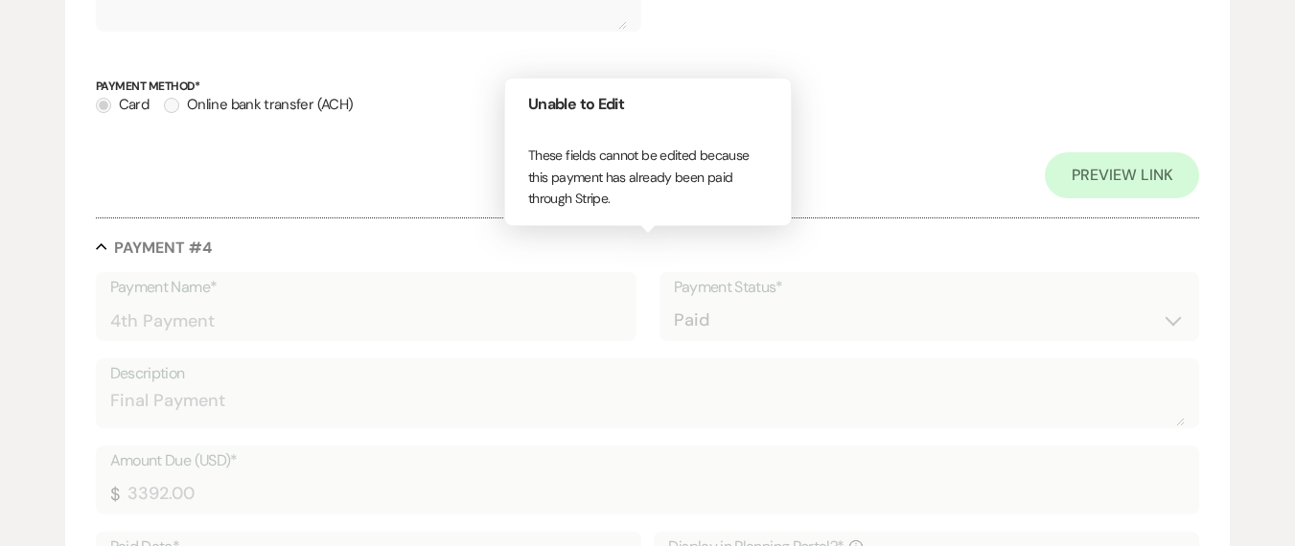
click at [442, 249] on div "Collapse Payment # 4" at bounding box center [648, 247] width 1104 height 19
click at [426, 250] on div "Collapse Payment # 4" at bounding box center [648, 247] width 1104 height 19
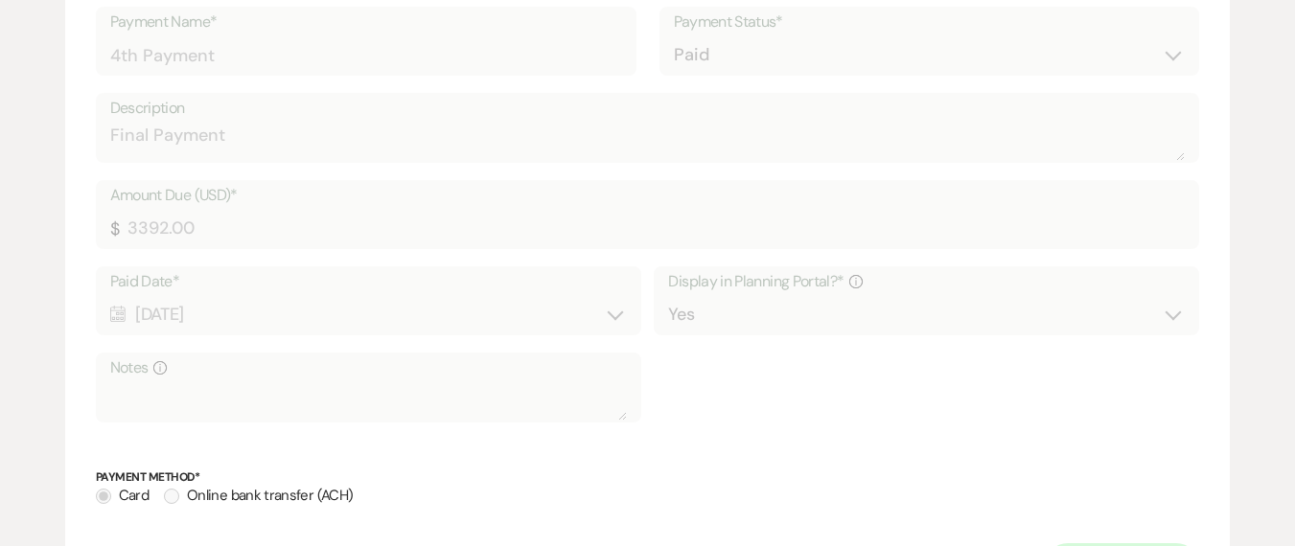
scroll to position [2948, 0]
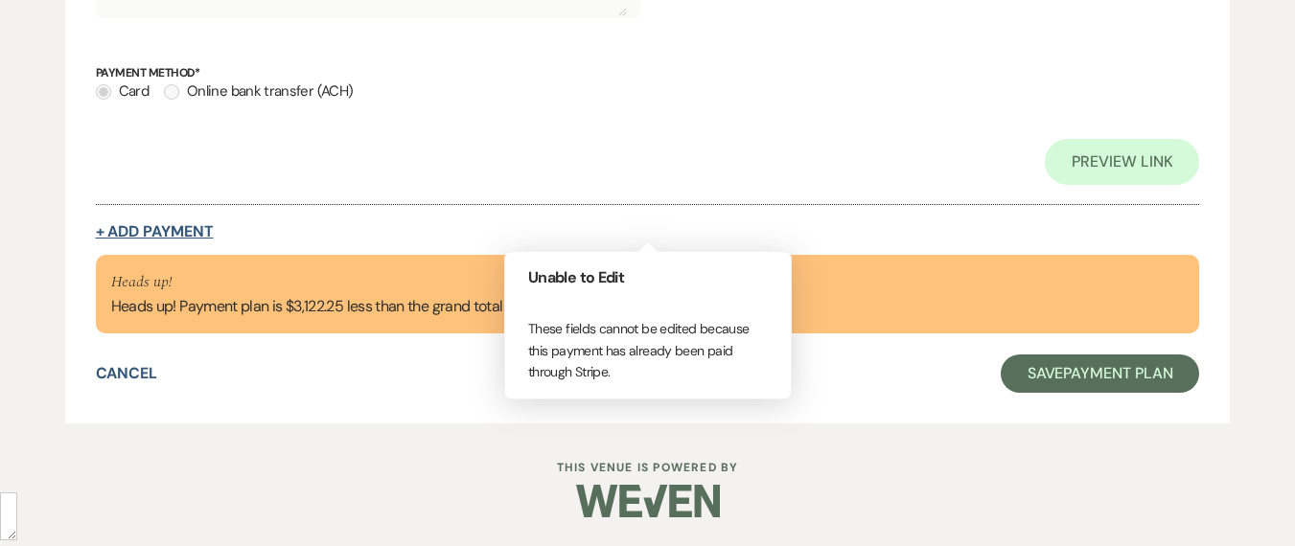
click at [157, 233] on button "+ Add Payment" at bounding box center [155, 231] width 118 height 15
select select "2"
select select "flat"
select select "true"
select select "client"
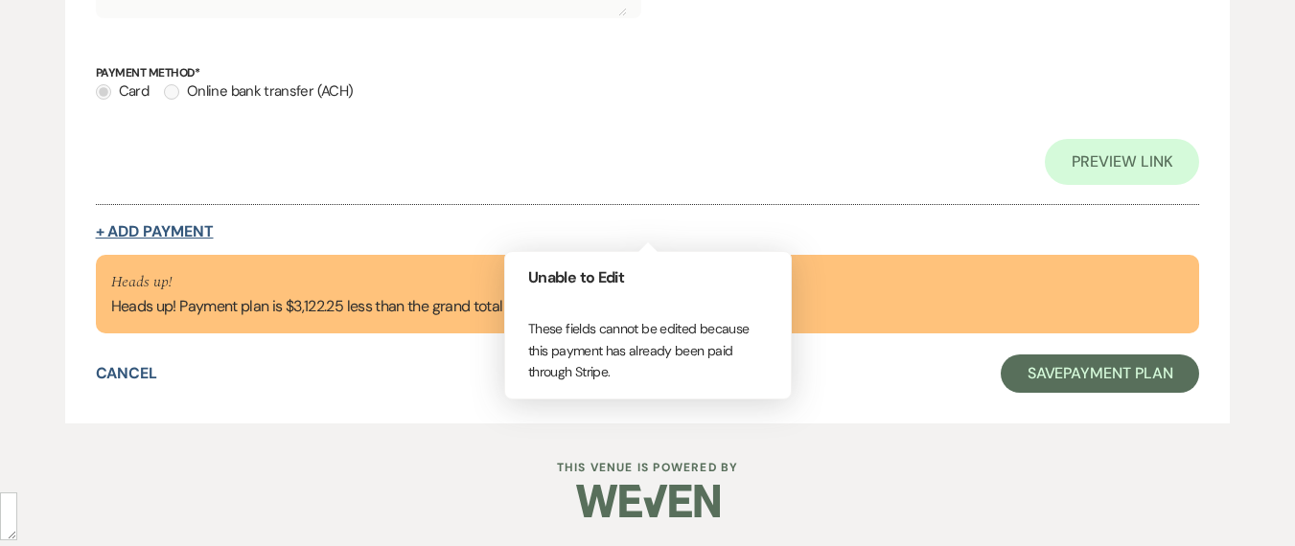
select select "weeks"
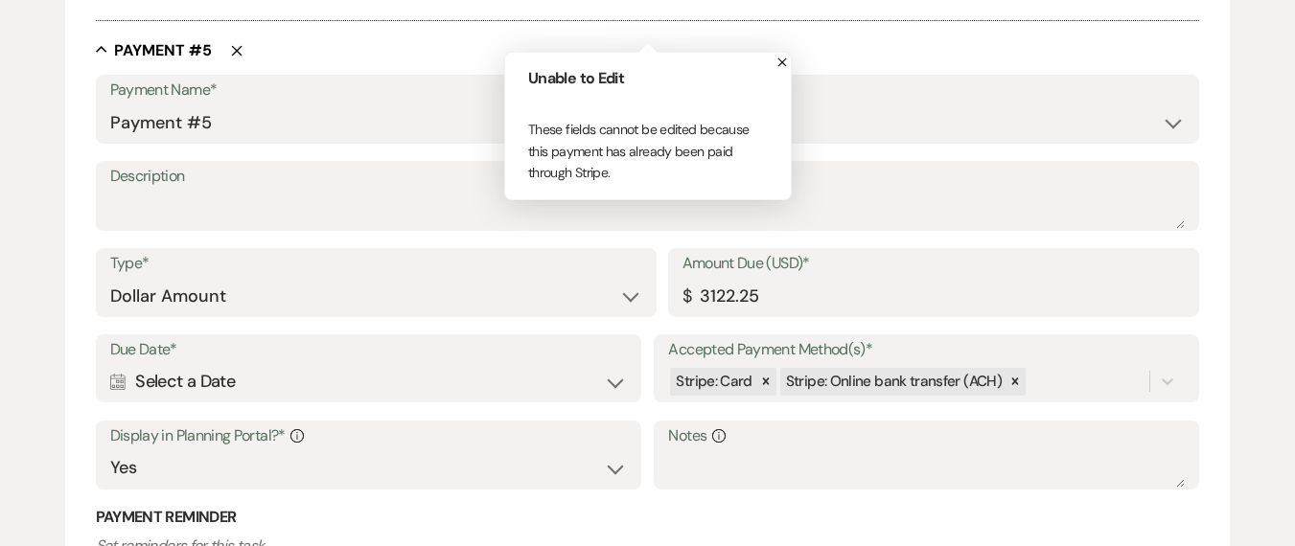
scroll to position [2810, 0]
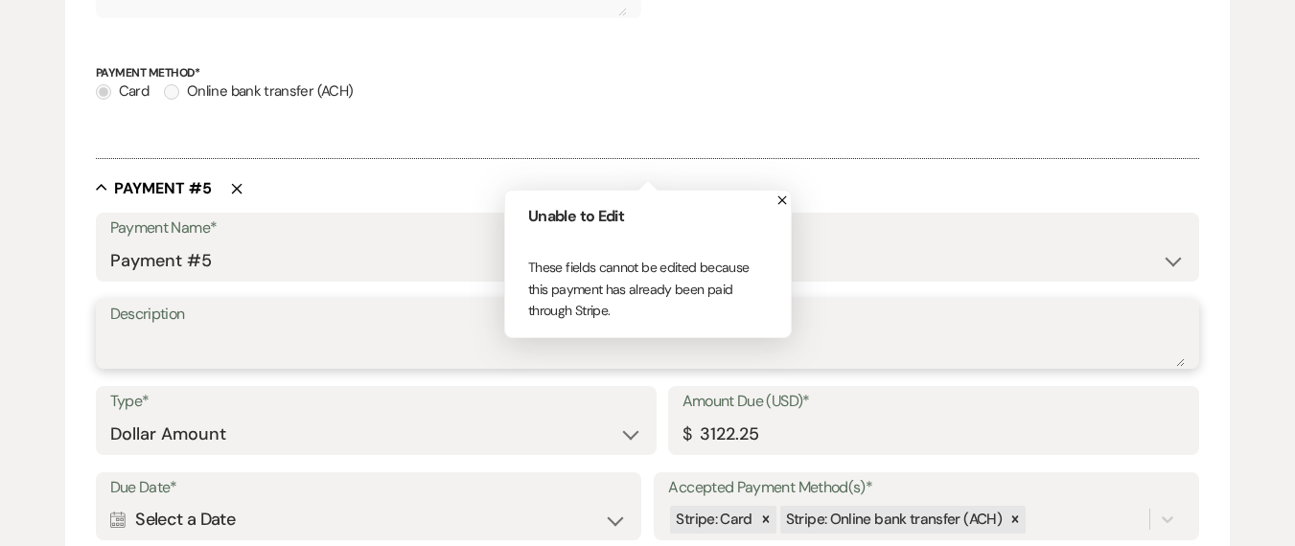
click at [275, 343] on textarea "Description" at bounding box center [647, 348] width 1075 height 38
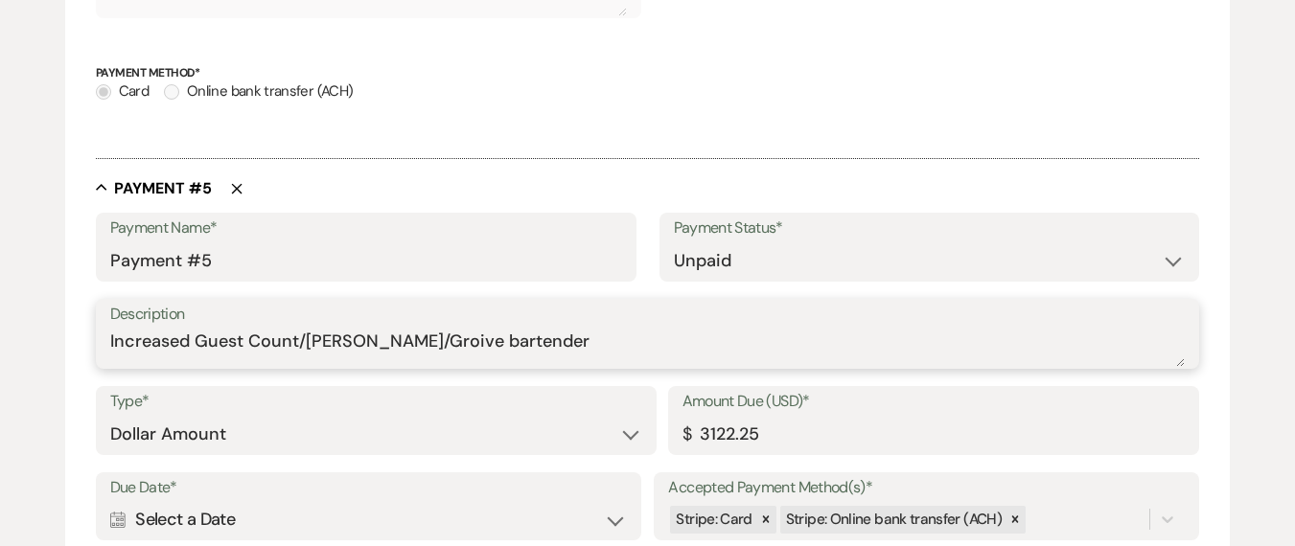
click at [415, 344] on textarea "Increased Guest Count/[PERSON_NAME]/Groive bartender" at bounding box center [647, 348] width 1075 height 38
click at [436, 345] on textarea "Increased Guest Count/Napkins/Grove bartender" at bounding box center [647, 348] width 1075 height 38
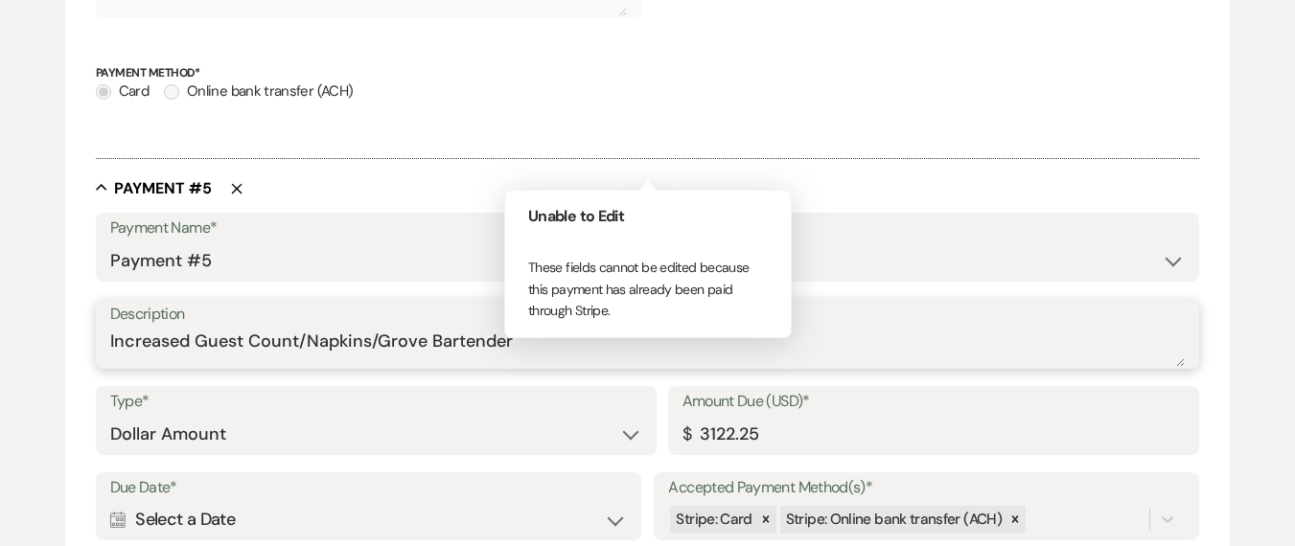
type textarea "Increased Guest Count/Napkins/Grove Bartender"
click at [721, 143] on div at bounding box center [648, 149] width 1104 height 20
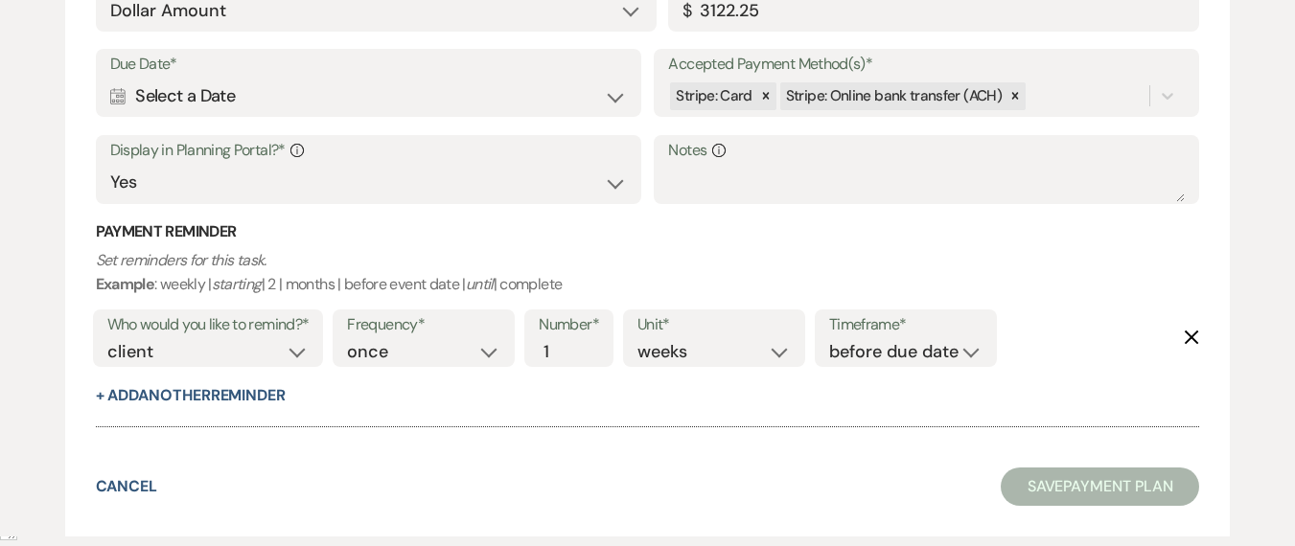
scroll to position [3348, 0]
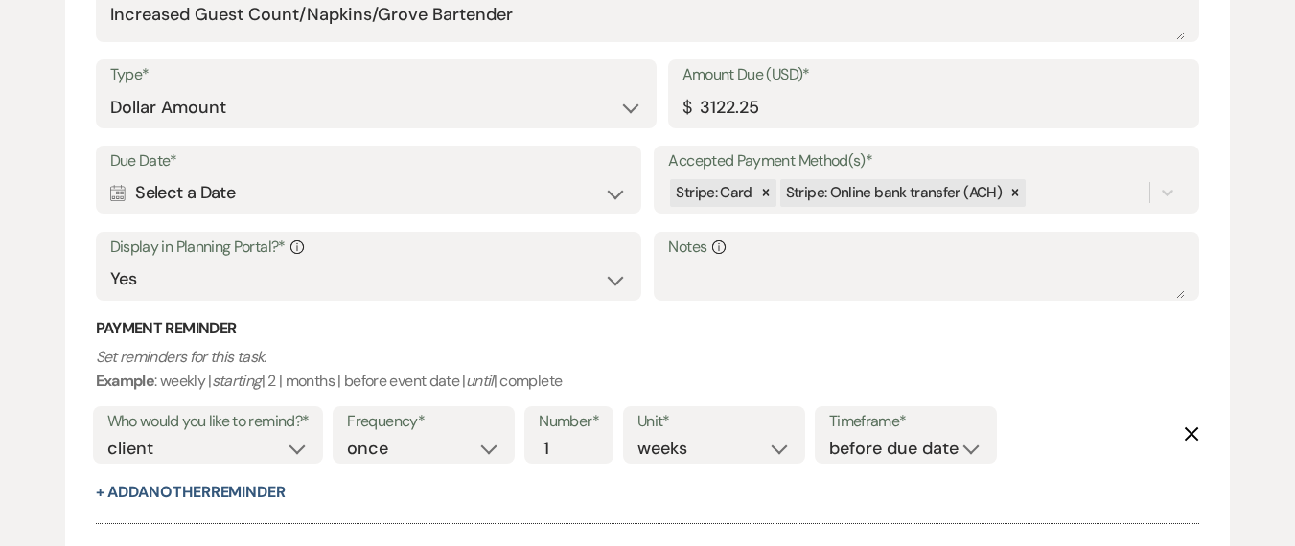
scroll to position [3124, 0]
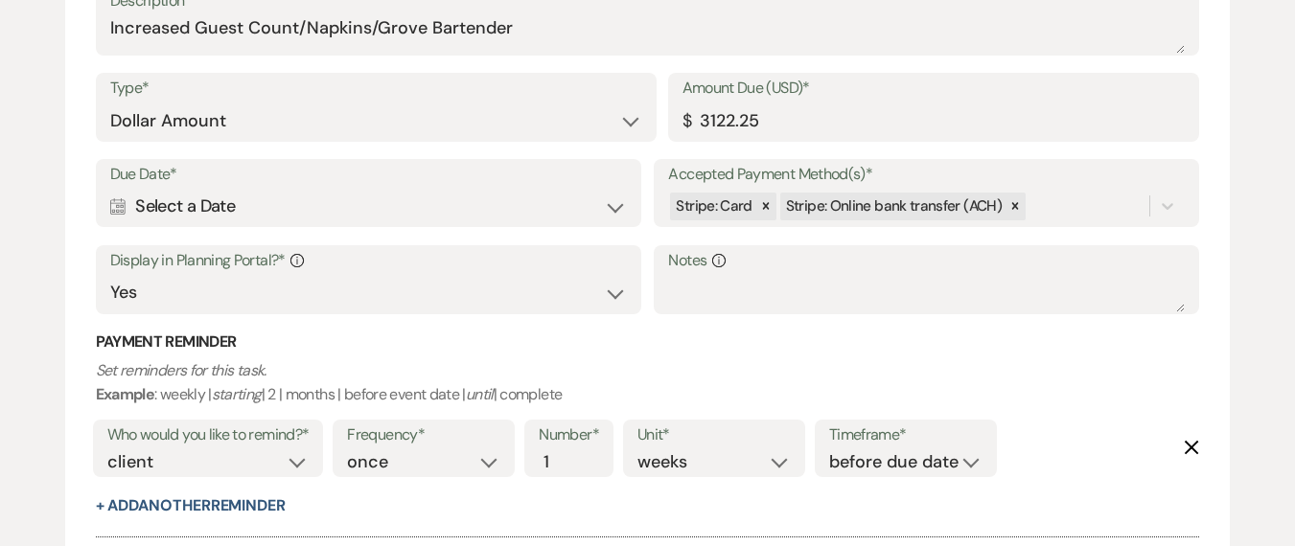
click at [218, 205] on div "Calendar Select a Date Expand" at bounding box center [368, 206] width 517 height 37
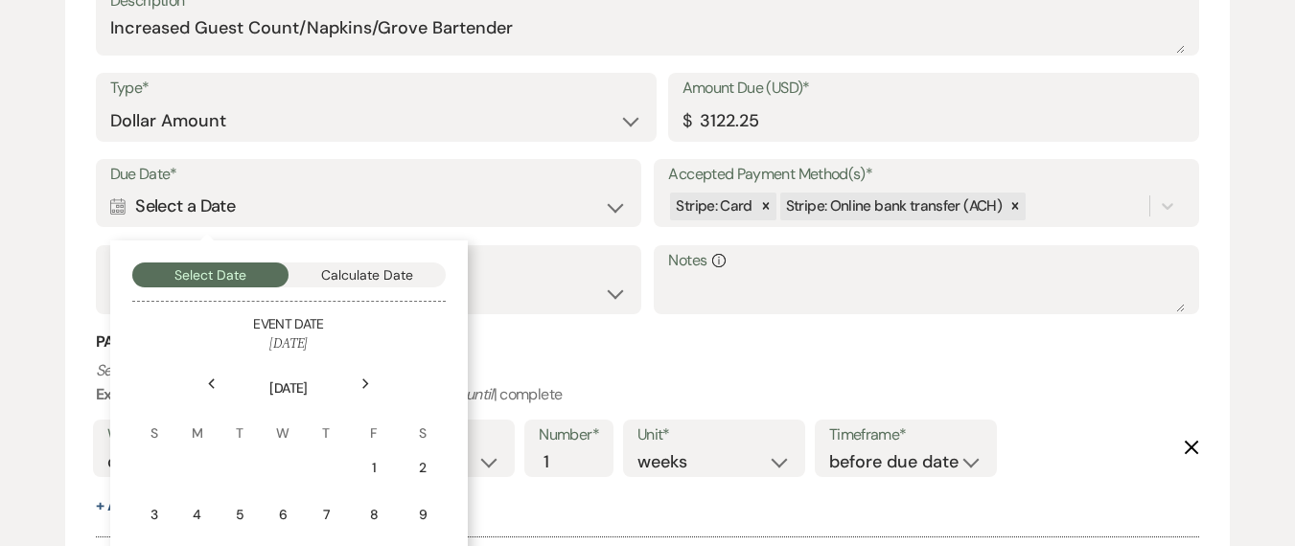
scroll to position [3294, 0]
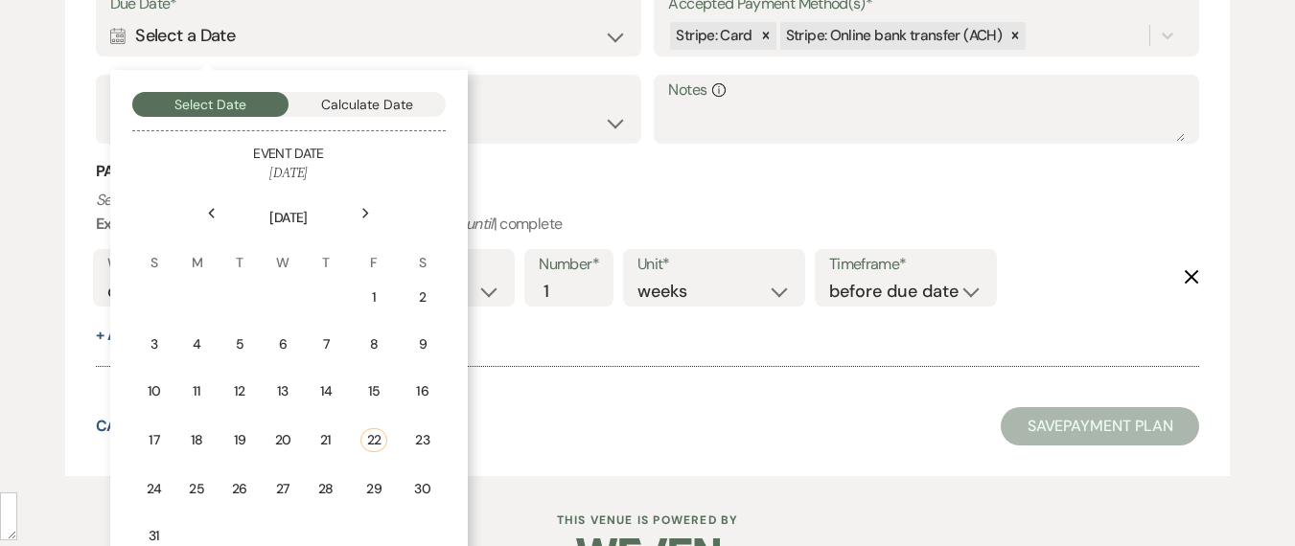
click at [362, 224] on div "Next" at bounding box center [366, 213] width 31 height 31
click at [365, 220] on div "Next" at bounding box center [366, 213] width 31 height 31
drag, startPoint x: 209, startPoint y: 211, endPoint x: 242, endPoint y: 239, distance: 42.8
click at [209, 211] on icon "Previous" at bounding box center [212, 214] width 10 height 12
click at [364, 442] on td "26" at bounding box center [377, 438] width 42 height 45
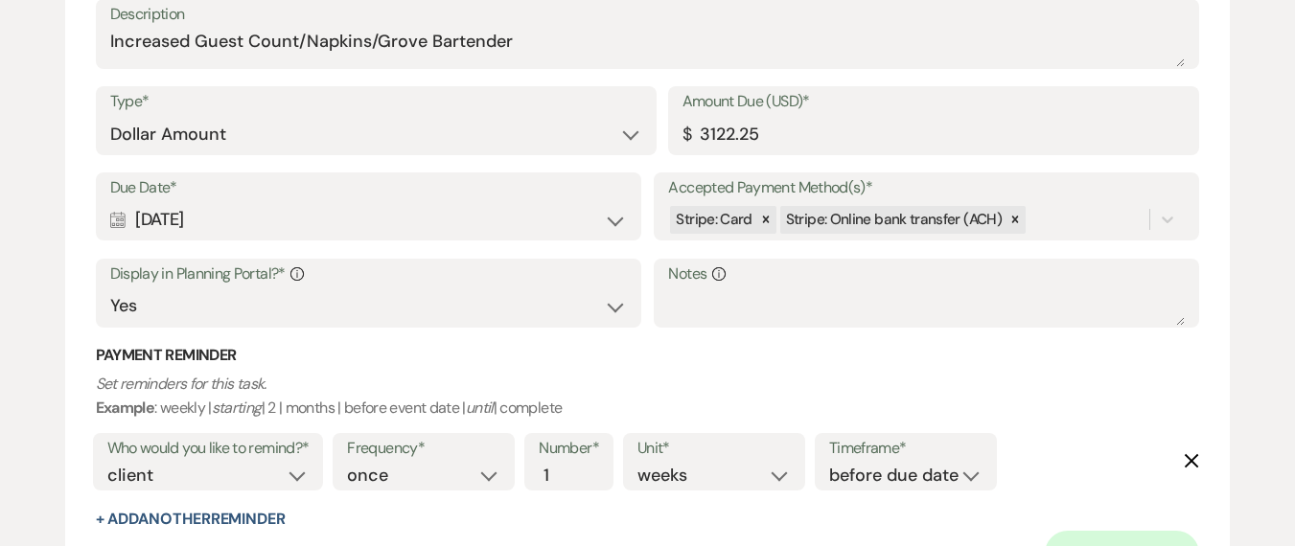
scroll to position [3478, 0]
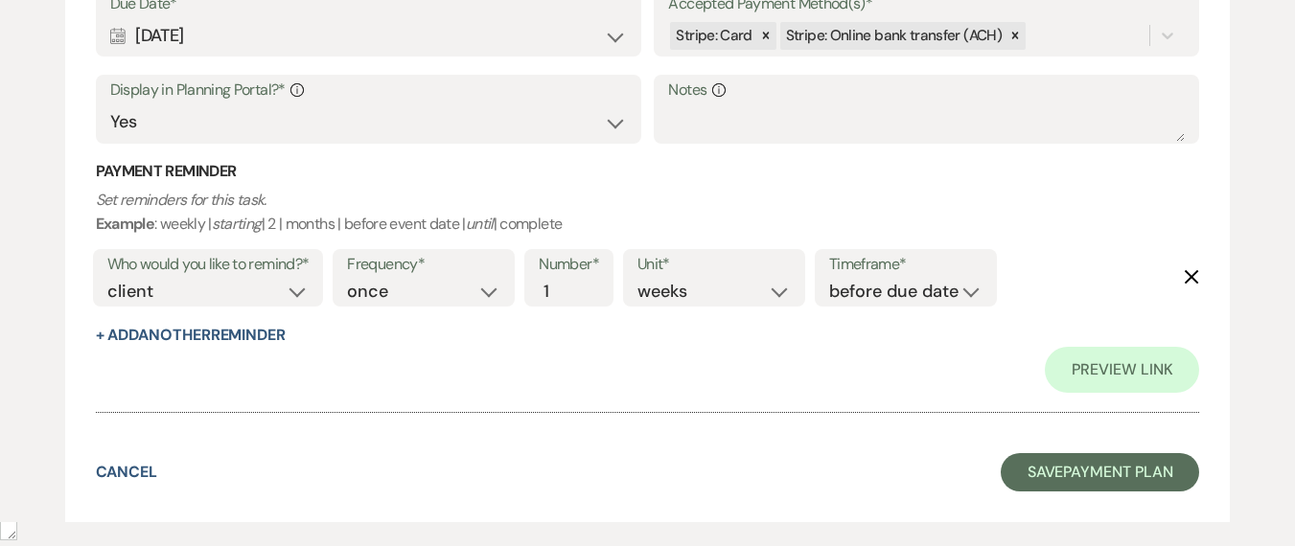
click at [1025, 375] on div "Preview Link" at bounding box center [648, 370] width 1104 height 46
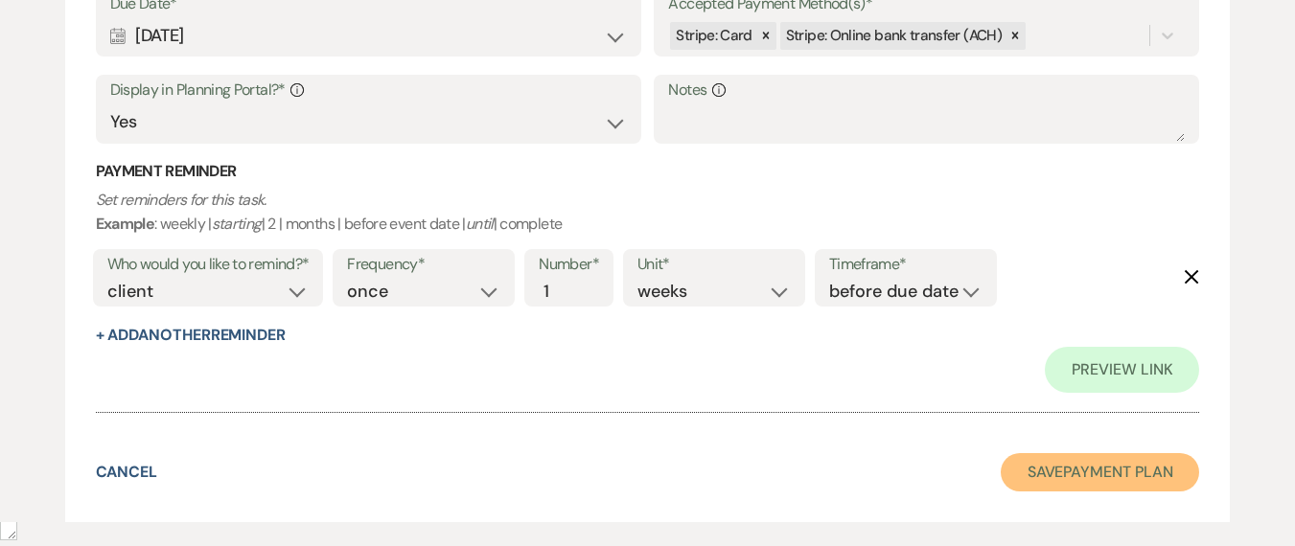
click at [1034, 468] on button "Save Payment Plan" at bounding box center [1100, 472] width 199 height 38
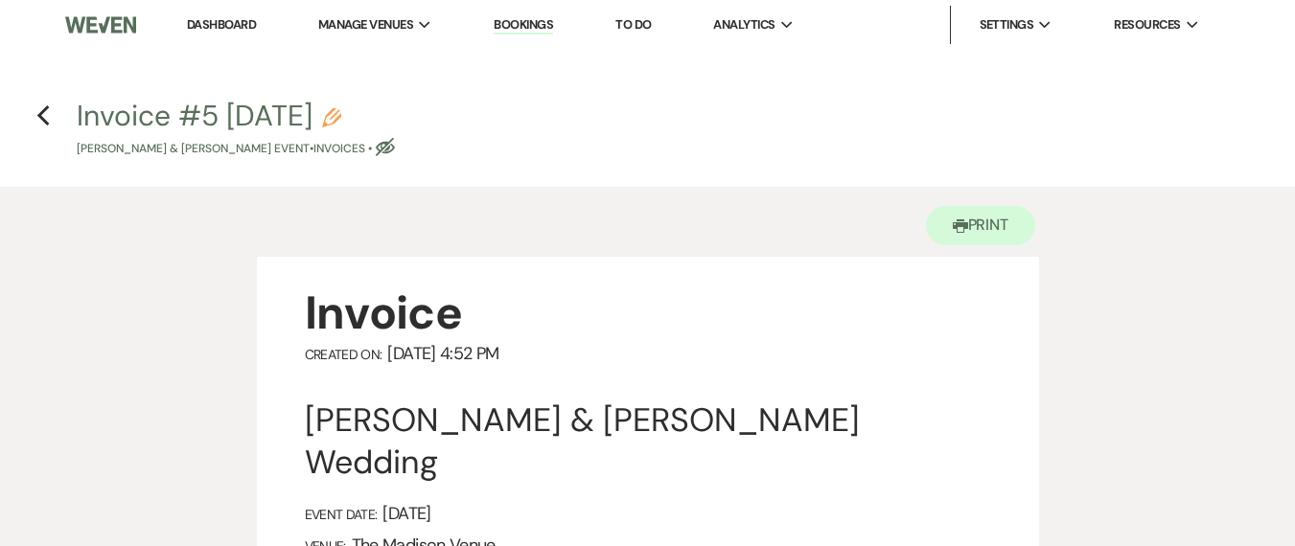
click at [219, 24] on link "Dashboard" at bounding box center [221, 24] width 69 height 16
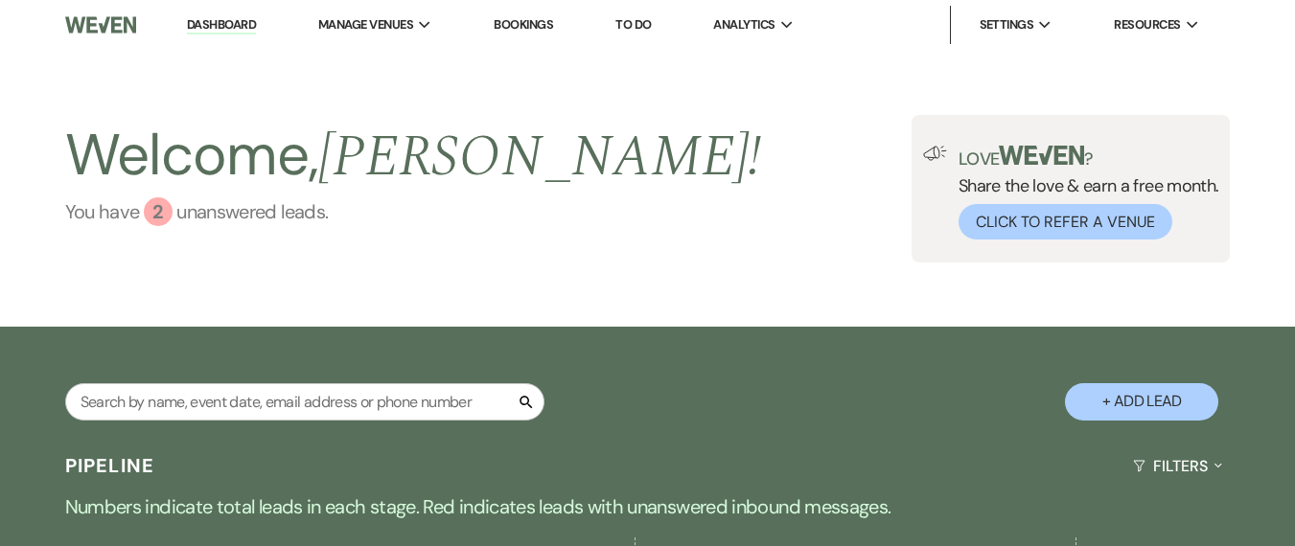
click at [248, 211] on link "You have 2 unanswered lead s ." at bounding box center [413, 211] width 697 height 29
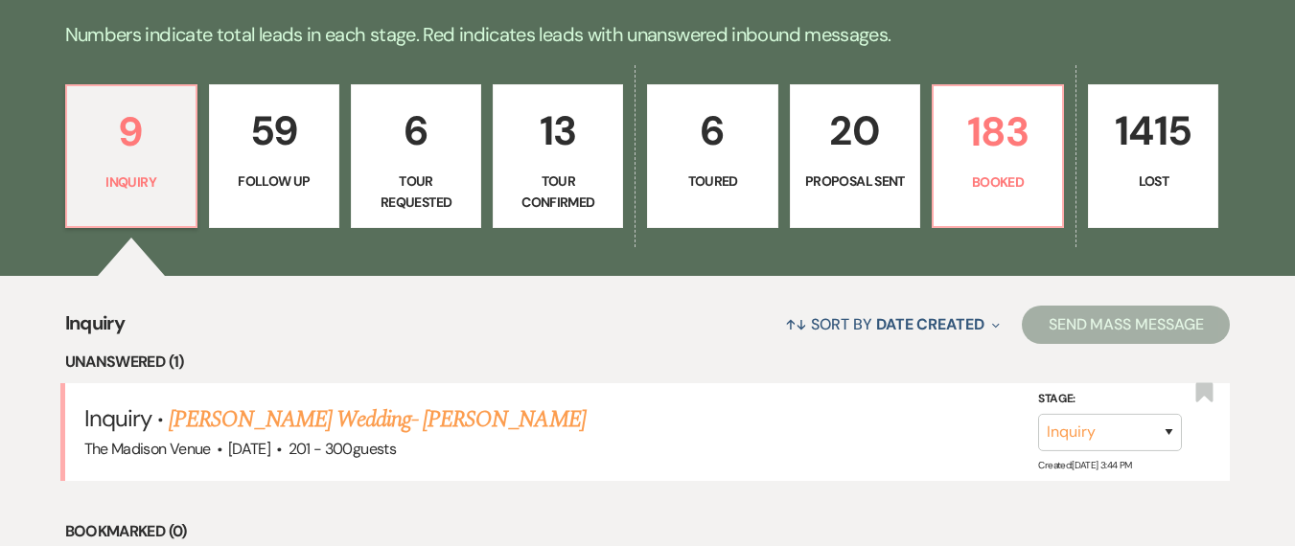
scroll to position [476, 0]
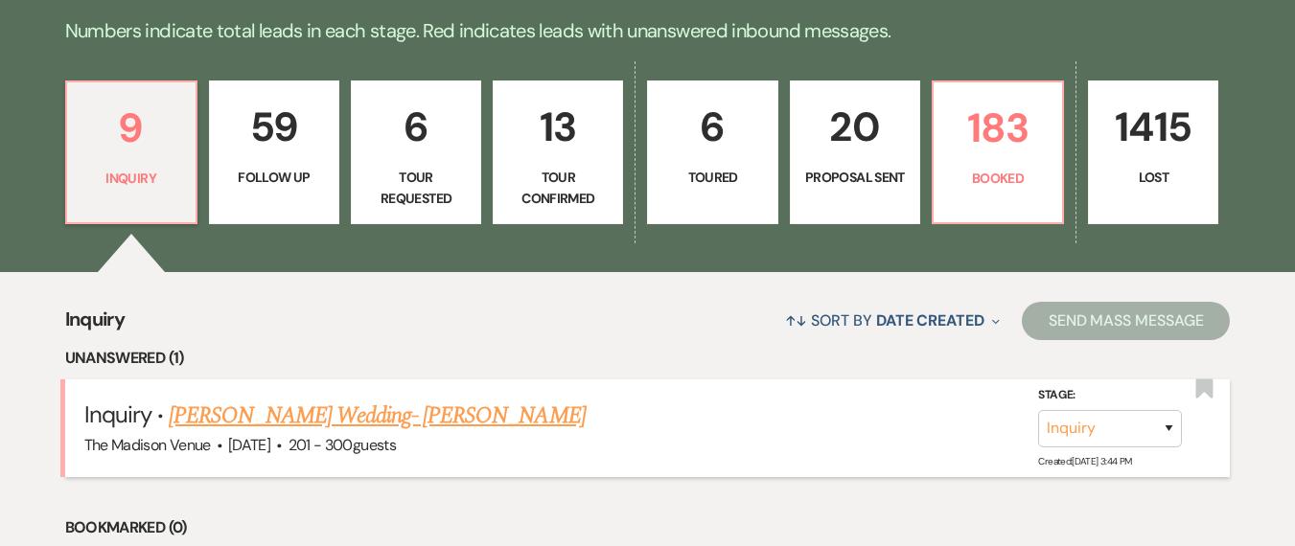
click at [388, 435] on span "201 - 300 guests" at bounding box center [341, 445] width 107 height 20
click at [388, 427] on link "[PERSON_NAME] Wedding- [PERSON_NAME]" at bounding box center [377, 416] width 416 height 35
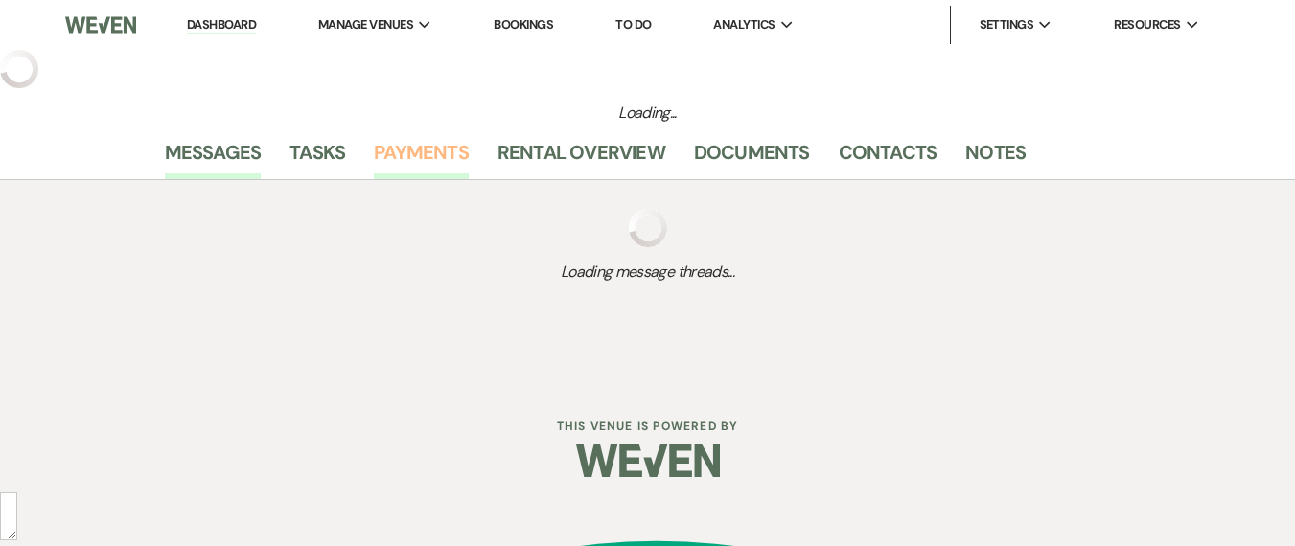
select select "2"
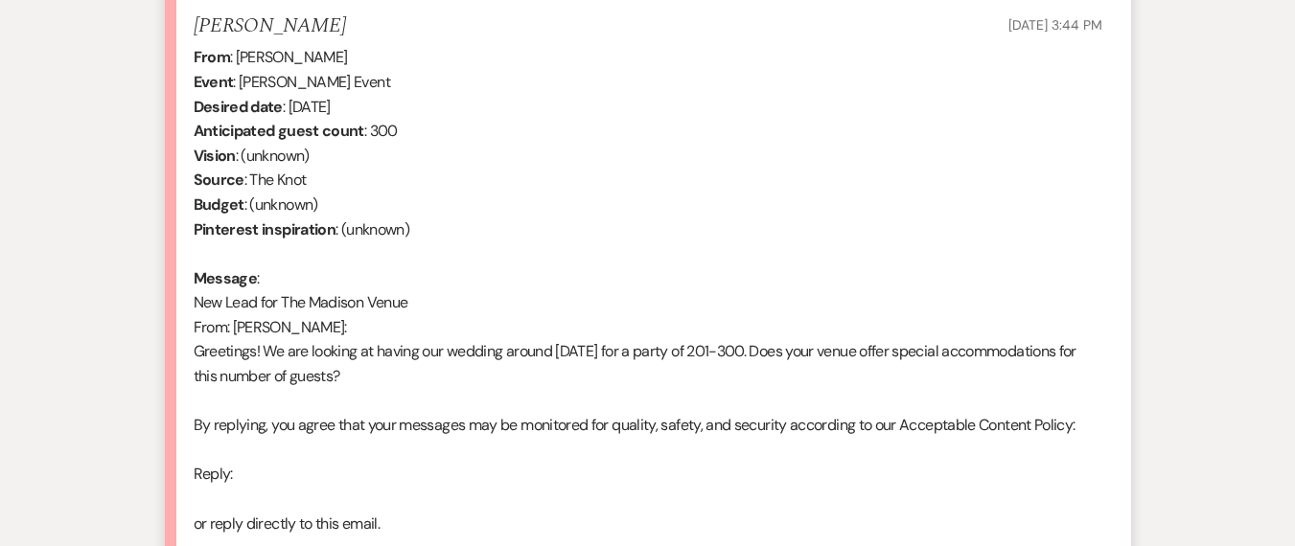
scroll to position [1338, 0]
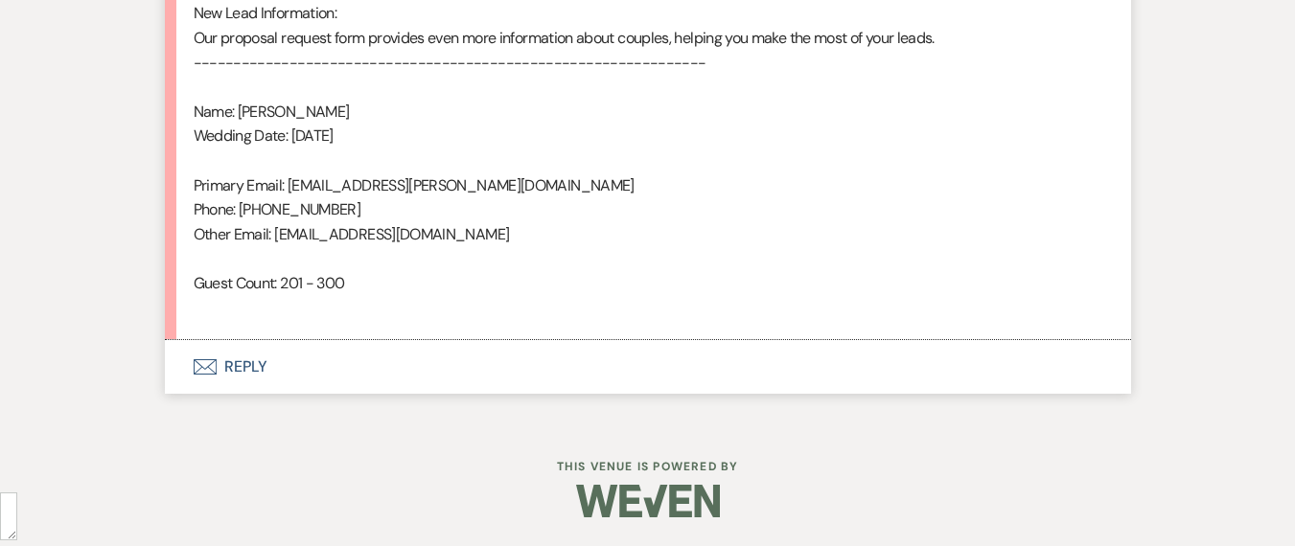
click at [319, 391] on button "Envelope Reply" at bounding box center [648, 367] width 966 height 54
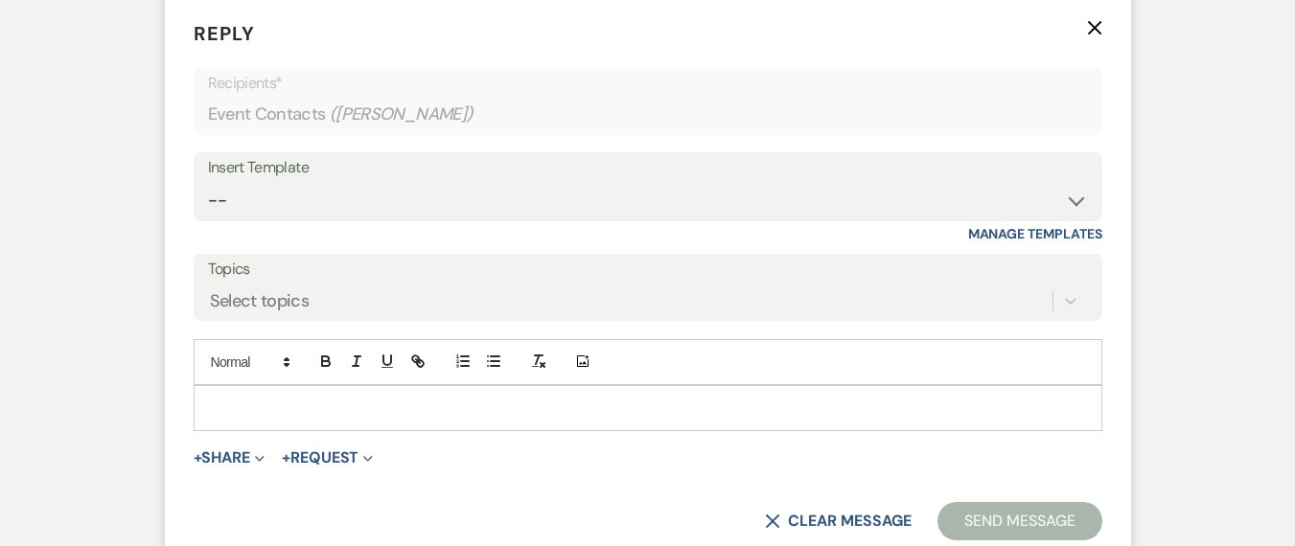
scroll to position [1689, 0]
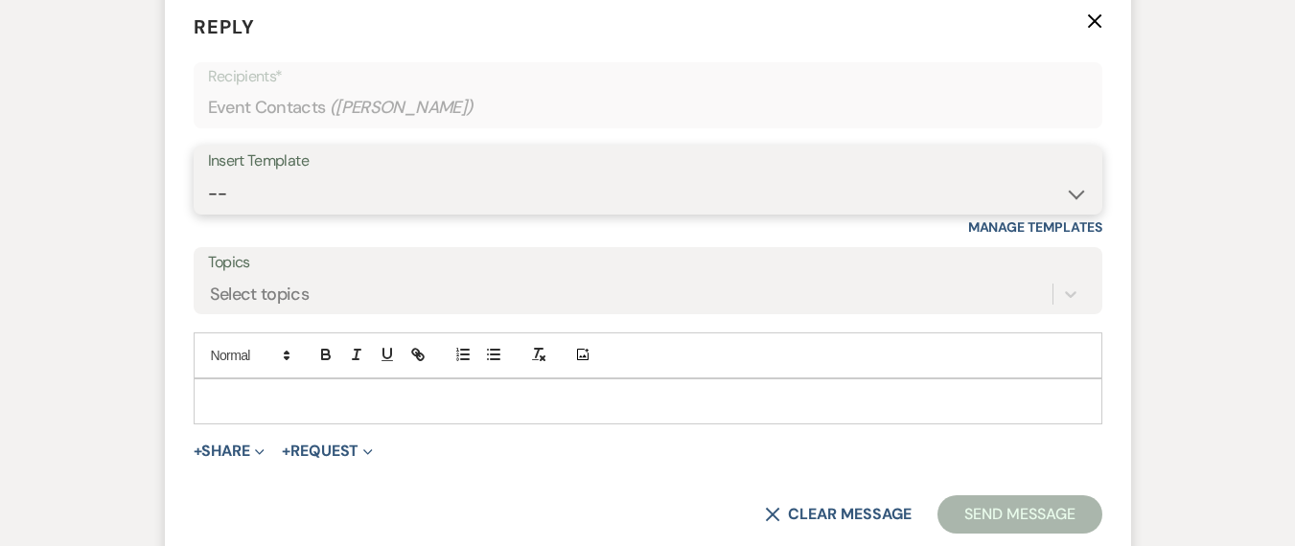
click at [344, 197] on select "-- Weven Planning Portal Introduction (Booked Events) Corporate Lead Follow Up …" at bounding box center [648, 193] width 880 height 37
select select "4626"
click at [208, 175] on select "-- Weven Planning Portal Introduction (Booked Events) Corporate Lead Follow Up …" at bounding box center [648, 193] width 880 height 37
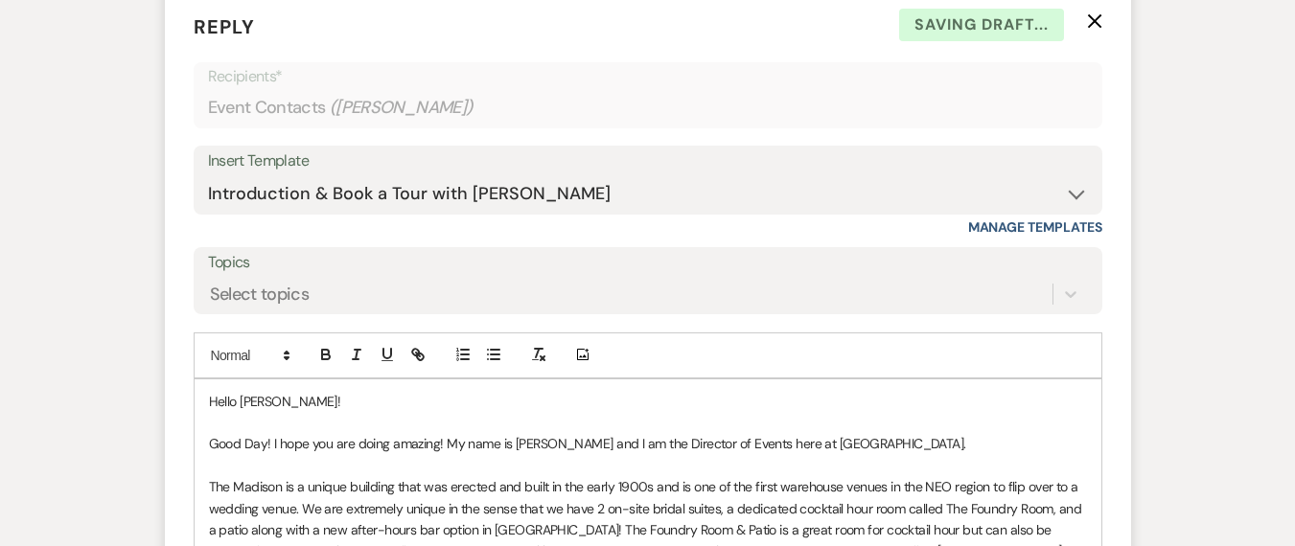
click at [1026, 448] on p "Good Day! I hope you are doing amazing! My name is [PERSON_NAME] and I am the D…" at bounding box center [648, 443] width 878 height 21
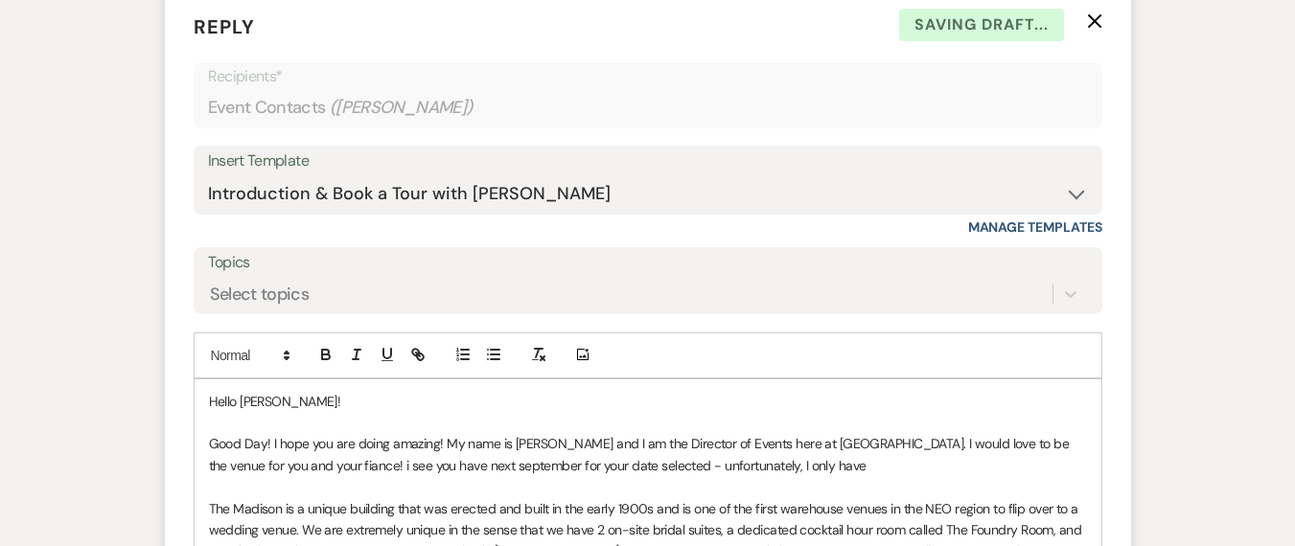
click at [819, 453] on p "Good Day! I hope you are doing amazing! My name is [PERSON_NAME] and I am the D…" at bounding box center [648, 454] width 878 height 43
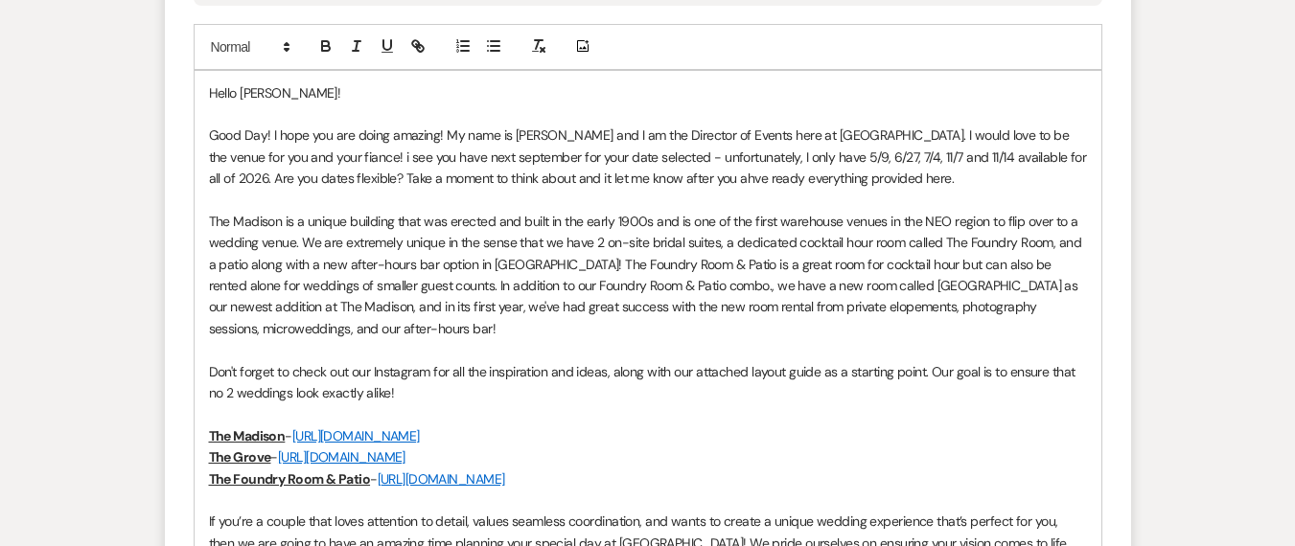
click at [679, 180] on p "Good Day! I hope you are doing amazing! My name is [PERSON_NAME] and I am the D…" at bounding box center [648, 157] width 878 height 64
click at [536, 184] on p "Good Day! I hope you are doing amazing! My name is [PERSON_NAME] and I am the D…" at bounding box center [648, 157] width 878 height 64
click at [0, 0] on span "Remove" at bounding box center [0, 0] width 0 height 0
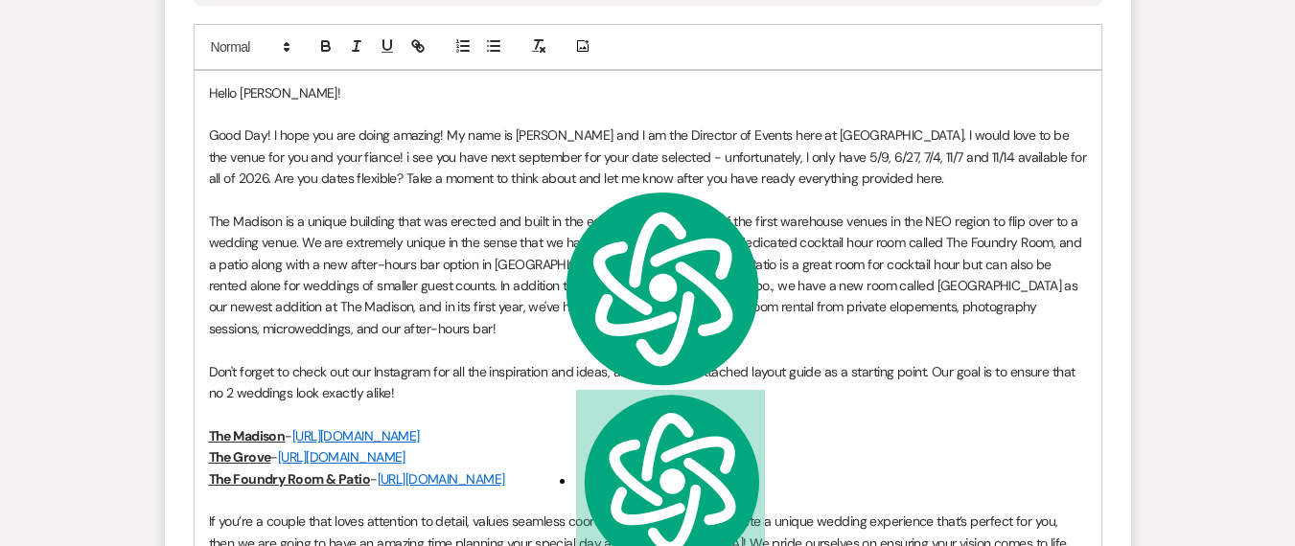
click at [490, 162] on p "Good Day! I hope you are doing amazing! My name is [PERSON_NAME] and I am the D…" at bounding box center [648, 157] width 878 height 64
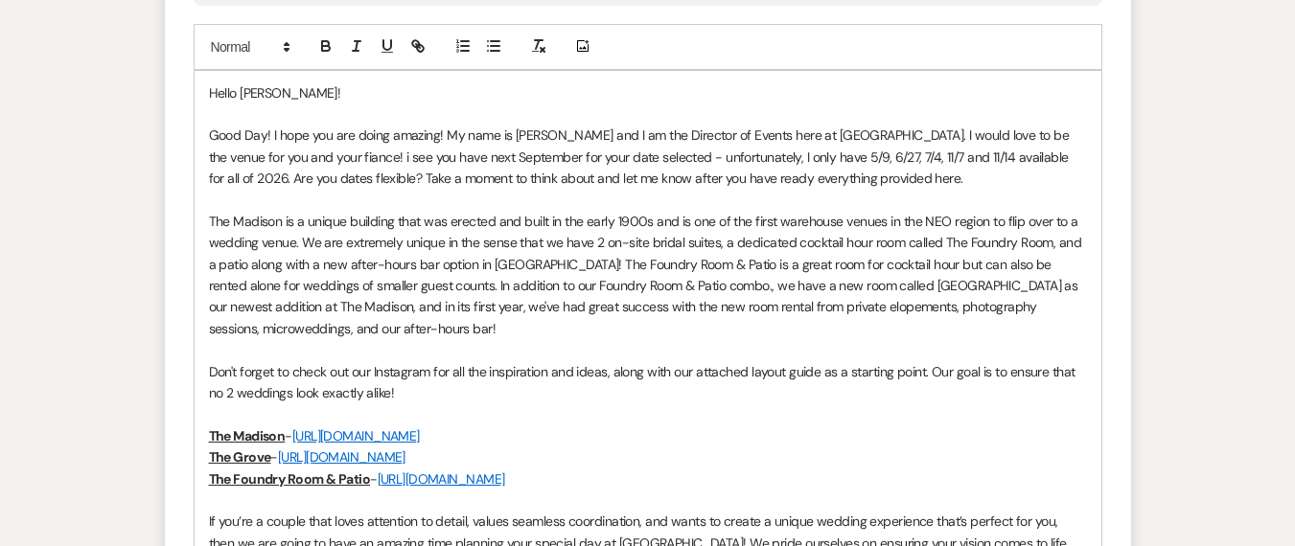
click at [311, 166] on p "Good Day! I hope you are doing amazing! My name is [PERSON_NAME] and I am the D…" at bounding box center [648, 157] width 878 height 64
click at [344, 153] on p "Good Day! I hope you are doing amazing! My name is [PERSON_NAME] and I am the D…" at bounding box center [648, 157] width 878 height 64
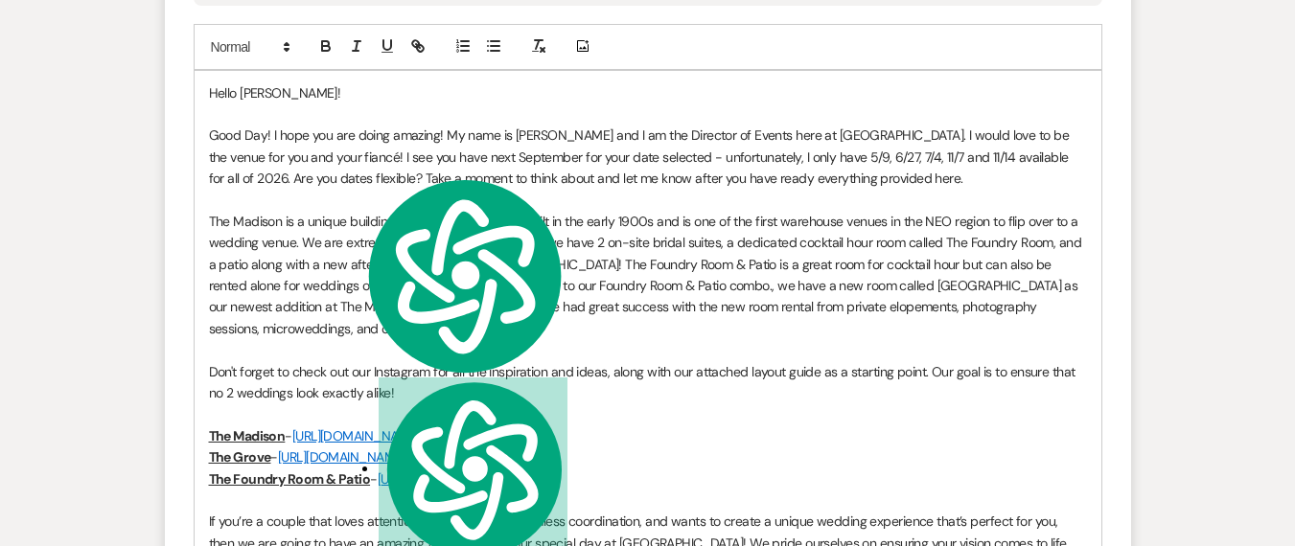
click at [687, 162] on p "Good Day! I hope you are doing amazing! My name is [PERSON_NAME] and I am the D…" at bounding box center [648, 157] width 878 height 64
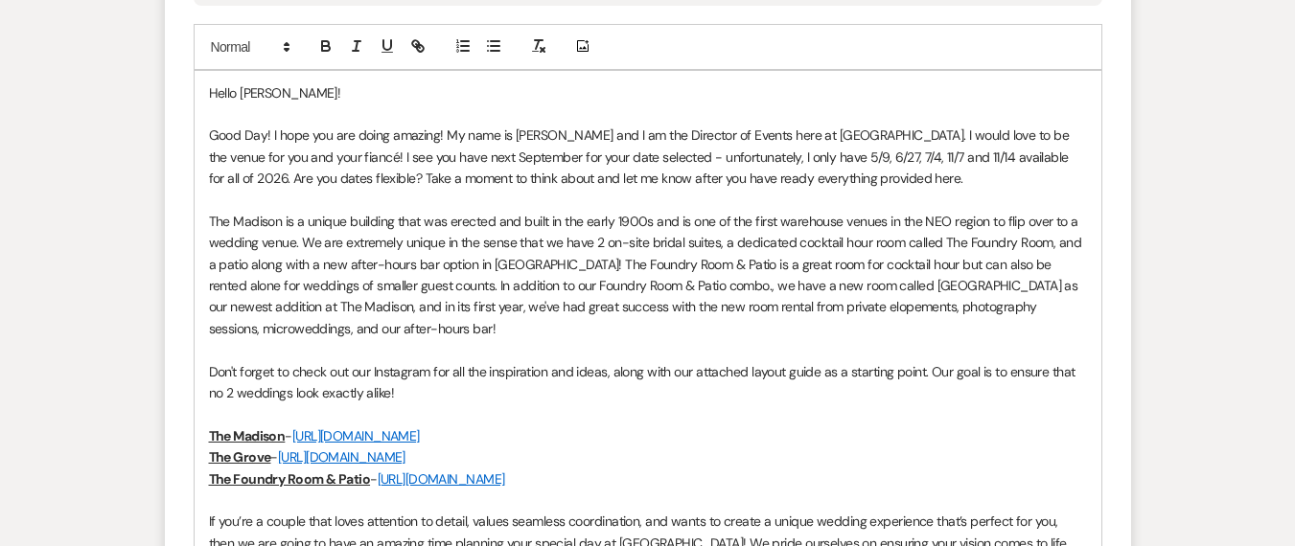
click at [692, 157] on p "Good Day! I hope you are doing amazing! My name is [PERSON_NAME] and I am the D…" at bounding box center [648, 157] width 878 height 64
click at [0, 0] on qb-div "Replace with —unfortunately," at bounding box center [0, 0] width 0 height 0
click at [913, 162] on p "Good Day! I hope you are doing amazing! My name is [PERSON_NAME] and I am the D…" at bounding box center [648, 157] width 878 height 64
click at [711, 174] on p "Good Day! I hope you are doing amazing! My name is [PERSON_NAME] and I am the D…" at bounding box center [648, 157] width 878 height 64
click at [0, 0] on div "read" at bounding box center [0, 0] width 0 height 0
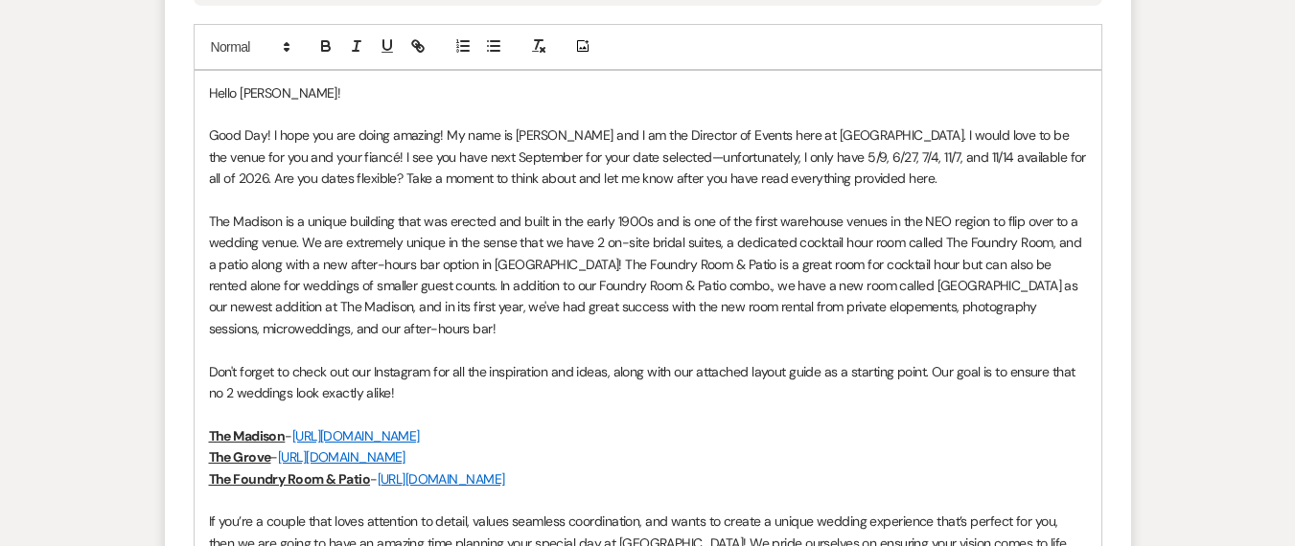
click at [229, 179] on p "Good Day! I hope you are doing amazing! My name is [PERSON_NAME] and I am the D…" at bounding box center [648, 157] width 878 height 64
click at [507, 184] on p "Good Day! I hope you are doing amazing! My name is [PERSON_NAME] and I am the D…" at bounding box center [648, 157] width 878 height 64
click at [530, 185] on p "Good Day! I hope you are doing amazing! My name is [PERSON_NAME] and I am the D…" at bounding box center [648, 157] width 878 height 64
click at [595, 139] on p "Good Day! I hope you are doing amazing! My name is [PERSON_NAME] and I am the D…" at bounding box center [648, 157] width 878 height 64
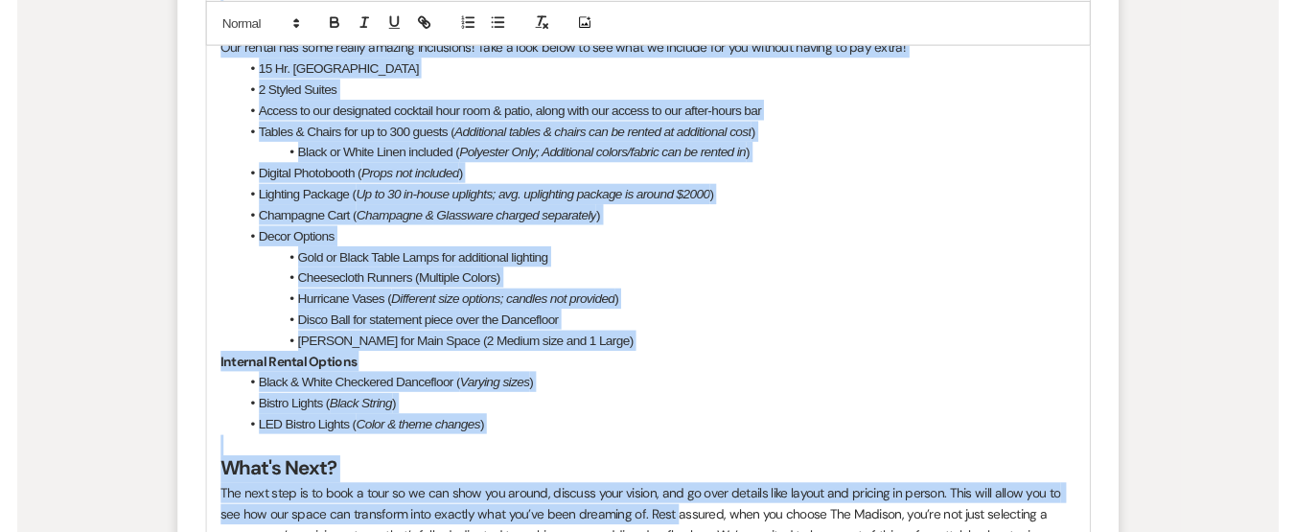
scroll to position [3288, 0]
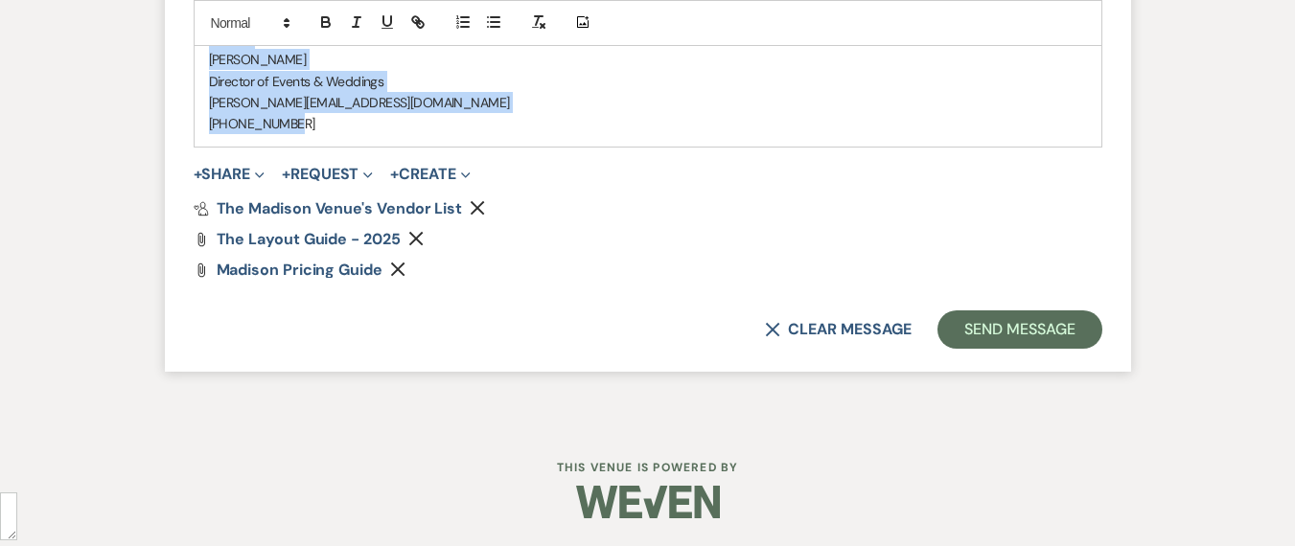
drag, startPoint x: 209, startPoint y: 94, endPoint x: 318, endPoint y: 113, distance: 110.9
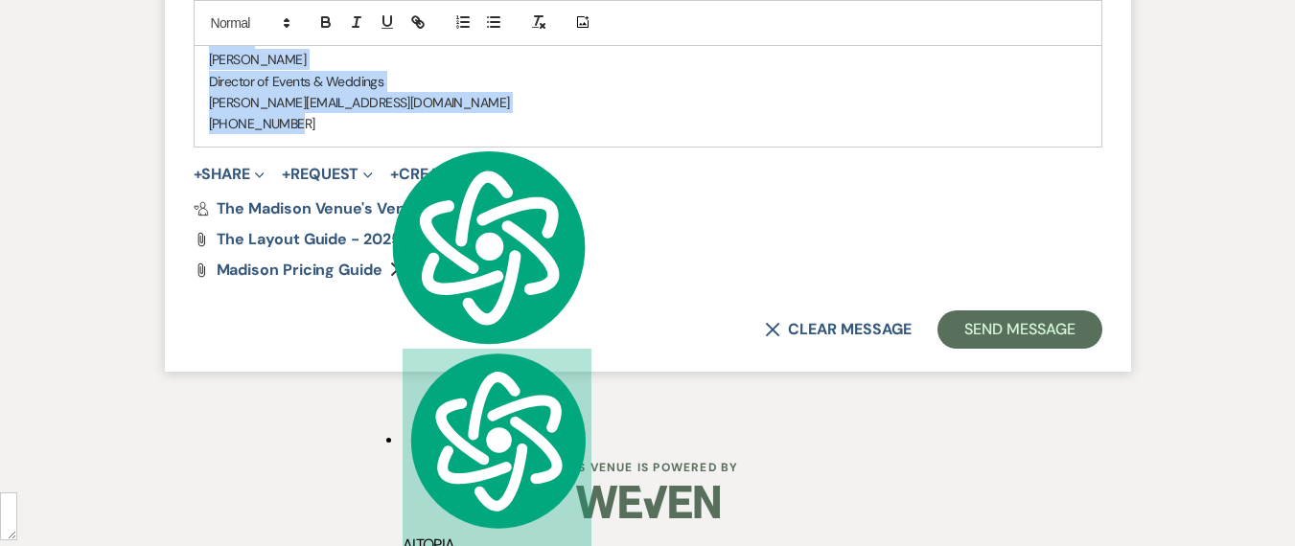
copy div "Lorem Ipsum! Dolo Sit! A cons adi eli seddo eiusmod! Te inci ut Labor Etdolor, …"
click at [1066, 324] on button "Send Message" at bounding box center [1019, 330] width 164 height 38
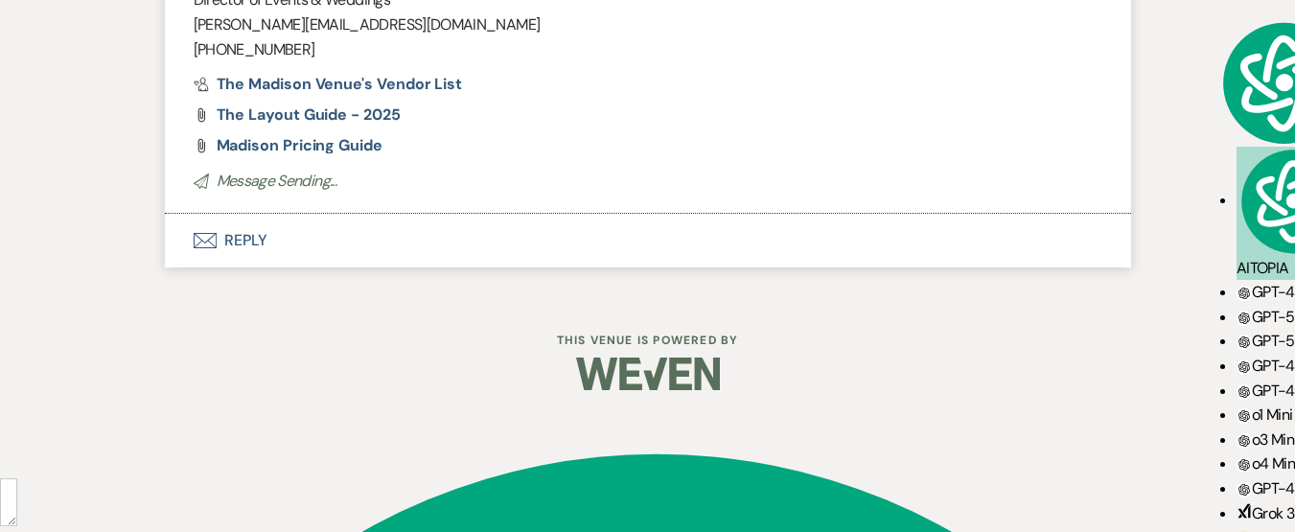
scroll to position [3175, 0]
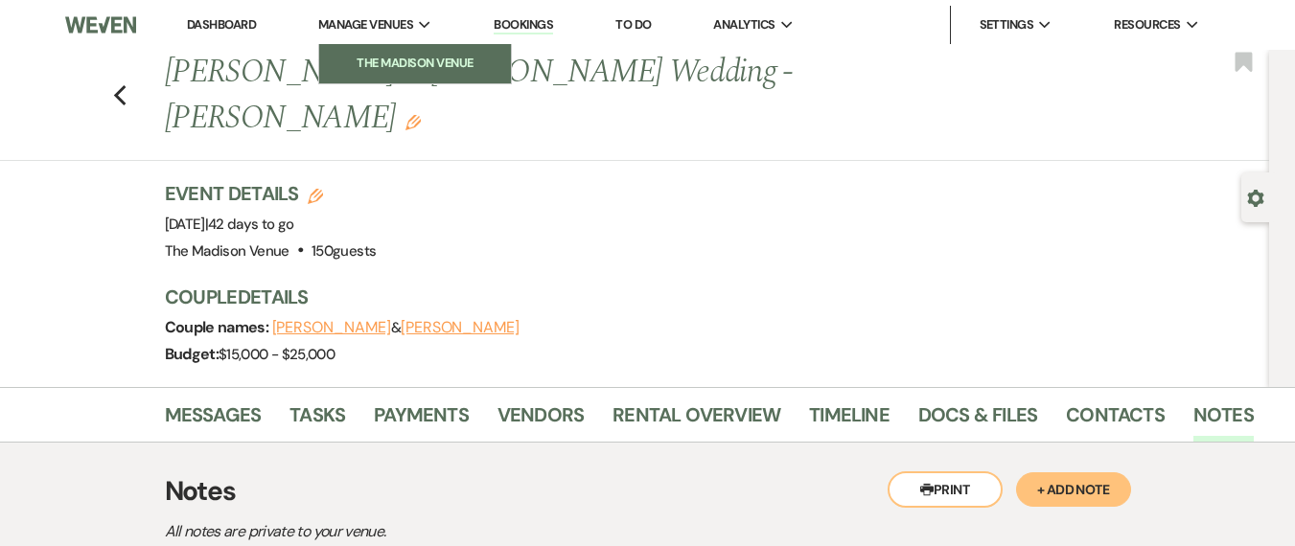
click at [417, 62] on li "The Madison Venue" at bounding box center [415, 63] width 173 height 19
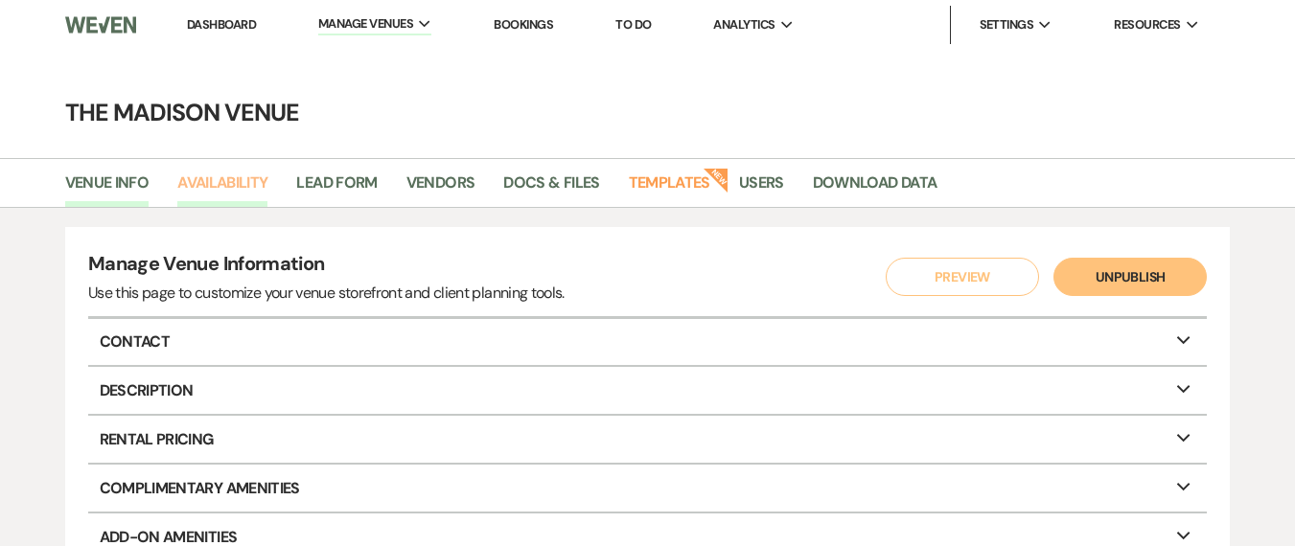
click at [217, 187] on link "Availability" at bounding box center [222, 189] width 90 height 36
select select "3"
select select "2026"
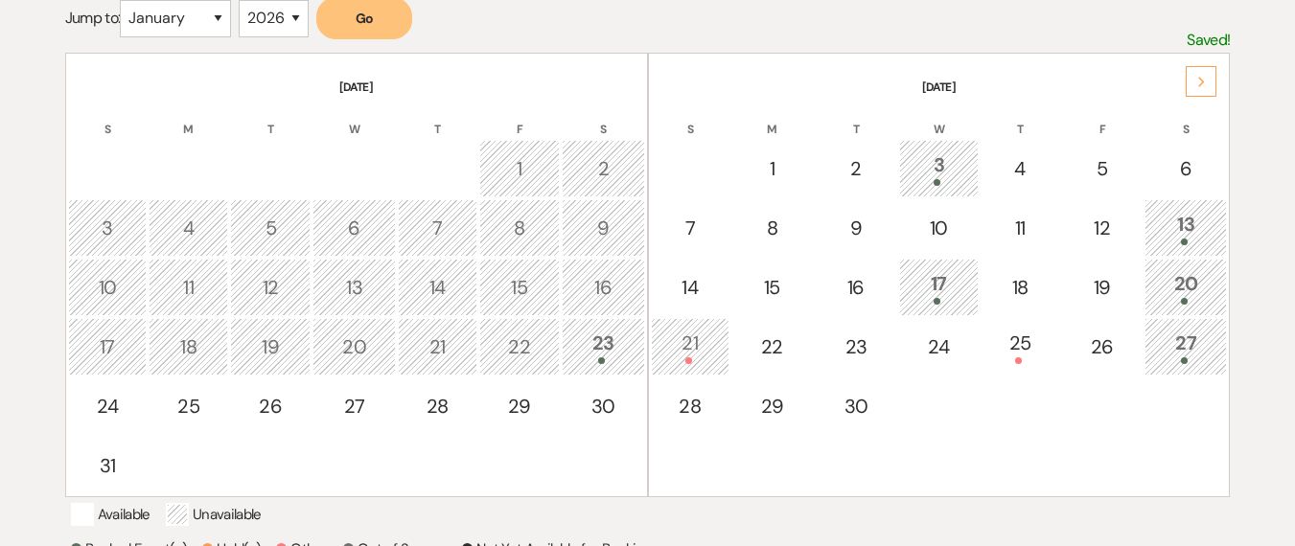
scroll to position [243, 0]
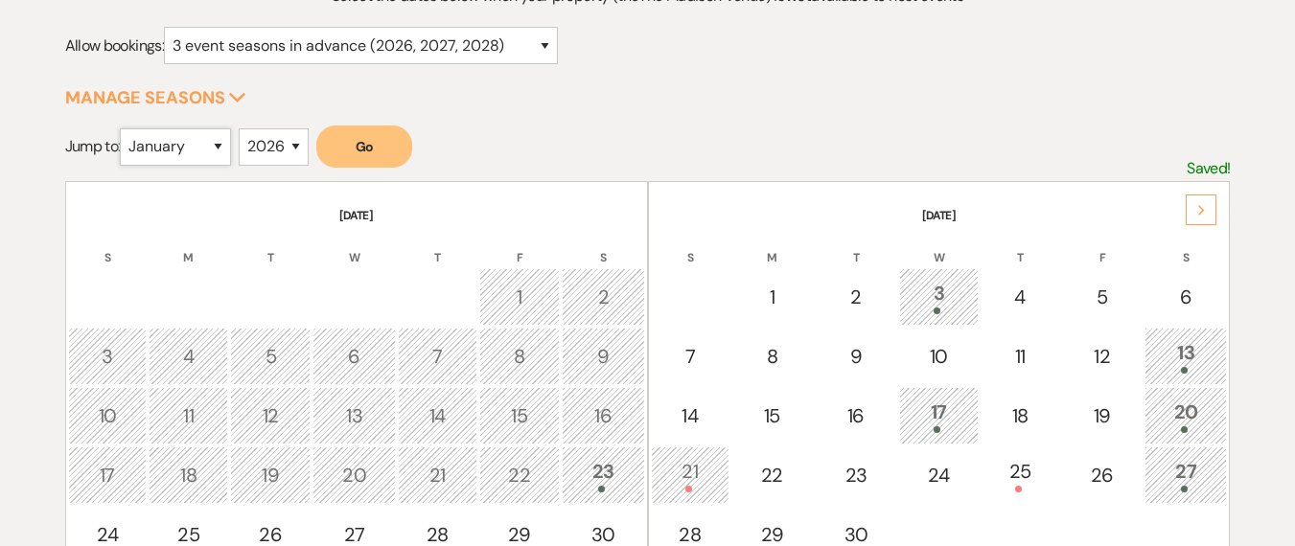
click at [227, 158] on select "January February March April May June July August September October November De…" at bounding box center [175, 146] width 111 height 37
select select "5"
click at [125, 128] on select "January February March April May June July August September October November De…" at bounding box center [175, 146] width 111 height 37
click at [376, 137] on button "Go" at bounding box center [364, 147] width 96 height 42
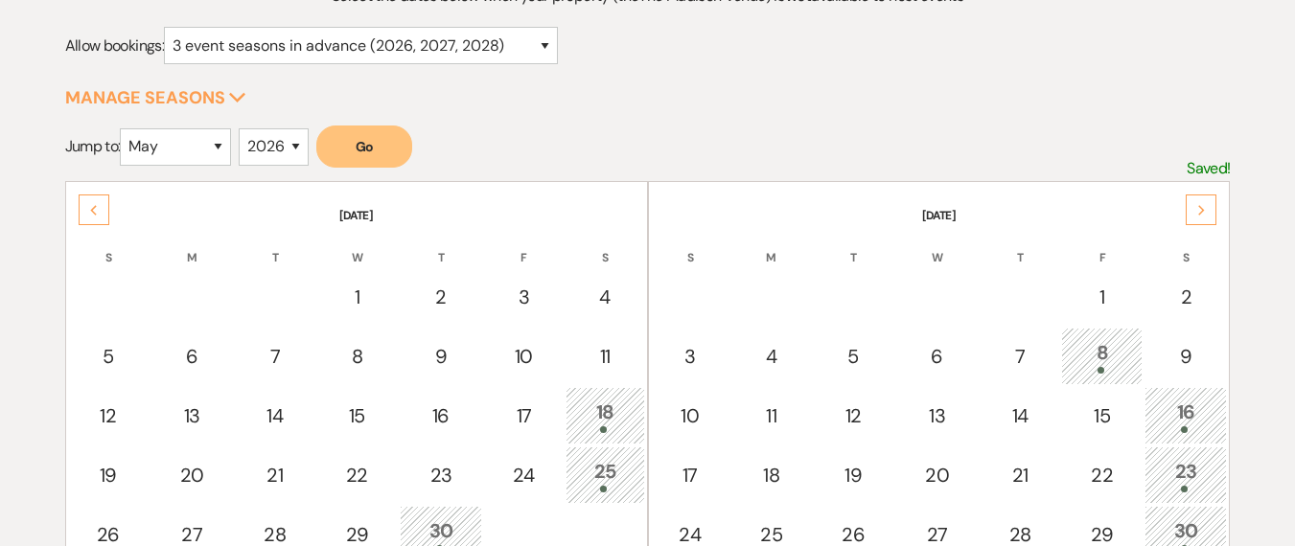
click at [1209, 219] on div "Next" at bounding box center [1201, 210] width 31 height 31
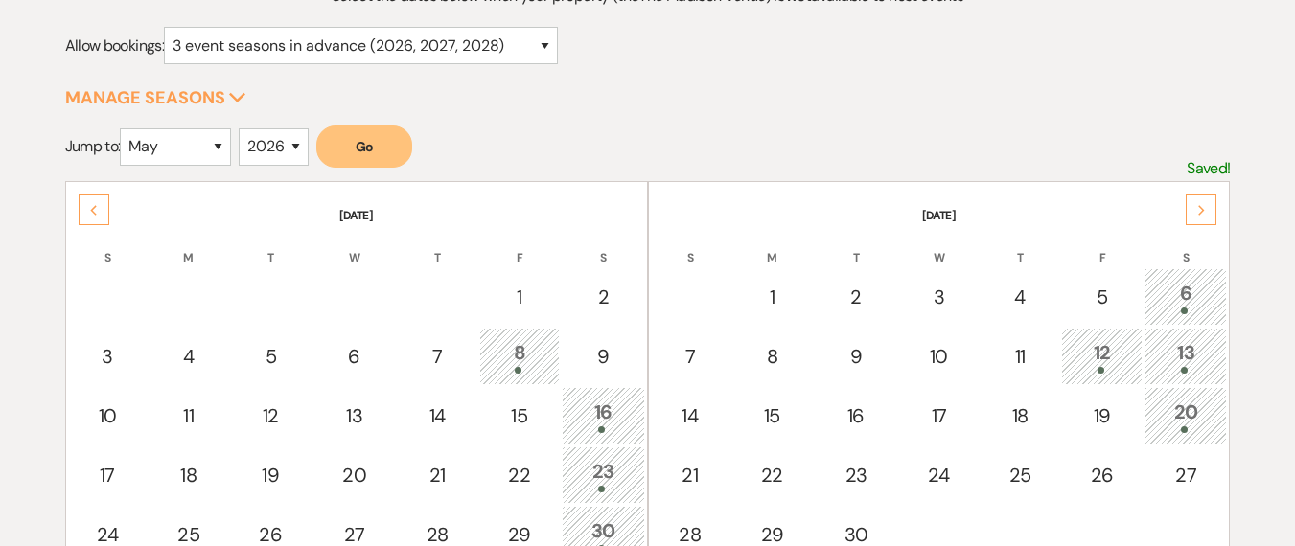
click at [1209, 219] on div "Next" at bounding box center [1201, 210] width 31 height 31
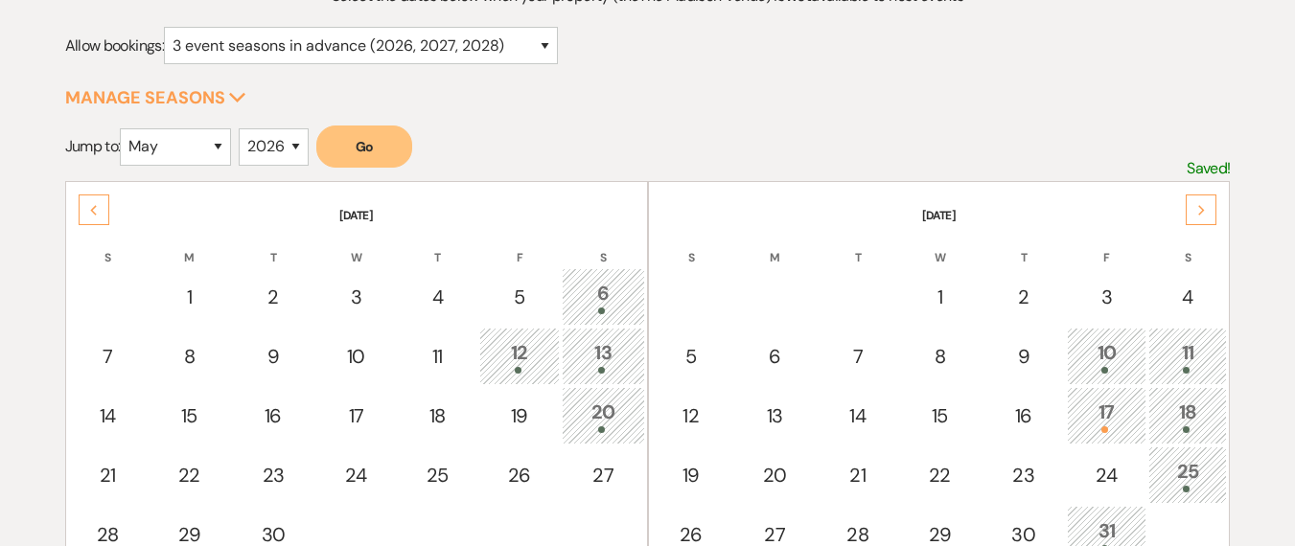
click at [1208, 217] on div "Next" at bounding box center [1201, 210] width 31 height 31
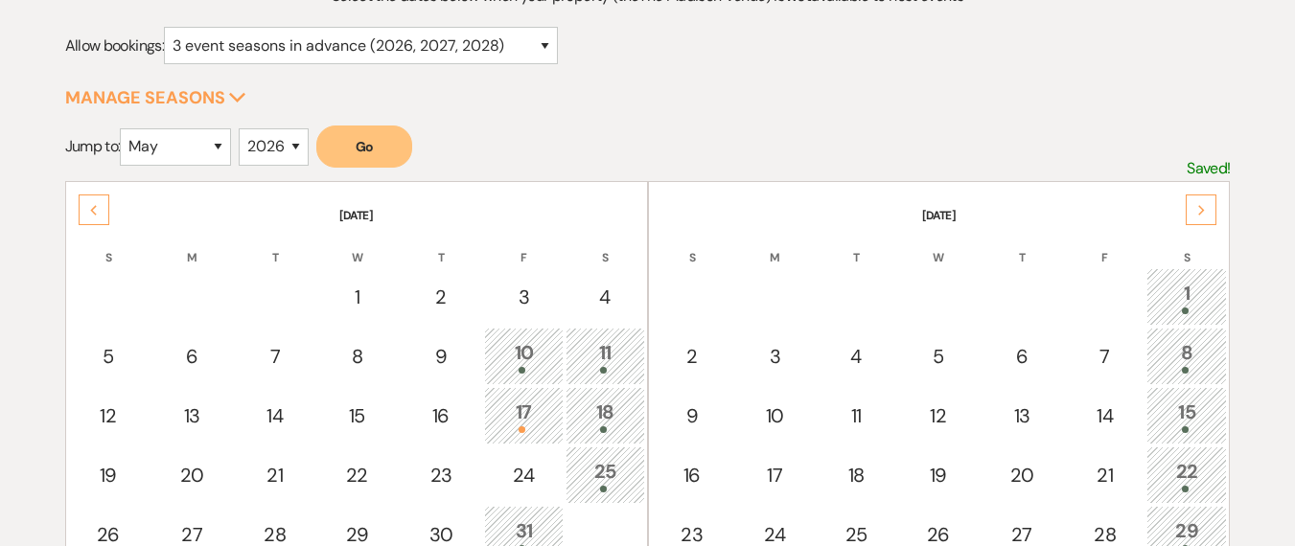
click at [1208, 217] on div "Next" at bounding box center [1201, 210] width 31 height 31
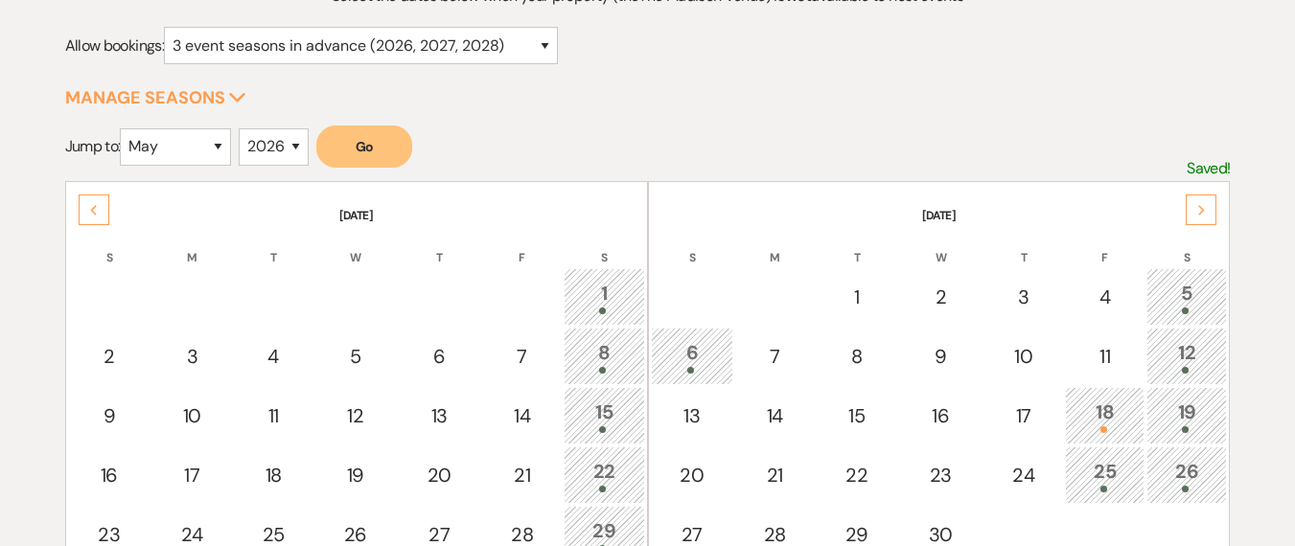
click at [1208, 217] on div "Next" at bounding box center [1201, 210] width 31 height 31
type textarea "October 2026 S M T W T F S 1 2 3 4 5 6 7 8 9 10 11 12 13 14 15 16 17 18 19 20 2…"
click at [1208, 217] on div "Next" at bounding box center [1201, 210] width 31 height 31
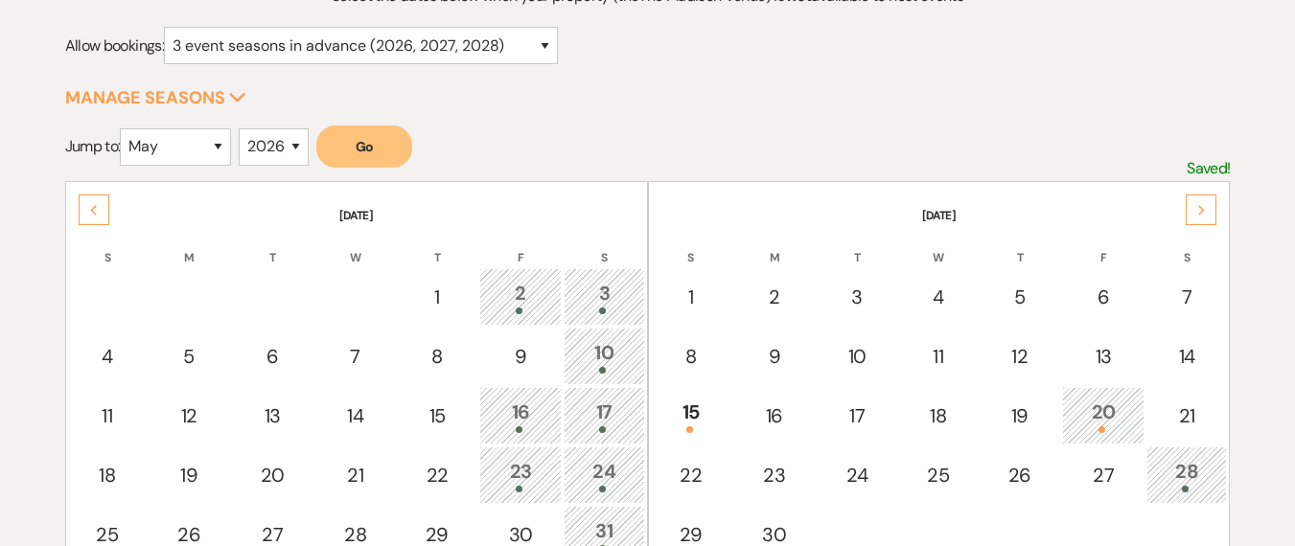
click at [89, 208] on icon "Previous" at bounding box center [94, 211] width 10 height 12
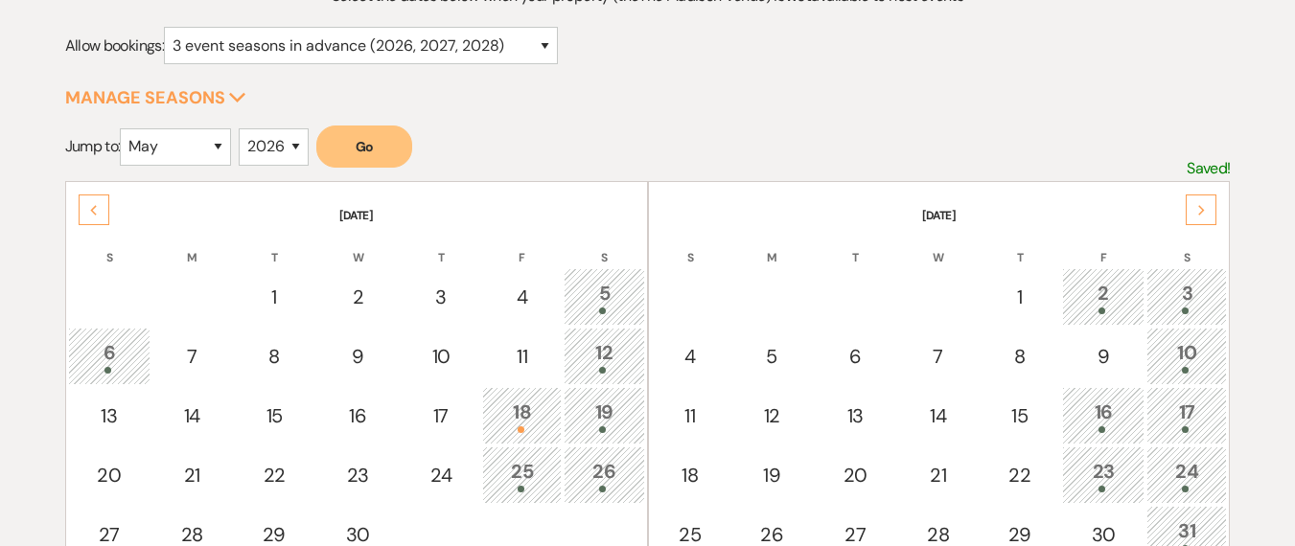
click at [1207, 204] on div "Next" at bounding box center [1201, 210] width 31 height 31
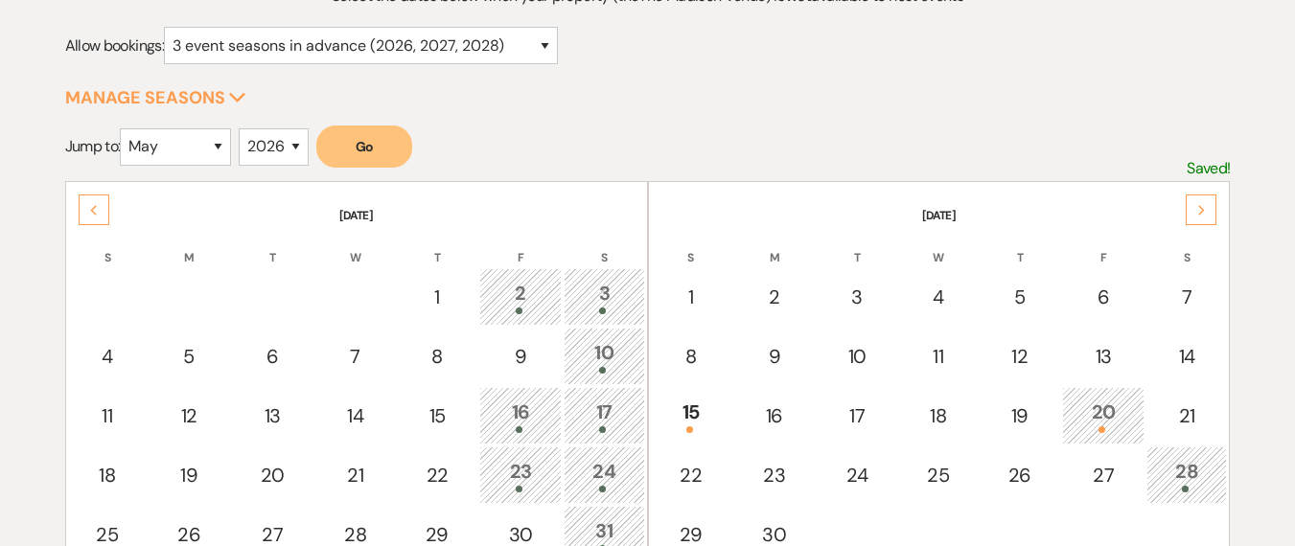
scroll to position [0, 0]
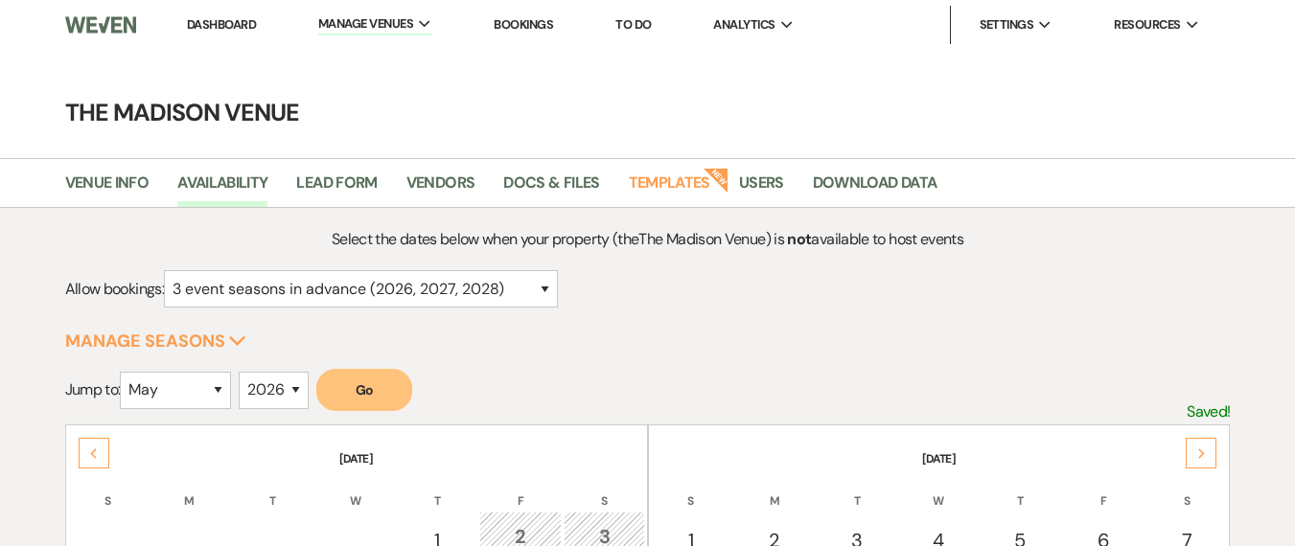
click at [187, 28] on link "Dashboard" at bounding box center [221, 24] width 69 height 16
